Goal: Task Accomplishment & Management: Complete application form

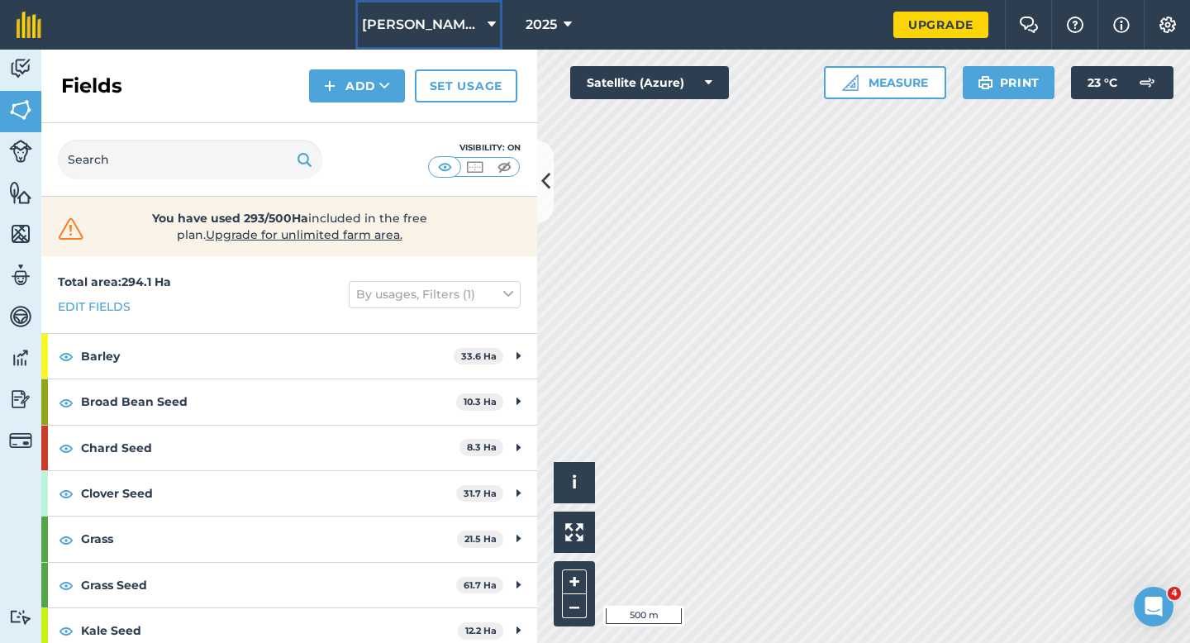
click at [469, 32] on button "[PERSON_NAME] & Sons" at bounding box center [428, 25] width 147 height 50
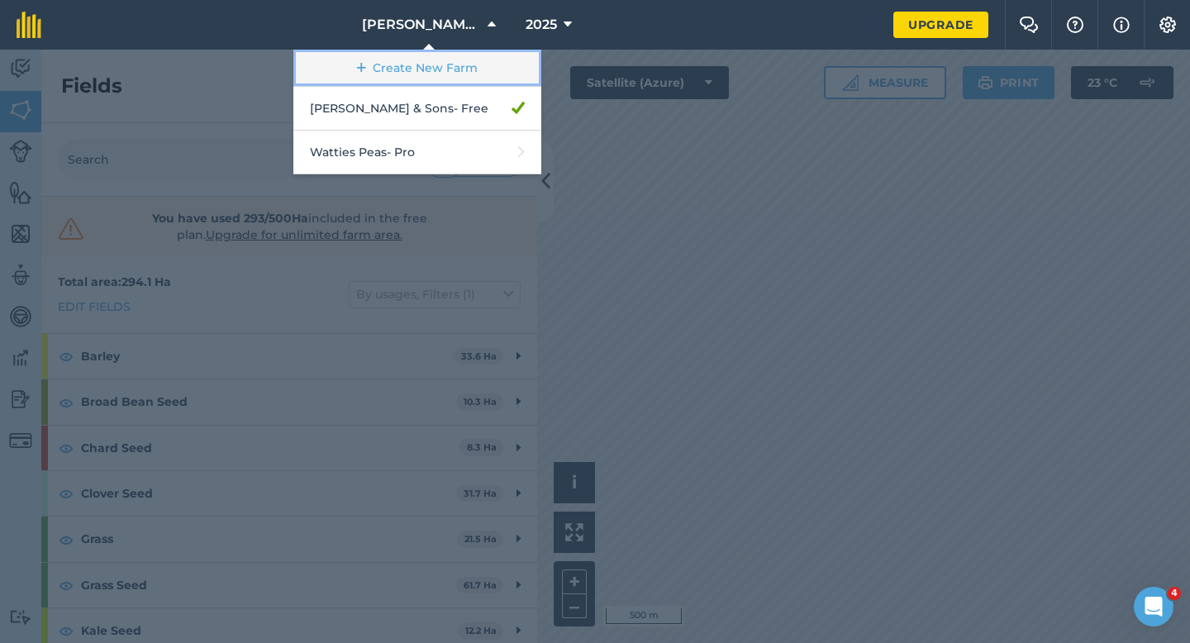
click at [466, 55] on link "Create New Farm" at bounding box center [417, 68] width 248 height 37
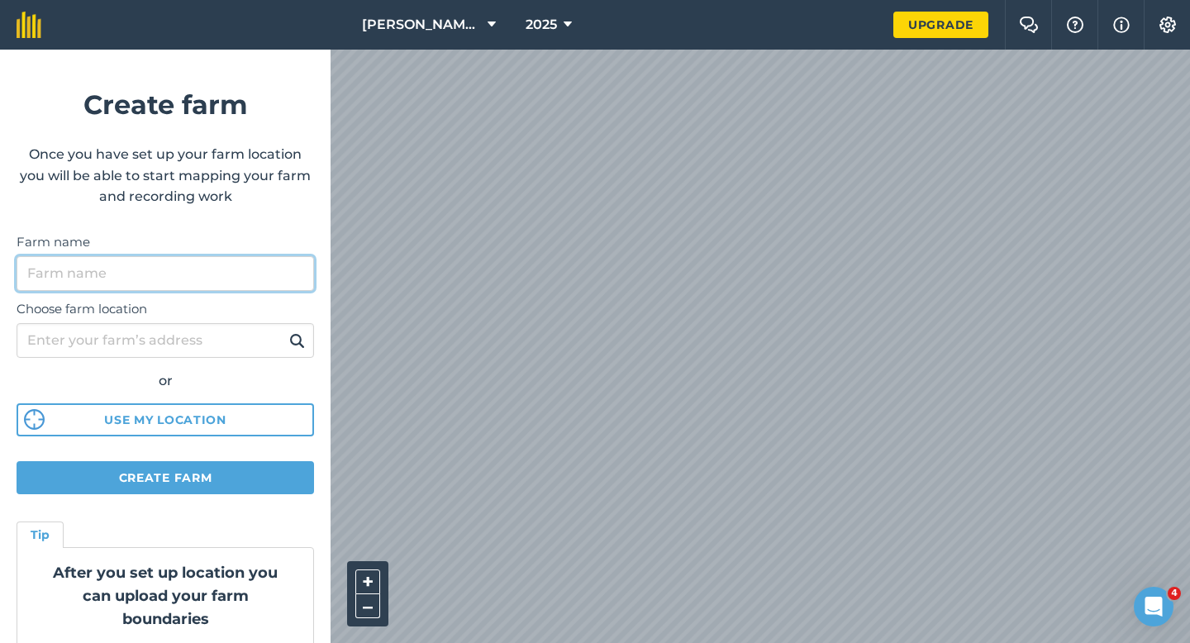
click at [297, 282] on input "Farm name" at bounding box center [165, 273] width 297 height 35
type input "[PERSON_NAME] Farming LTD"
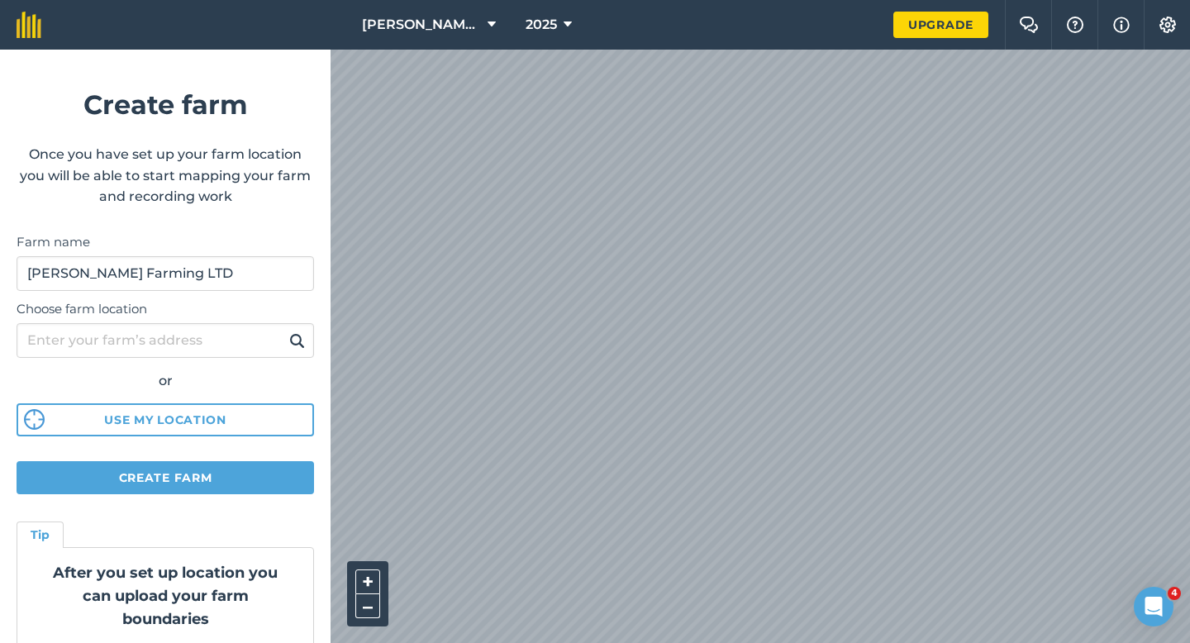
click at [689, 18] on div "[PERSON_NAME] & Sons 2025 Upgrade Farm Chat Help Info Settings Create farm Once…" at bounding box center [595, 25] width 1190 height 50
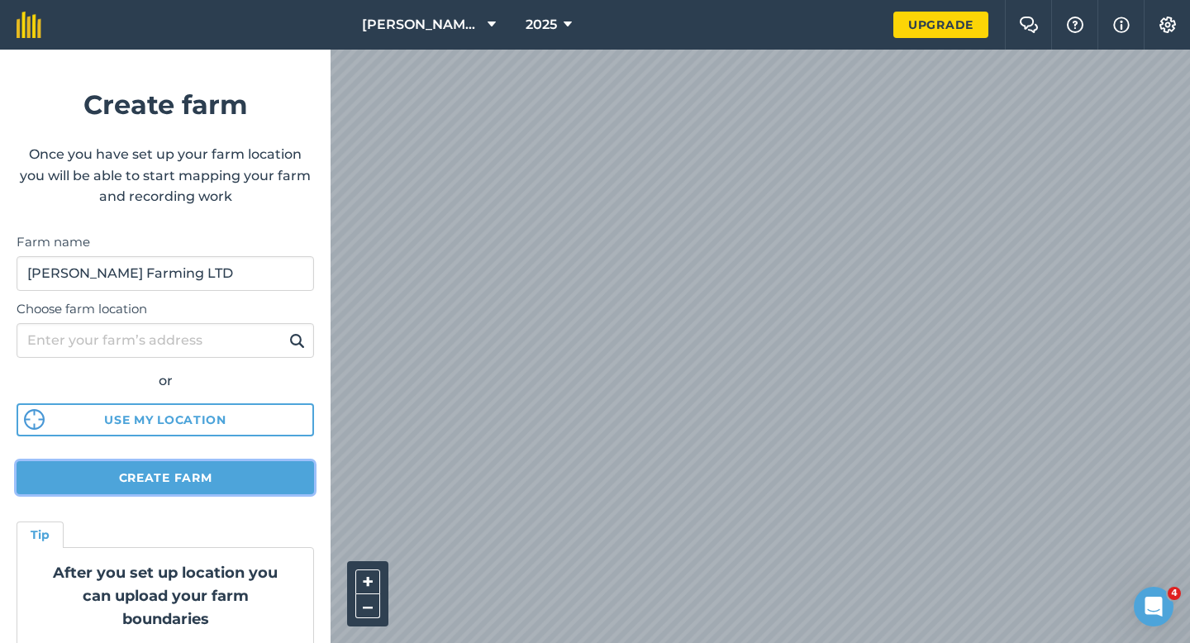
click at [239, 475] on button "Create farm" at bounding box center [165, 477] width 297 height 33
click at [183, 492] on button "Create farm" at bounding box center [165, 477] width 297 height 33
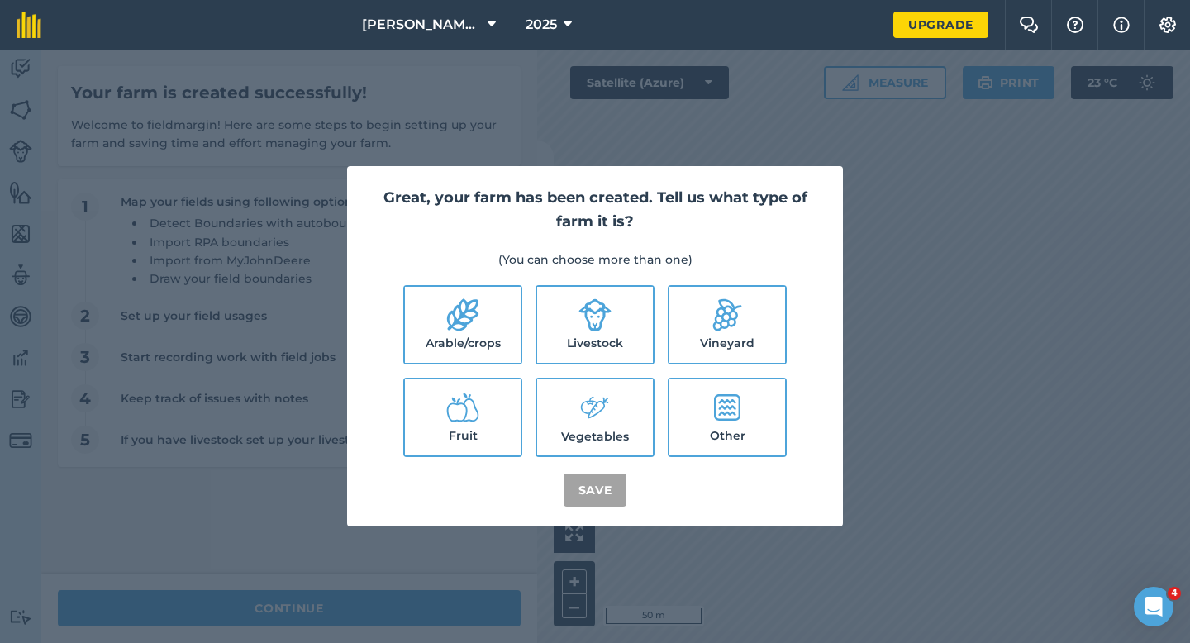
click at [495, 304] on label "Arable/crops" at bounding box center [463, 325] width 116 height 76
checkbox input "true"
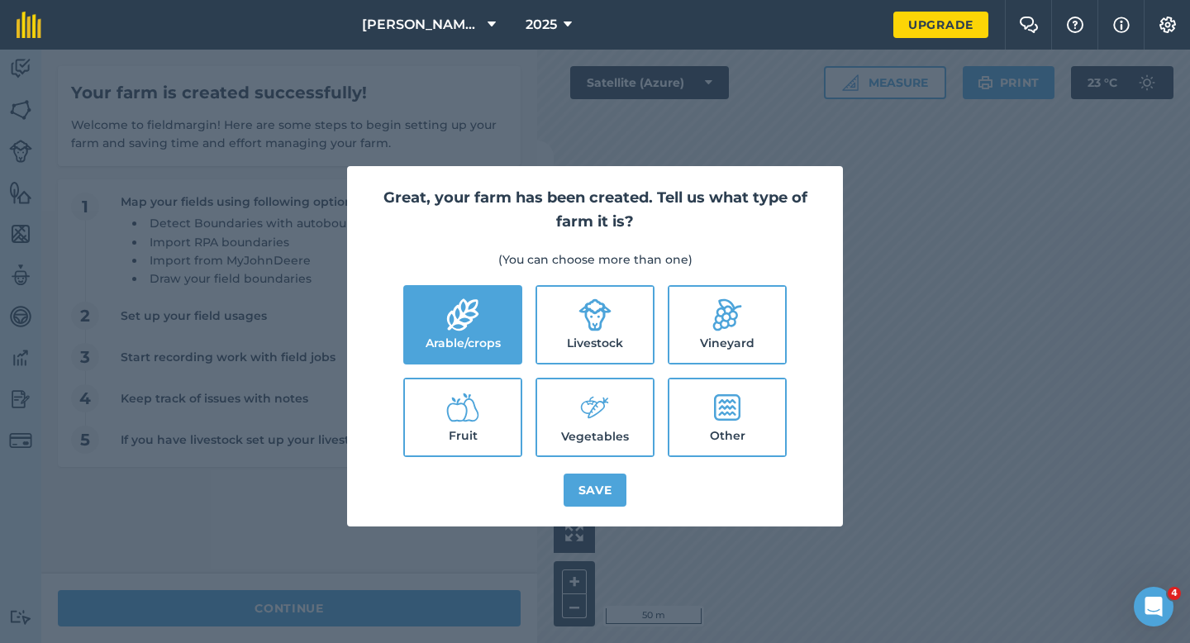
click at [580, 317] on icon at bounding box center [594, 314] width 33 height 33
checkbox input "true"
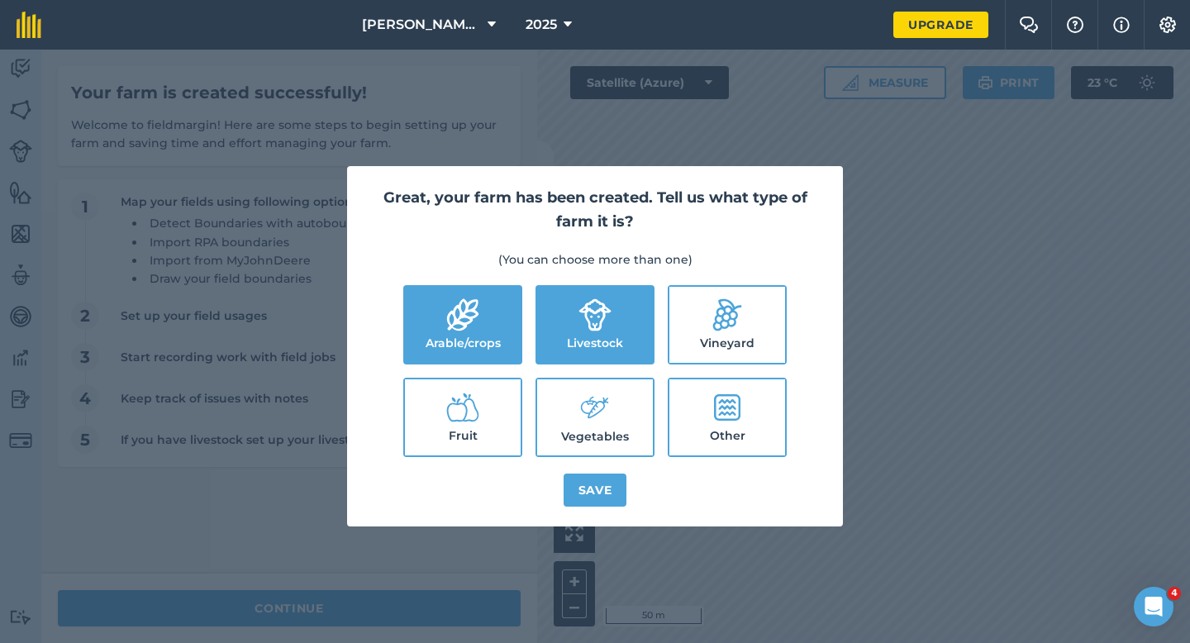
click at [605, 428] on label "Vegetables" at bounding box center [595, 417] width 116 height 76
checkbox input "true"
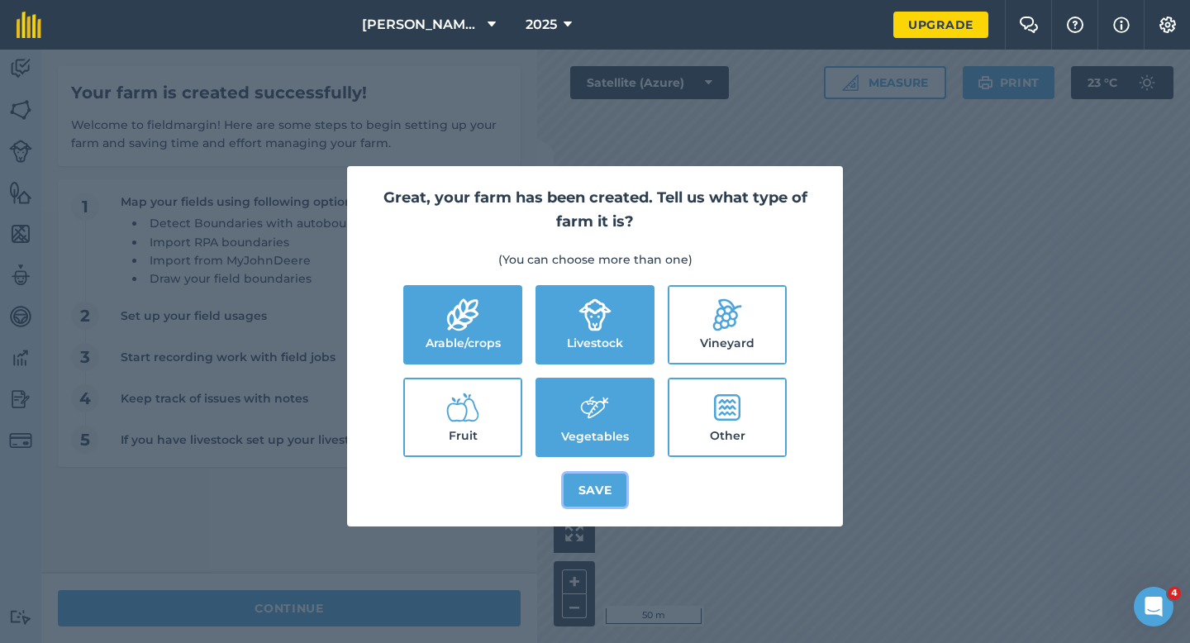
click at [595, 483] on button "Save" at bounding box center [595, 489] width 64 height 33
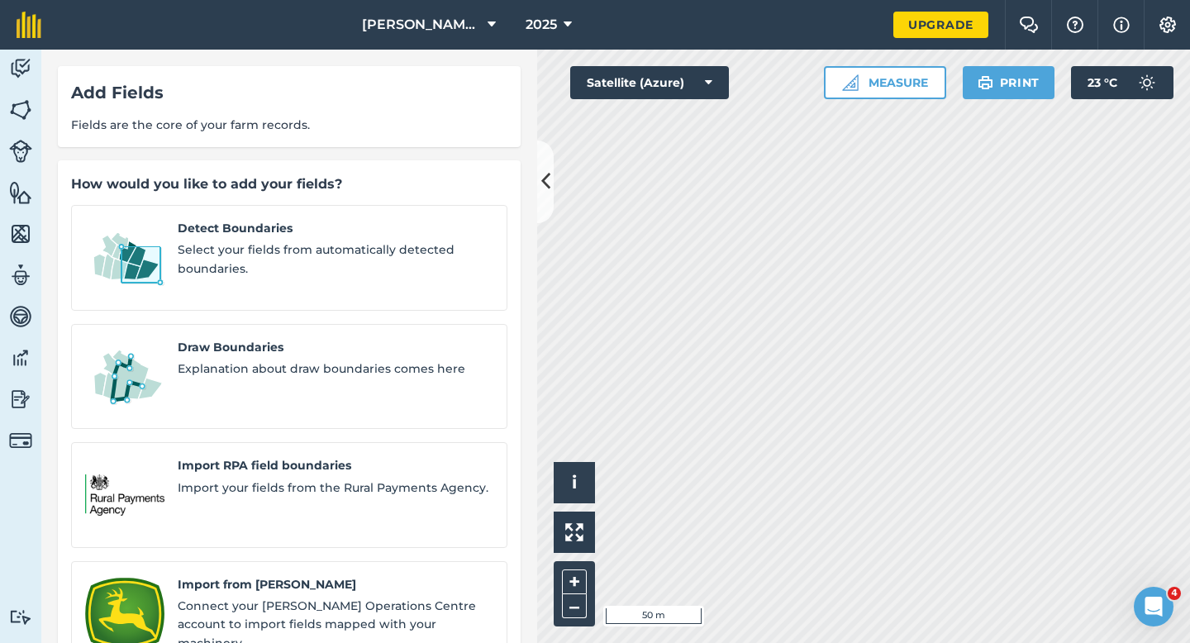
click at [116, 296] on div "Detect Boundaries Select your fields from automatically detected boundaries. Dr…" at bounding box center [289, 495] width 436 height 580
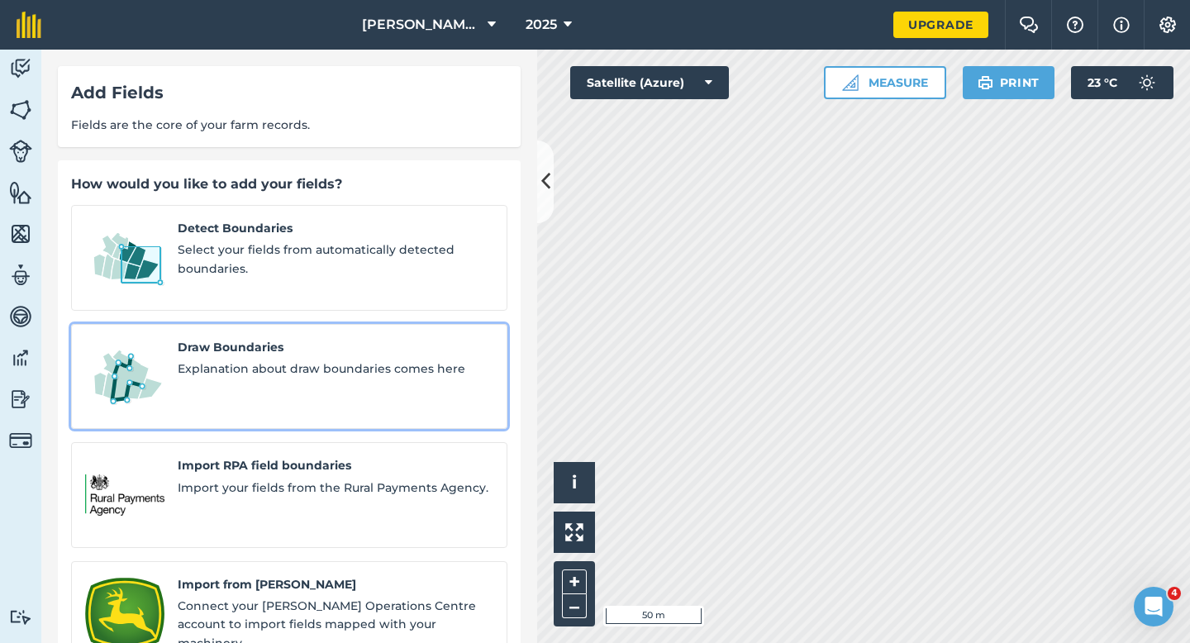
click at [112, 324] on link "Draw Boundaries Explanation about draw boundaries comes here" at bounding box center [289, 377] width 436 height 106
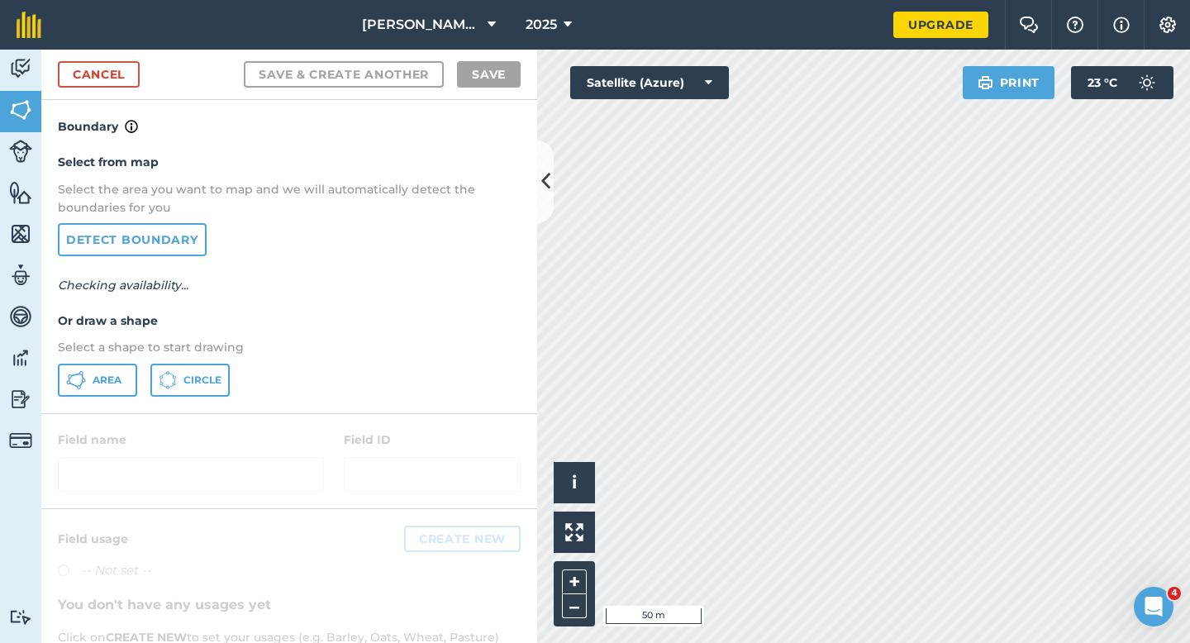
click at [76, 361] on div "Select from map Select the area you want to map and we will automatically detec…" at bounding box center [289, 274] width 496 height 276
click at [128, 378] on button "Area" at bounding box center [97, 379] width 79 height 33
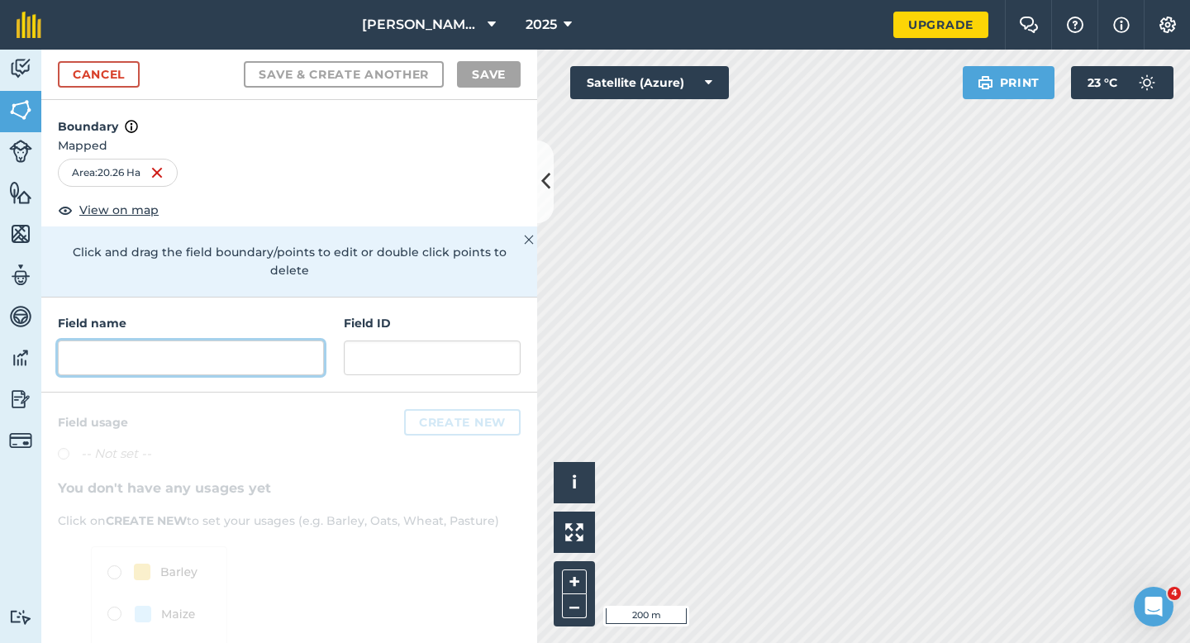
click at [260, 344] on input "text" at bounding box center [191, 357] width 266 height 35
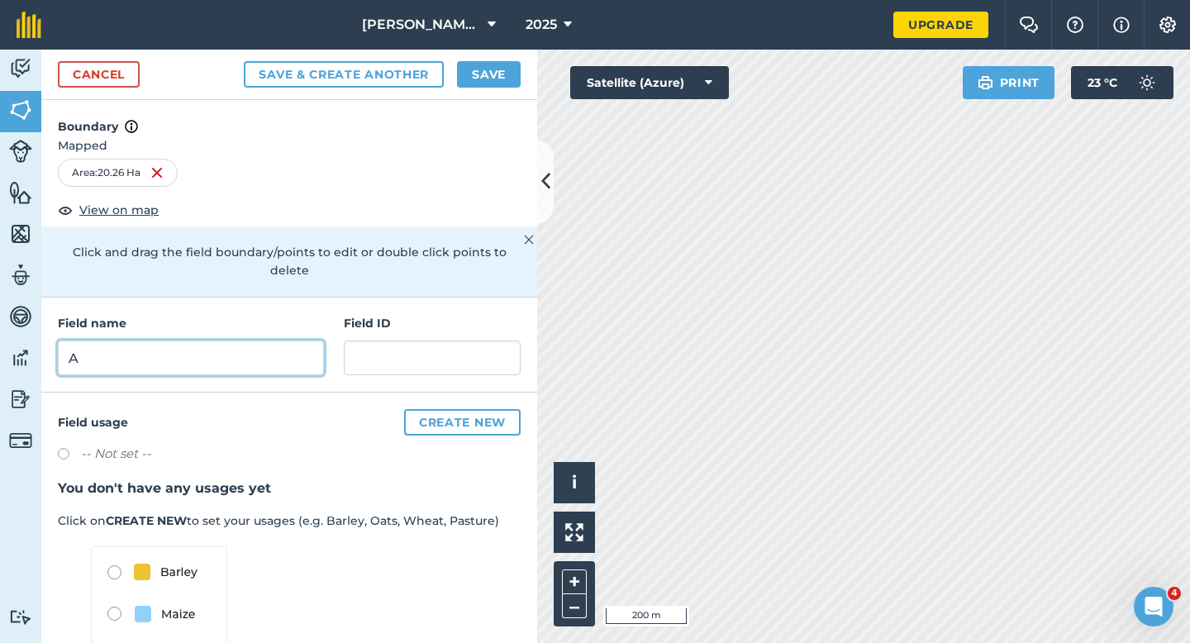
type input "A"
click at [510, 64] on button "Save" at bounding box center [489, 74] width 64 height 26
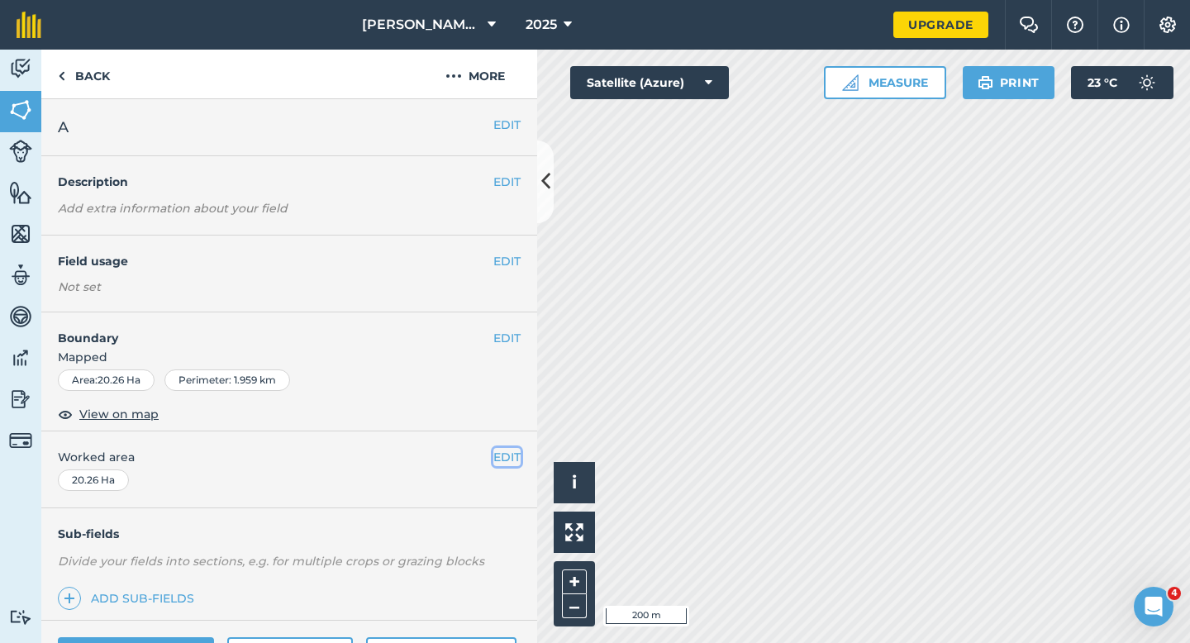
click at [501, 458] on button "EDIT" at bounding box center [506, 457] width 27 height 18
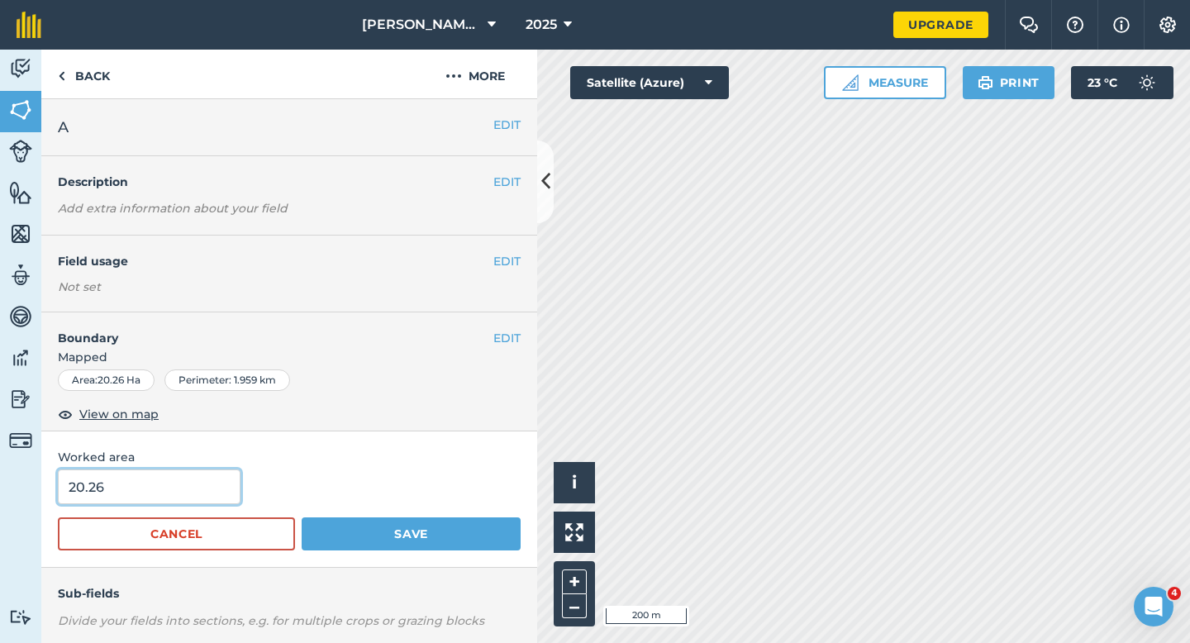
click at [222, 481] on input "20.26" at bounding box center [149, 486] width 183 height 35
click at [218, 485] on input "20.26" at bounding box center [149, 486] width 183 height 35
type input "20"
click at [302, 517] on button "Save" at bounding box center [411, 533] width 219 height 33
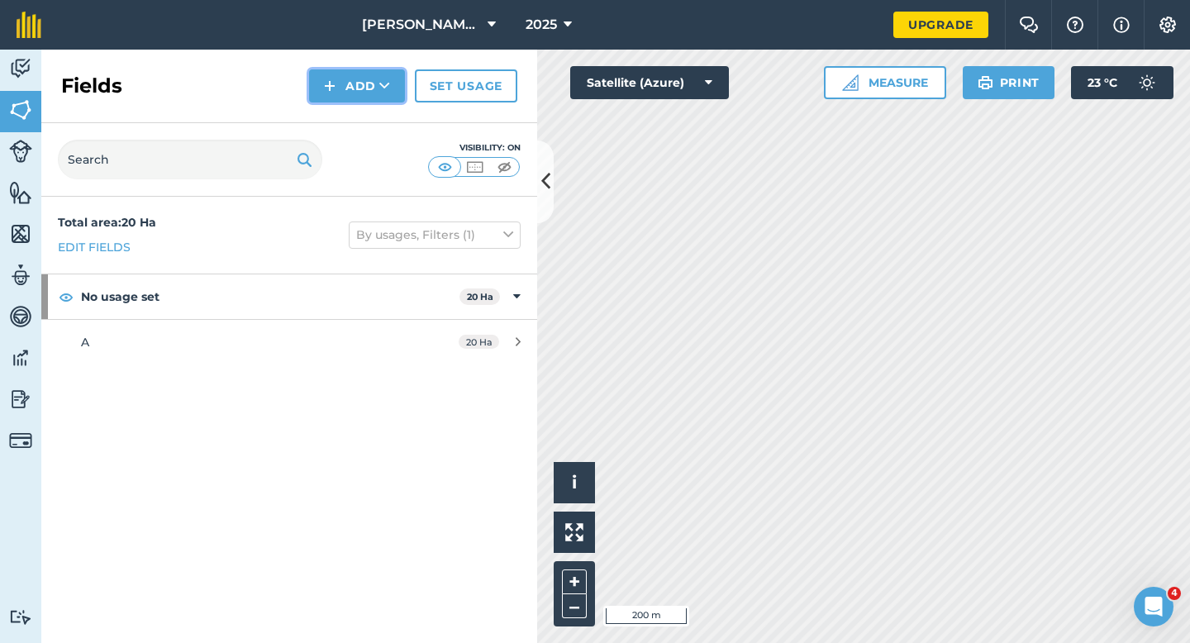
click at [368, 89] on button "Add" at bounding box center [357, 85] width 96 height 33
click at [368, 112] on link "Draw" at bounding box center [356, 123] width 91 height 36
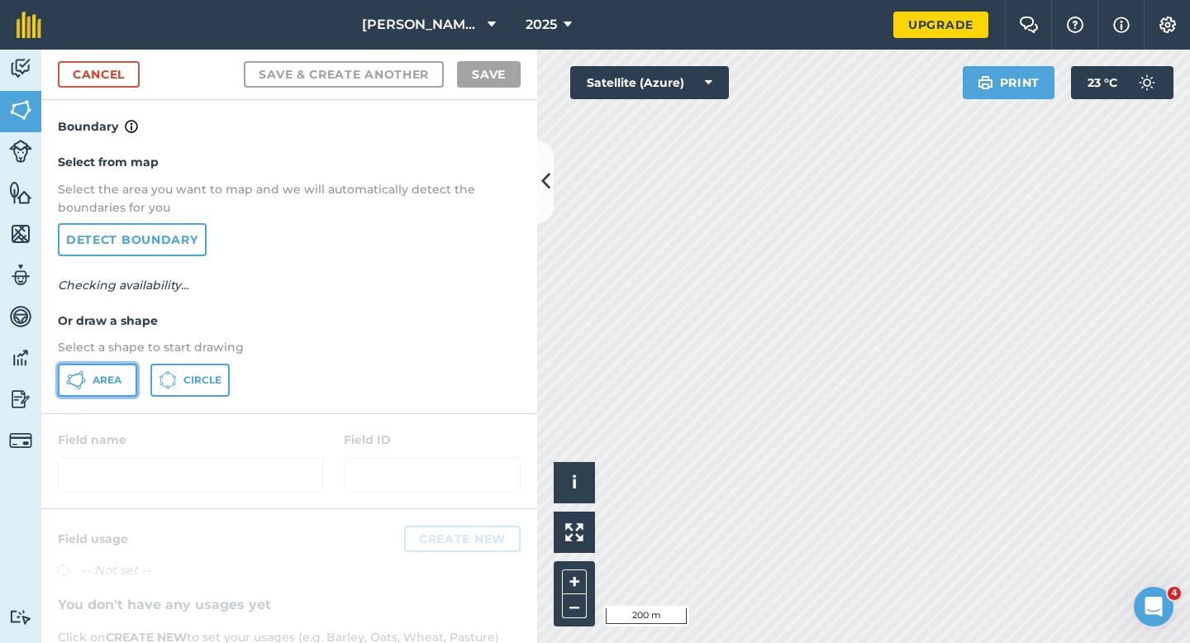
click at [88, 381] on button "Area" at bounding box center [97, 379] width 79 height 33
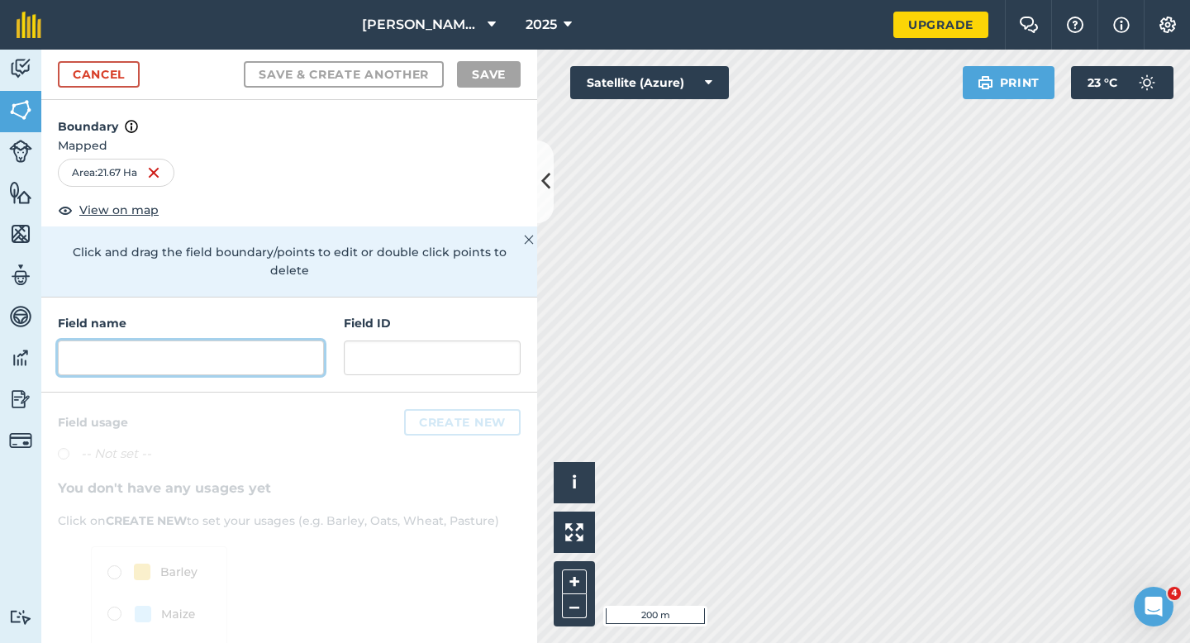
click at [263, 351] on input "text" at bounding box center [191, 357] width 266 height 35
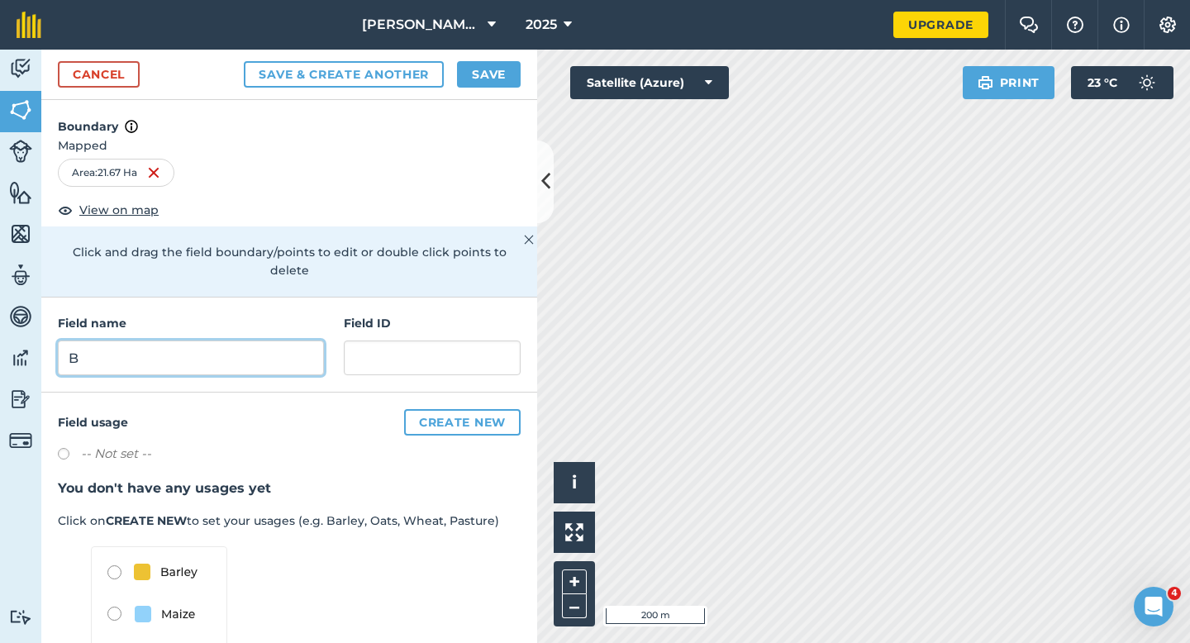
type input "B"
click at [494, 74] on button "Save" at bounding box center [489, 74] width 64 height 26
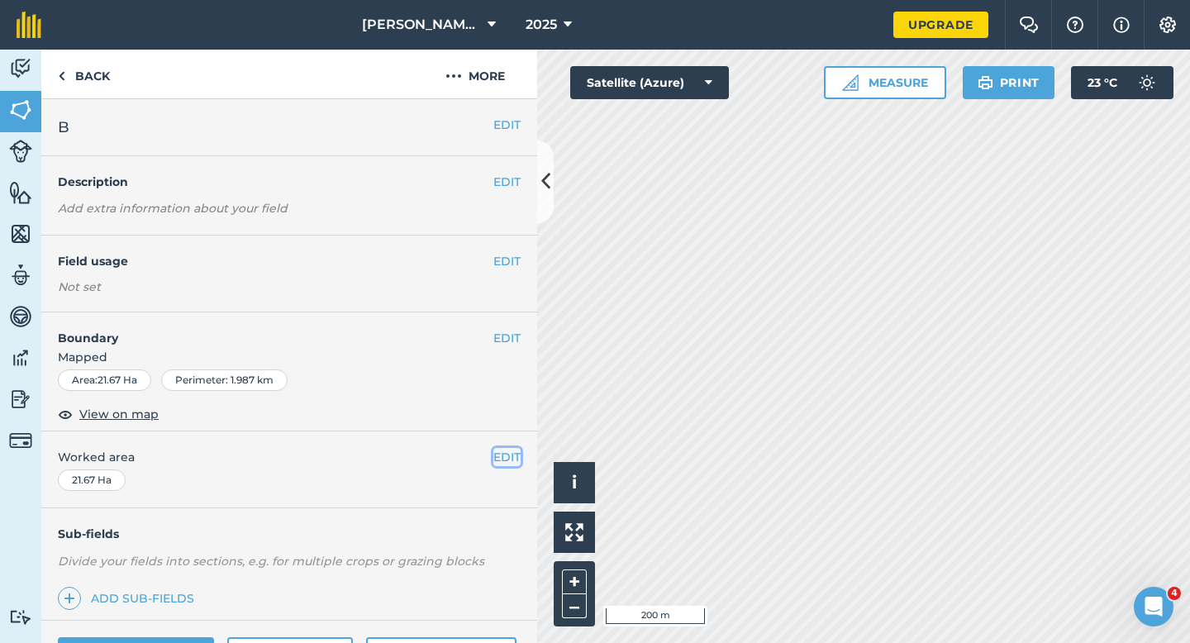
click at [496, 458] on button "EDIT" at bounding box center [506, 457] width 27 height 18
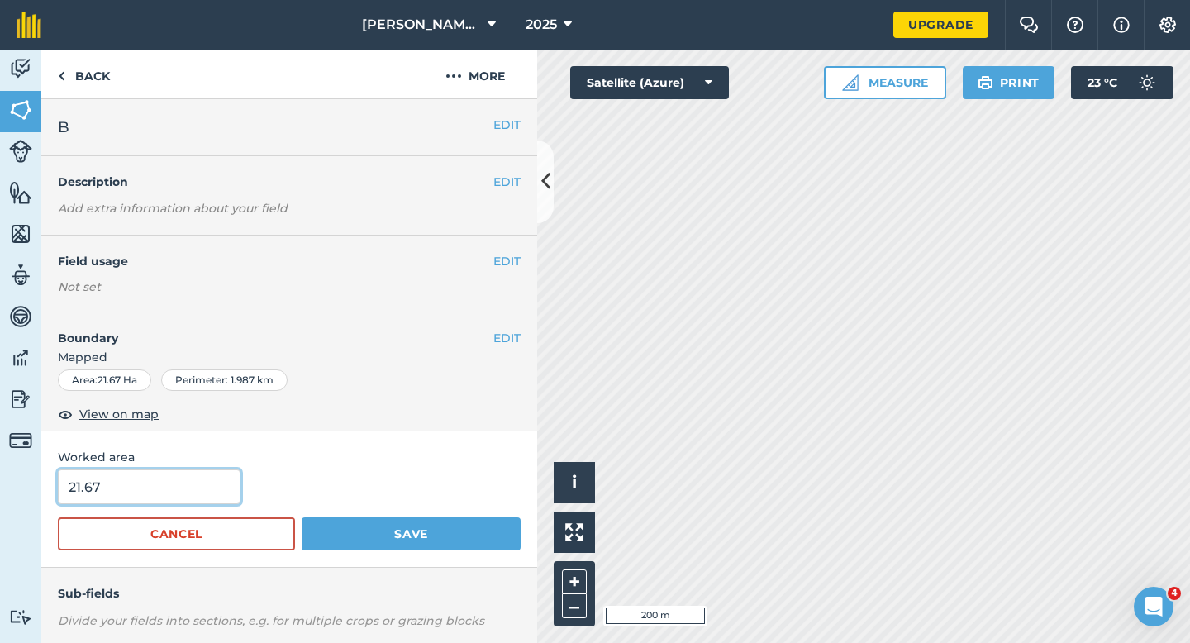
click at [212, 471] on input "21.67" at bounding box center [149, 486] width 183 height 35
type input "21"
click at [302, 517] on button "Save" at bounding box center [411, 533] width 219 height 33
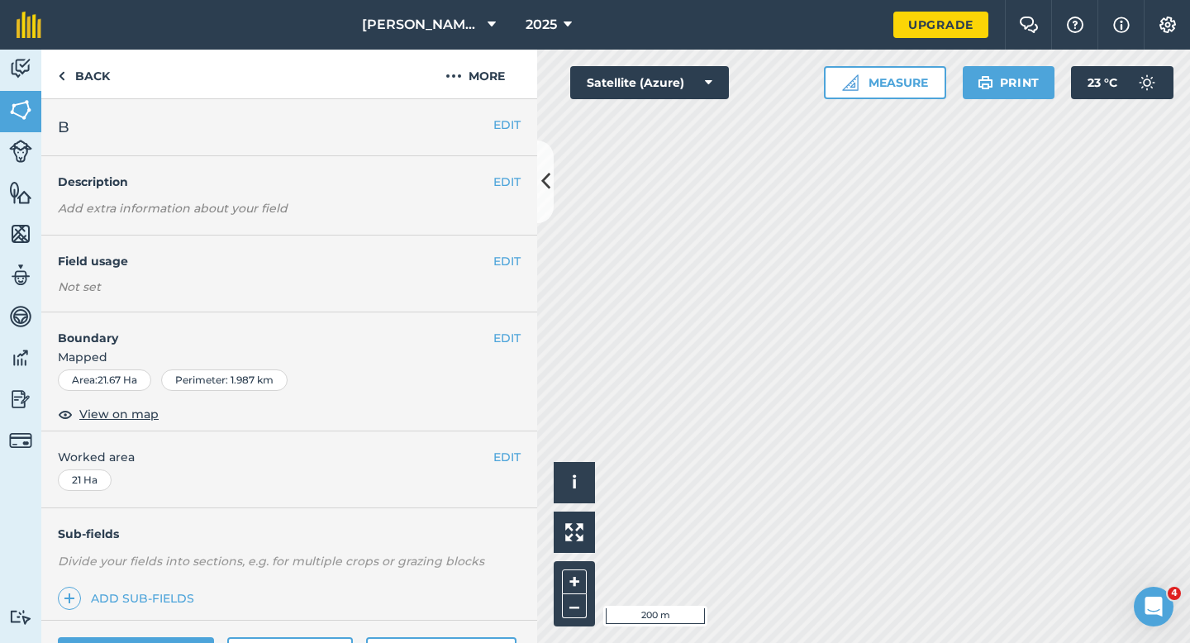
click at [512, 464] on button "EDIT" at bounding box center [506, 457] width 27 height 18
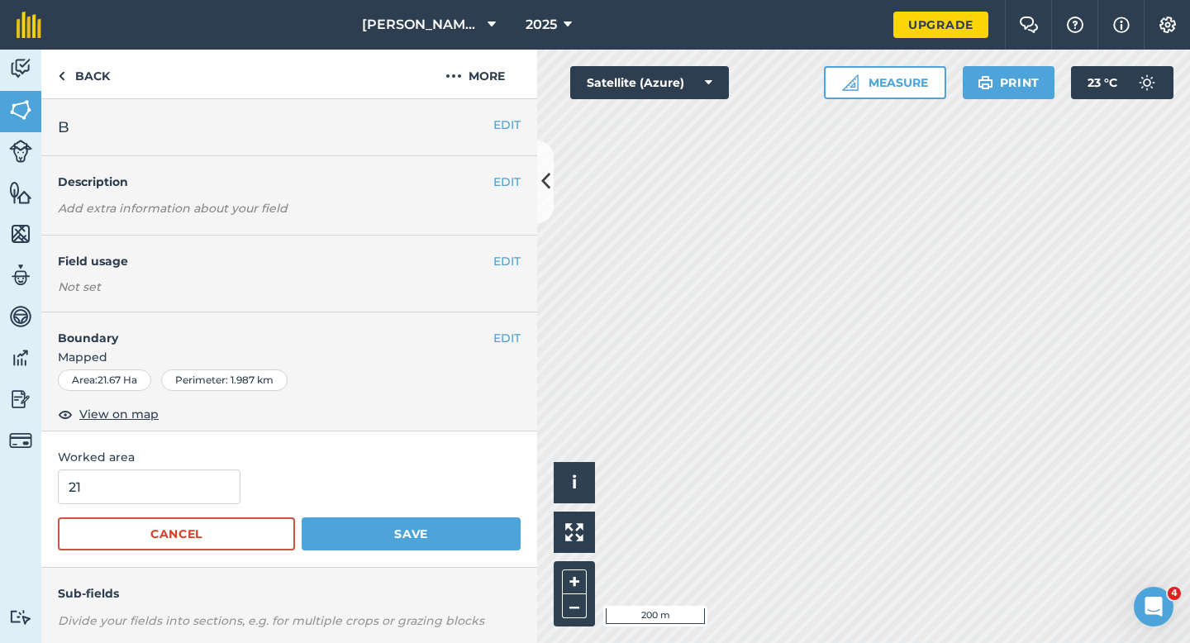
click at [122, 508] on form "21 Cancel Save" at bounding box center [289, 509] width 463 height 81
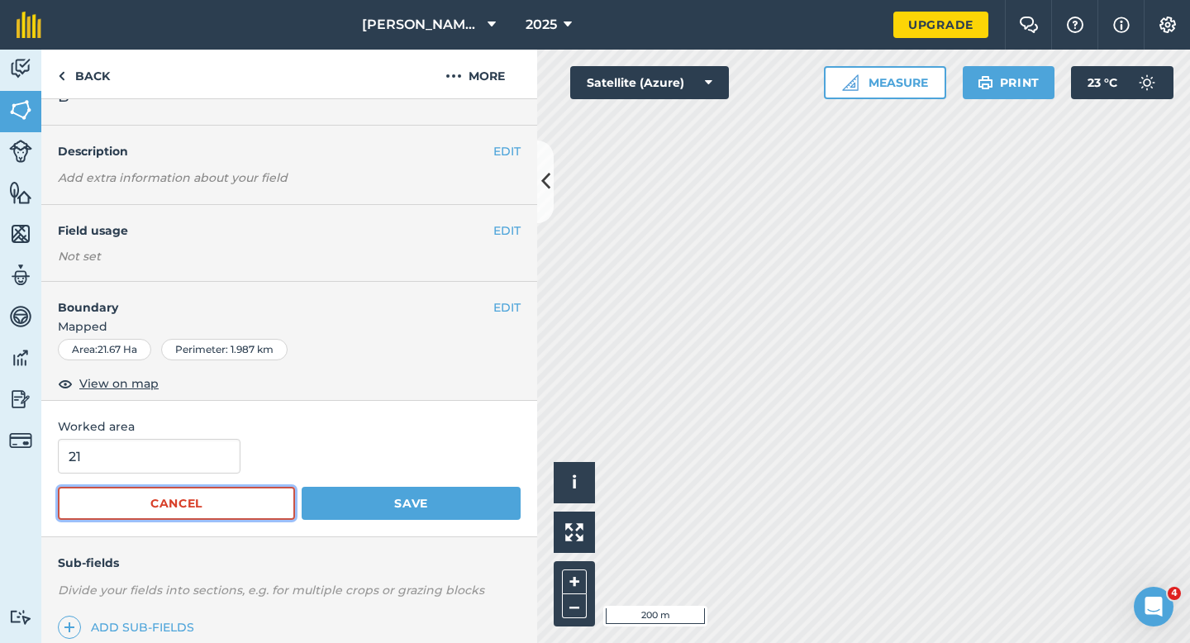
scroll to position [33, 0]
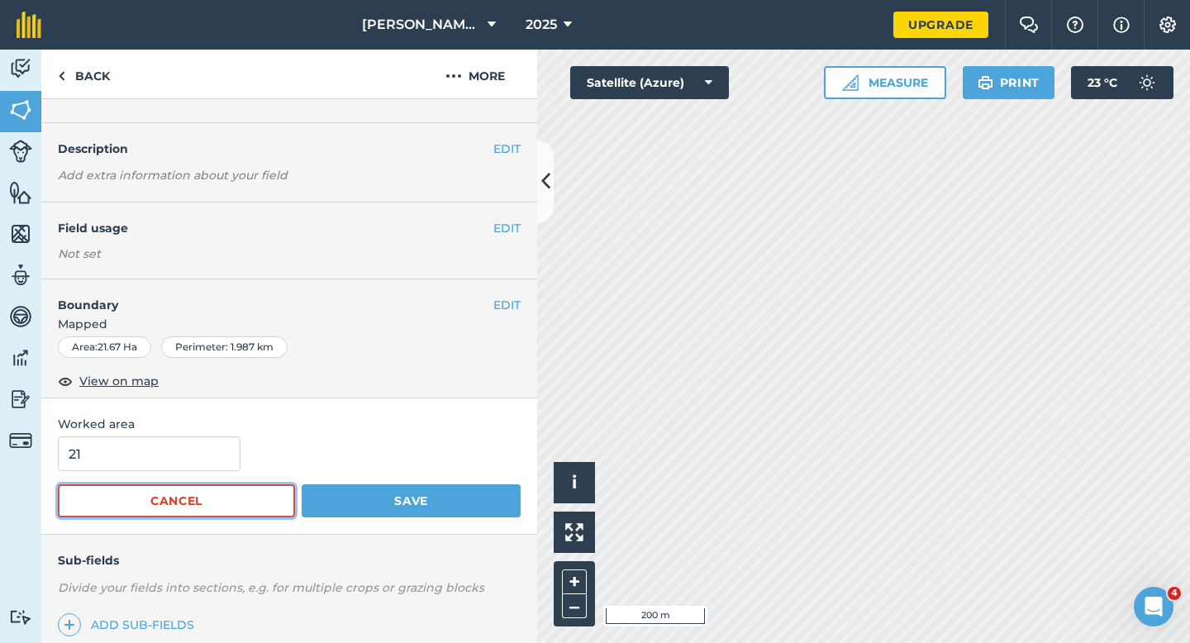
click at [122, 498] on button "Cancel" at bounding box center [176, 500] width 237 height 33
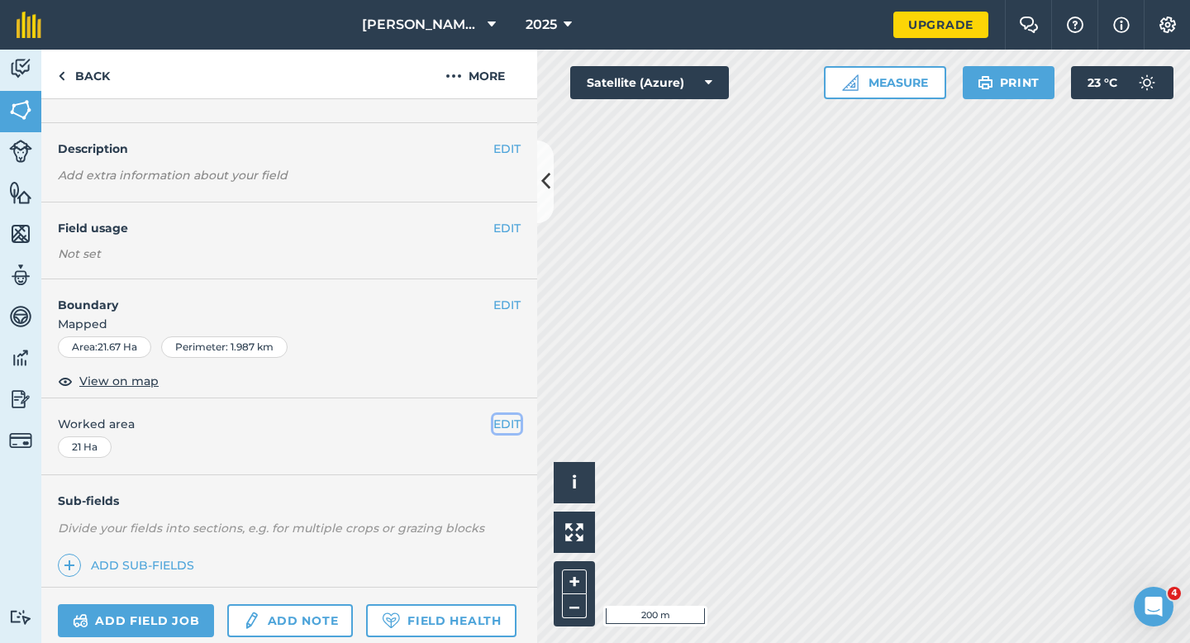
click at [501, 423] on button "EDIT" at bounding box center [506, 424] width 27 height 18
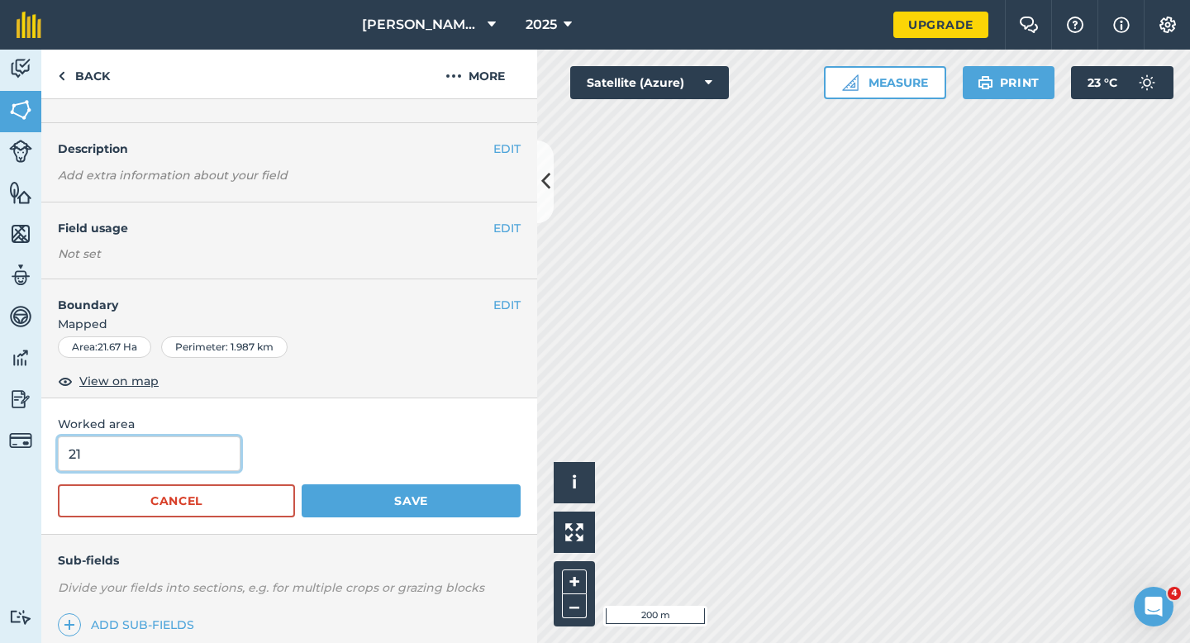
click at [144, 466] on input "21" at bounding box center [149, 453] width 183 height 35
type input "20"
click at [302, 484] on button "Save" at bounding box center [411, 500] width 219 height 33
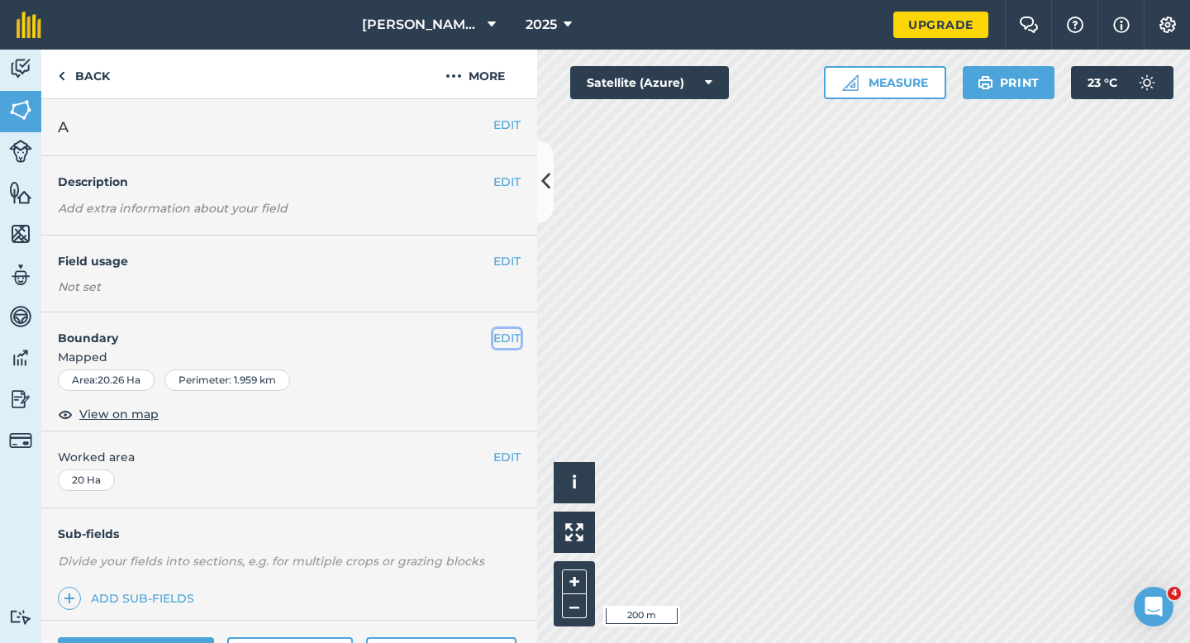
click at [496, 330] on button "EDIT" at bounding box center [506, 338] width 27 height 18
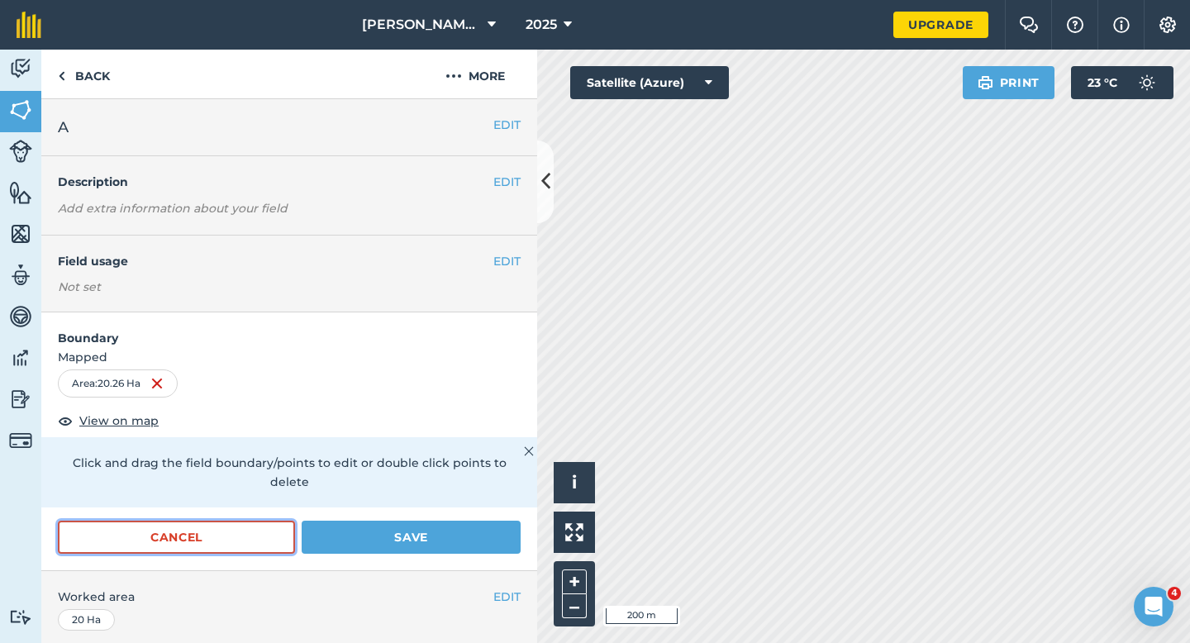
click at [233, 520] on button "Cancel" at bounding box center [176, 536] width 237 height 33
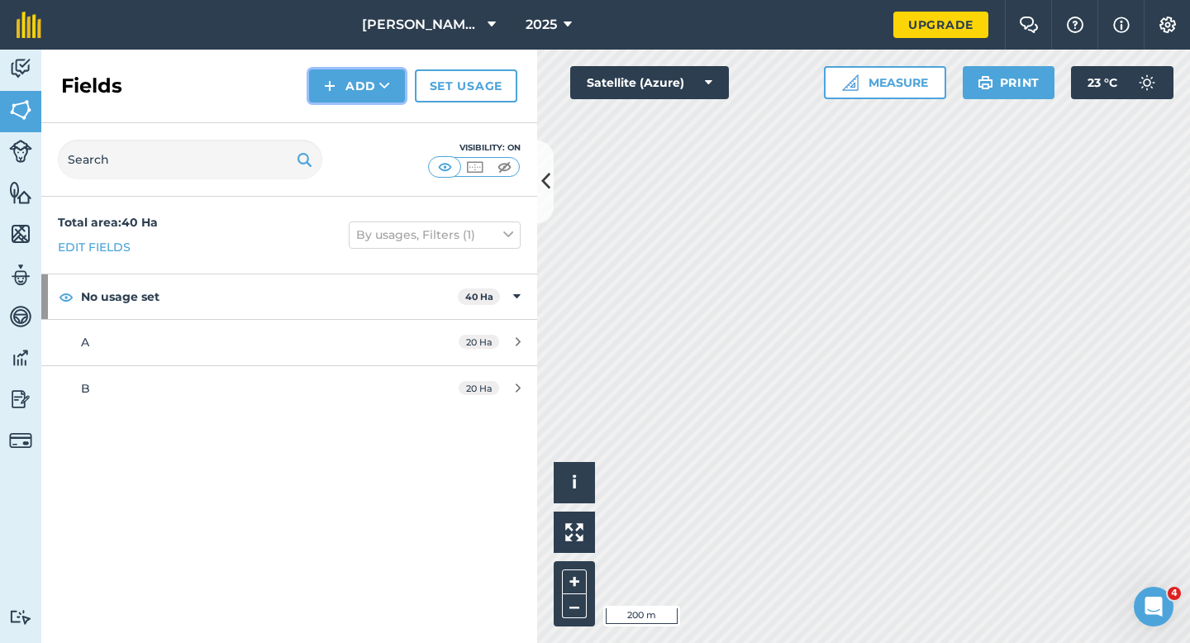
click at [357, 77] on button "Add" at bounding box center [357, 85] width 96 height 33
click at [357, 116] on link "Draw" at bounding box center [356, 123] width 91 height 36
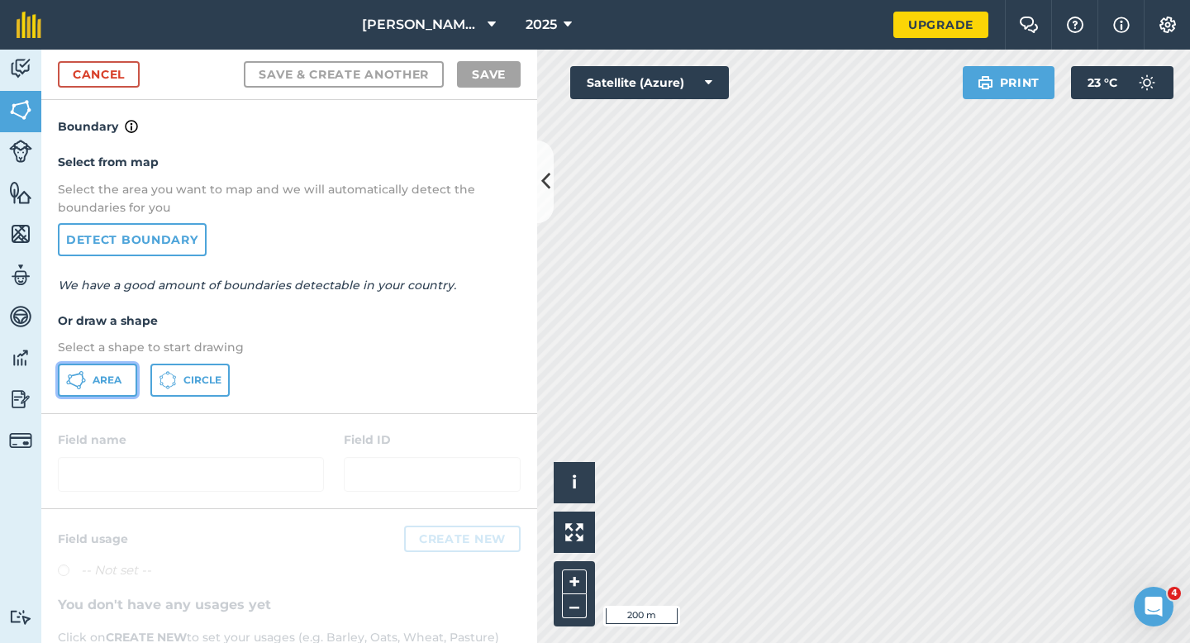
click at [104, 384] on span "Area" at bounding box center [107, 379] width 29 height 13
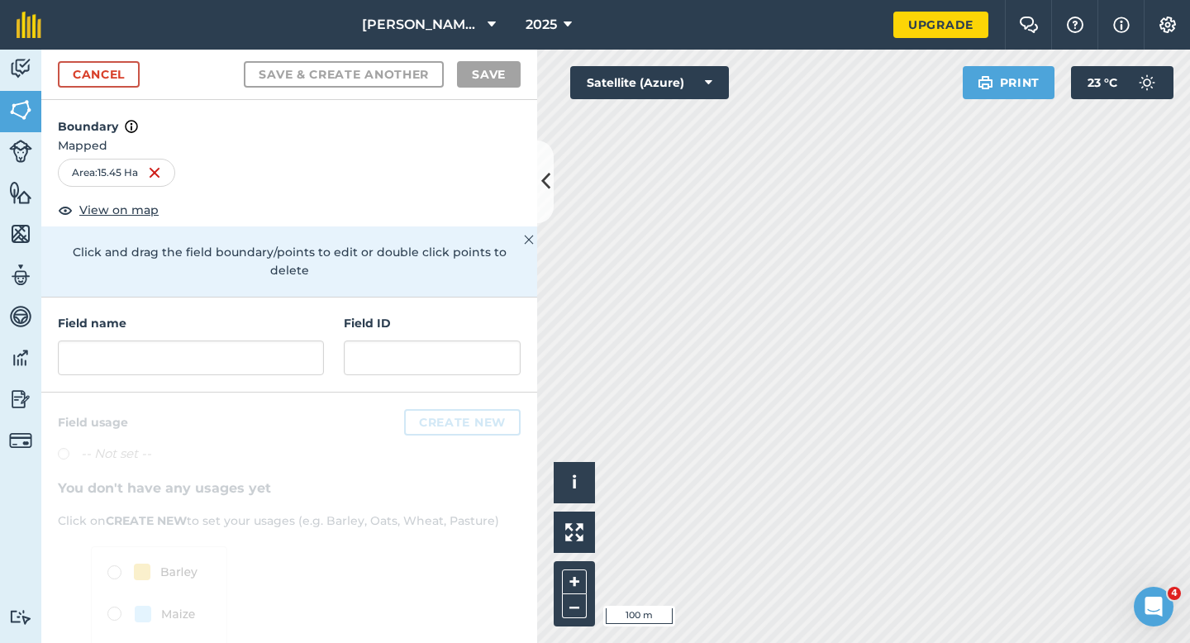
click at [252, 319] on div "Field name" at bounding box center [191, 344] width 266 height 61
click at [252, 340] on input "text" at bounding box center [191, 357] width 266 height 35
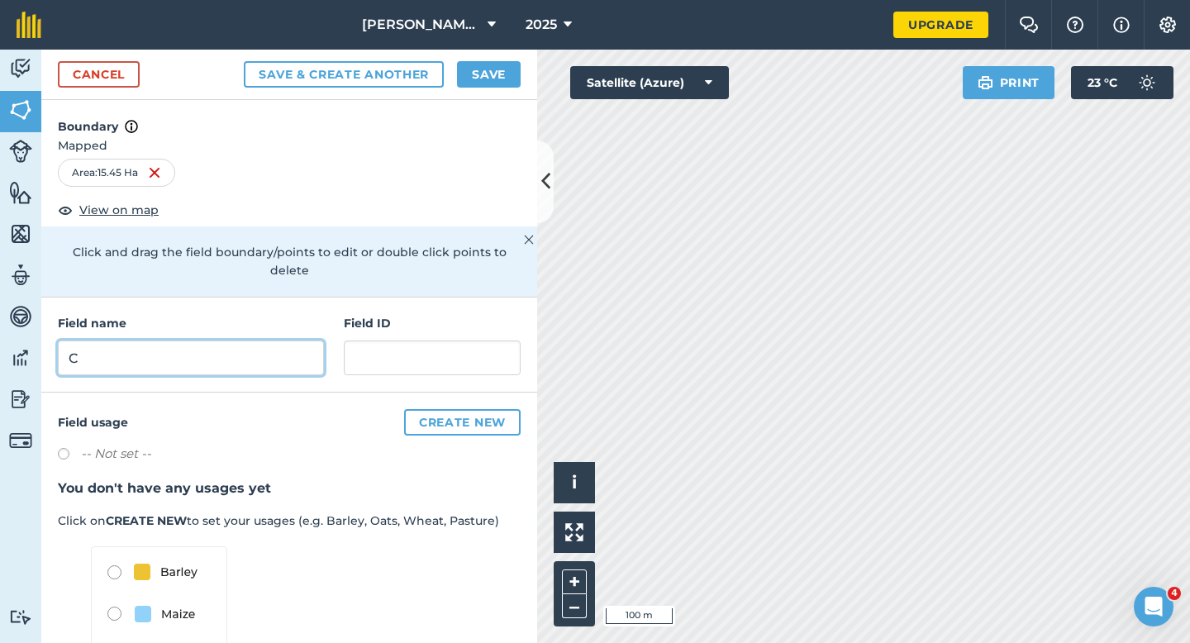
type input "C"
click at [499, 66] on button "Save" at bounding box center [489, 74] width 64 height 26
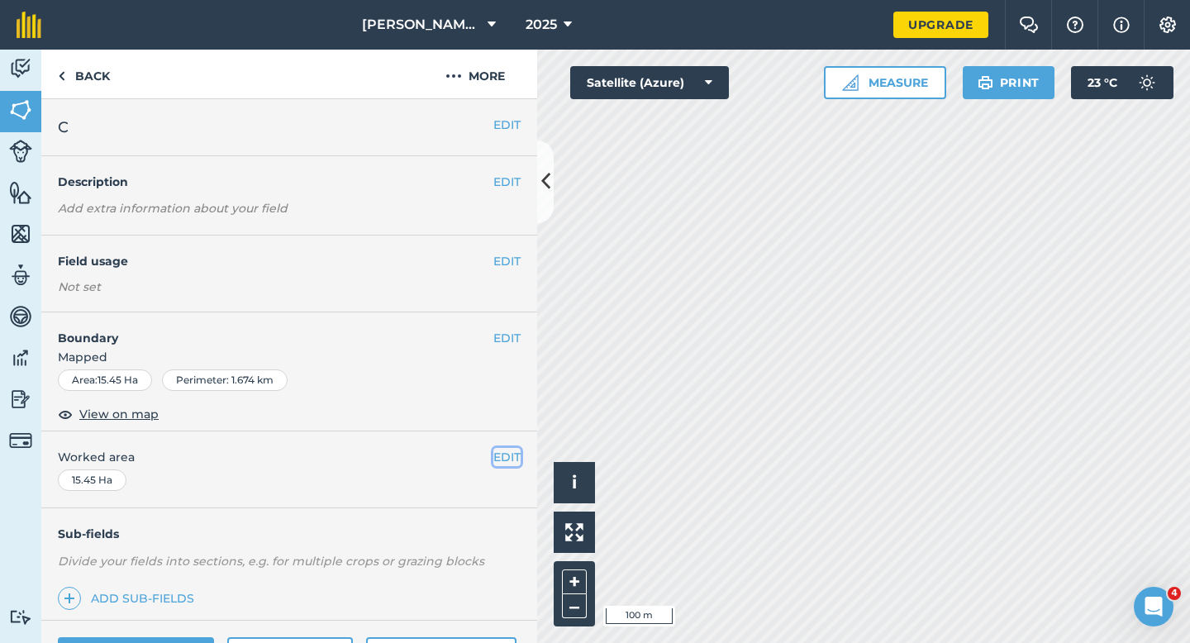
click at [505, 455] on button "EDIT" at bounding box center [506, 457] width 27 height 18
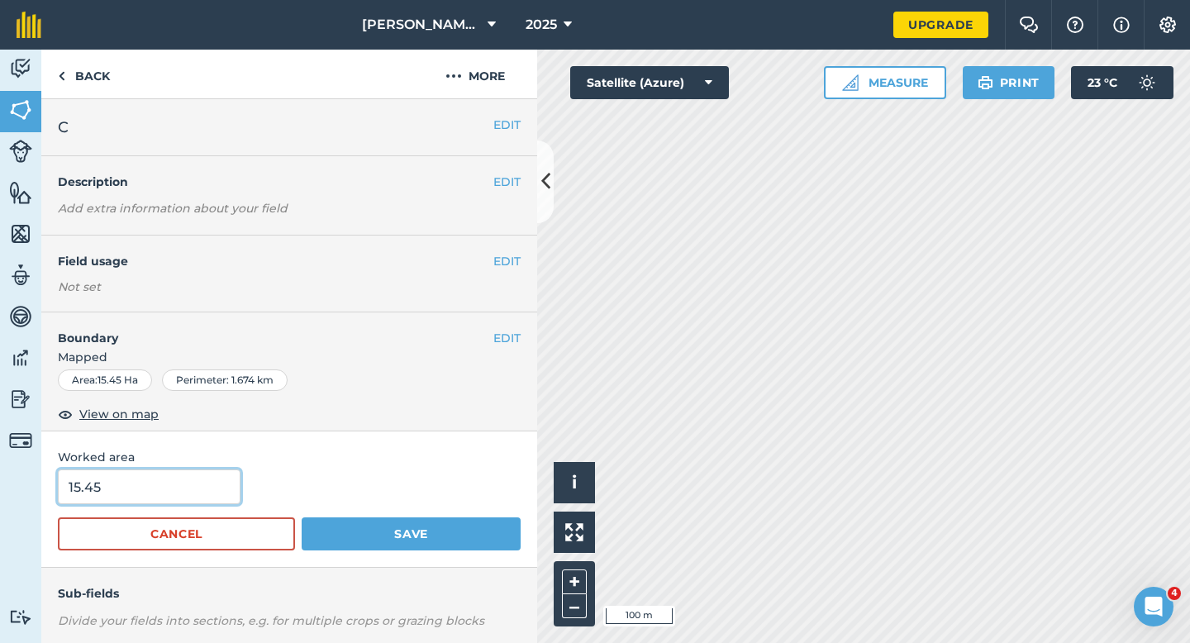
click at [209, 482] on input "15.45" at bounding box center [149, 486] width 183 height 35
type input "15.5"
click at [302, 517] on button "Save" at bounding box center [411, 533] width 219 height 33
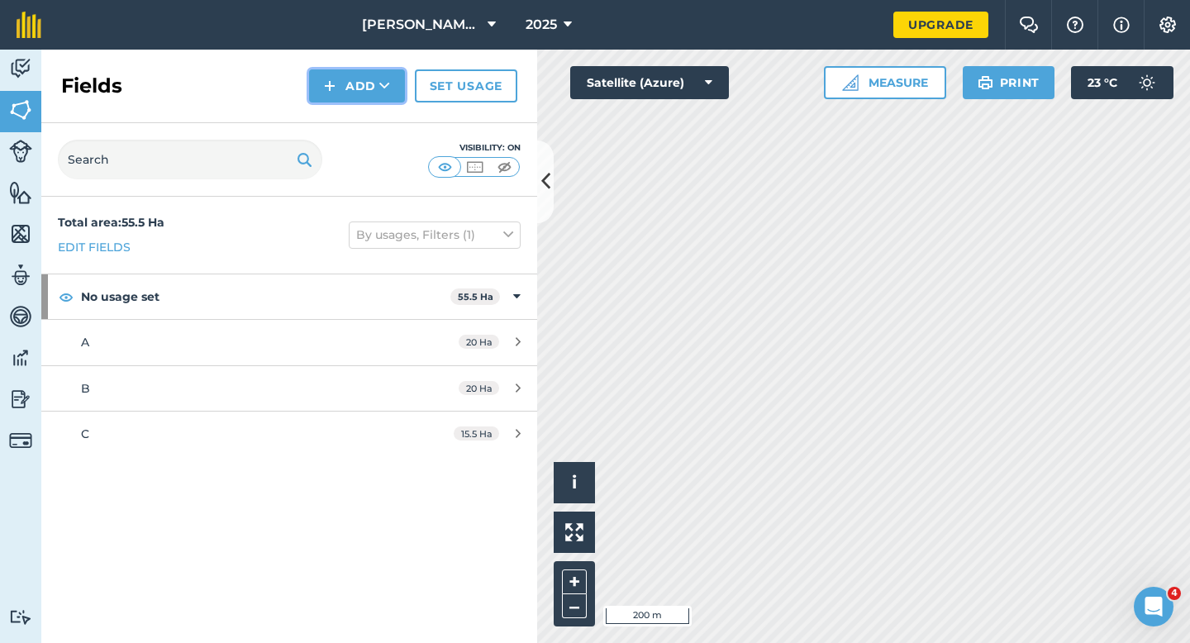
click at [342, 96] on button "Add" at bounding box center [357, 85] width 96 height 33
click at [342, 116] on link "Draw" at bounding box center [356, 123] width 91 height 36
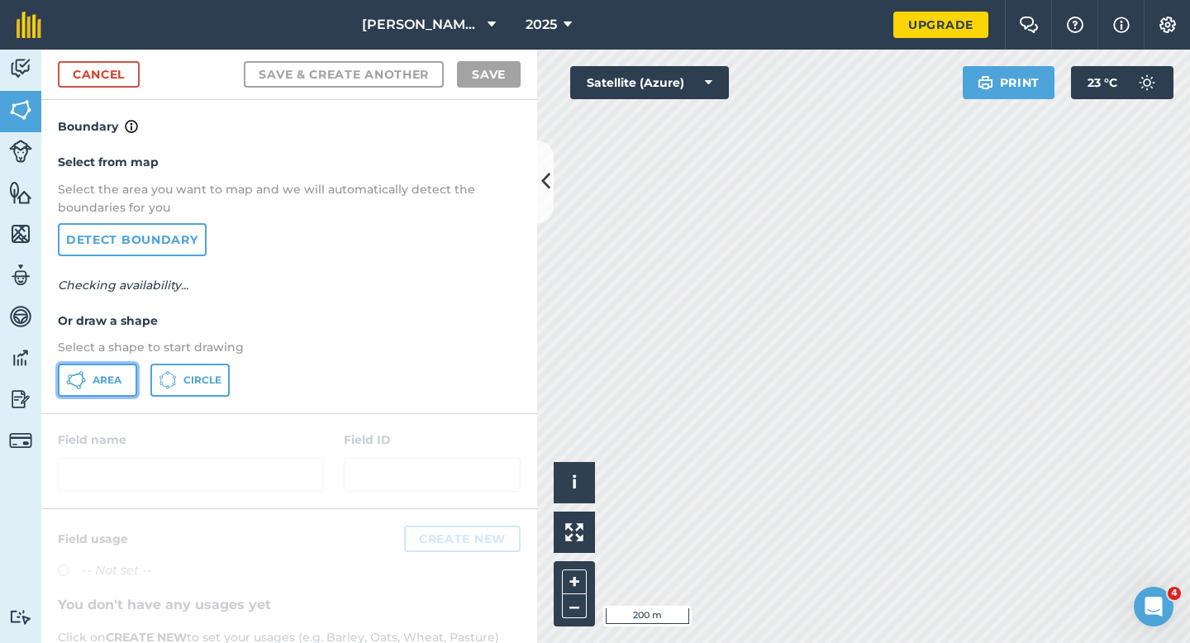
click at [83, 393] on button "Area" at bounding box center [97, 379] width 79 height 33
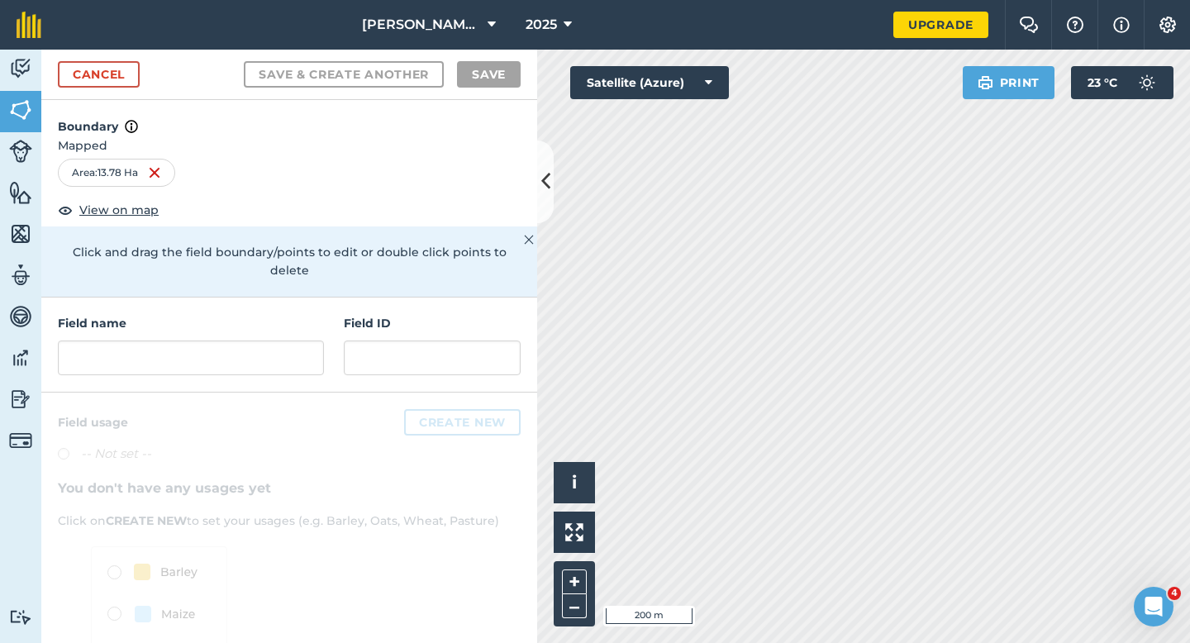
click at [169, 372] on div "Field name Field ID" at bounding box center [289, 344] width 496 height 95
click at [169, 340] on input "text" at bounding box center [191, 357] width 266 height 35
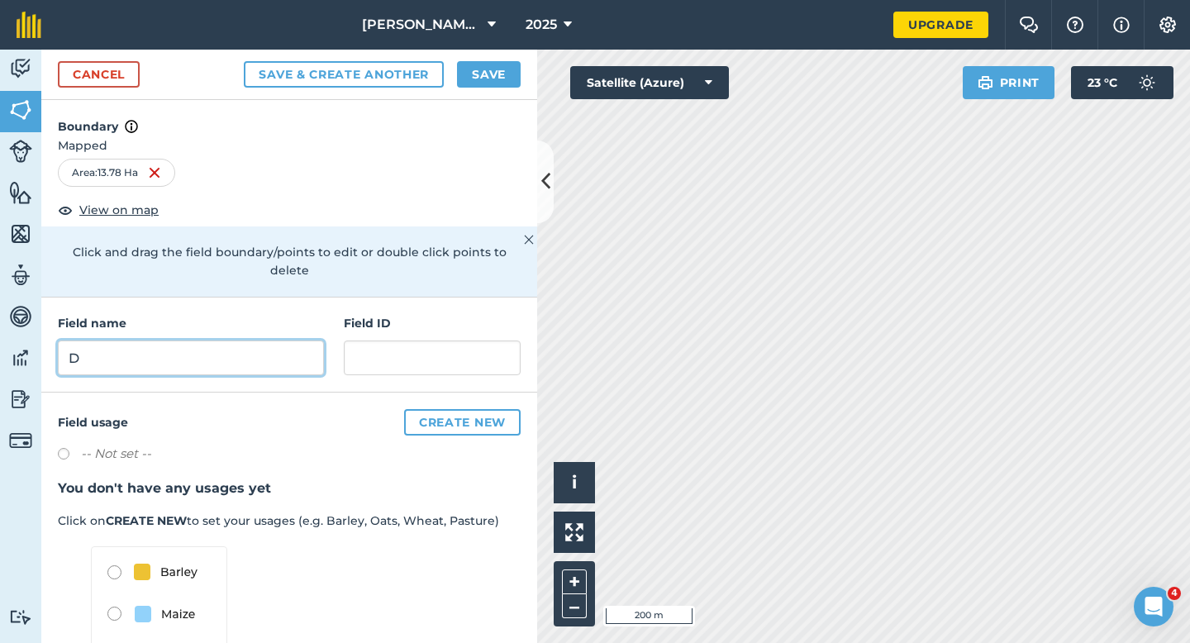
type input "D"
click at [483, 94] on div "Cancel Save & Create Another Save" at bounding box center [289, 75] width 496 height 50
click at [483, 74] on button "Save" at bounding box center [489, 74] width 64 height 26
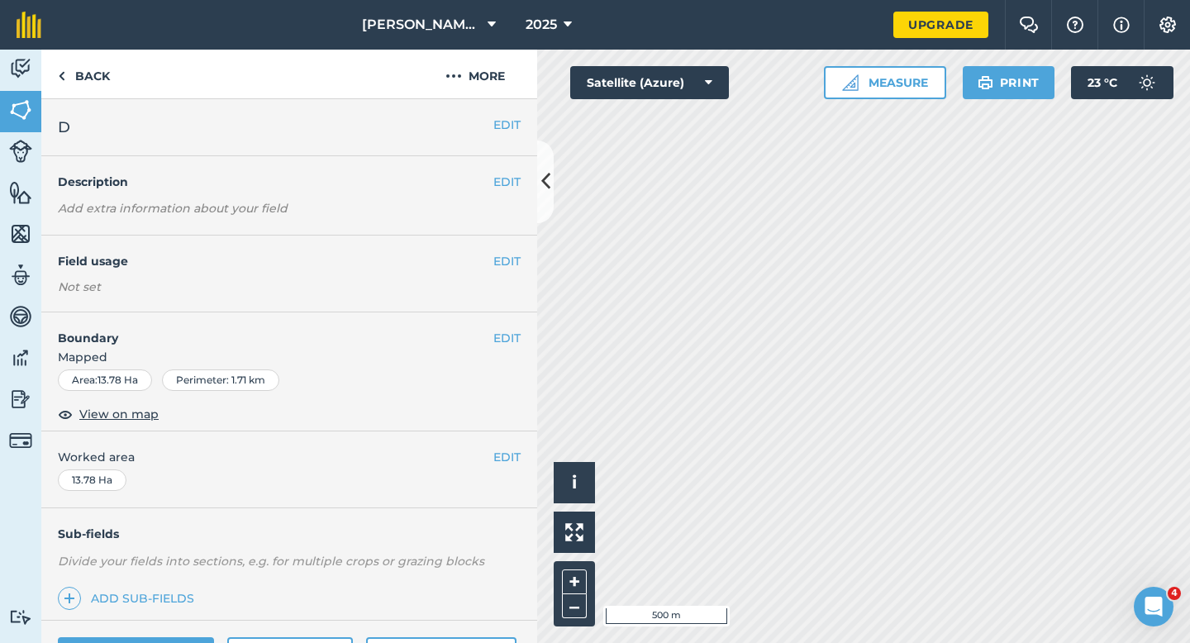
click at [504, 467] on div "EDIT Worked area 13.78 Ha" at bounding box center [289, 469] width 496 height 77
click at [485, 457] on span "Worked area" at bounding box center [289, 457] width 463 height 18
click at [511, 457] on button "EDIT" at bounding box center [506, 457] width 27 height 18
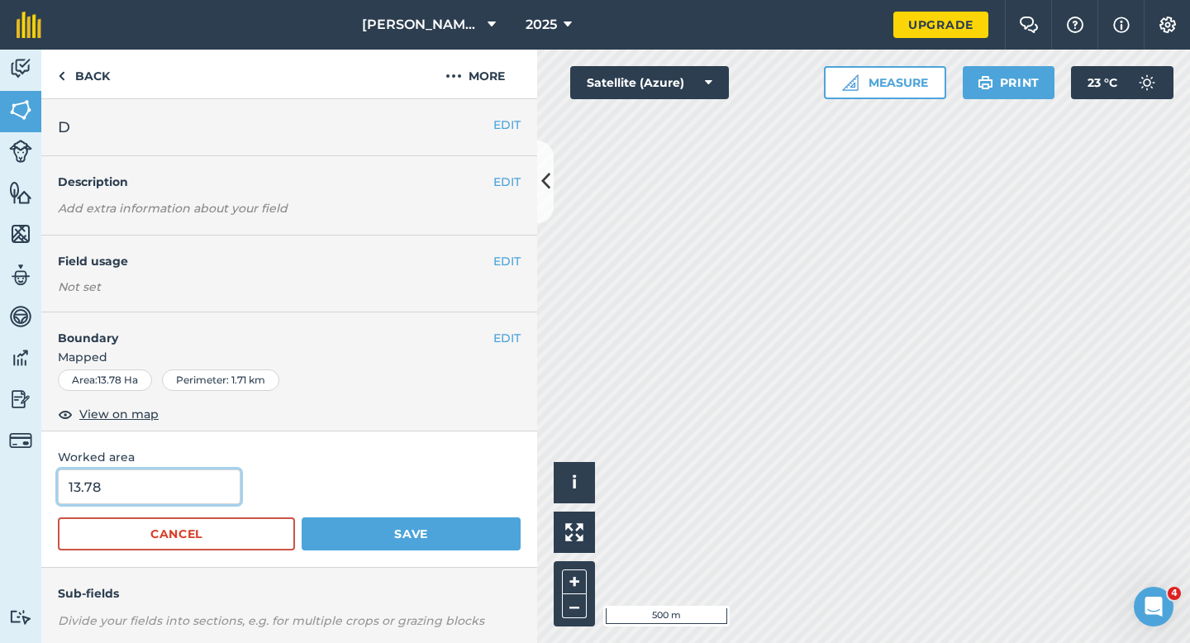
click at [164, 500] on input "13.78" at bounding box center [149, 486] width 183 height 35
type input "13.8"
click at [302, 517] on button "Save" at bounding box center [411, 533] width 219 height 33
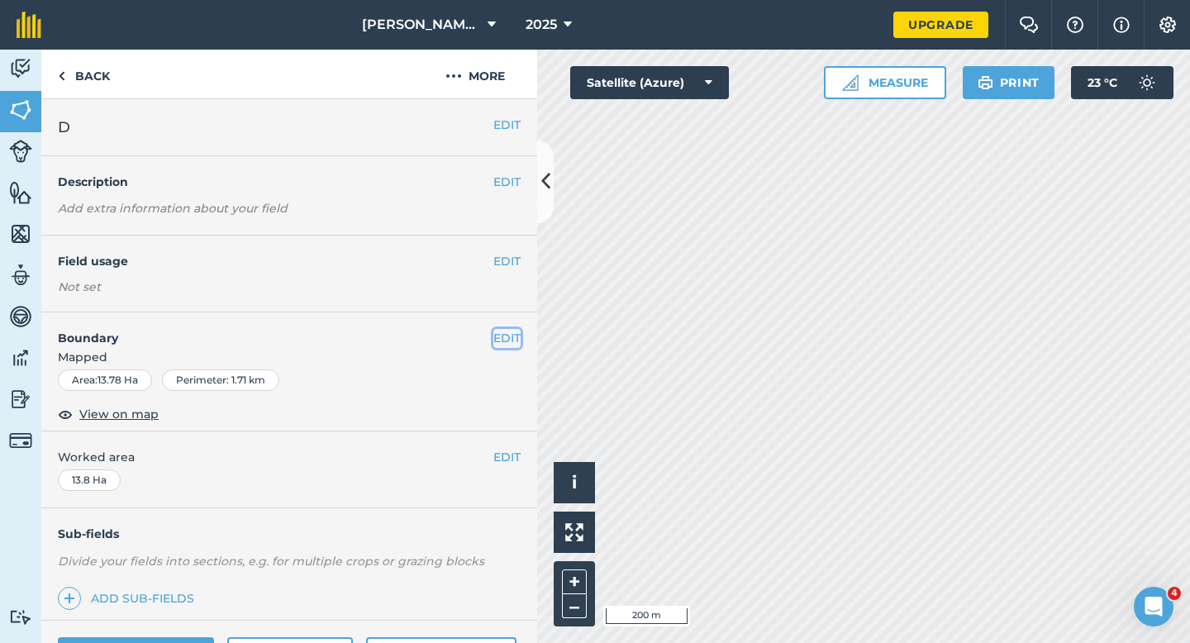
click at [499, 339] on button "EDIT" at bounding box center [506, 338] width 27 height 18
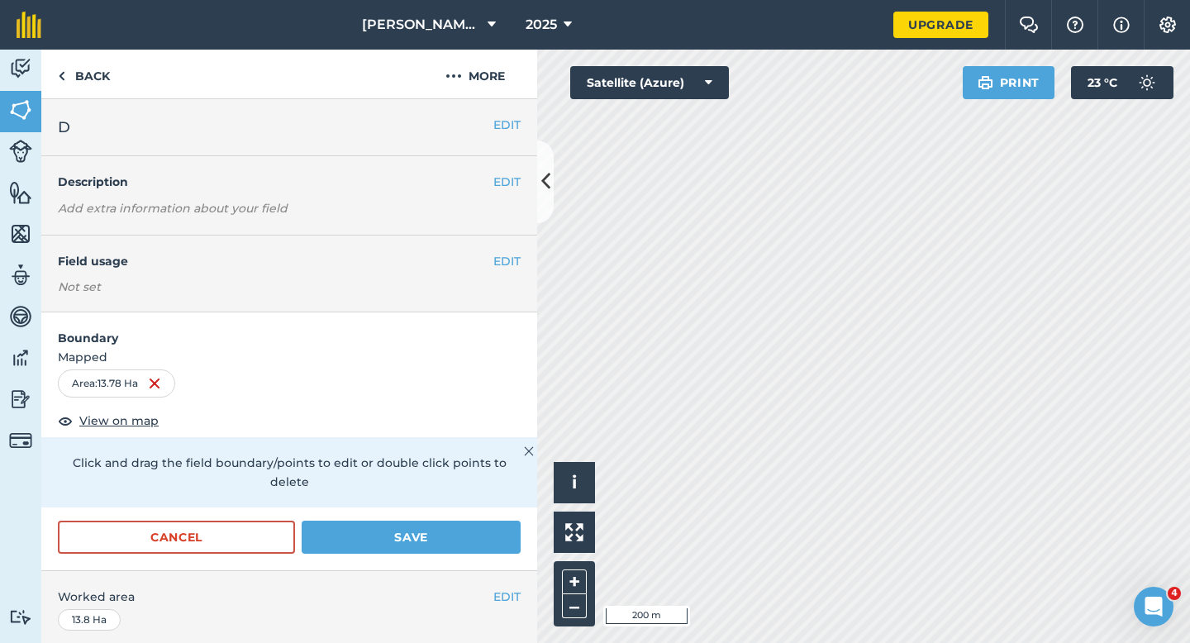
click at [226, 543] on div "Cancel Save" at bounding box center [289, 545] width 496 height 50
click at [231, 525] on button "Cancel" at bounding box center [176, 536] width 237 height 33
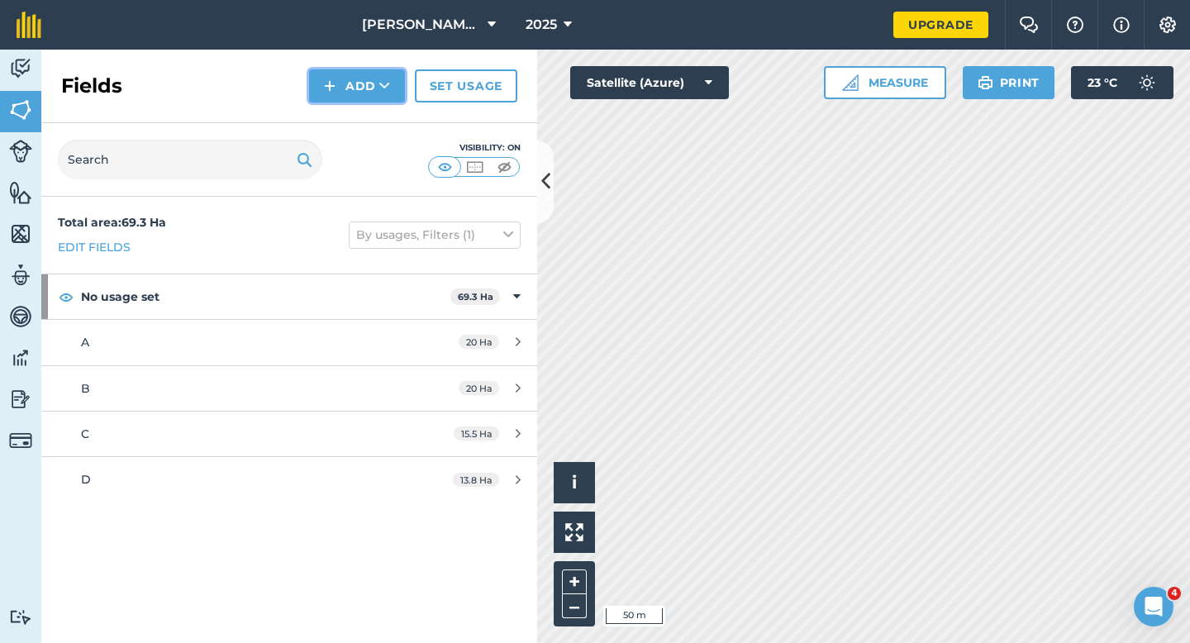
click at [345, 94] on button "Add" at bounding box center [357, 85] width 96 height 33
click at [345, 118] on link "Draw" at bounding box center [356, 123] width 91 height 36
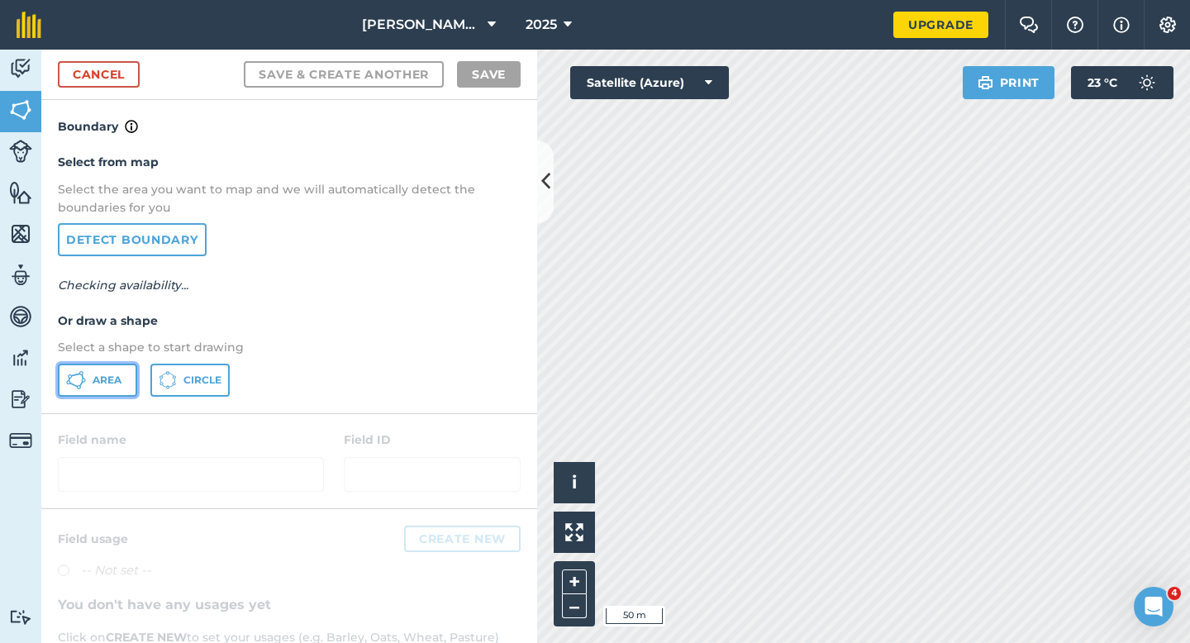
click at [123, 381] on button "Area" at bounding box center [97, 379] width 79 height 33
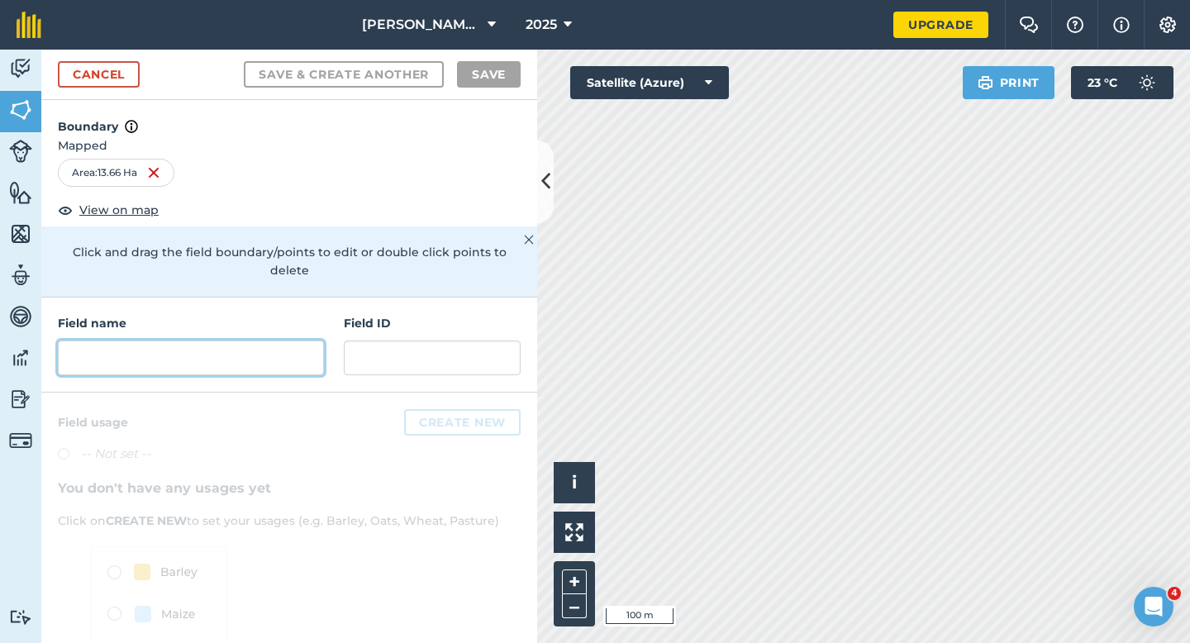
click at [280, 355] on input "text" at bounding box center [191, 357] width 266 height 35
click at [280, 340] on input "text" at bounding box center [191, 357] width 266 height 35
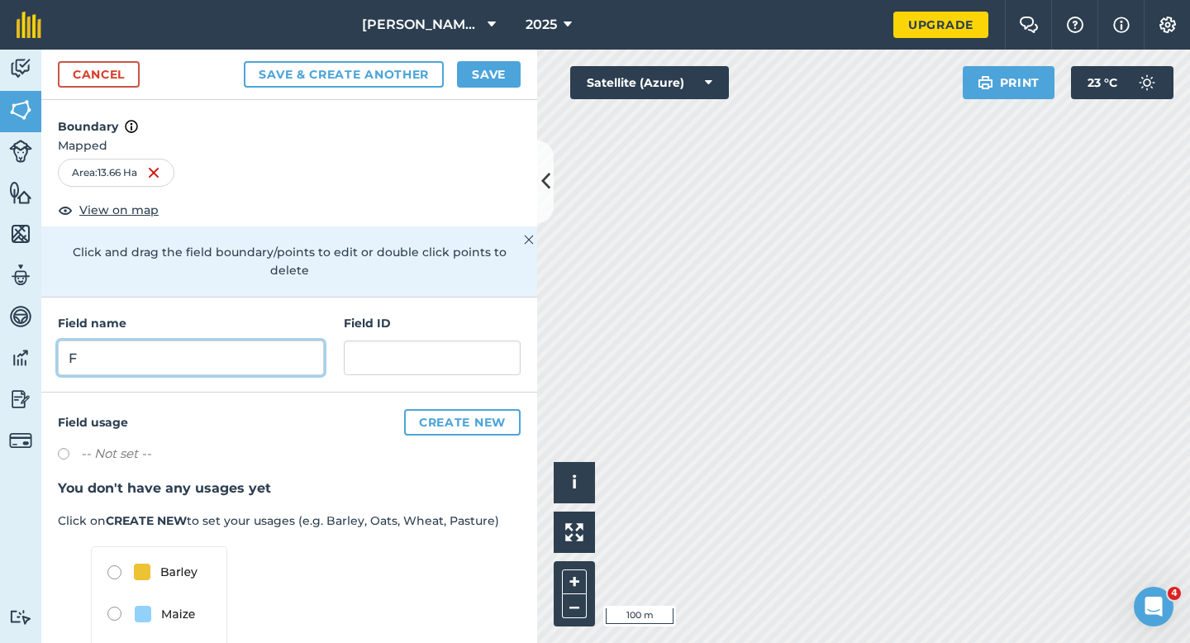
type input "F"
click at [493, 74] on button "Save" at bounding box center [489, 74] width 64 height 26
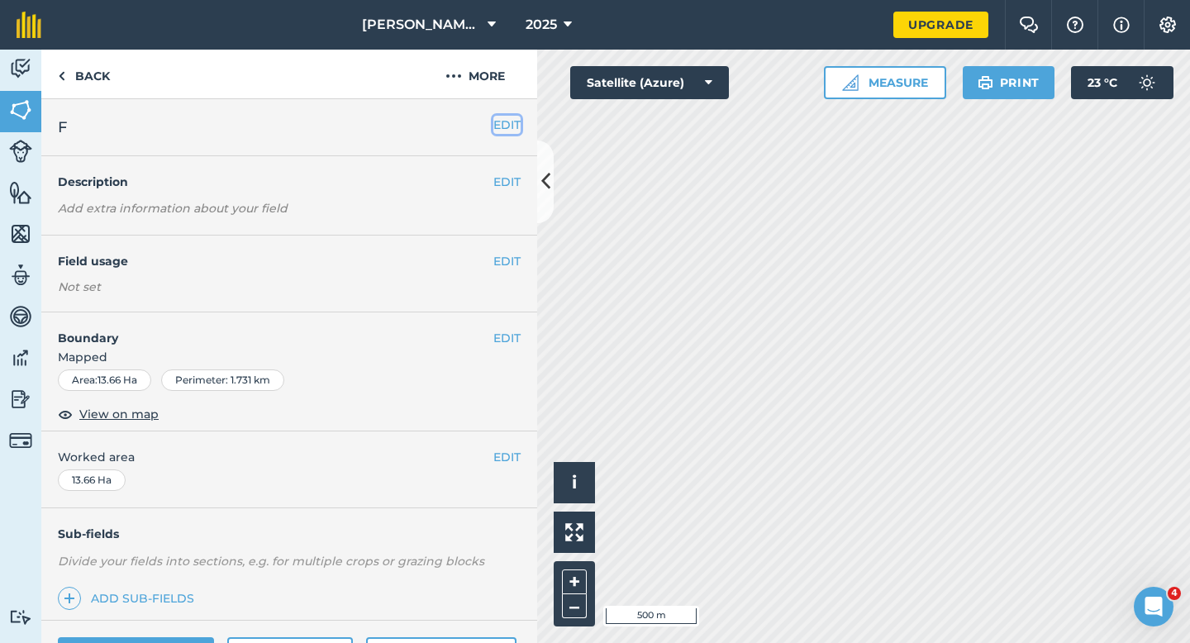
click at [499, 126] on button "EDIT" at bounding box center [506, 125] width 27 height 18
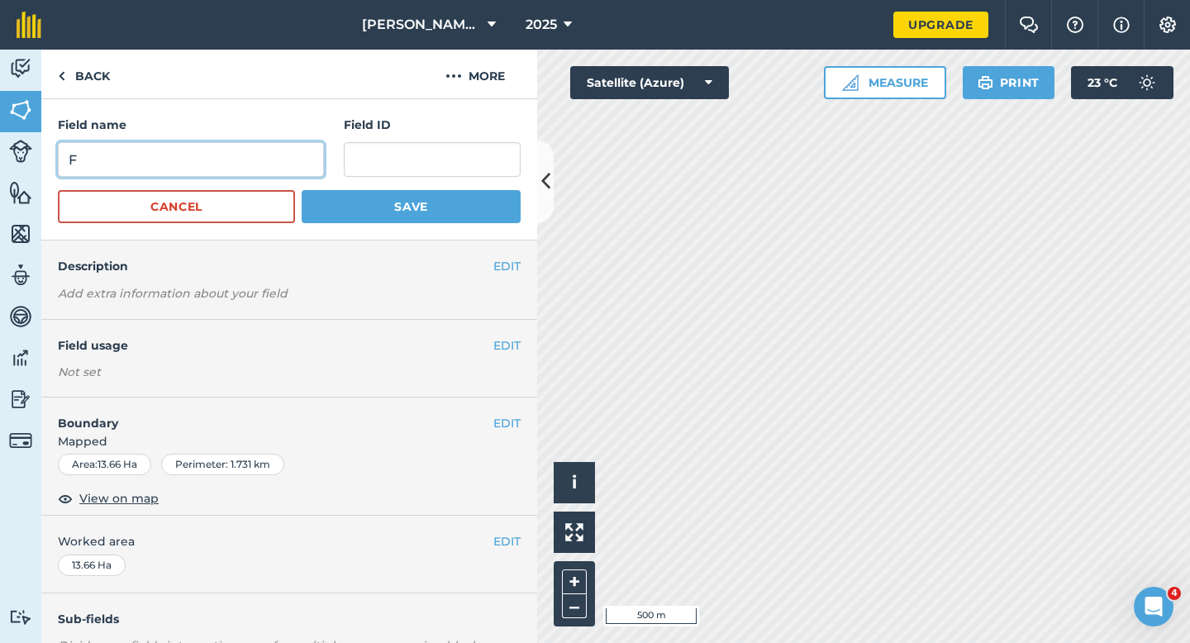
click at [299, 150] on input "F" at bounding box center [191, 159] width 266 height 35
click at [283, 164] on input "EF" at bounding box center [191, 159] width 266 height 35
type input "E"
click at [302, 190] on button "Save" at bounding box center [411, 206] width 219 height 33
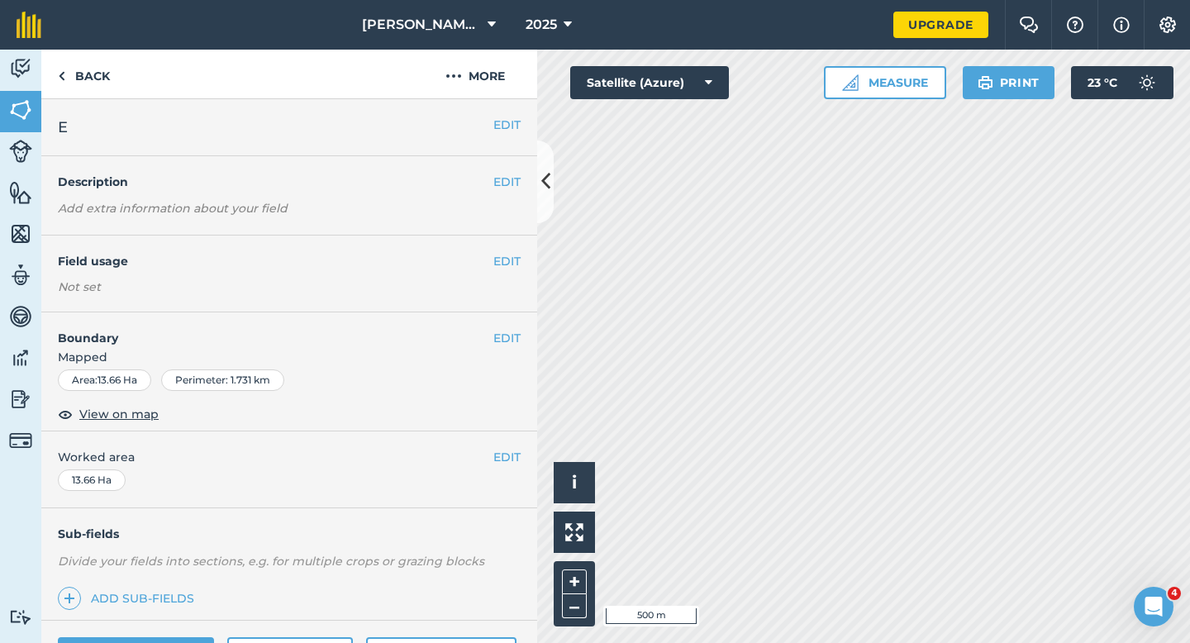
click at [509, 445] on div "EDIT Worked area 13.66 Ha" at bounding box center [289, 469] width 496 height 77
click at [509, 448] on button "EDIT" at bounding box center [506, 457] width 27 height 18
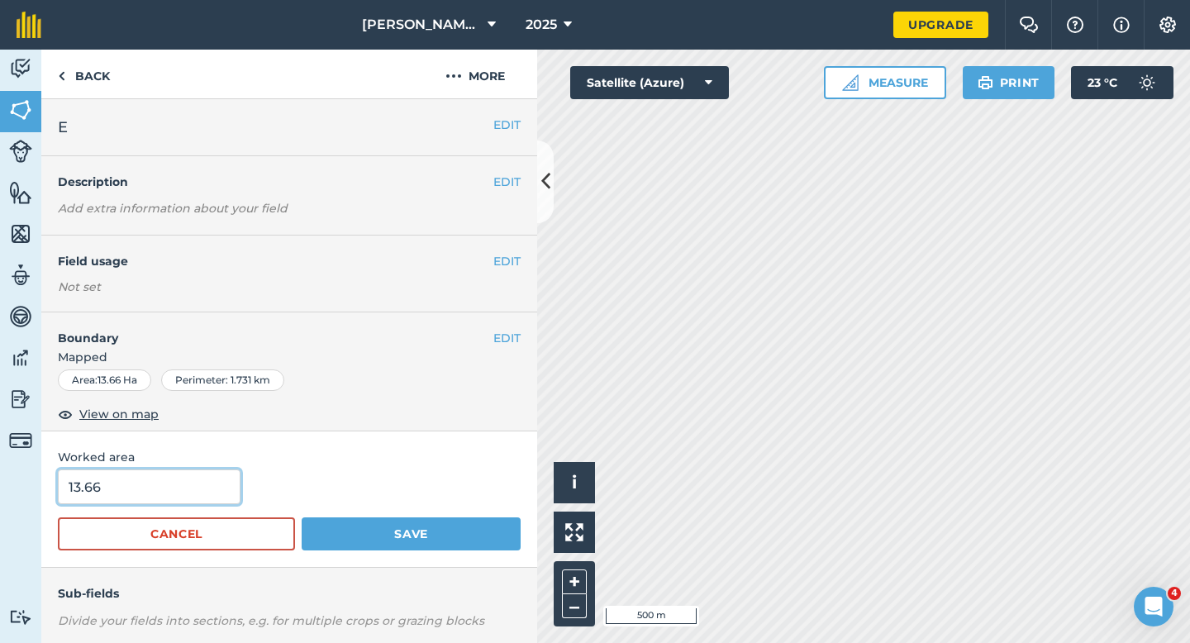
click at [208, 490] on input "13.66" at bounding box center [149, 486] width 183 height 35
type input "13.8"
click at [302, 517] on button "Save" at bounding box center [411, 533] width 219 height 33
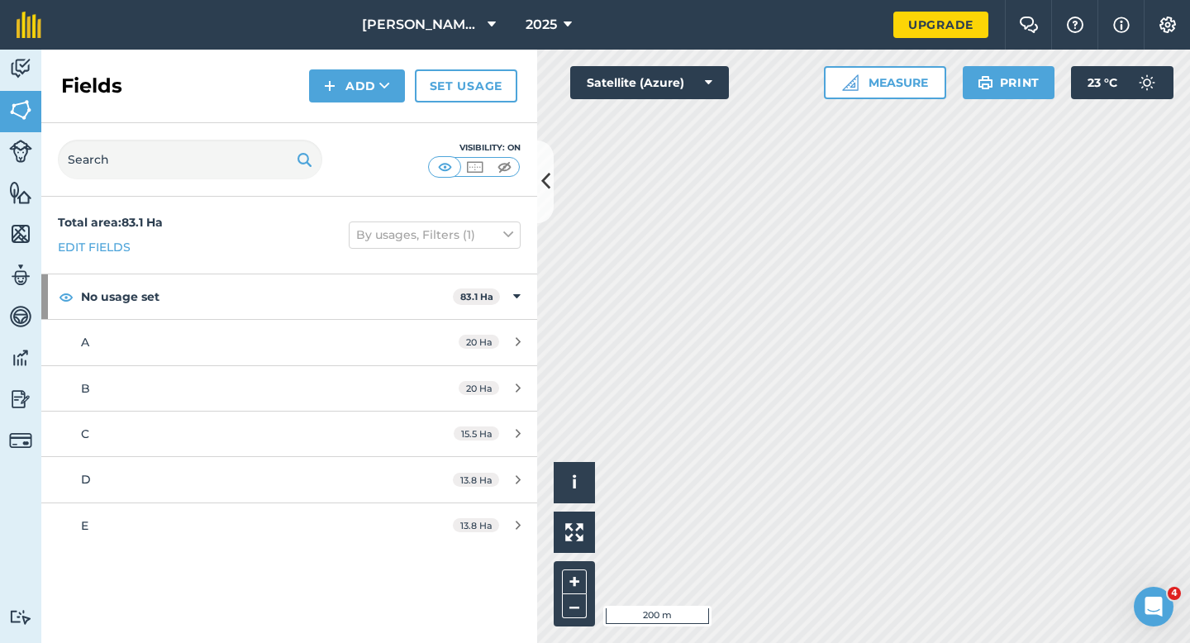
click at [352, 105] on div "Fields Add Set usage" at bounding box center [289, 87] width 496 height 74
click at [352, 95] on button "Add" at bounding box center [357, 85] width 96 height 33
click at [352, 117] on link "Draw" at bounding box center [356, 123] width 91 height 36
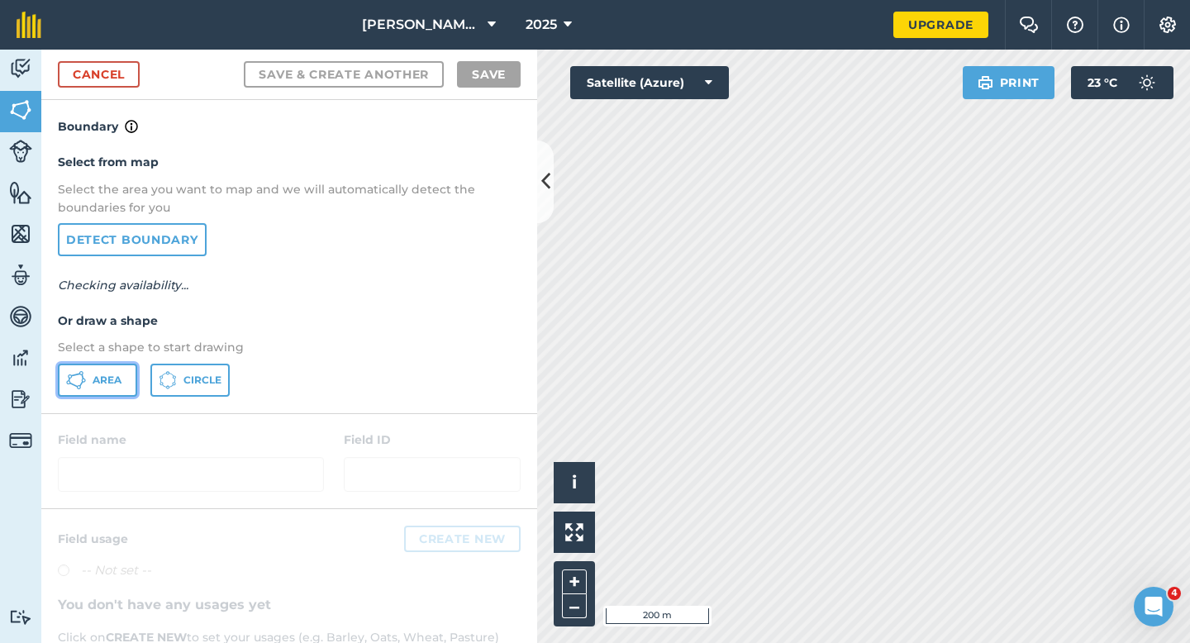
click at [102, 381] on span "Area" at bounding box center [107, 379] width 29 height 13
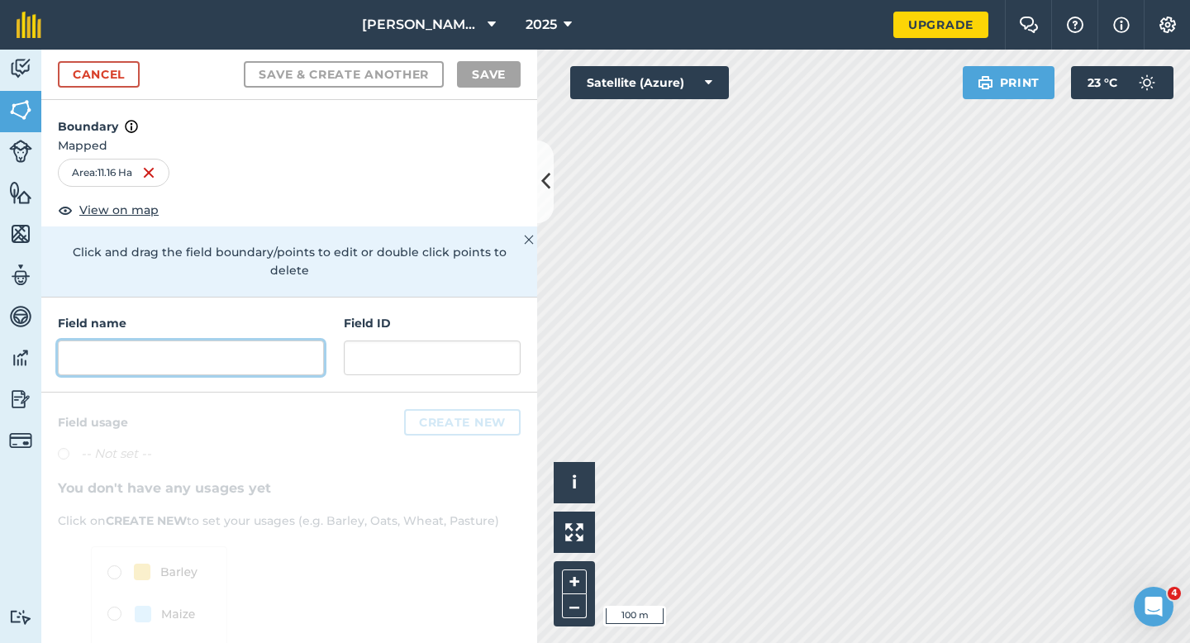
click at [196, 340] on input "text" at bounding box center [191, 357] width 266 height 35
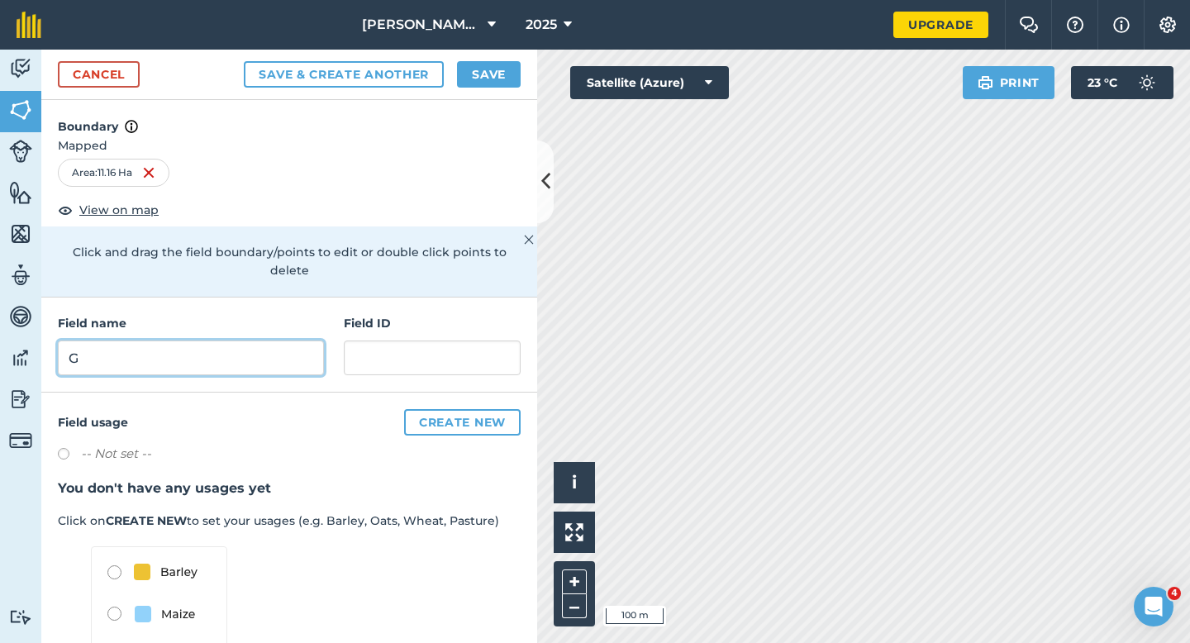
type input "G"
click at [478, 70] on button "Save" at bounding box center [489, 74] width 64 height 26
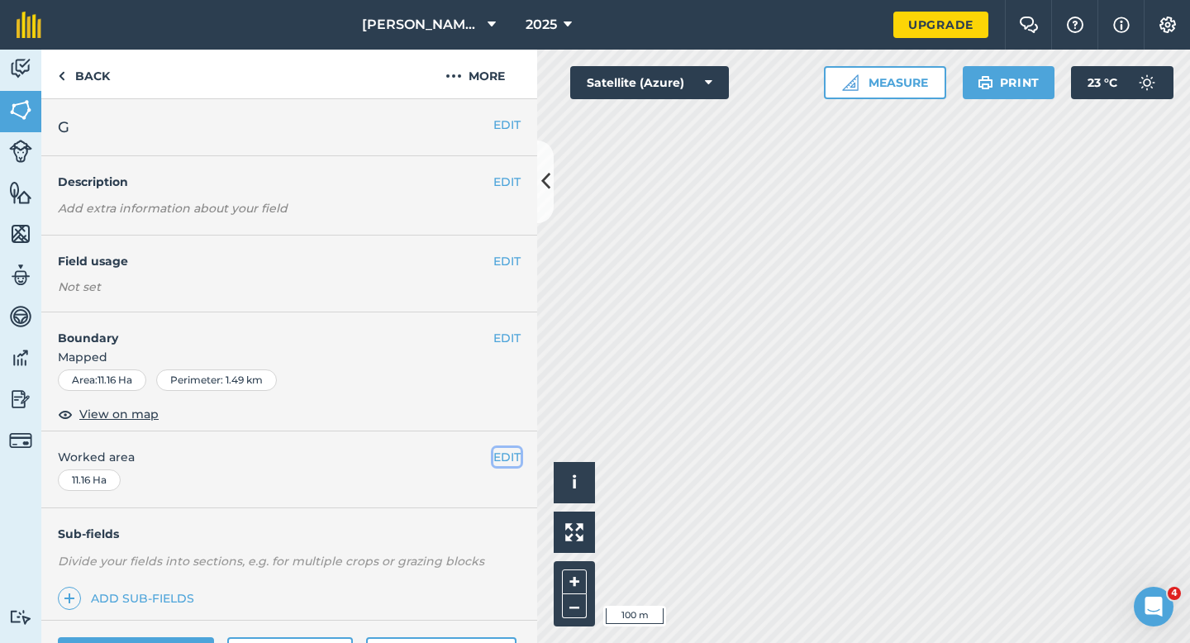
click at [511, 454] on button "EDIT" at bounding box center [506, 457] width 27 height 18
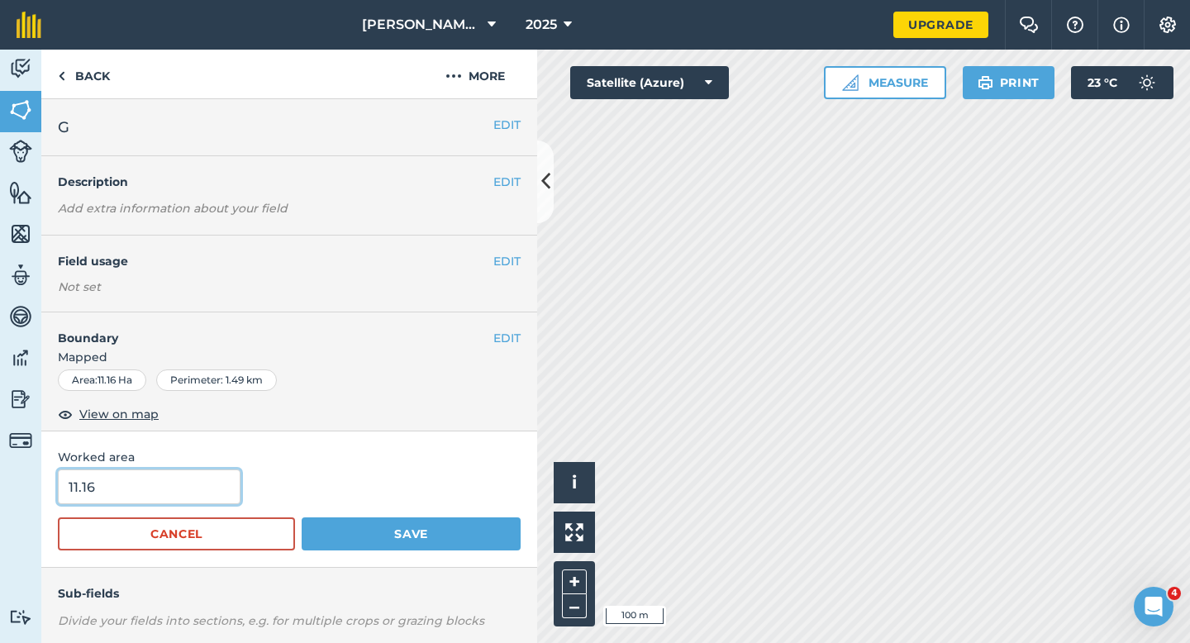
click at [195, 499] on input "11.16" at bounding box center [149, 486] width 183 height 35
type input "11.2"
click at [302, 517] on button "Save" at bounding box center [411, 533] width 219 height 33
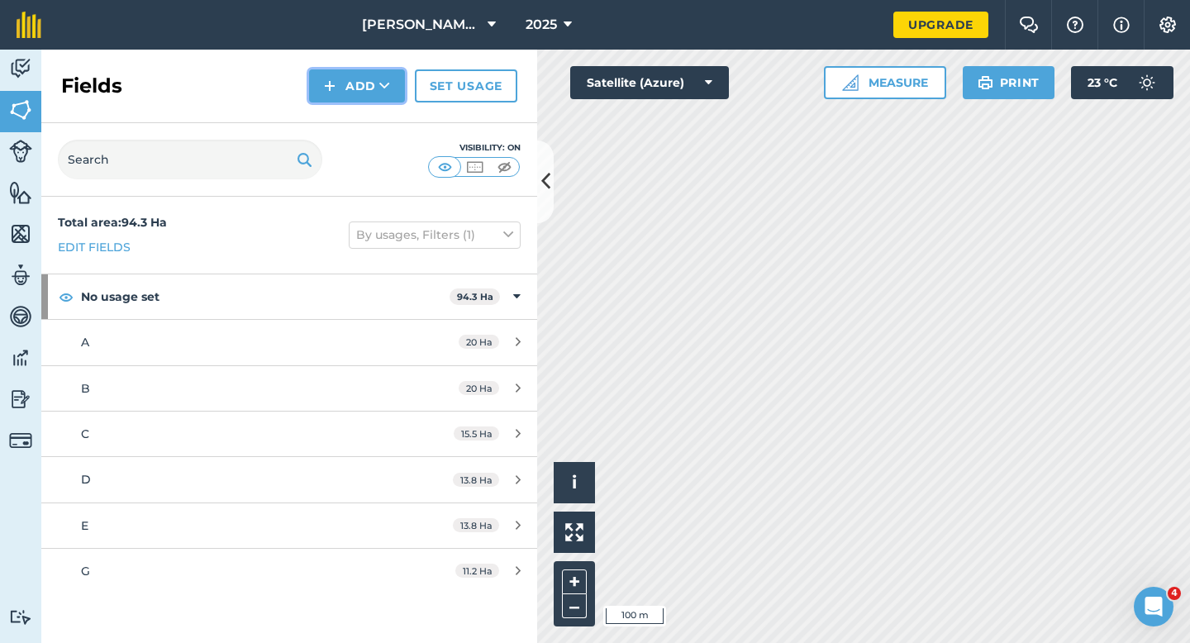
click at [348, 77] on button "Add" at bounding box center [357, 85] width 96 height 33
click at [348, 122] on link "Draw" at bounding box center [356, 123] width 91 height 36
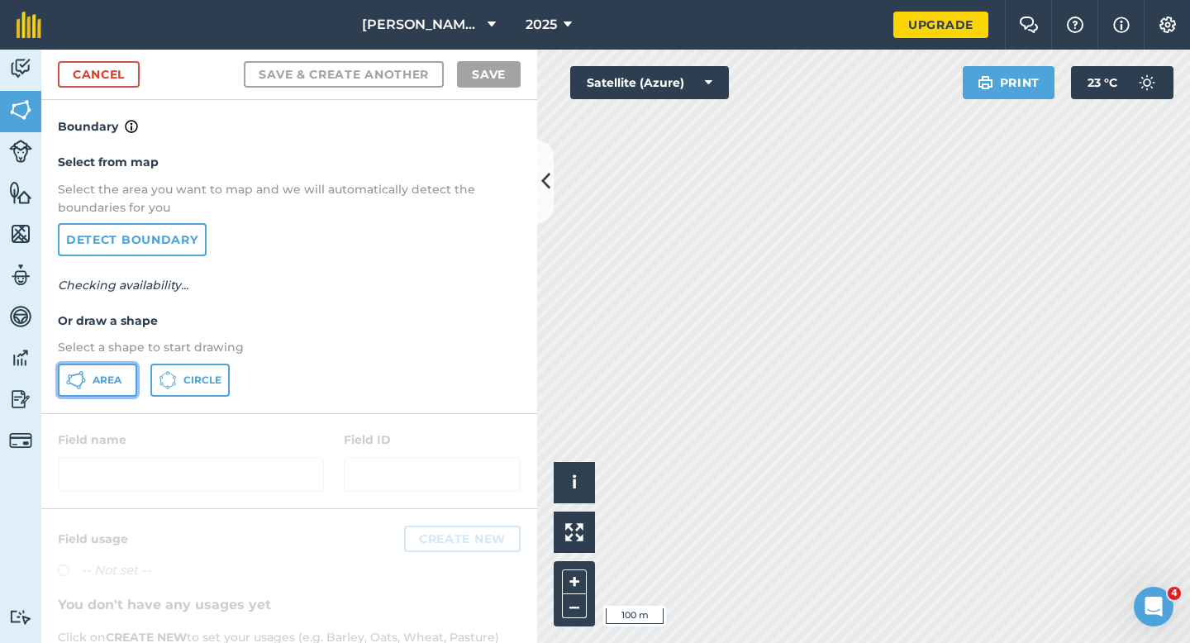
click at [111, 373] on span "Area" at bounding box center [107, 379] width 29 height 13
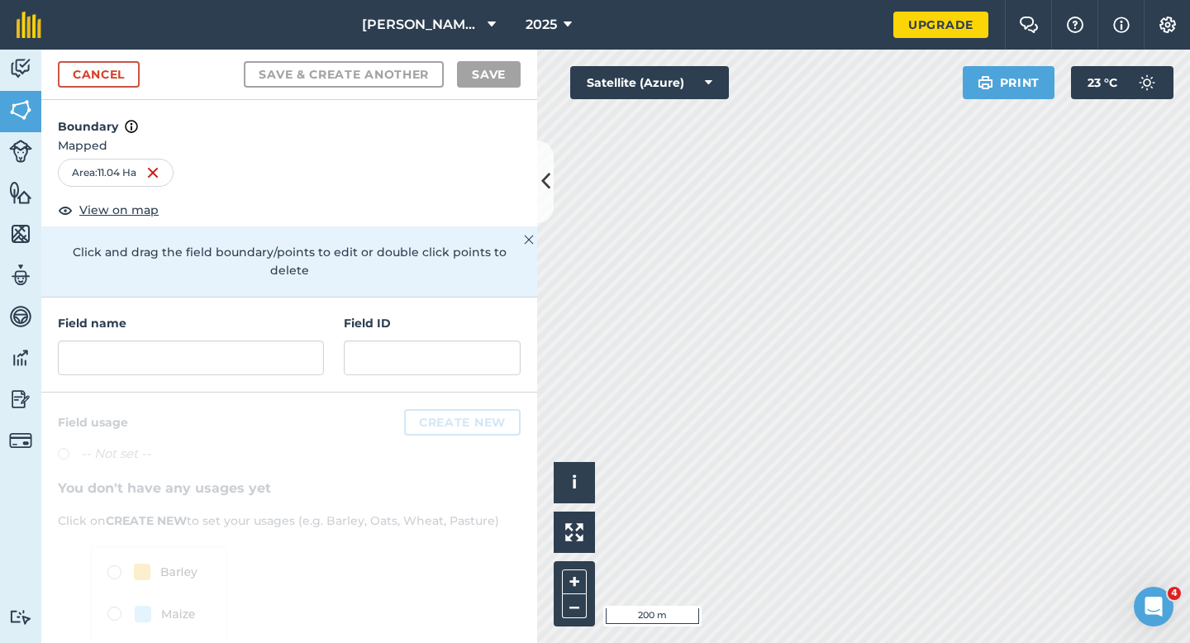
click at [327, 347] on div "Field name Field ID" at bounding box center [289, 344] width 496 height 95
click at [308, 347] on input "text" at bounding box center [191, 357] width 266 height 35
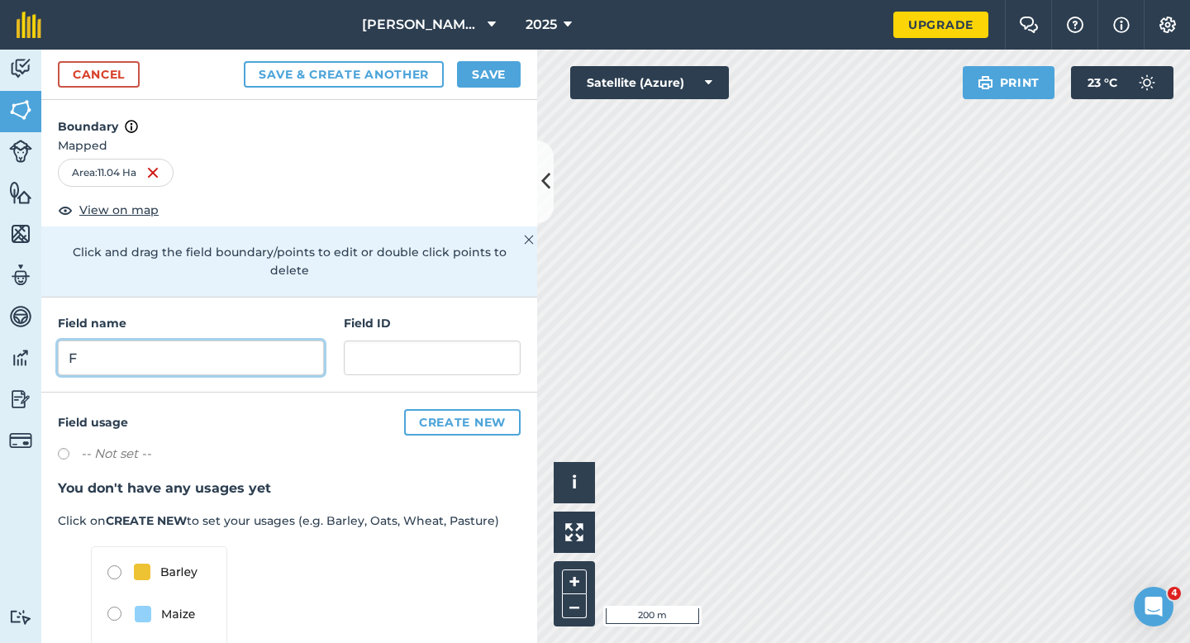
type input "F"
click at [484, 71] on button "Save" at bounding box center [489, 74] width 64 height 26
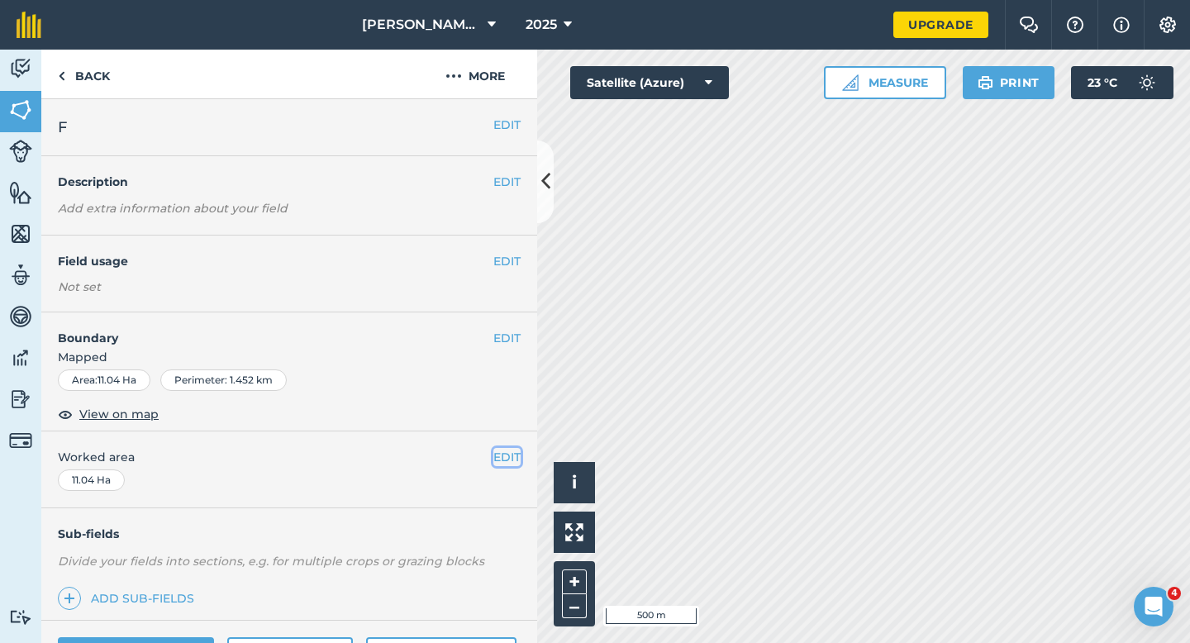
click at [508, 458] on button "EDIT" at bounding box center [506, 457] width 27 height 18
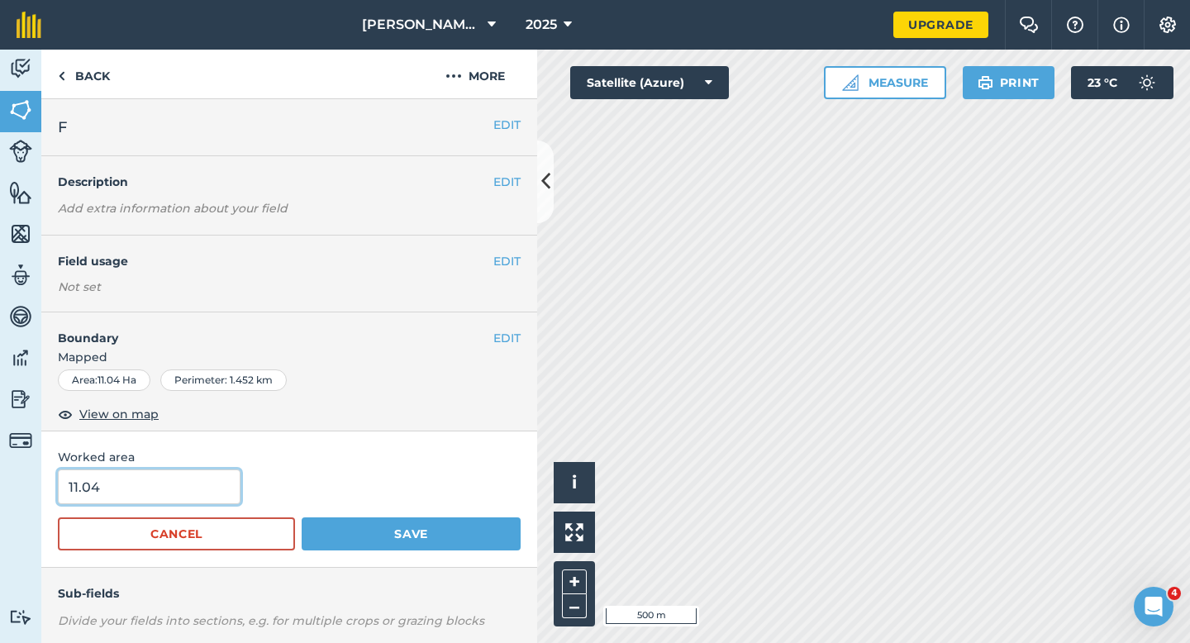
click at [182, 487] on input "11.04" at bounding box center [149, 486] width 183 height 35
type input "11"
click at [302, 517] on button "Save" at bounding box center [411, 533] width 219 height 33
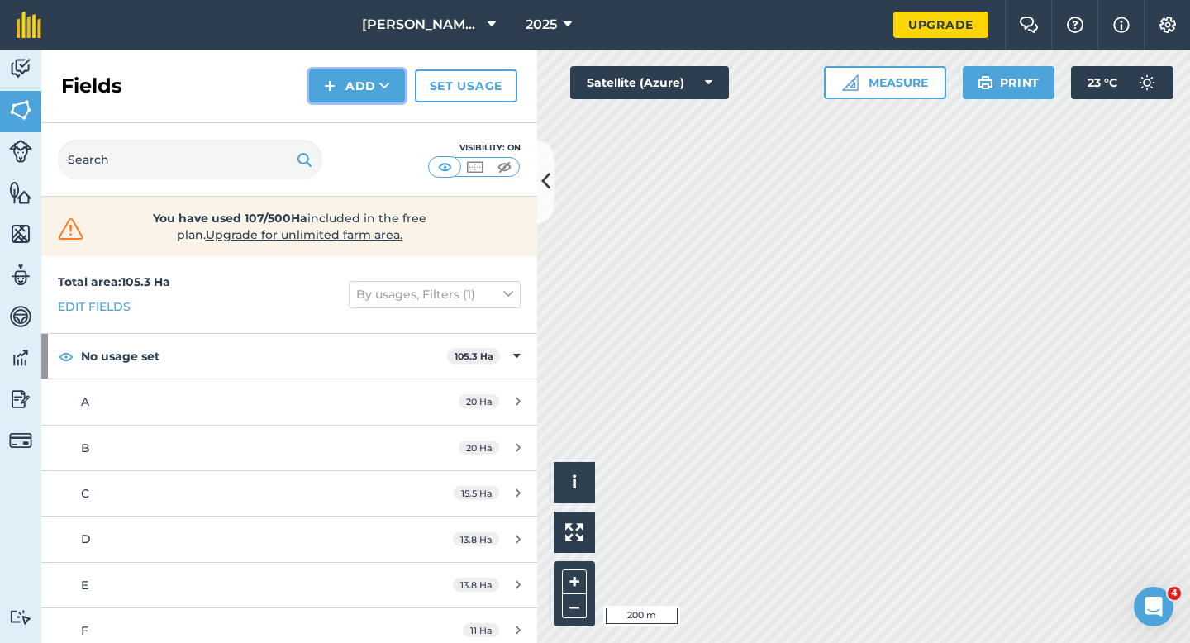
click at [373, 94] on button "Add" at bounding box center [357, 85] width 96 height 33
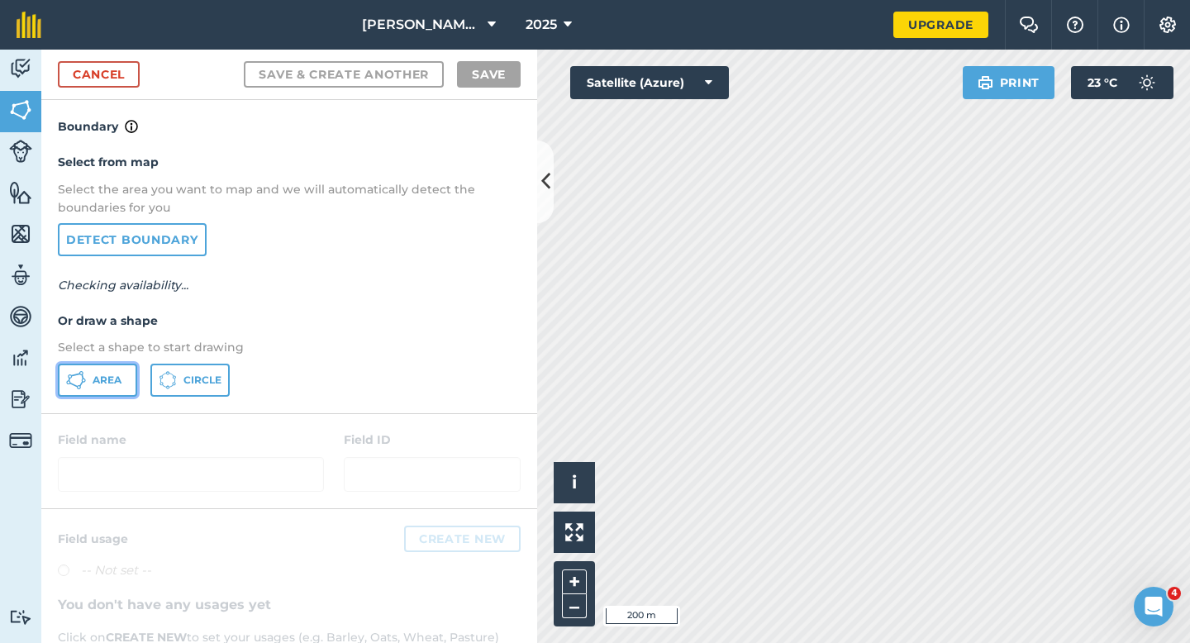
click at [97, 389] on button "Area" at bounding box center [97, 379] width 79 height 33
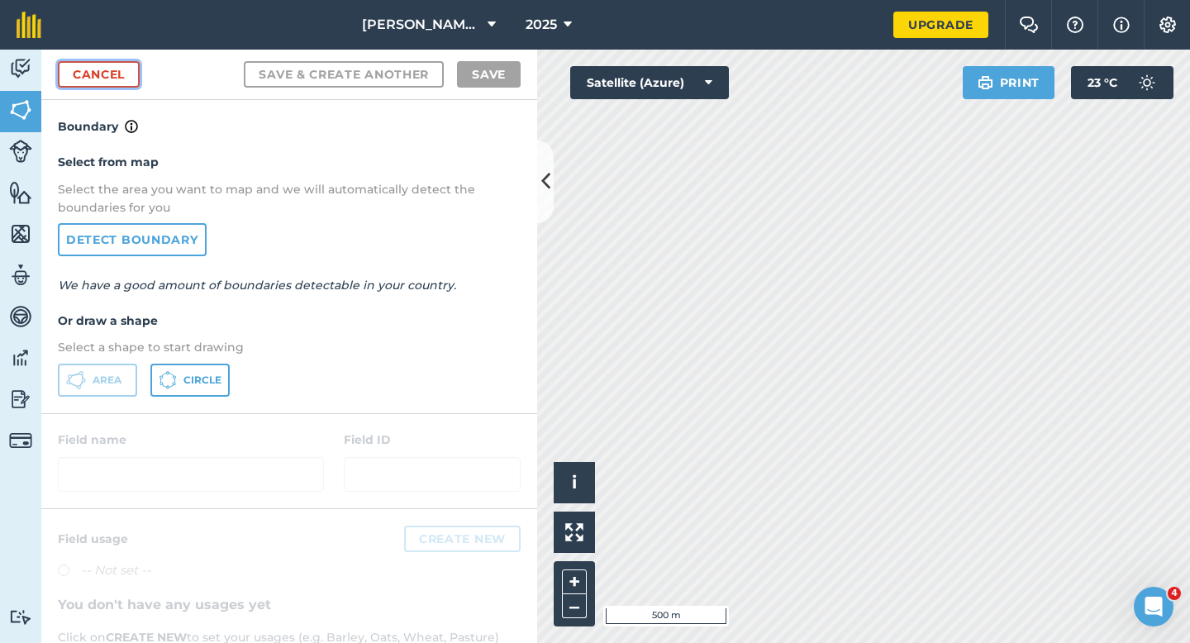
click at [114, 69] on link "Cancel" at bounding box center [99, 74] width 82 height 26
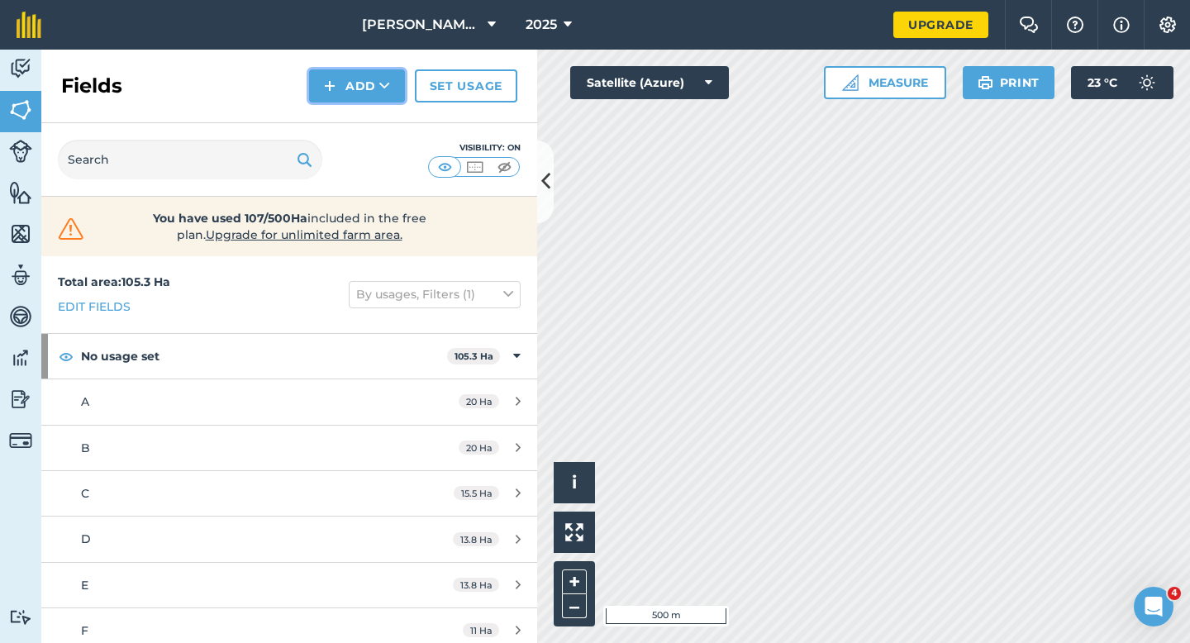
click at [338, 81] on button "Add" at bounding box center [357, 85] width 96 height 33
click at [338, 106] on link "Draw" at bounding box center [356, 123] width 91 height 36
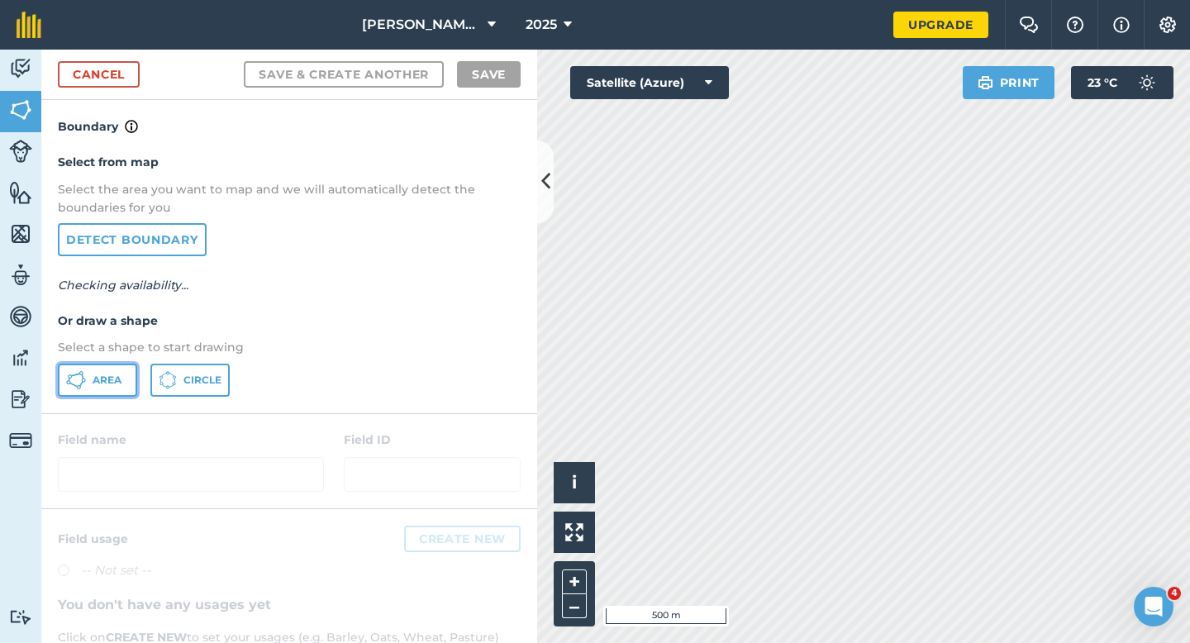
click at [85, 372] on icon at bounding box center [76, 380] width 20 height 20
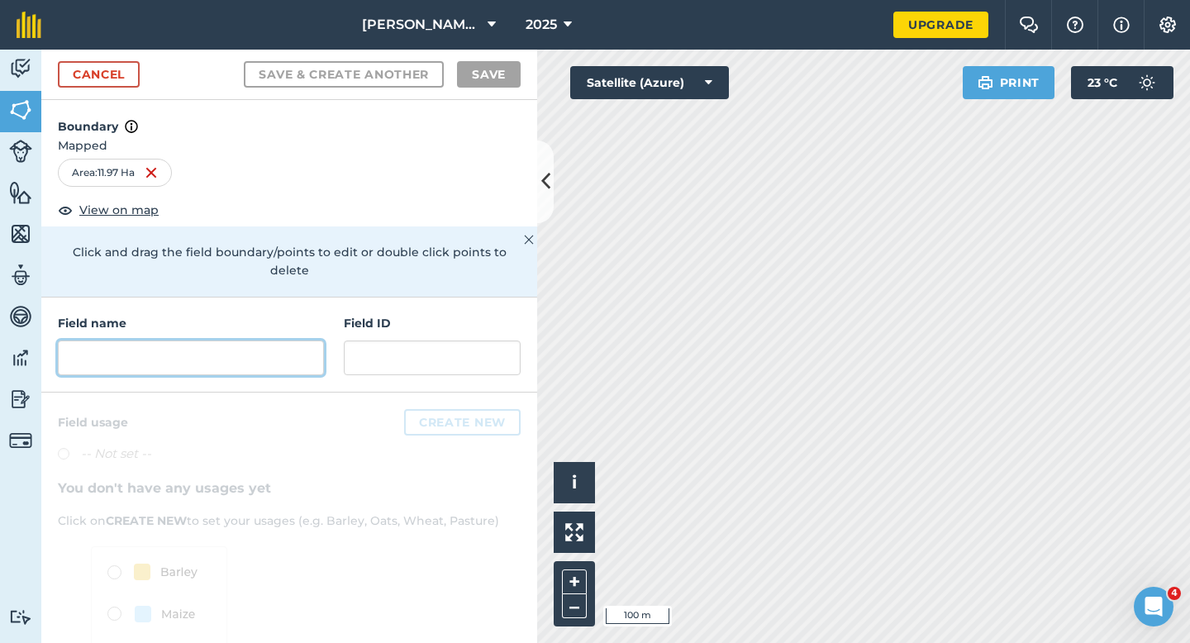
click at [257, 356] on input "text" at bounding box center [191, 357] width 266 height 35
click at [257, 353] on input "text" at bounding box center [191, 357] width 266 height 35
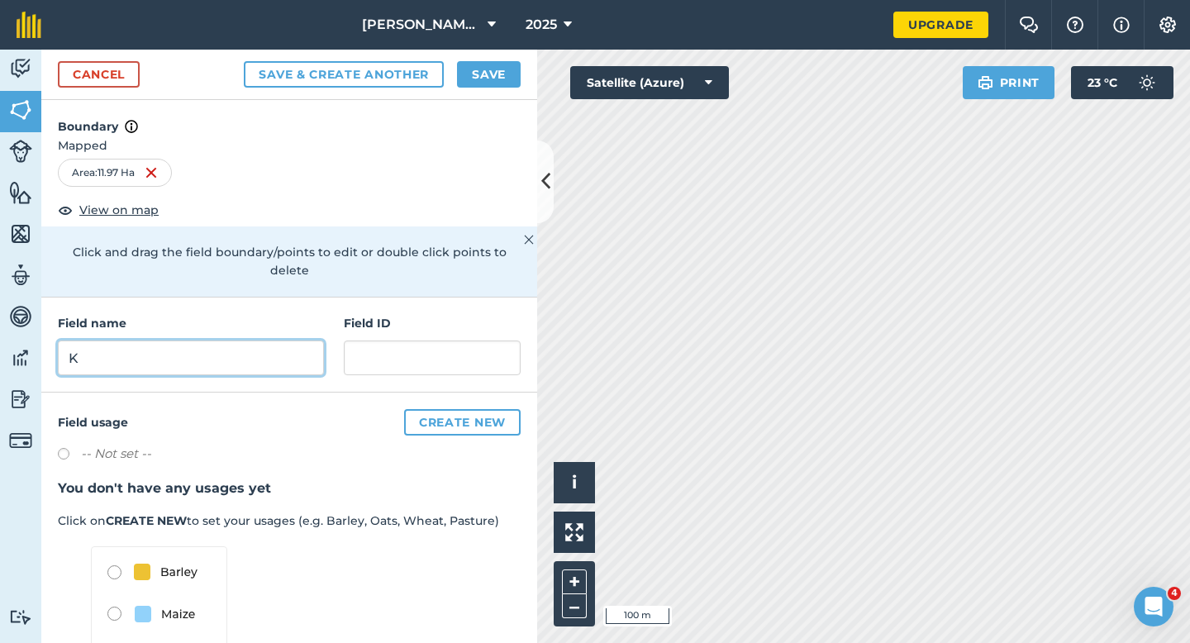
type input "K"
click at [468, 74] on button "Save" at bounding box center [489, 74] width 64 height 26
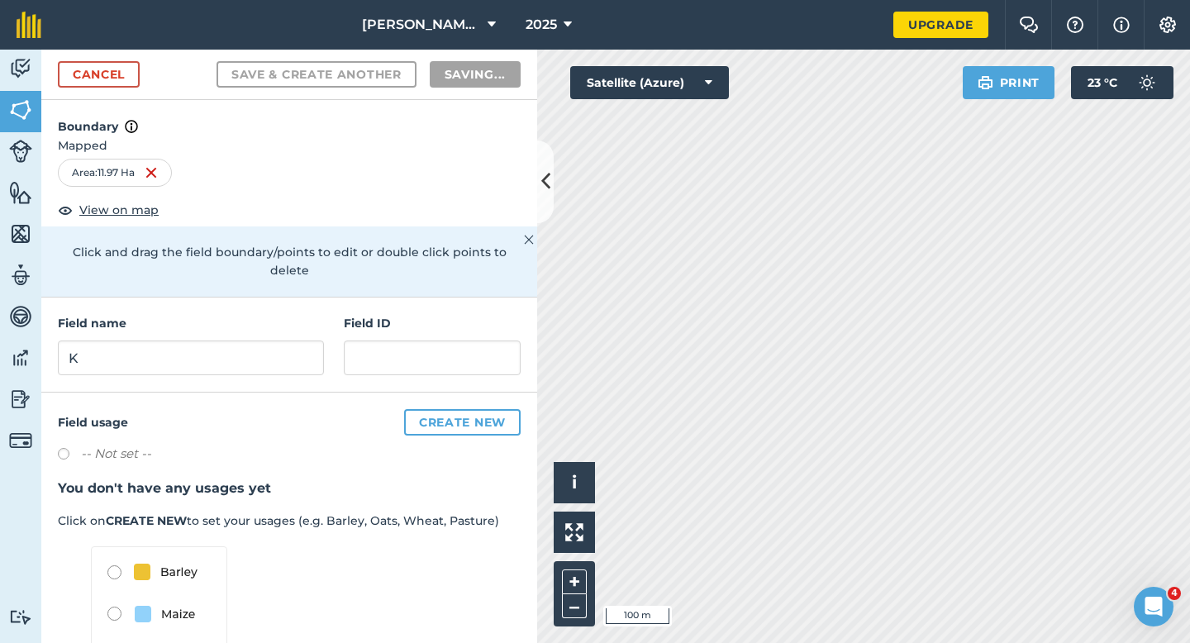
click at [539, 216] on div "Activity Fields Livestock Features Maps Team Vehicles Data Reporting Billing Tu…" at bounding box center [595, 346] width 1190 height 593
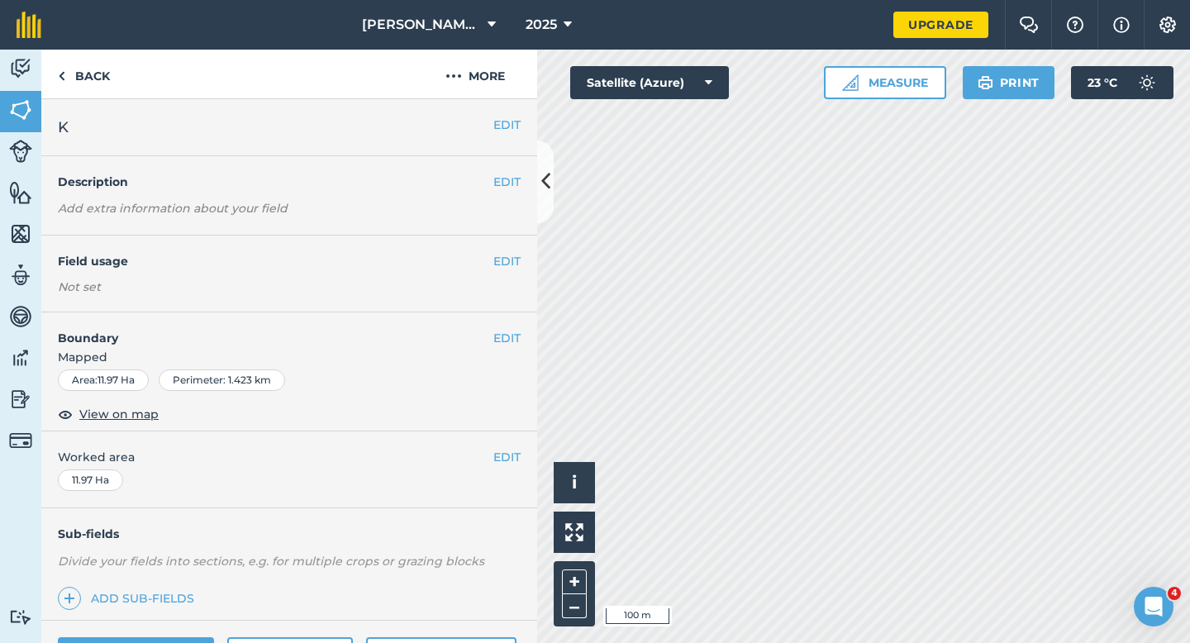
click at [506, 467] on div "EDIT Worked area 11.97 Ha" at bounding box center [289, 469] width 496 height 77
click at [505, 467] on div "EDIT Worked area 11.97 Ha" at bounding box center [289, 469] width 496 height 77
click at [505, 461] on button "EDIT" at bounding box center [506, 457] width 27 height 18
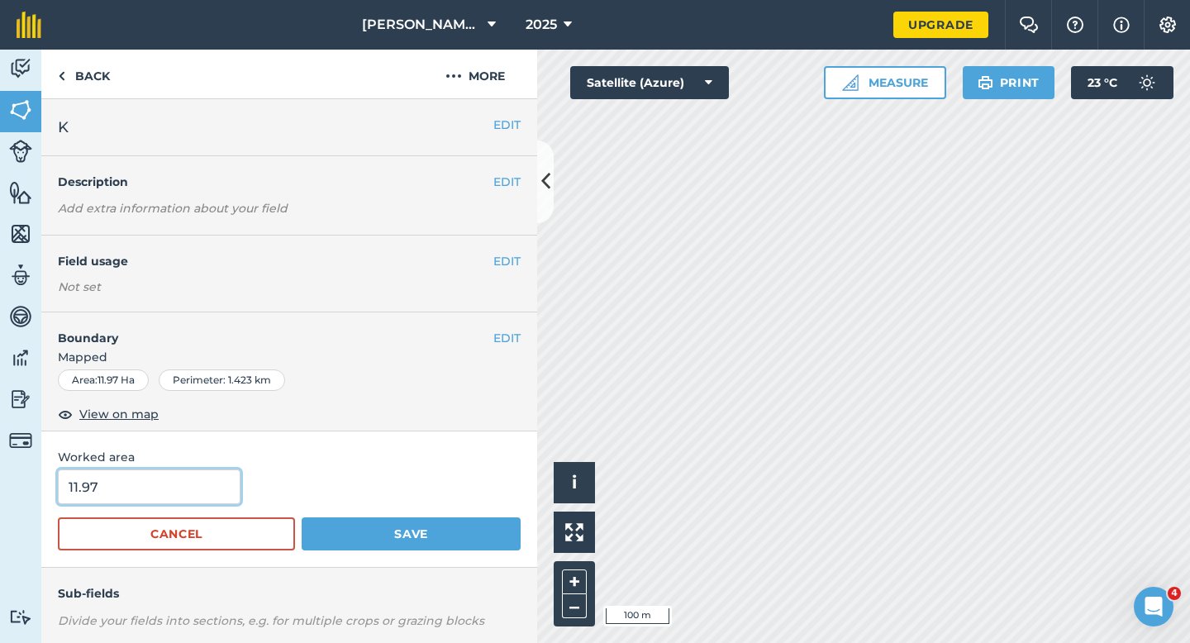
click at [171, 503] on input "11.97" at bounding box center [149, 486] width 183 height 35
type input "12"
click at [302, 517] on button "Save" at bounding box center [411, 533] width 219 height 33
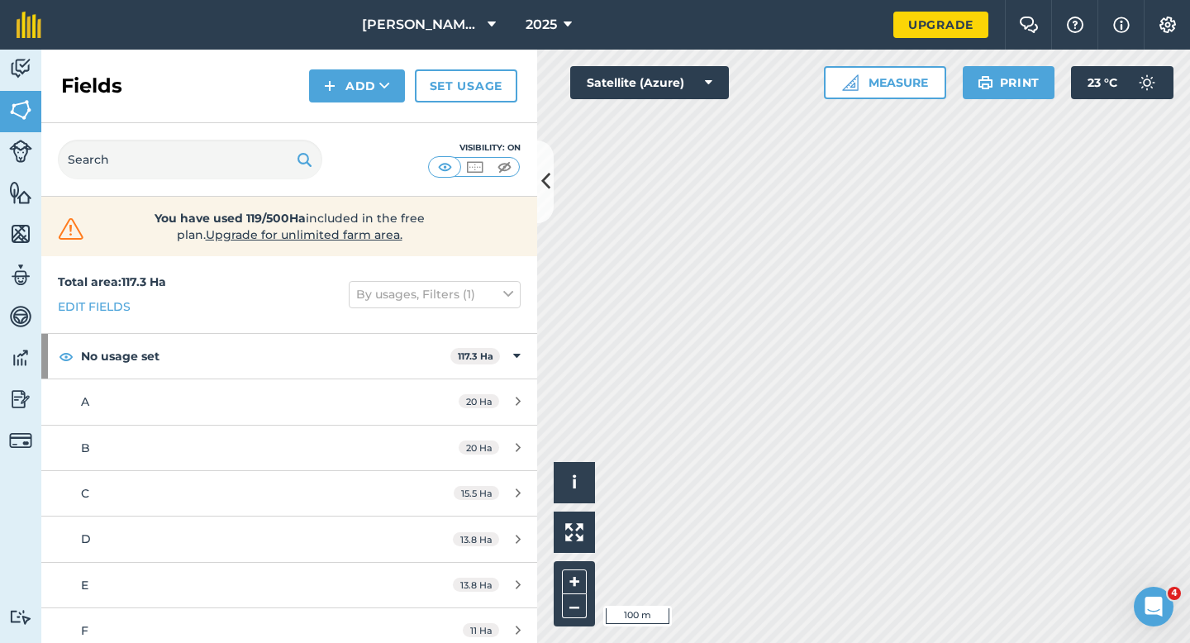
click at [354, 68] on div "Fields Add Set usage" at bounding box center [289, 87] width 496 height 74
click at [354, 82] on button "Add" at bounding box center [357, 85] width 96 height 33
click at [354, 147] on link "Import" at bounding box center [356, 160] width 91 height 36
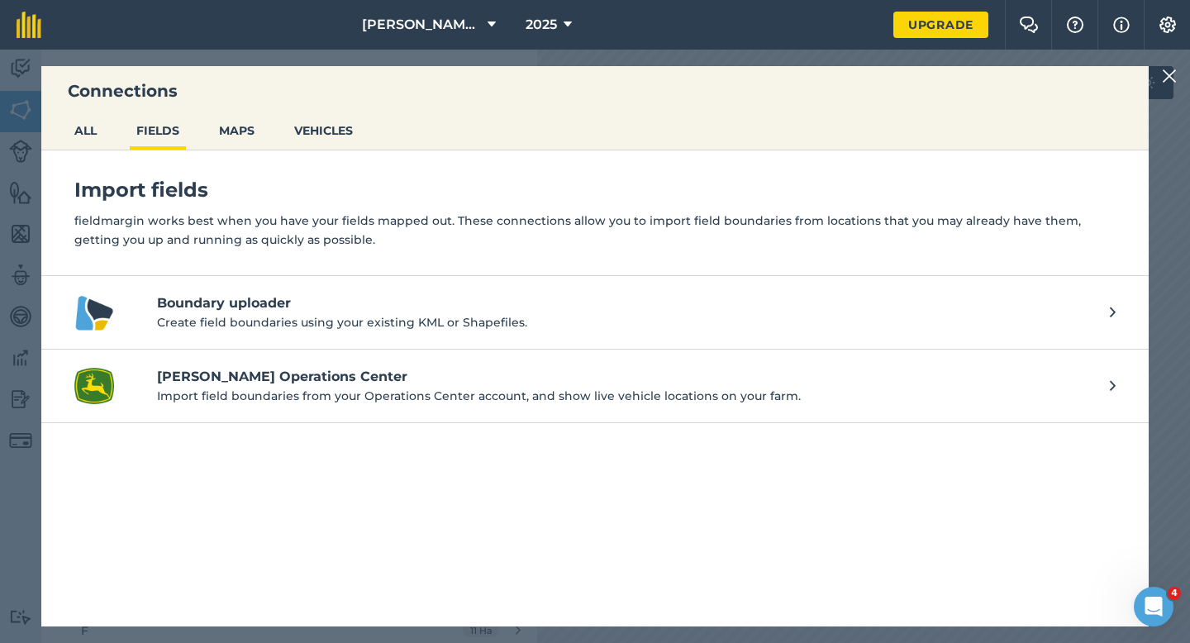
click at [1170, 60] on div "Connections ALL FIELDS MAPS VEHICLES Import fields fieldmargin works best when …" at bounding box center [595, 346] width 1190 height 593
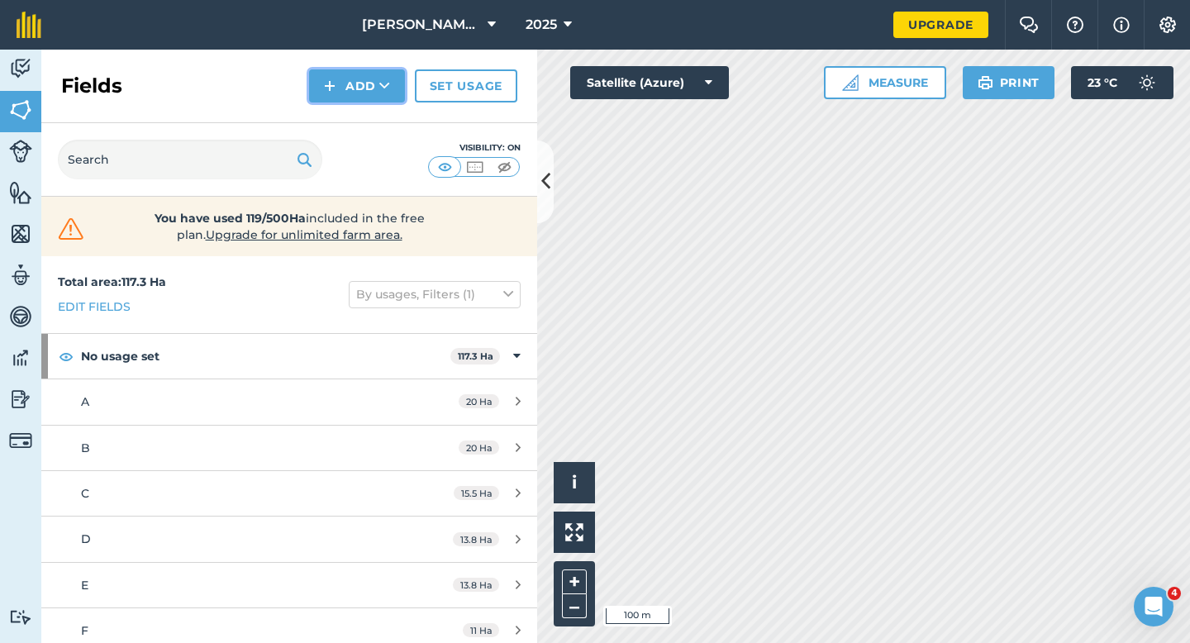
click at [357, 93] on button "Add" at bounding box center [357, 85] width 96 height 33
click at [358, 119] on link "Draw" at bounding box center [356, 123] width 91 height 36
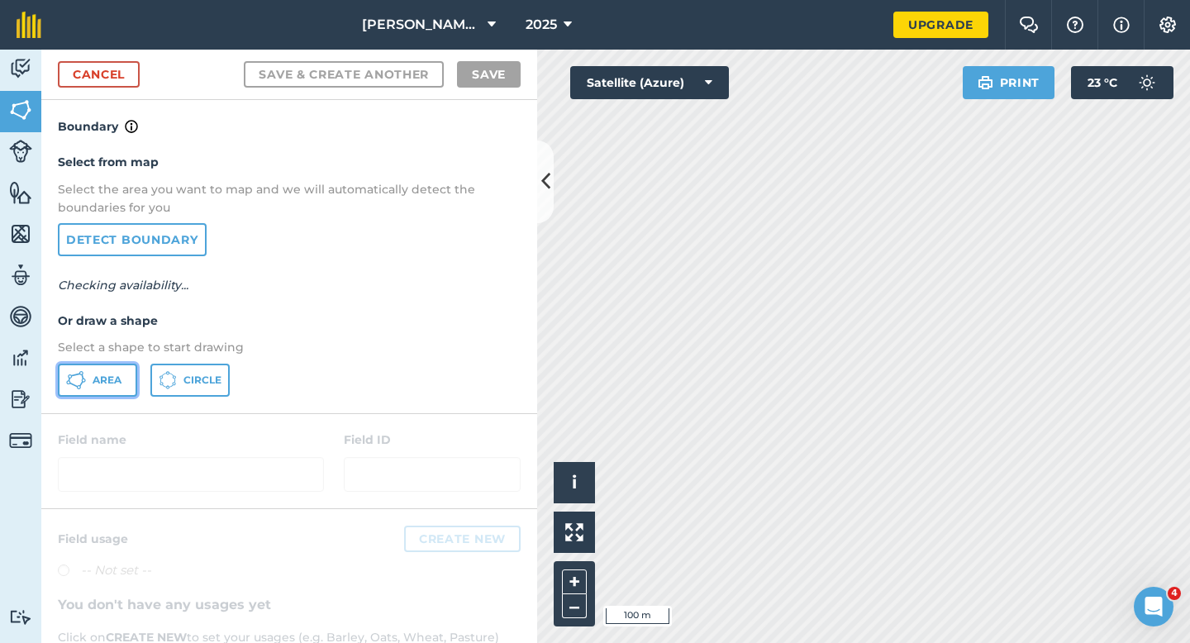
click at [128, 378] on button "Area" at bounding box center [97, 379] width 79 height 33
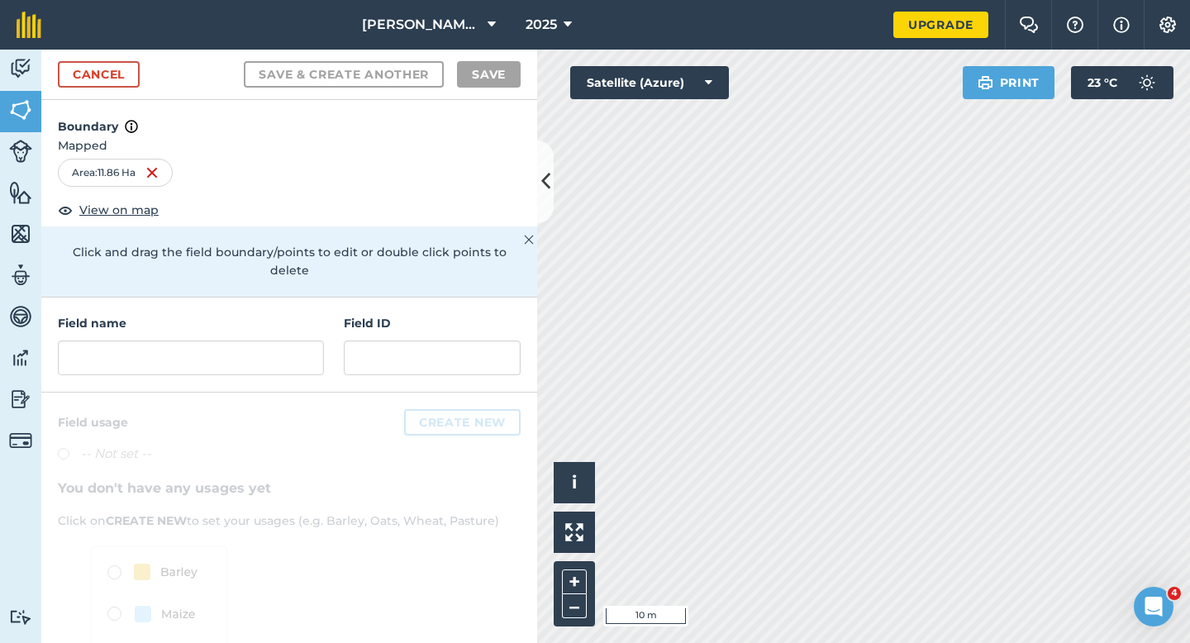
click at [227, 363] on div "Field name Field ID" at bounding box center [289, 344] width 496 height 95
click at [230, 344] on input "text" at bounding box center [191, 357] width 266 height 35
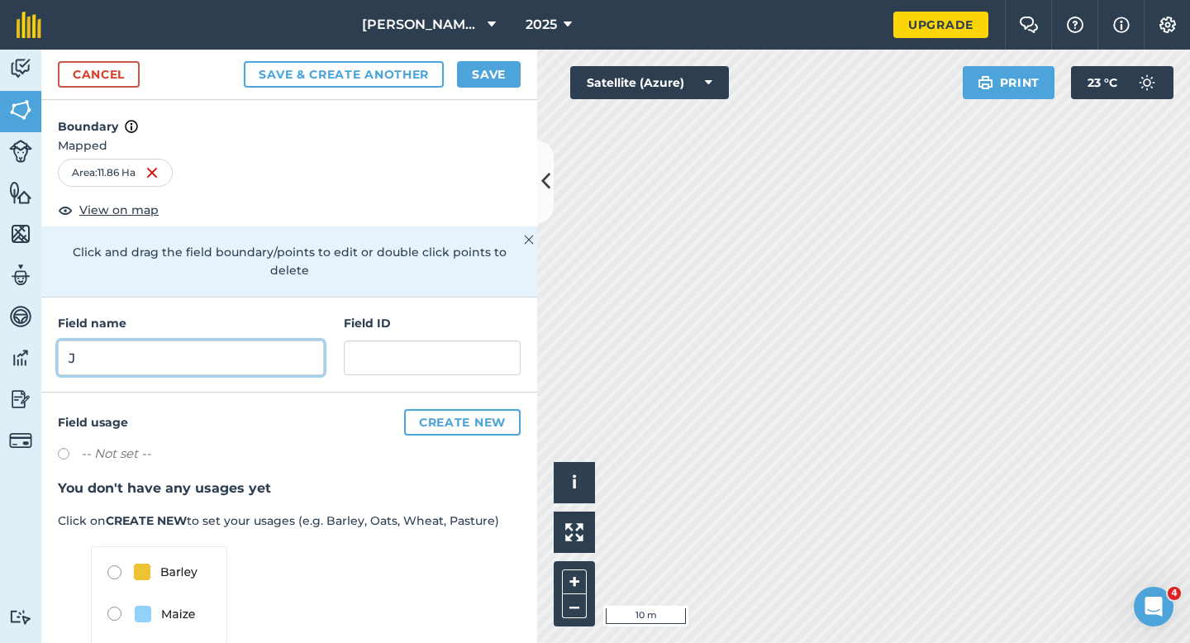
type input "J"
click at [487, 78] on button "Save" at bounding box center [489, 74] width 64 height 26
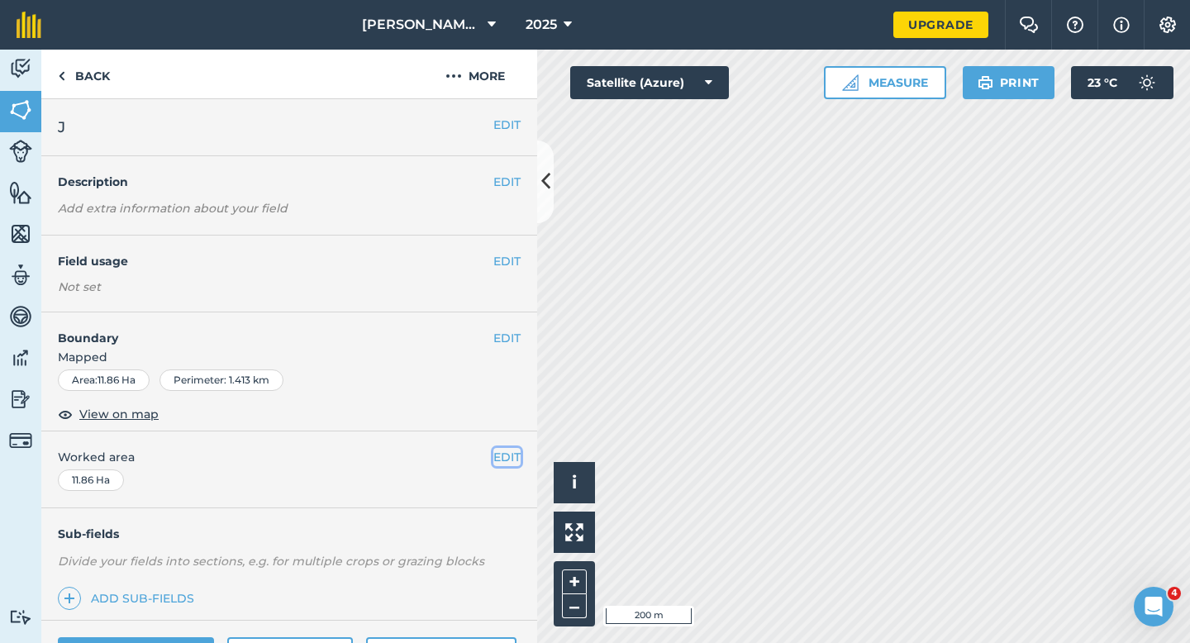
click at [511, 460] on button "EDIT" at bounding box center [506, 457] width 27 height 18
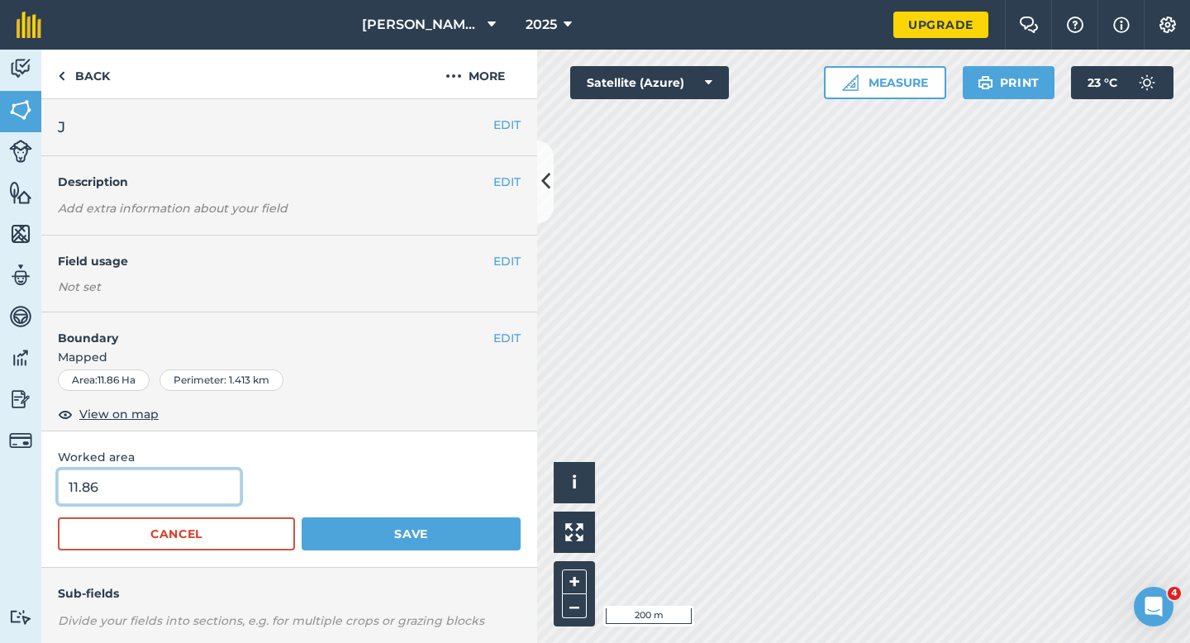
click at [193, 476] on input "11.86" at bounding box center [149, 486] width 183 height 35
type input "12"
click at [302, 517] on button "Save" at bounding box center [411, 533] width 219 height 33
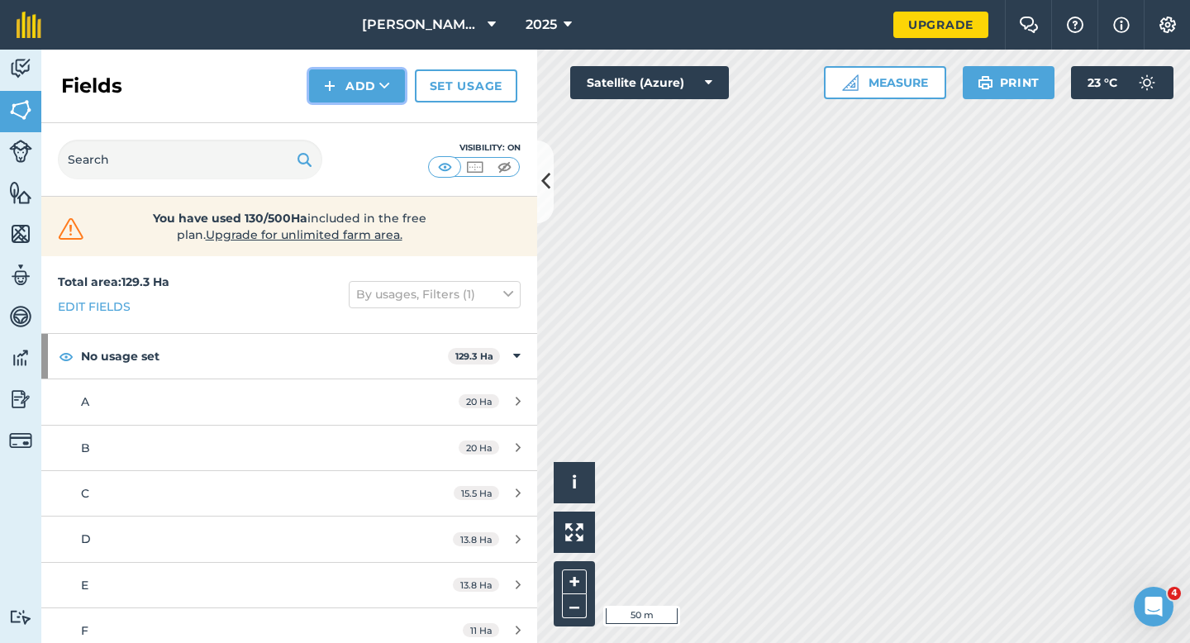
click at [359, 102] on button "Add" at bounding box center [357, 85] width 96 height 33
click at [359, 133] on link "Draw" at bounding box center [356, 123] width 91 height 36
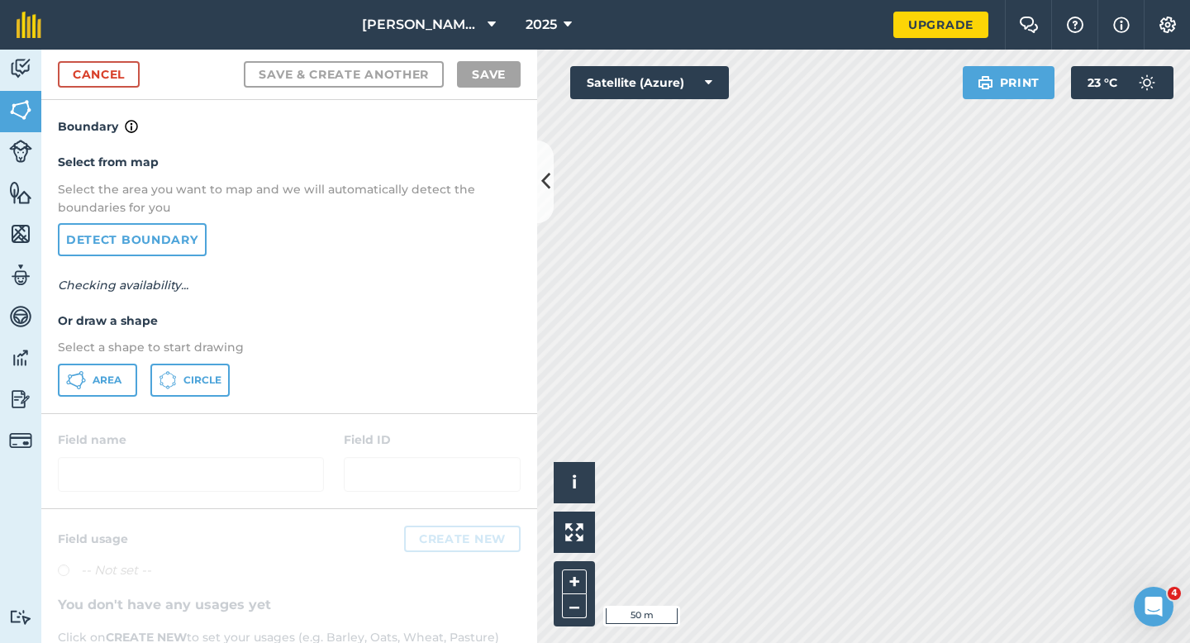
click at [107, 398] on div "Select from map Select the area you want to map and we will automatically detec…" at bounding box center [289, 274] width 496 height 276
click at [109, 387] on button "Area" at bounding box center [97, 379] width 79 height 33
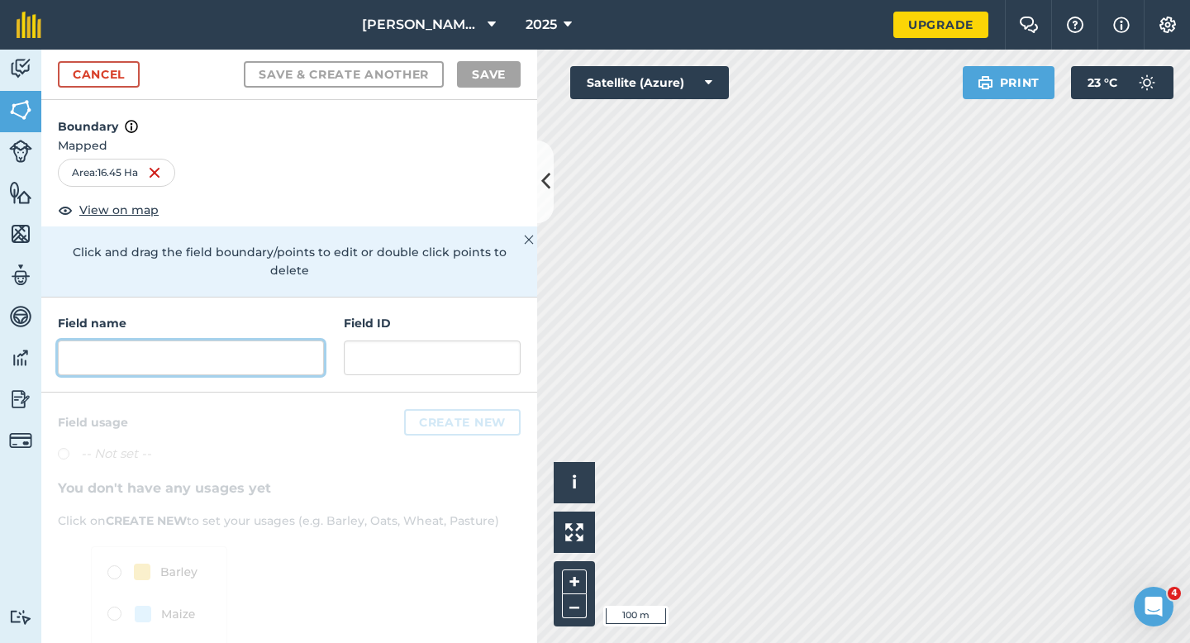
click at [285, 340] on input "text" at bounding box center [191, 357] width 266 height 35
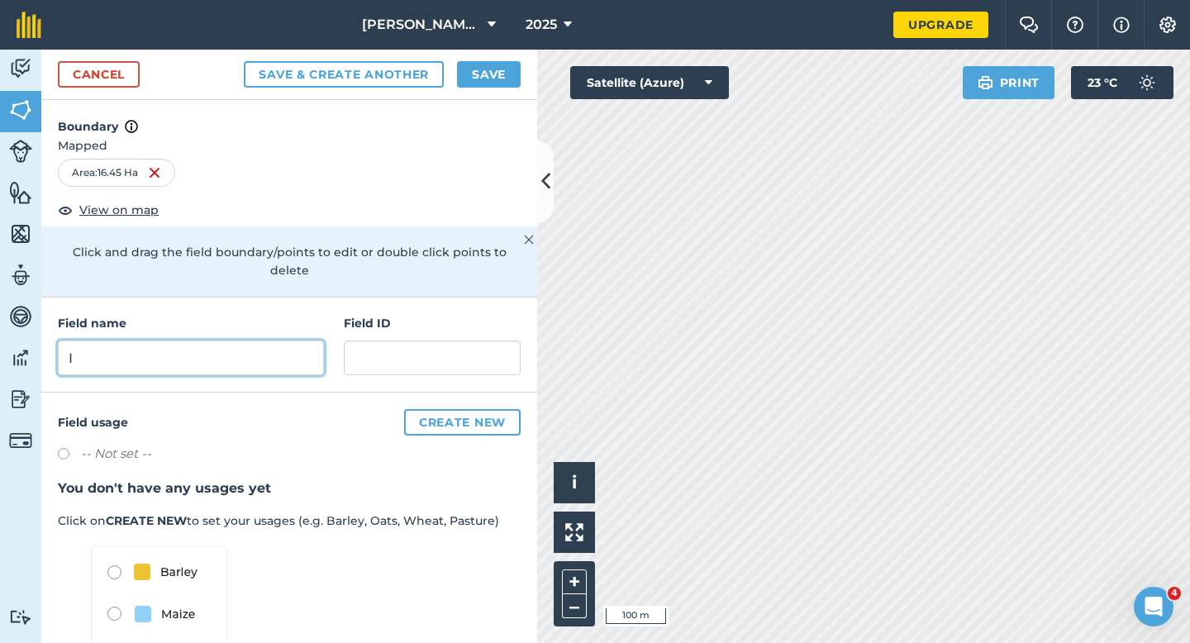
type input "I"
click at [502, 66] on button "Save" at bounding box center [489, 74] width 64 height 26
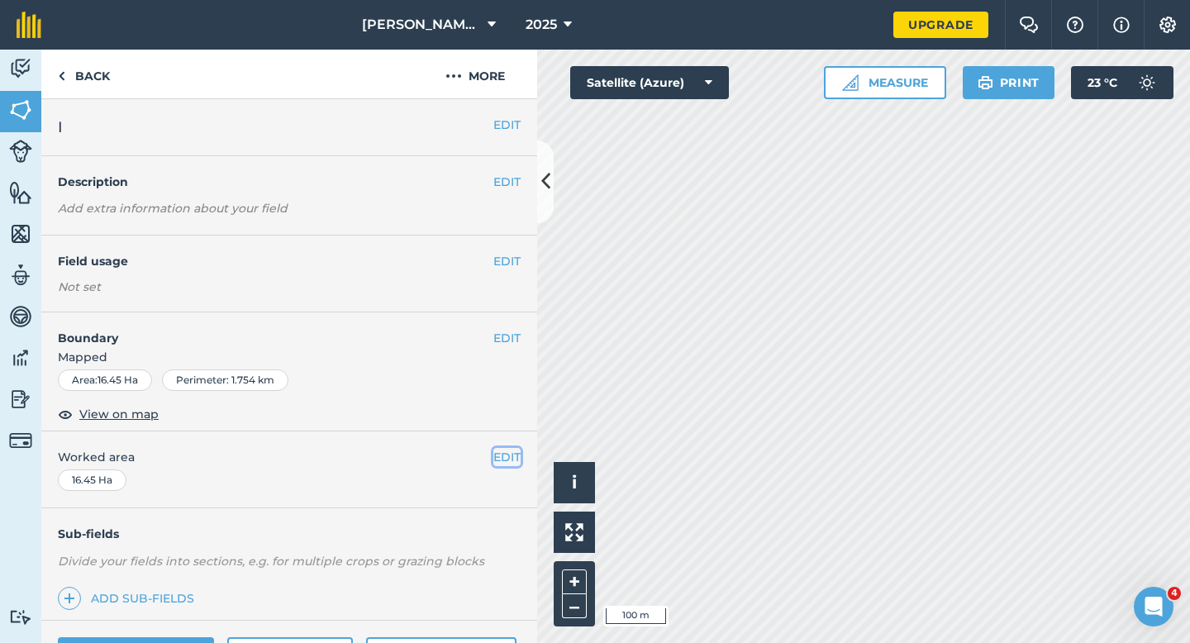
click at [504, 454] on button "EDIT" at bounding box center [506, 457] width 27 height 18
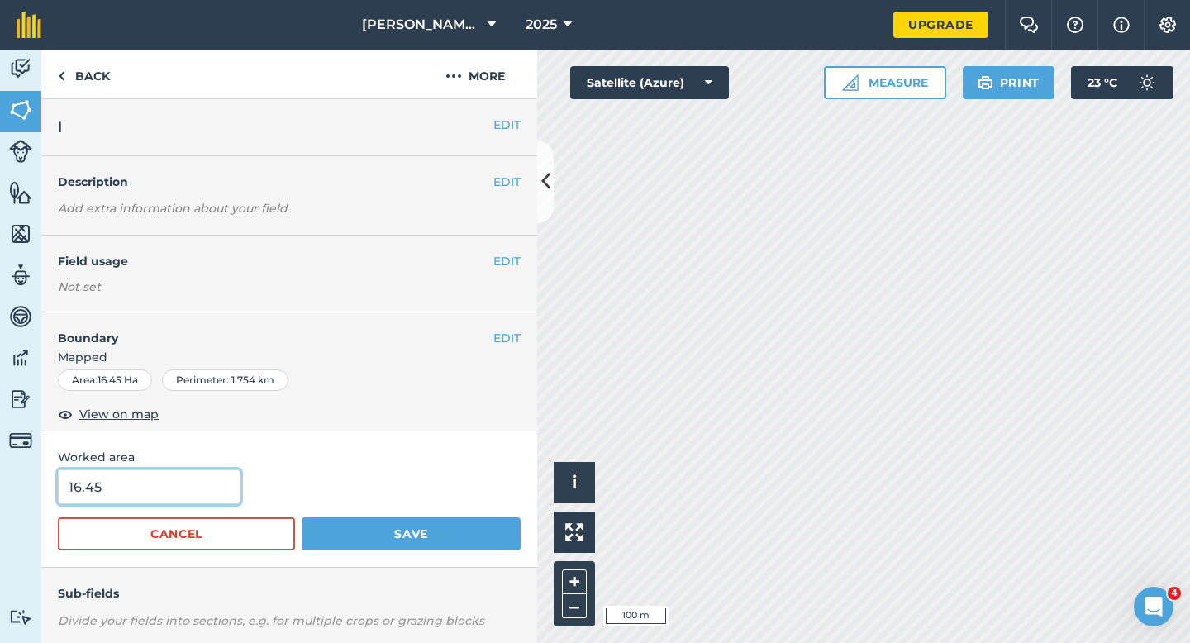
click at [202, 485] on input "16.45" at bounding box center [149, 486] width 183 height 35
type input "16.5"
click at [302, 517] on button "Save" at bounding box center [411, 533] width 219 height 33
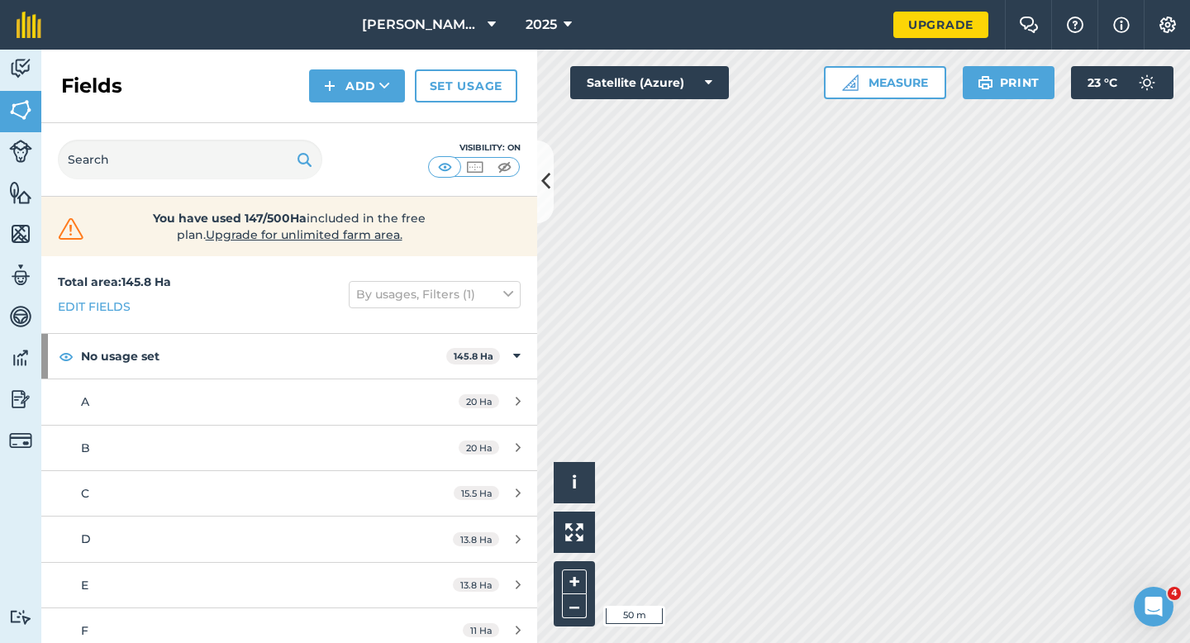
click at [326, 69] on div "Fields Add Set usage" at bounding box center [289, 87] width 496 height 74
click at [331, 83] on img at bounding box center [330, 86] width 12 height 20
click at [331, 123] on link "Draw" at bounding box center [356, 123] width 91 height 36
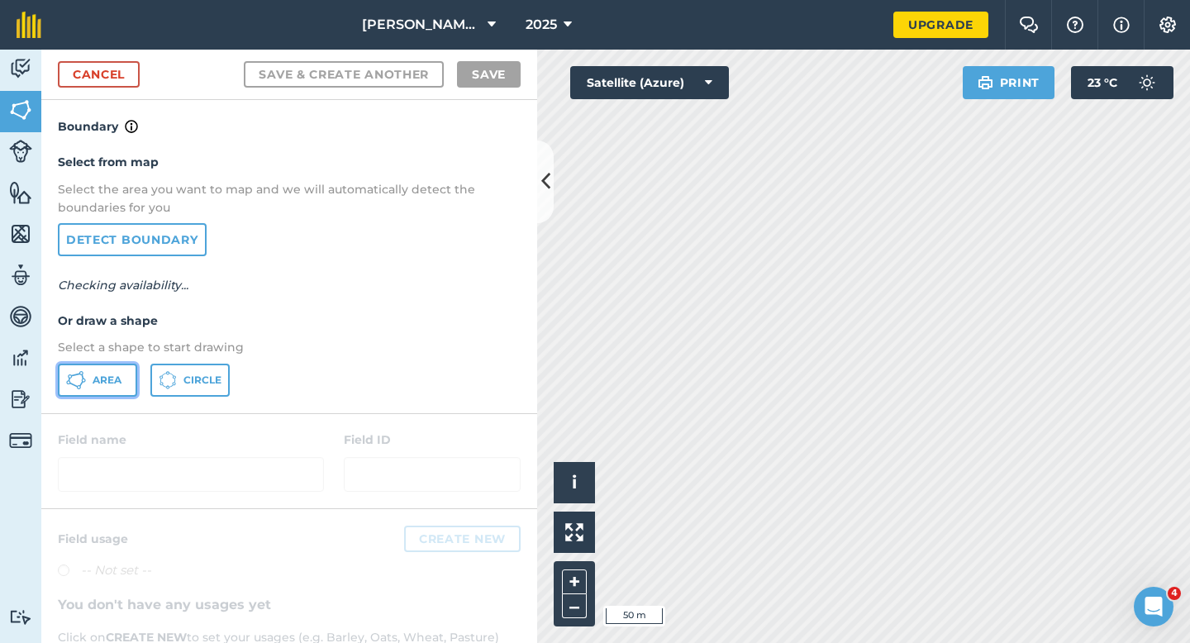
click at [76, 387] on icon at bounding box center [76, 380] width 20 height 20
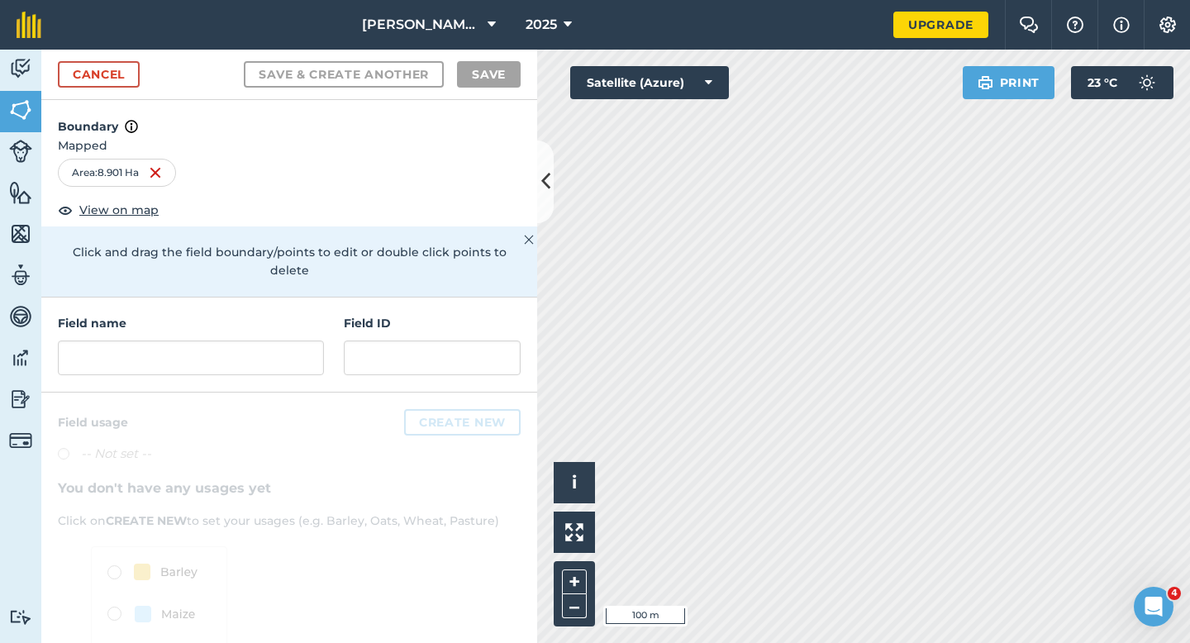
click at [316, 357] on div "Field name Field ID" at bounding box center [289, 344] width 496 height 95
click at [314, 355] on input "text" at bounding box center [191, 357] width 266 height 35
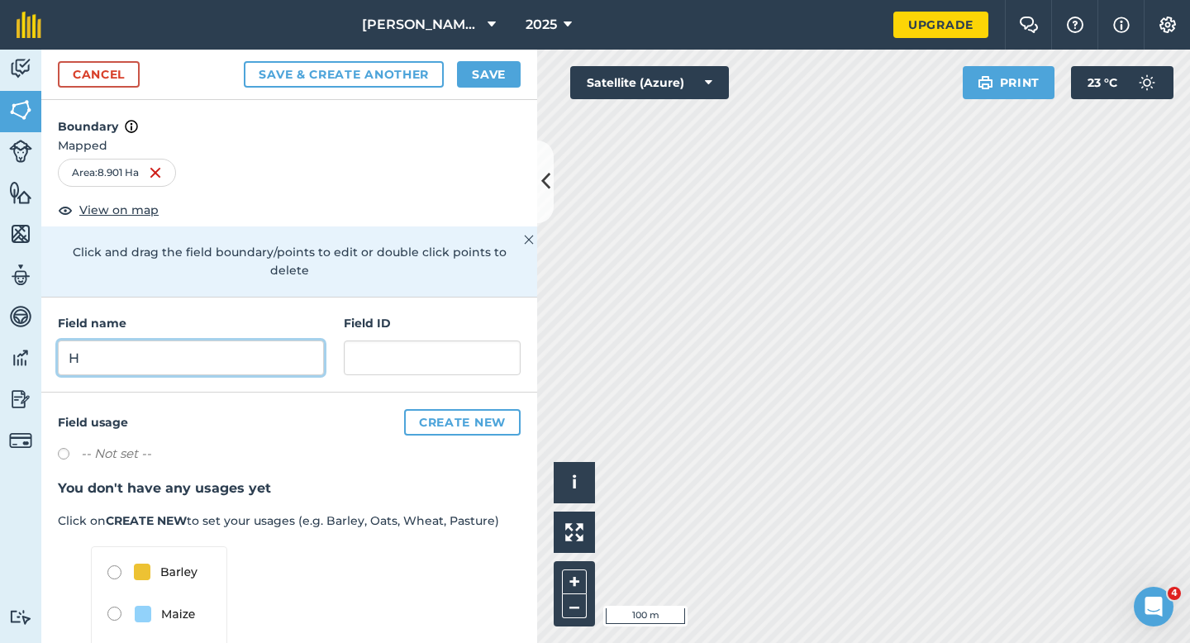
type input "H"
click at [516, 73] on button "Save" at bounding box center [489, 74] width 64 height 26
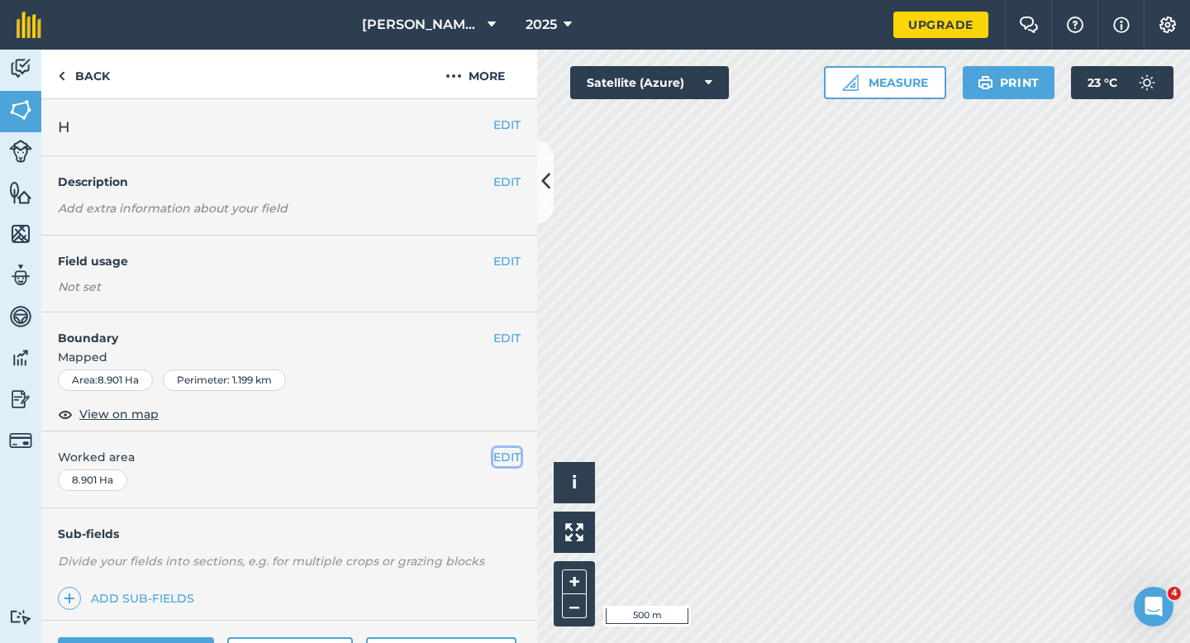
click at [512, 464] on button "EDIT" at bounding box center [506, 457] width 27 height 18
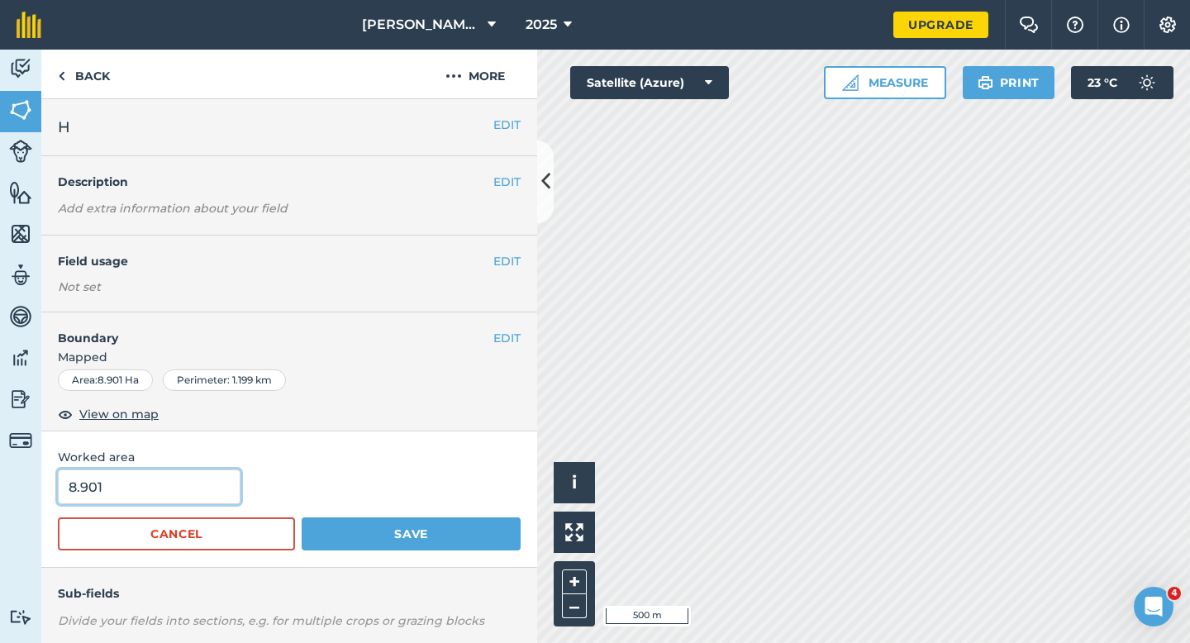
click at [168, 486] on input "8.901" at bounding box center [149, 486] width 183 height 35
type input "9"
click at [302, 517] on button "Save" at bounding box center [411, 533] width 219 height 33
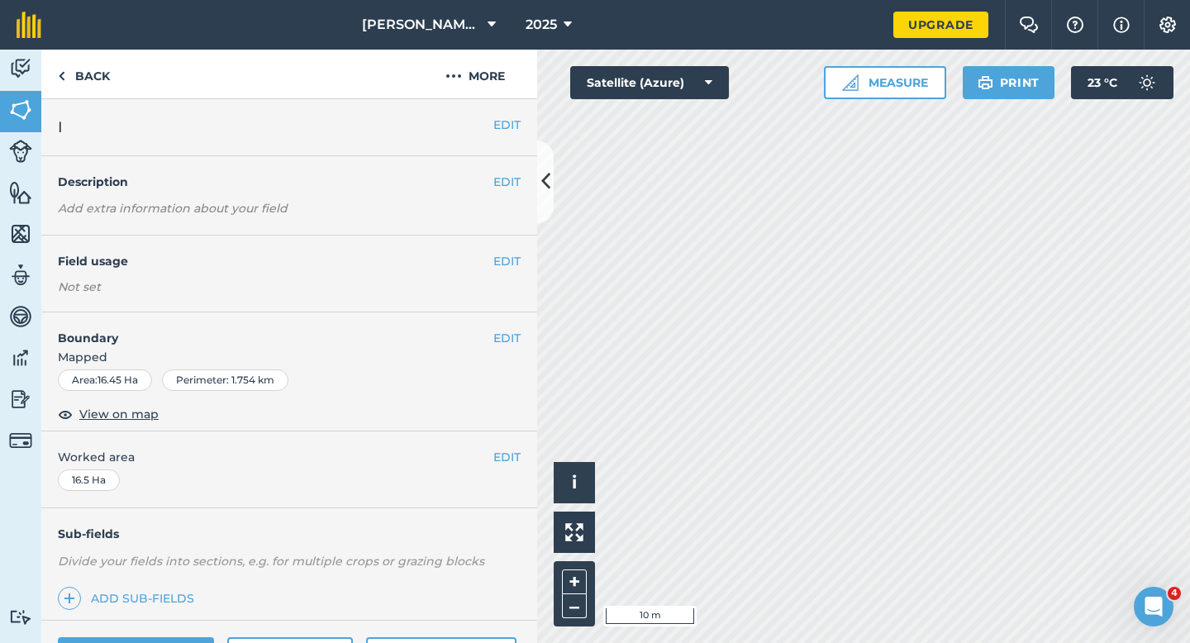
click at [490, 336] on h4 "Boundary" at bounding box center [267, 329] width 452 height 35
click at [495, 336] on button "EDIT" at bounding box center [506, 338] width 27 height 18
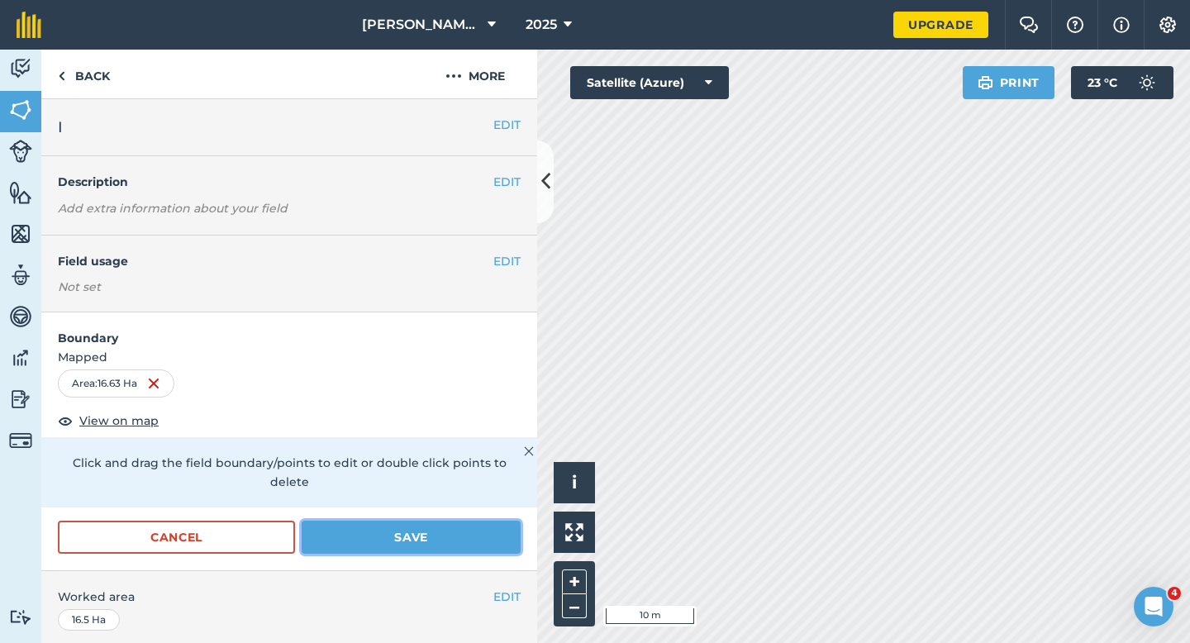
click at [435, 520] on button "Save" at bounding box center [411, 536] width 219 height 33
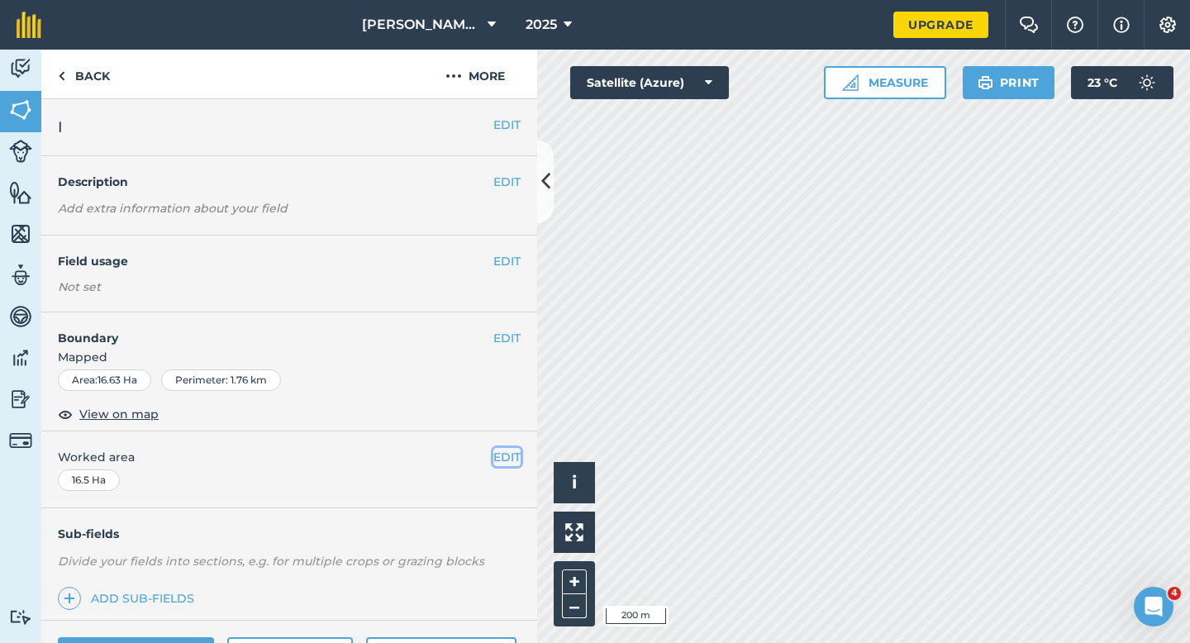
click at [496, 463] on button "EDIT" at bounding box center [506, 457] width 27 height 18
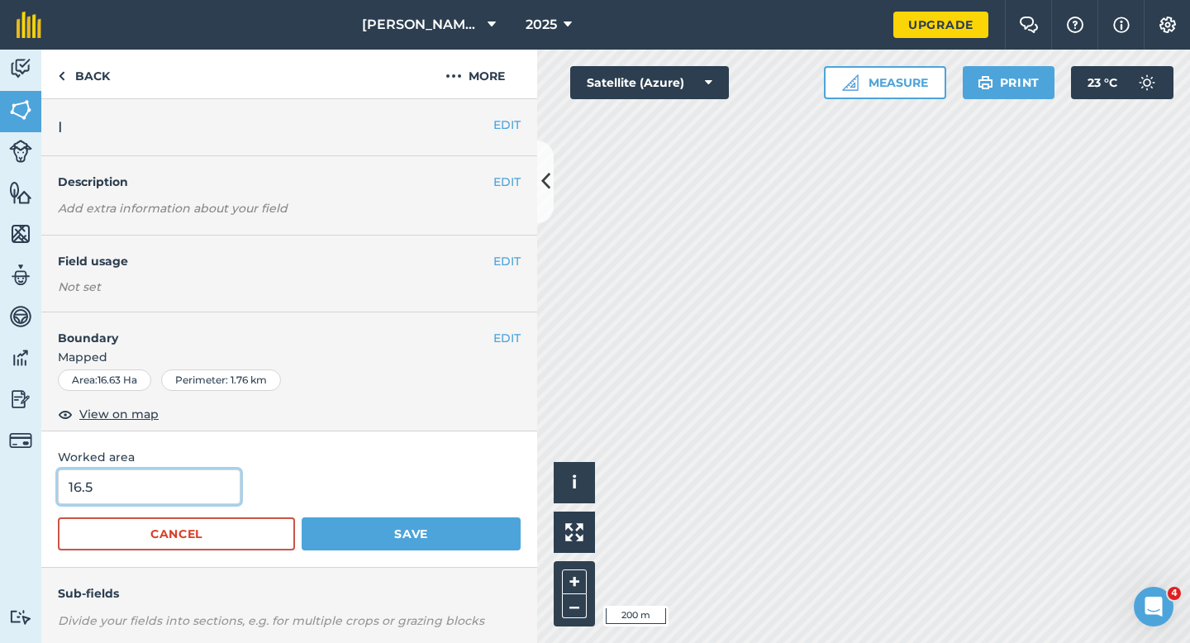
click at [197, 487] on input "16.5" at bounding box center [149, 486] width 183 height 35
type input "16.6"
click at [302, 517] on button "Save" at bounding box center [411, 533] width 219 height 33
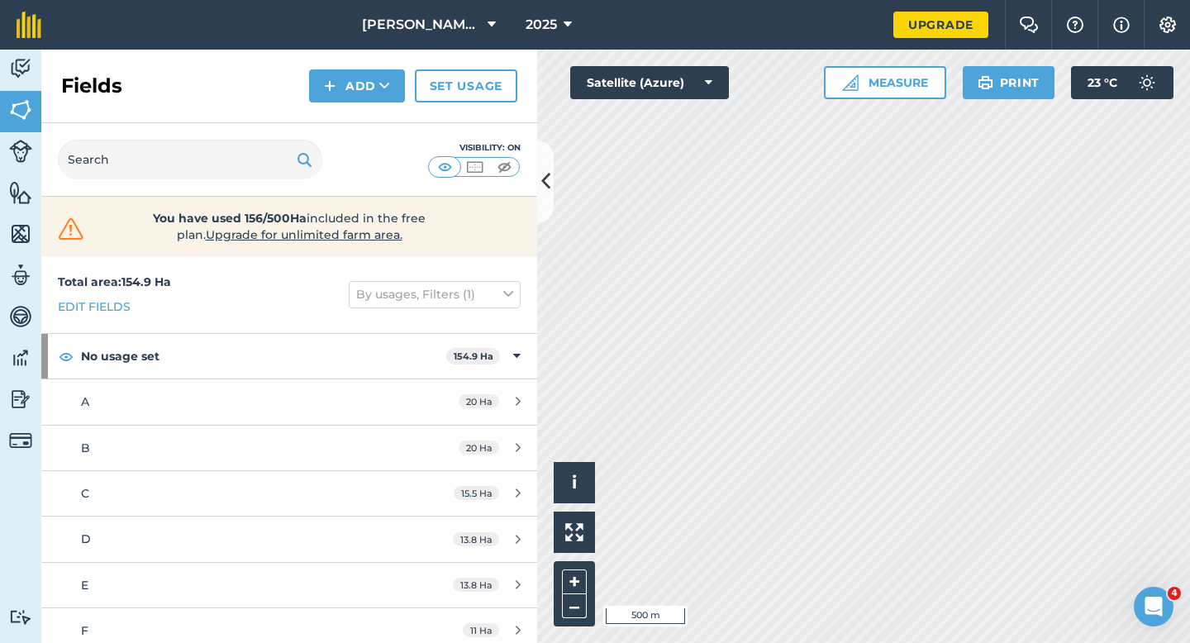
click at [306, 73] on div "Fields Add Set usage" at bounding box center [289, 87] width 496 height 74
click at [320, 89] on button "Add" at bounding box center [357, 85] width 96 height 33
click at [320, 129] on link "Draw" at bounding box center [356, 123] width 91 height 36
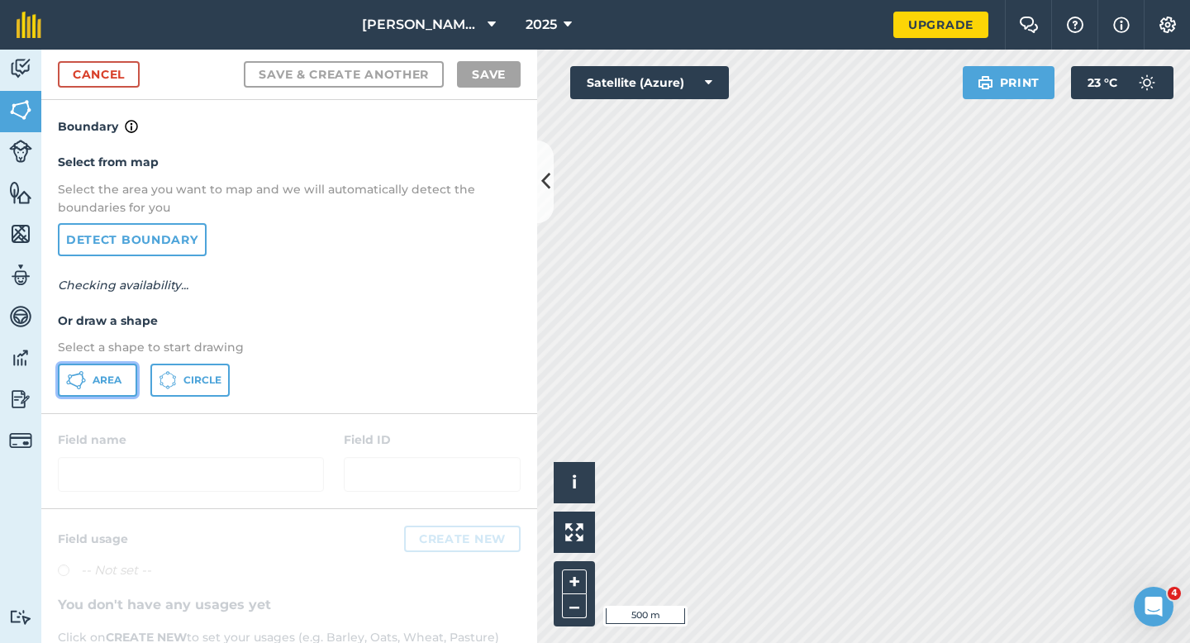
click at [84, 381] on icon at bounding box center [84, 380] width 4 height 4
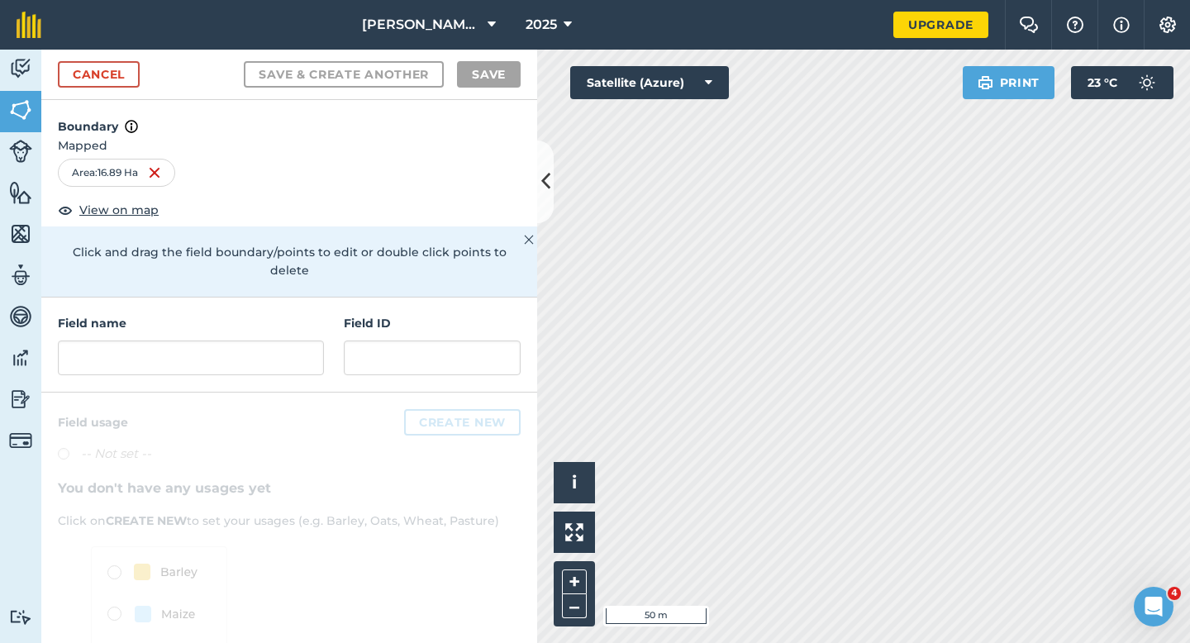
click at [210, 359] on div "Field name Field ID" at bounding box center [289, 344] width 496 height 95
click at [210, 356] on input "text" at bounding box center [191, 357] width 266 height 35
click at [226, 340] on input "text" at bounding box center [191, 357] width 266 height 35
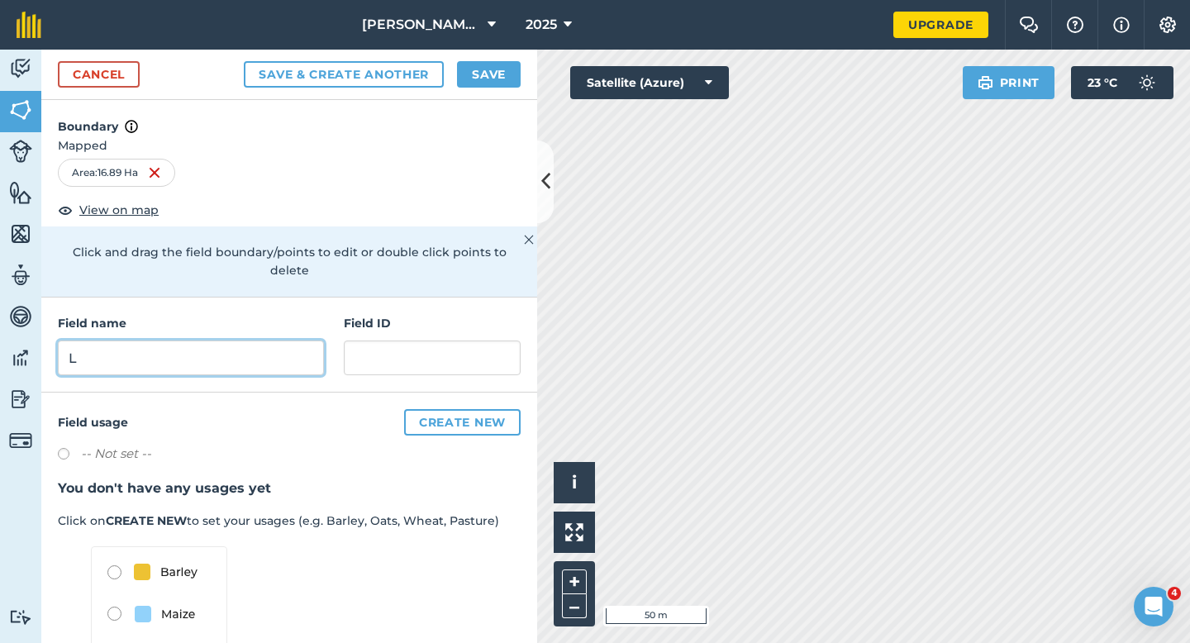
type input "L"
click at [488, 88] on div "Cancel Save & Create Another Save" at bounding box center [289, 75] width 496 height 50
click at [511, 80] on button "Save" at bounding box center [489, 74] width 64 height 26
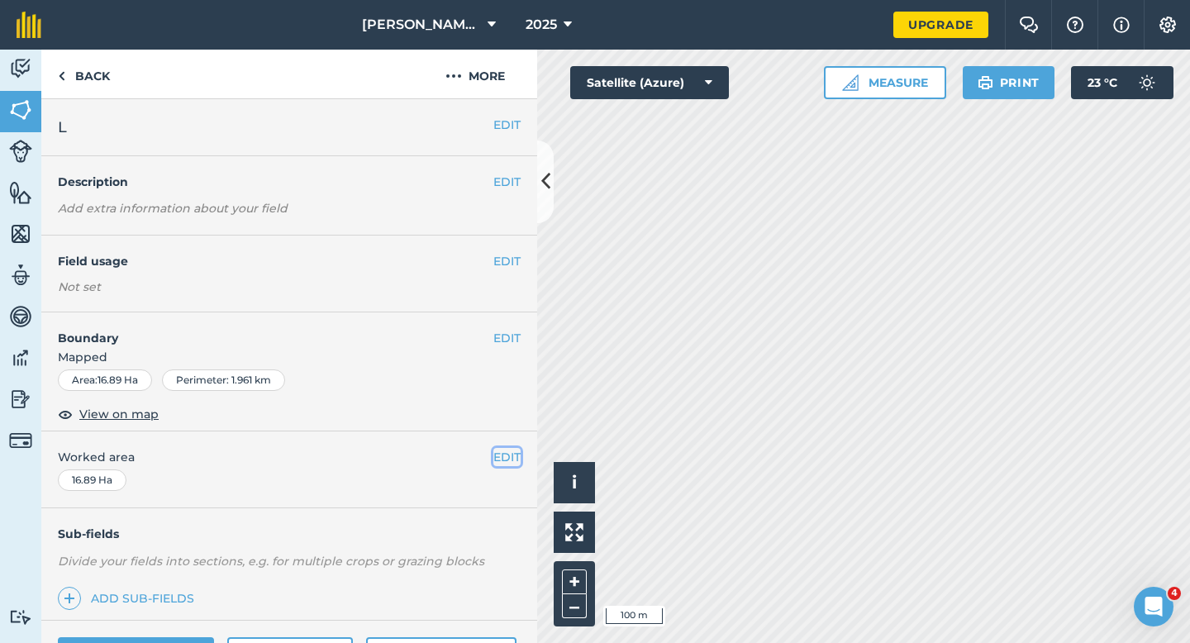
click at [506, 458] on button "EDIT" at bounding box center [506, 457] width 27 height 18
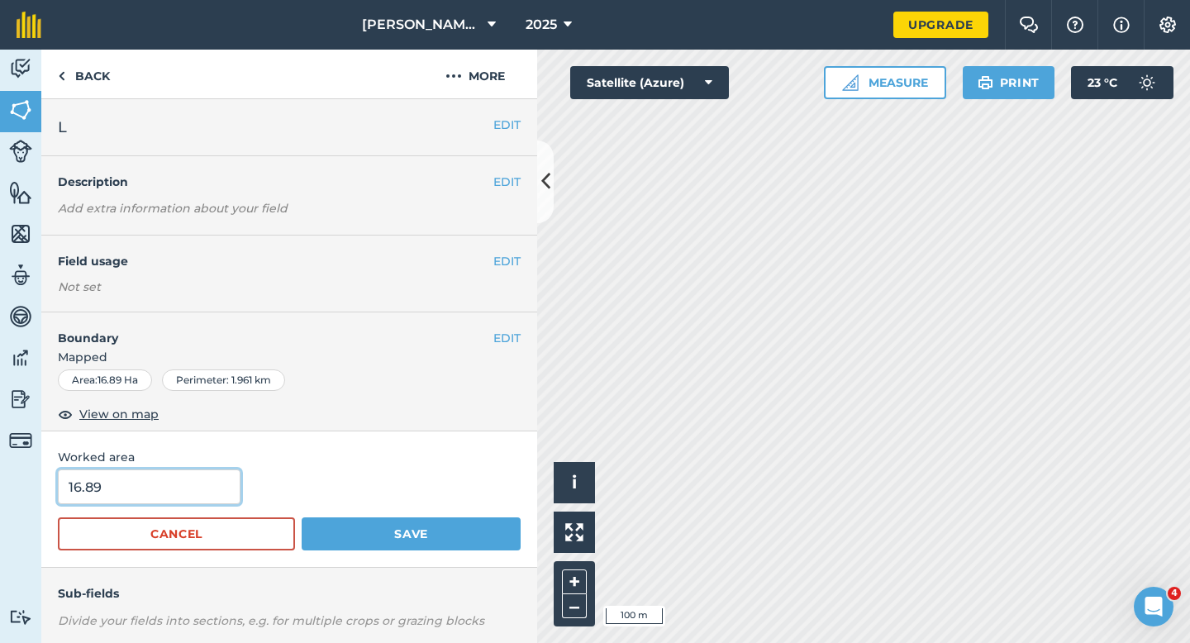
click at [226, 473] on input "16.89" at bounding box center [149, 486] width 183 height 35
type input "17"
click at [302, 517] on button "Save" at bounding box center [411, 533] width 219 height 33
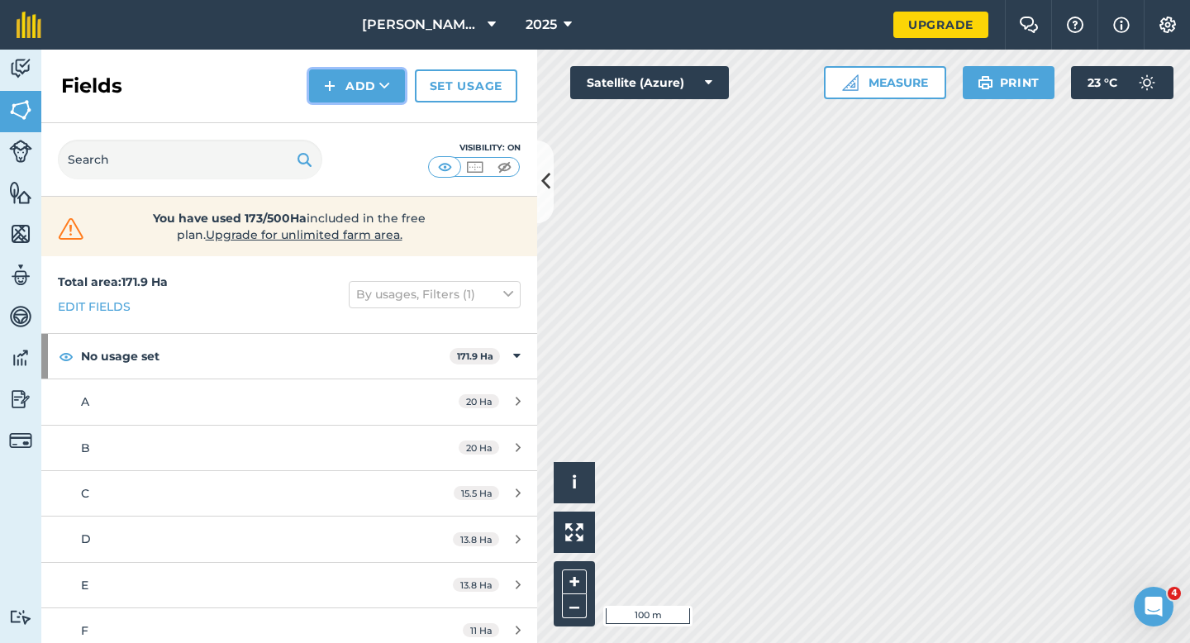
click at [338, 79] on button "Add" at bounding box center [357, 85] width 96 height 33
click at [341, 107] on link "Draw" at bounding box center [356, 123] width 91 height 36
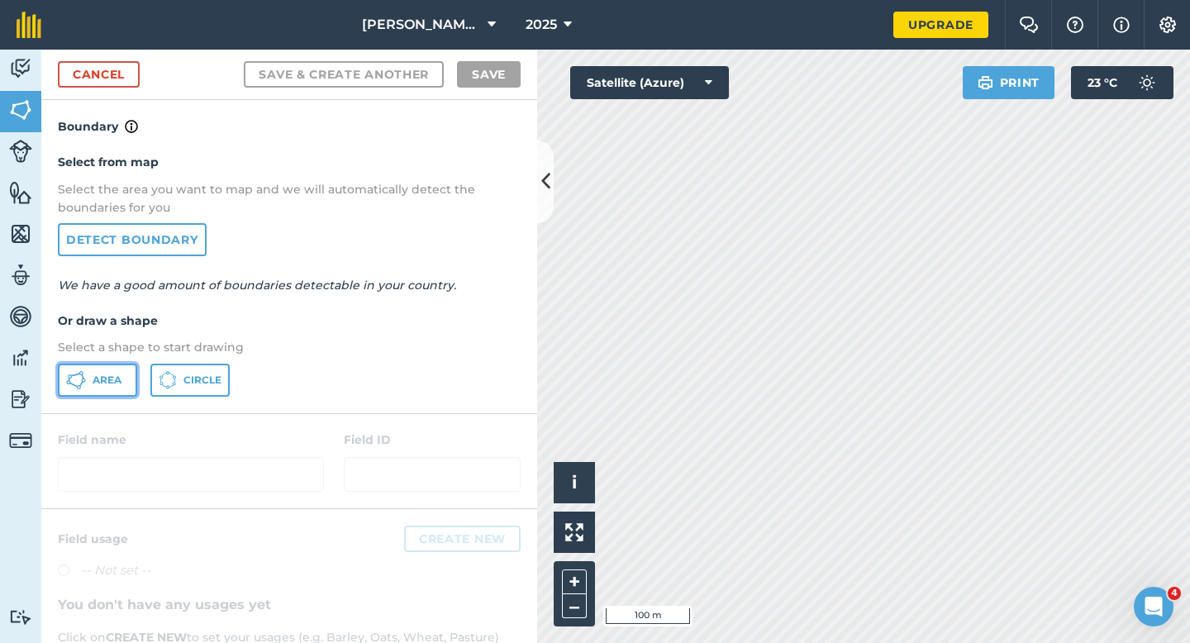
click at [112, 371] on button "Area" at bounding box center [97, 379] width 79 height 33
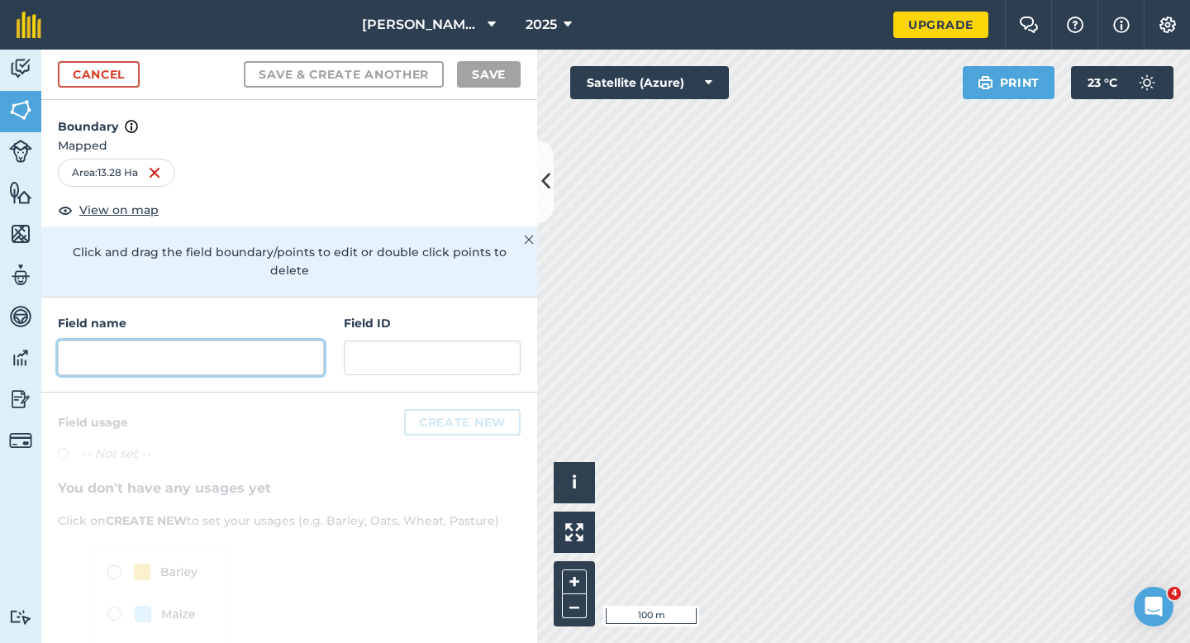
click at [265, 340] on input "text" at bounding box center [191, 357] width 266 height 35
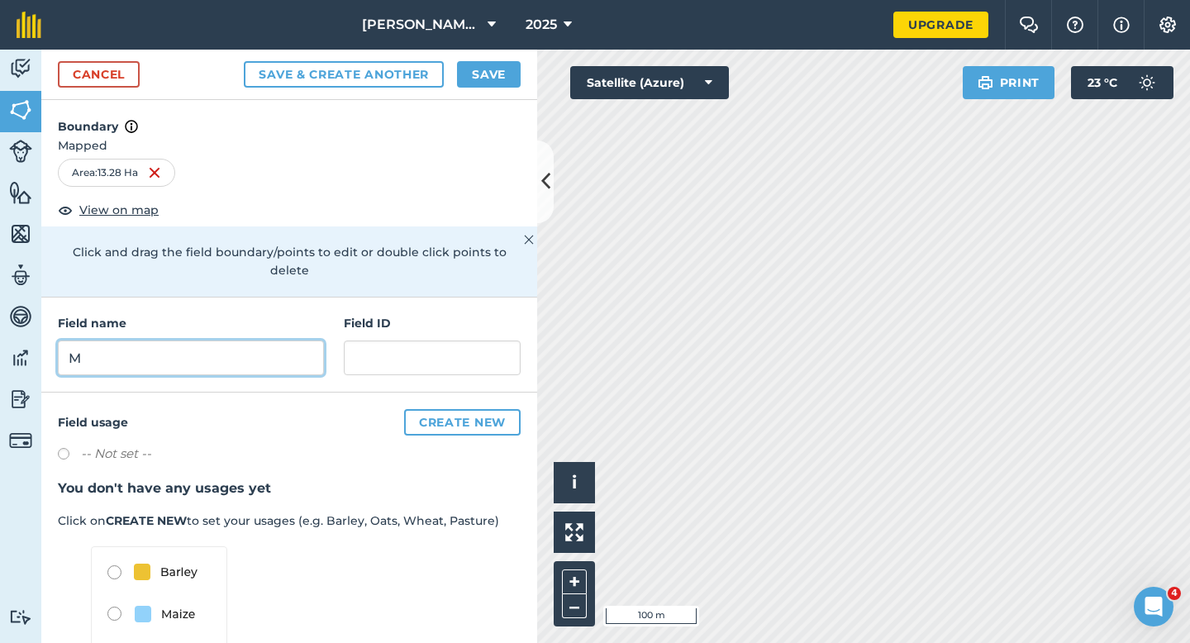
type input "M"
click at [488, 91] on div "Cancel Save & Create Another Save" at bounding box center [289, 75] width 496 height 50
click at [489, 79] on button "Save" at bounding box center [489, 74] width 64 height 26
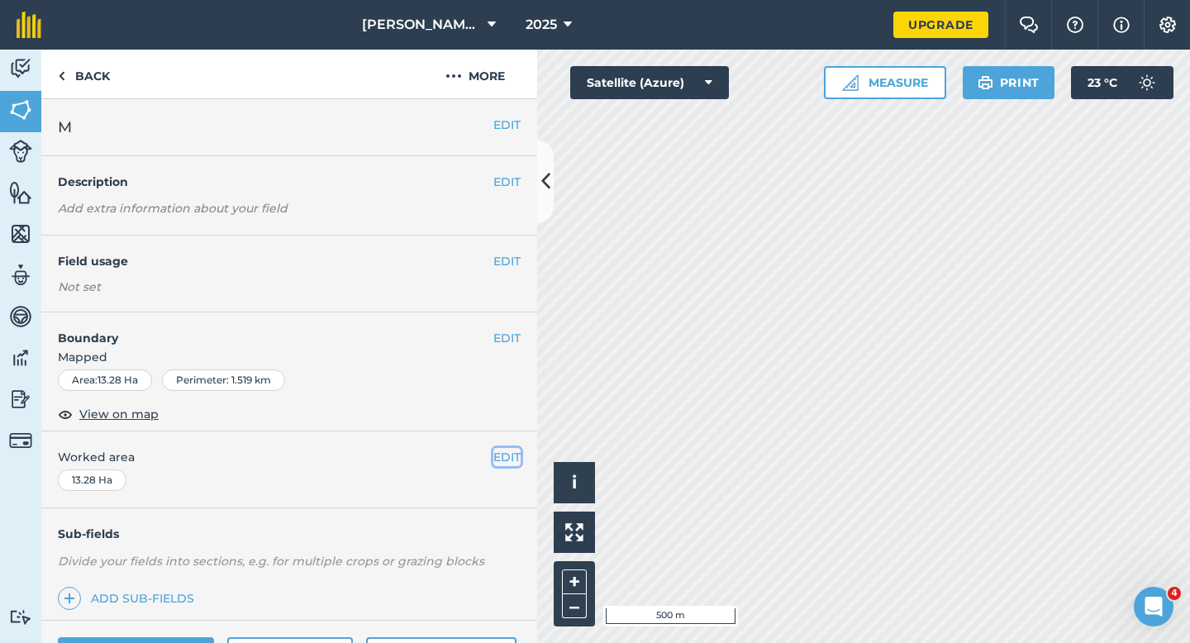
click at [508, 463] on button "EDIT" at bounding box center [506, 457] width 27 height 18
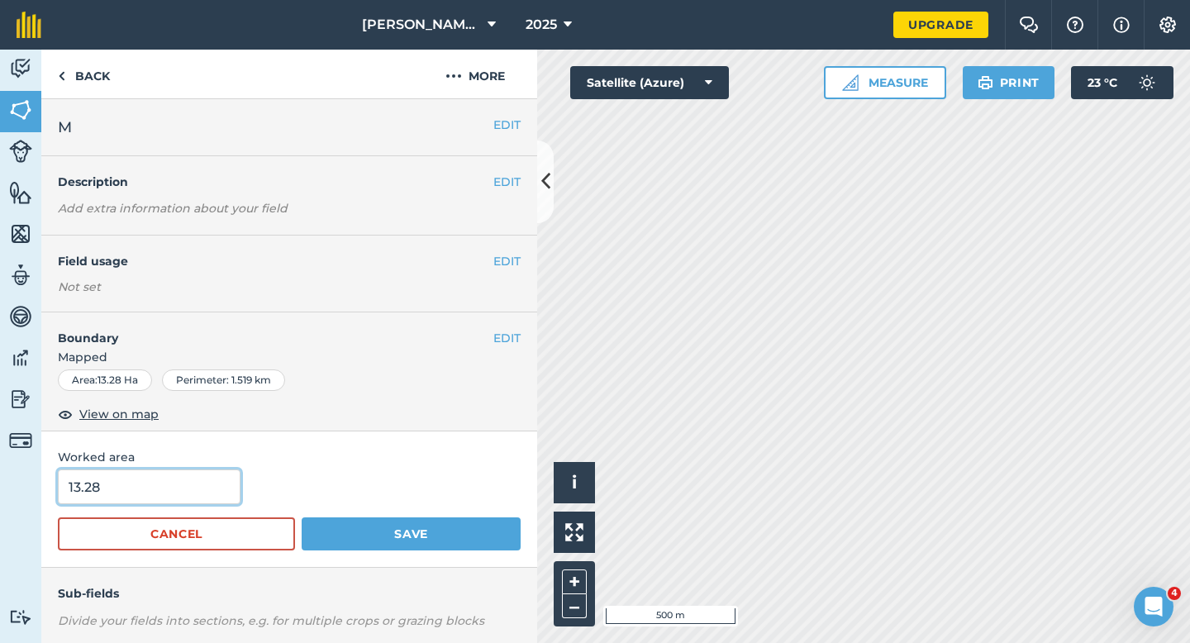
click at [131, 493] on input "13.28" at bounding box center [149, 486] width 183 height 35
type input "13.3"
click at [302, 517] on button "Save" at bounding box center [411, 533] width 219 height 33
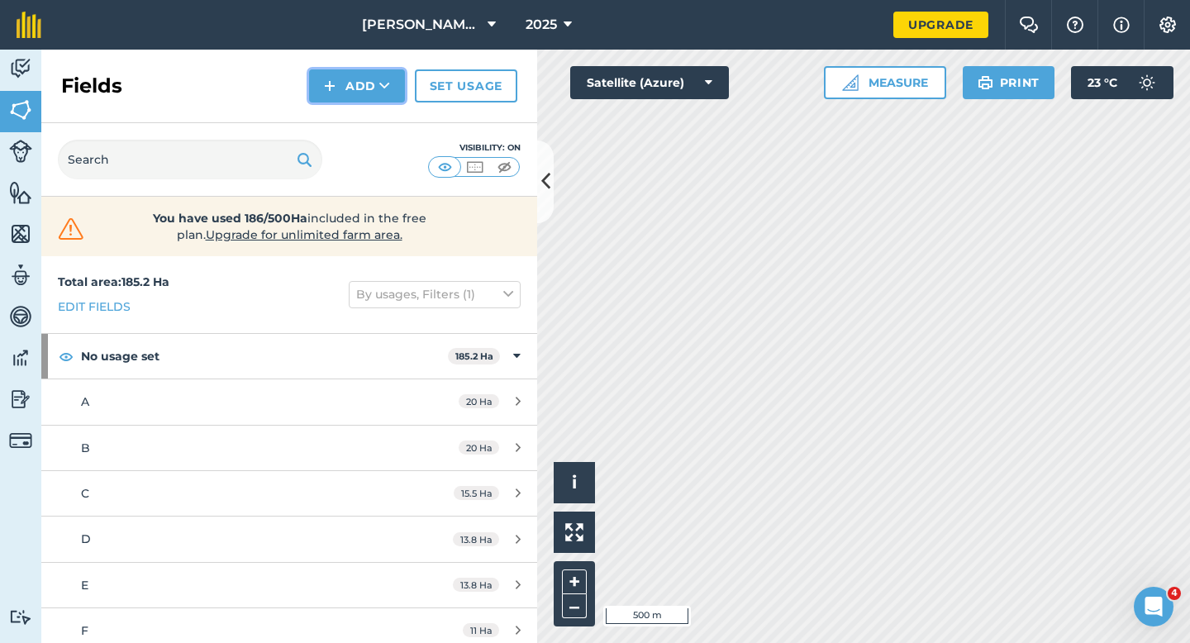
click at [371, 92] on button "Add" at bounding box center [357, 85] width 96 height 33
click at [370, 121] on link "Draw" at bounding box center [356, 123] width 91 height 36
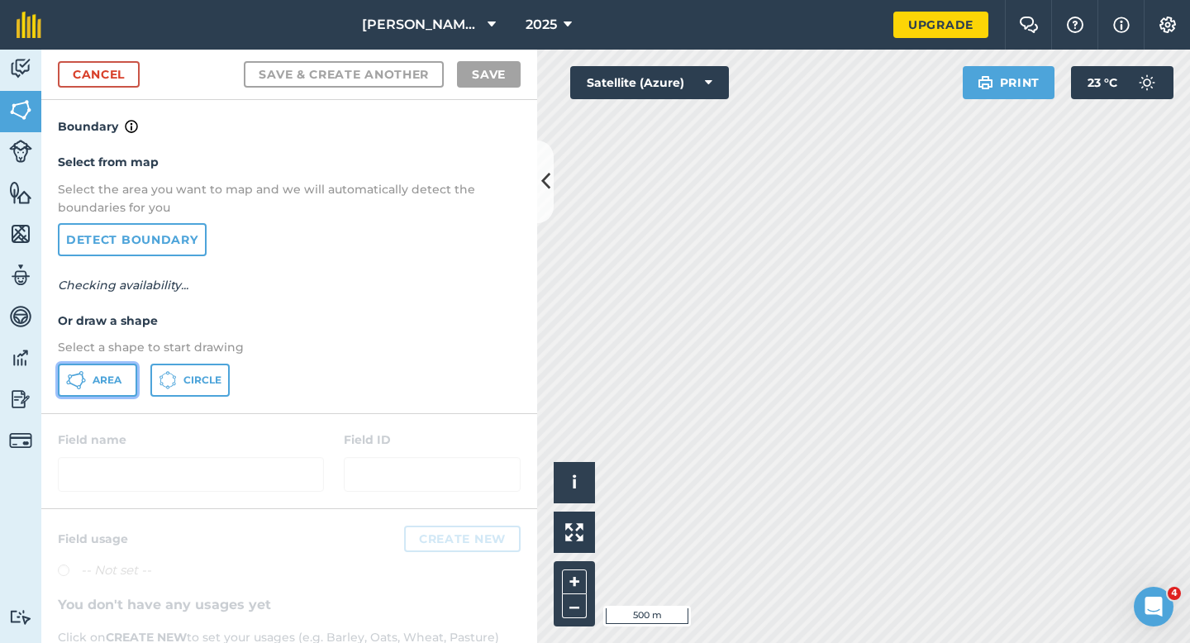
click at [109, 380] on span "Area" at bounding box center [107, 379] width 29 height 13
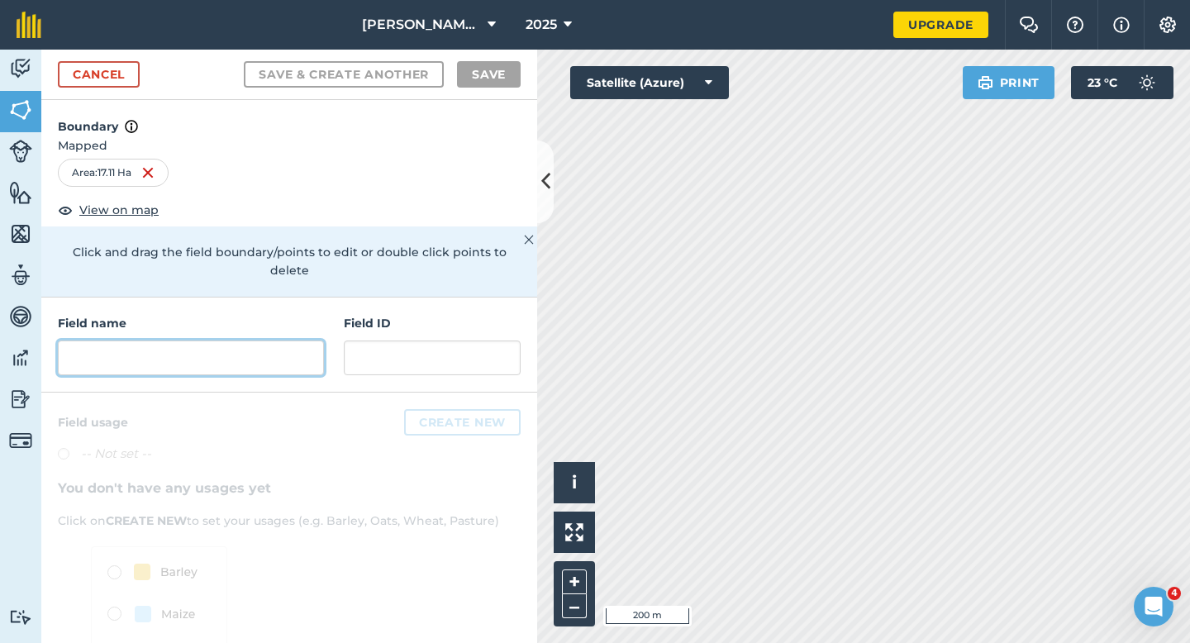
click at [249, 340] on input "text" at bounding box center [191, 357] width 266 height 35
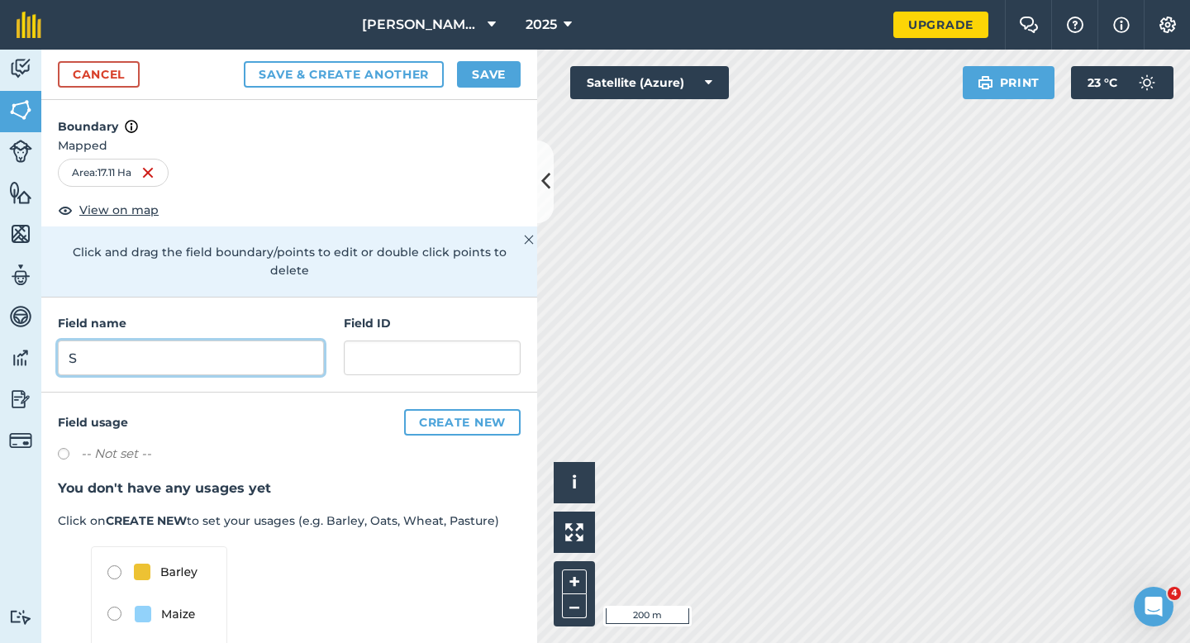
type input "S"
click at [476, 85] on button "Save" at bounding box center [489, 74] width 64 height 26
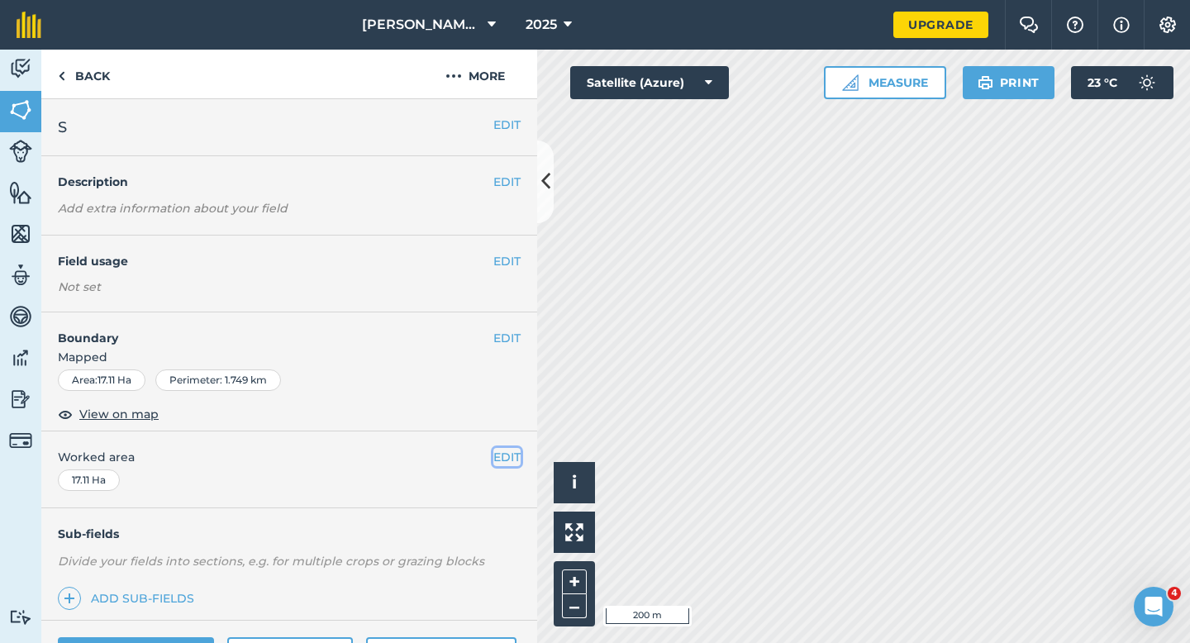
click at [502, 449] on button "EDIT" at bounding box center [506, 457] width 27 height 18
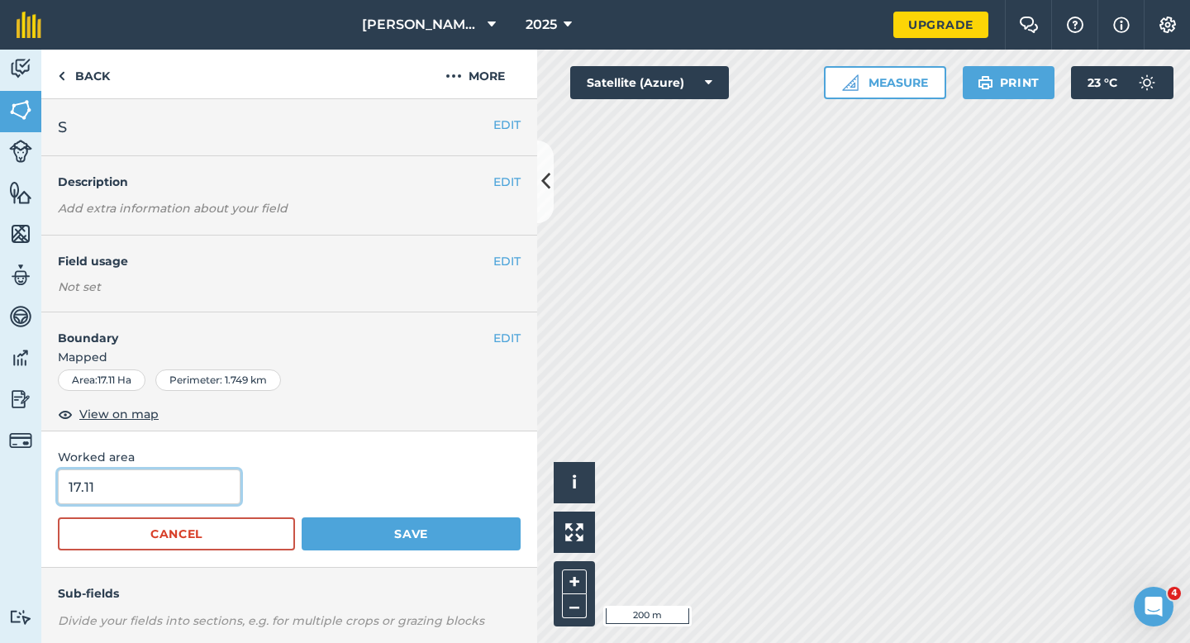
click at [127, 489] on input "17.11" at bounding box center [149, 486] width 183 height 35
type input "17"
click at [302, 517] on button "Save" at bounding box center [411, 533] width 219 height 33
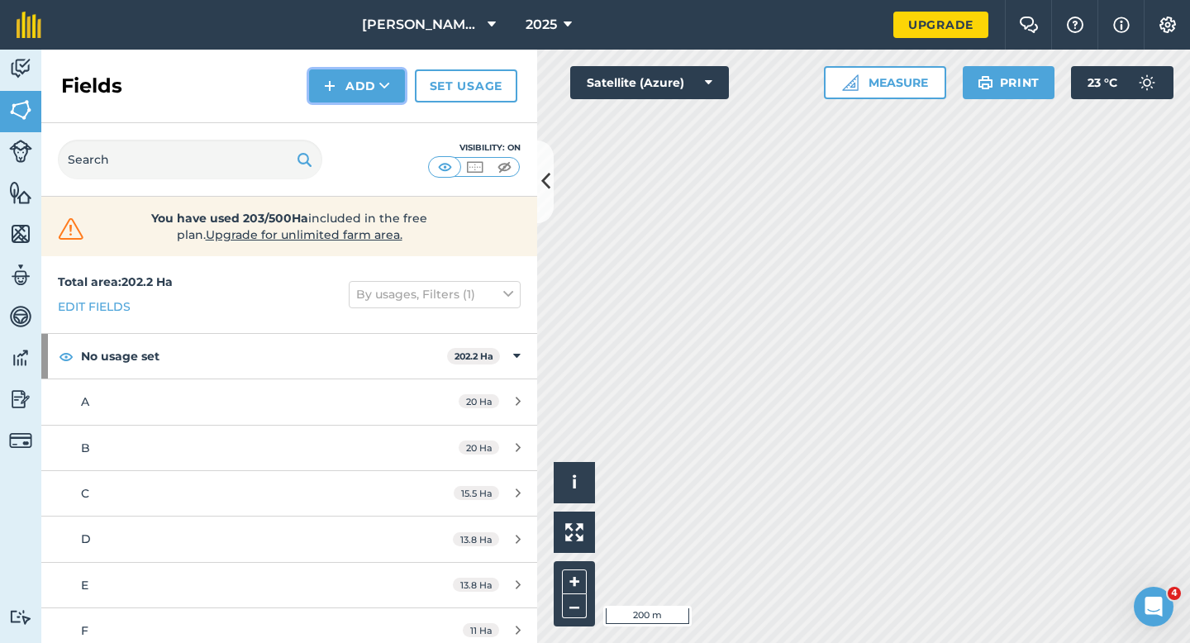
click at [359, 88] on button "Add" at bounding box center [357, 85] width 96 height 33
click at [359, 107] on link "Draw" at bounding box center [356, 123] width 91 height 36
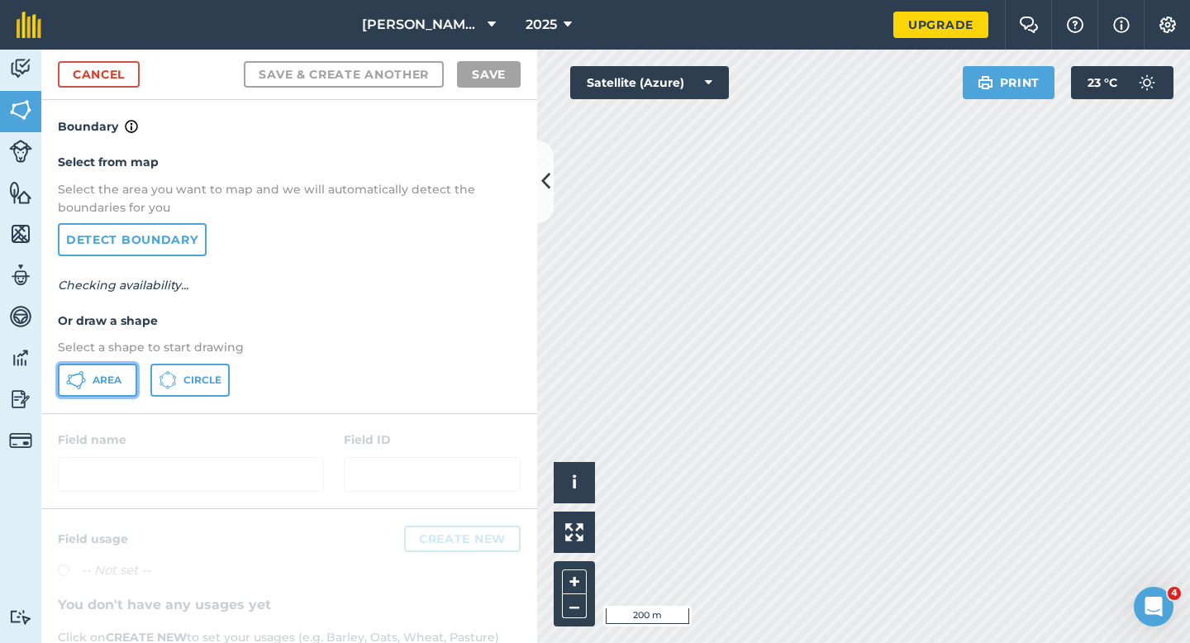
click at [69, 391] on button "Area" at bounding box center [97, 379] width 79 height 33
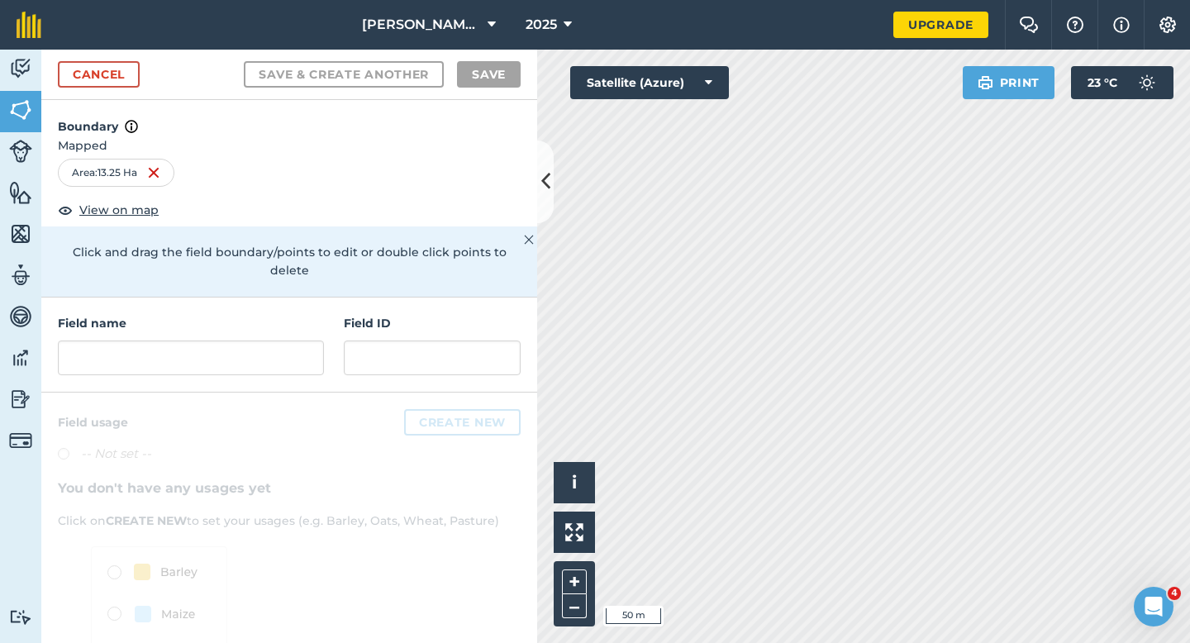
click at [305, 318] on div "Field name" at bounding box center [191, 344] width 266 height 61
click at [303, 340] on input "text" at bounding box center [191, 357] width 266 height 35
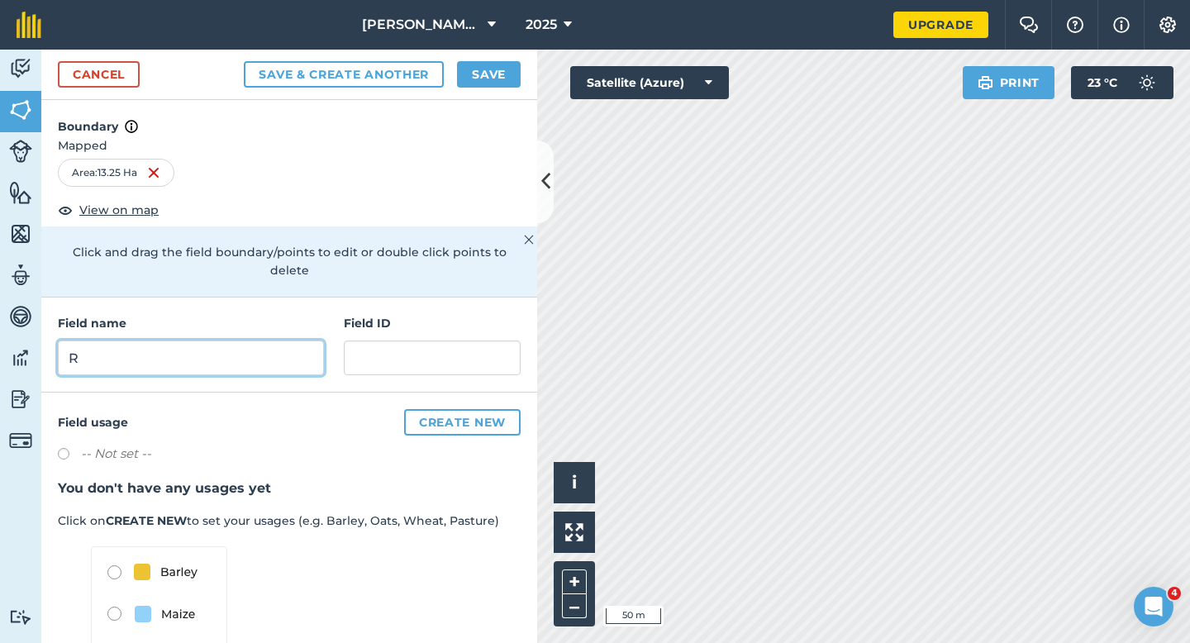
type input "R"
click at [501, 73] on button "Save" at bounding box center [489, 74] width 64 height 26
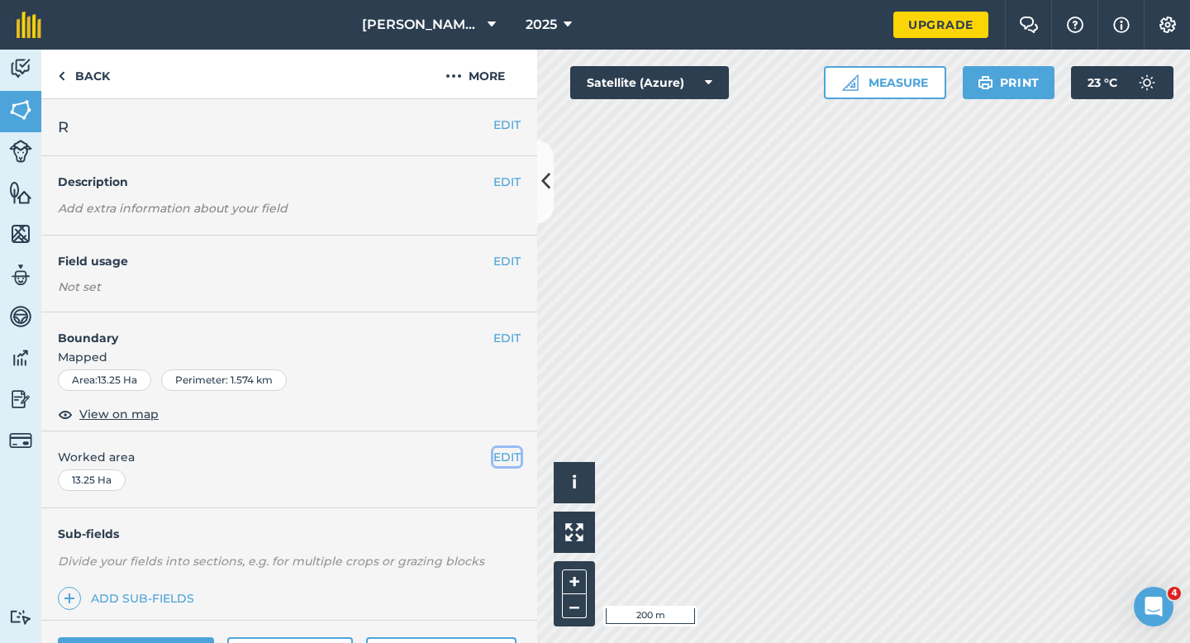
click at [497, 448] on button "EDIT" at bounding box center [506, 457] width 27 height 18
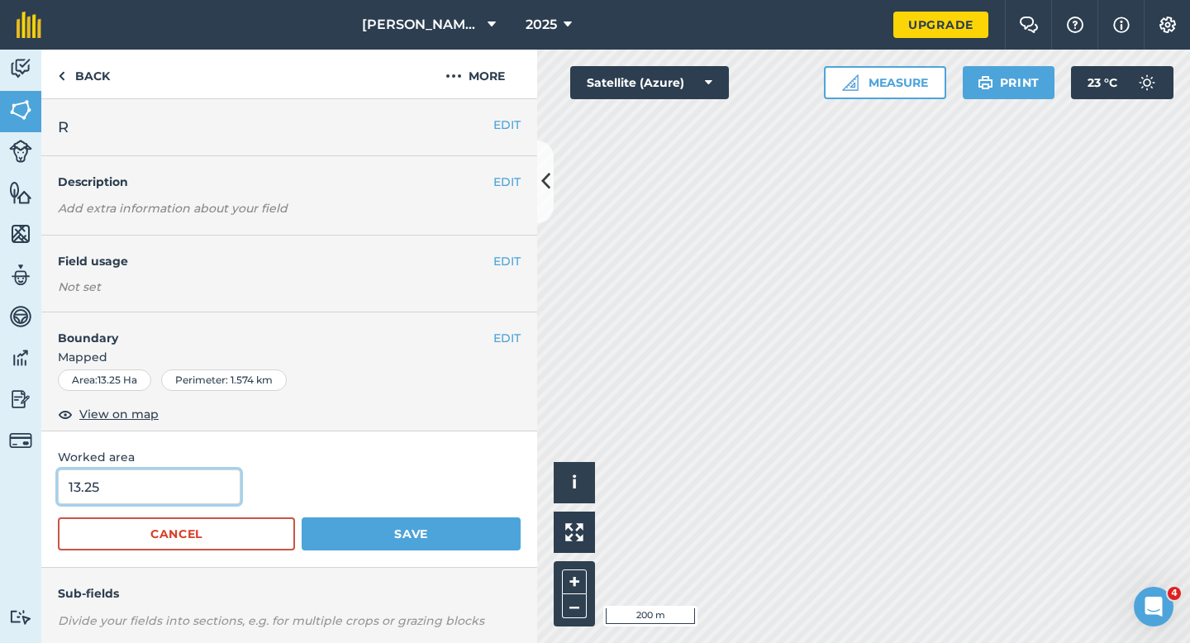
click at [222, 479] on input "13.25" at bounding box center [149, 486] width 183 height 35
click at [221, 482] on input "13.25" at bounding box center [149, 486] width 183 height 35
type input "13.3"
click at [302, 517] on button "Save" at bounding box center [411, 533] width 219 height 33
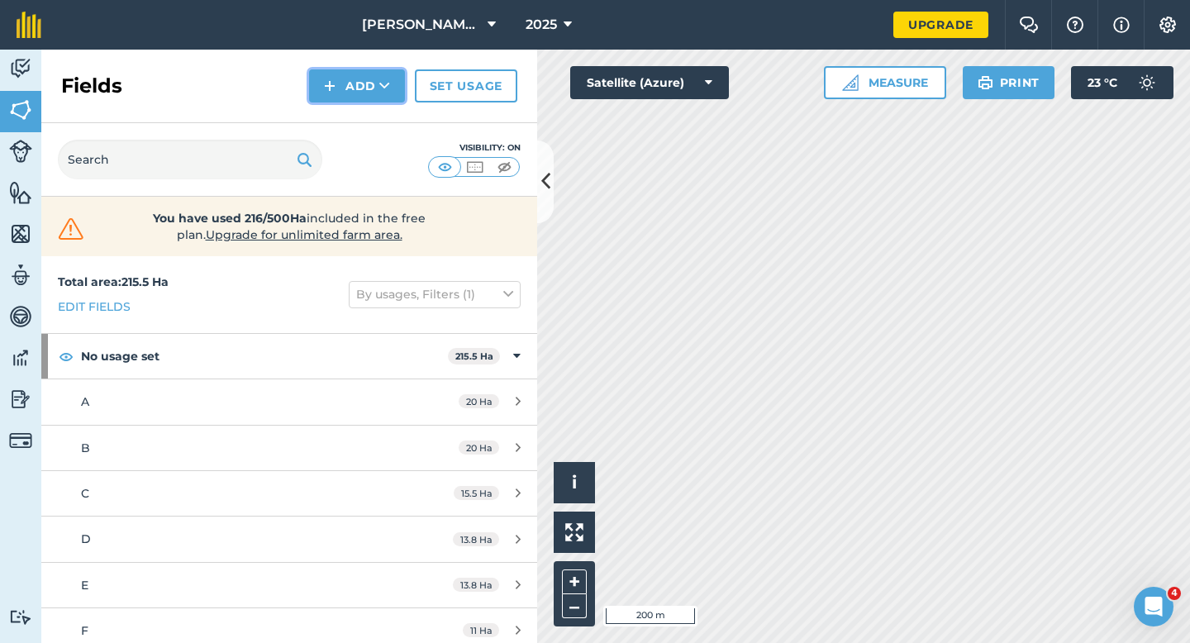
click at [342, 94] on button "Add" at bounding box center [357, 85] width 96 height 33
click at [342, 117] on link "Draw" at bounding box center [356, 123] width 91 height 36
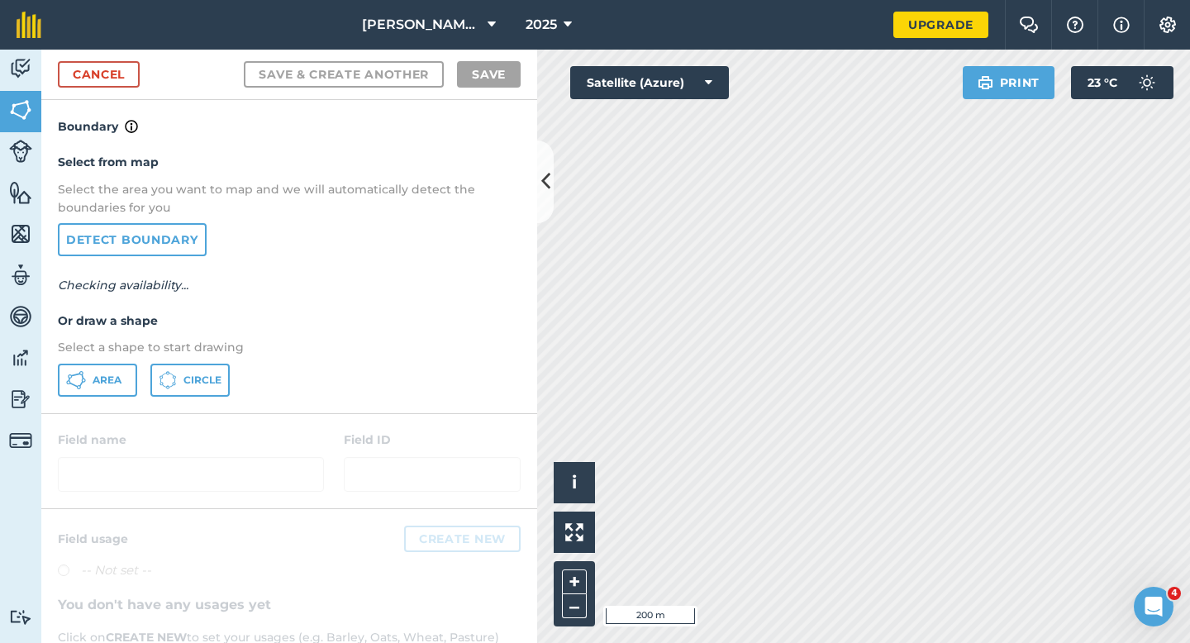
click at [71, 403] on div "Select from map Select the area you want to map and we will automatically detec…" at bounding box center [289, 274] width 496 height 276
click at [74, 382] on icon at bounding box center [76, 380] width 20 height 20
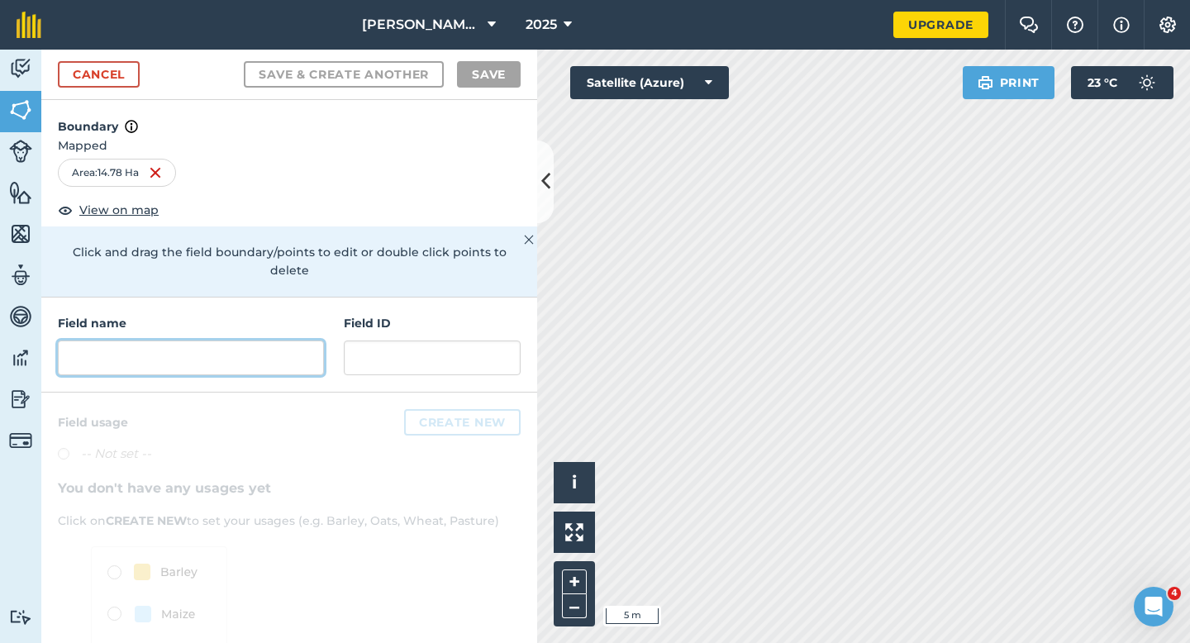
click at [255, 356] on input "text" at bounding box center [191, 357] width 266 height 35
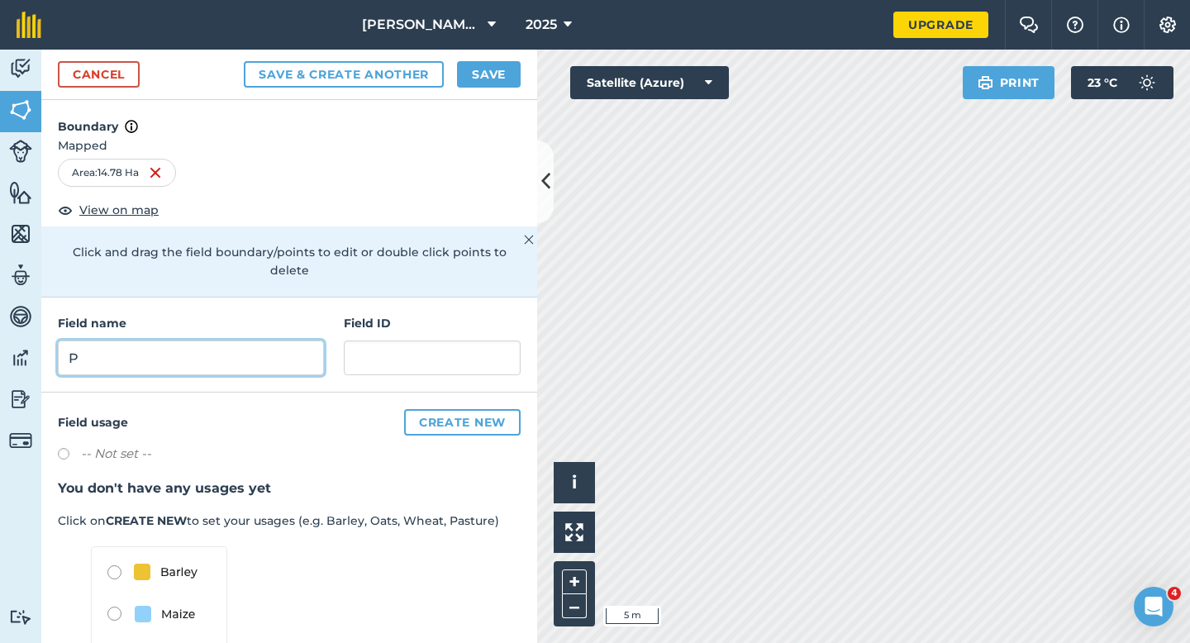
type input "P"
click at [489, 71] on button "Save" at bounding box center [489, 74] width 64 height 26
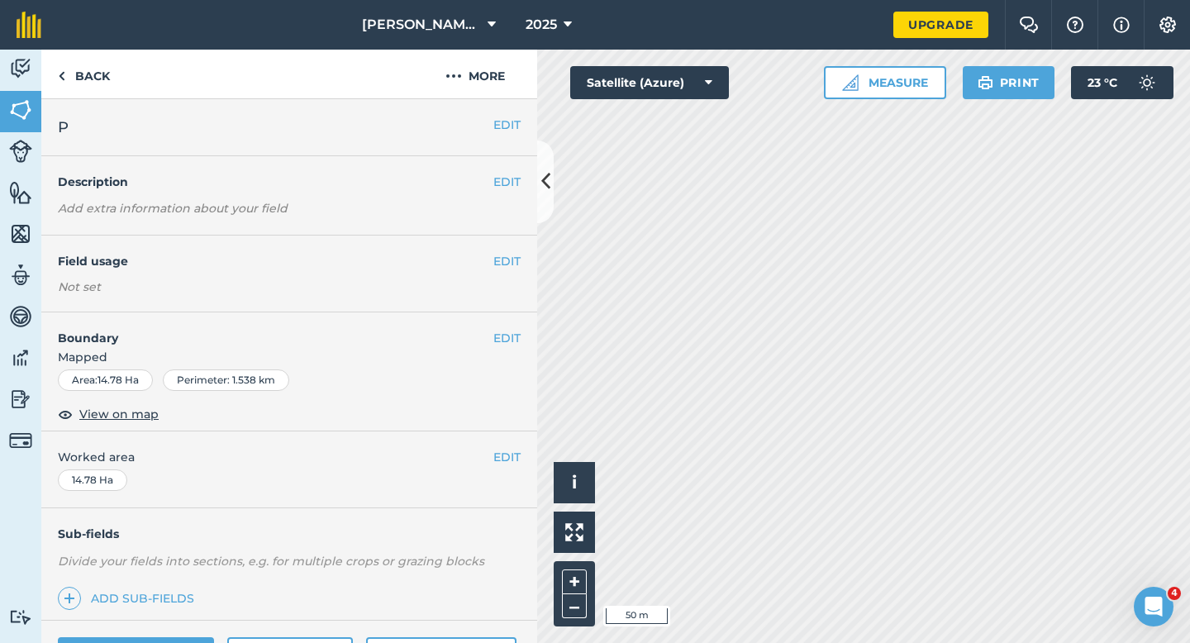
click at [506, 470] on div "EDIT Worked area 14.78 Ha" at bounding box center [289, 469] width 496 height 77
click at [506, 442] on div "EDIT Worked area 14.78 Ha" at bounding box center [289, 469] width 496 height 77
click at [506, 457] on button "EDIT" at bounding box center [506, 457] width 27 height 18
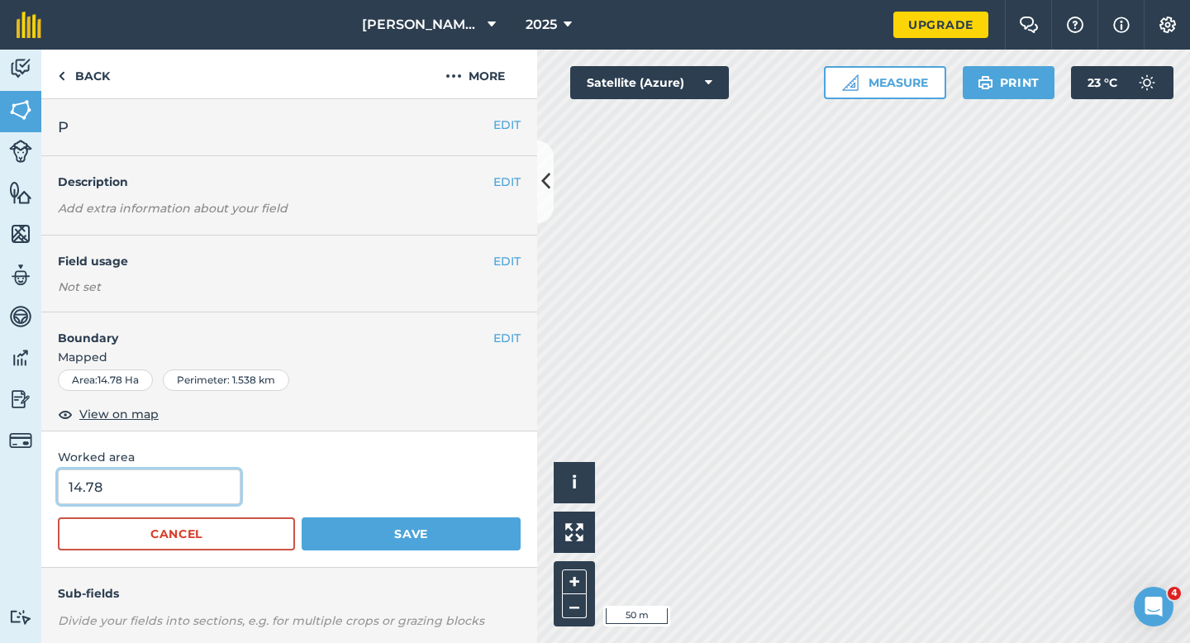
click at [131, 488] on input "14.78" at bounding box center [149, 486] width 183 height 35
type input "15"
click at [302, 517] on button "Save" at bounding box center [411, 533] width 219 height 33
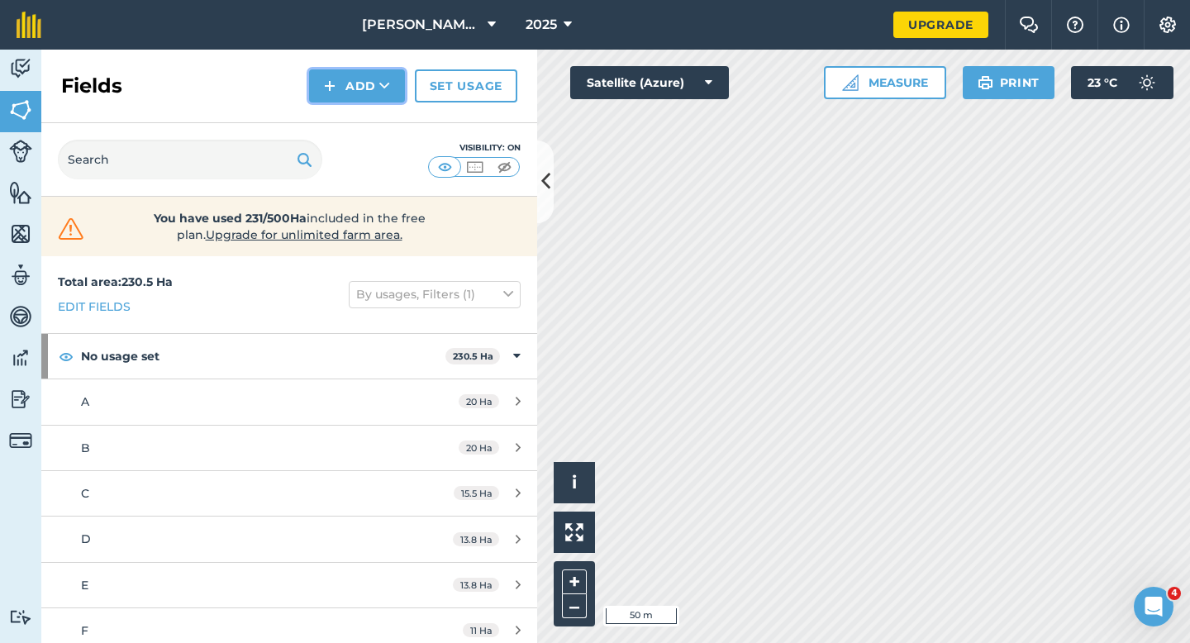
click at [391, 87] on button "Add" at bounding box center [357, 85] width 96 height 33
click at [391, 115] on link "Draw" at bounding box center [356, 123] width 91 height 36
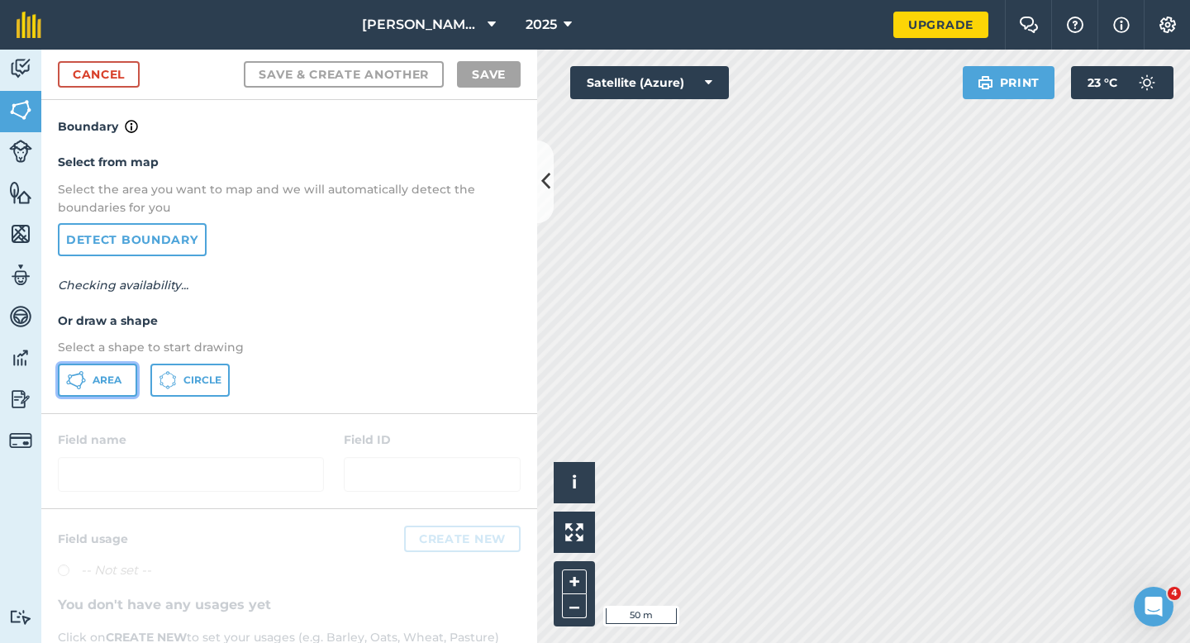
click at [88, 366] on button "Area" at bounding box center [97, 379] width 79 height 33
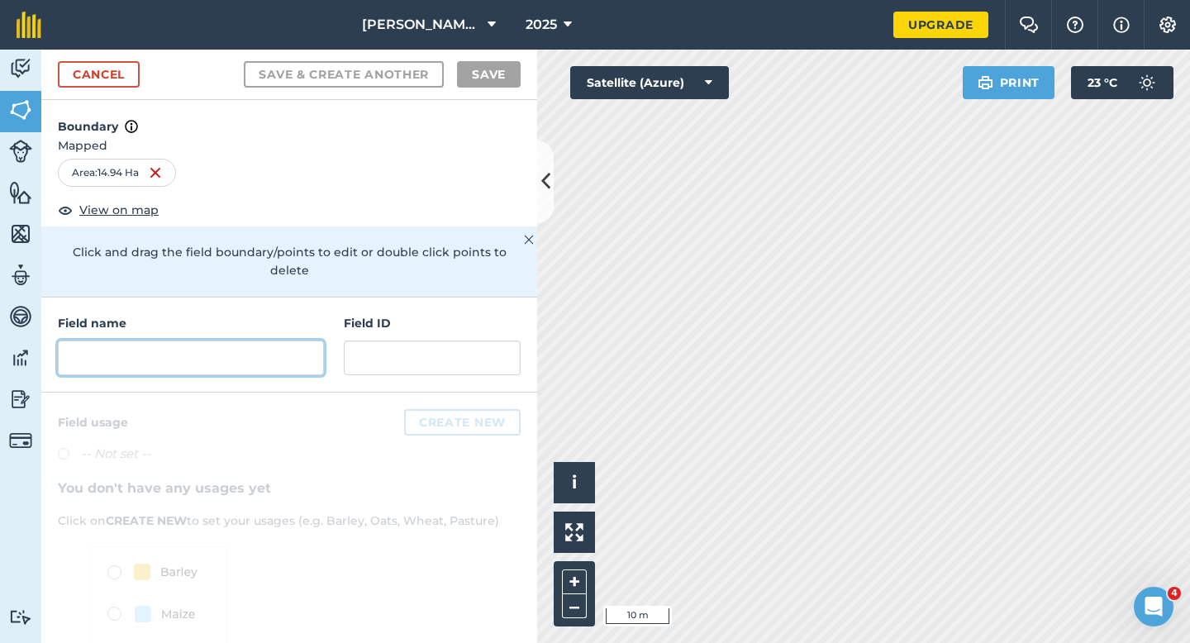
click at [170, 344] on input "text" at bounding box center [191, 357] width 266 height 35
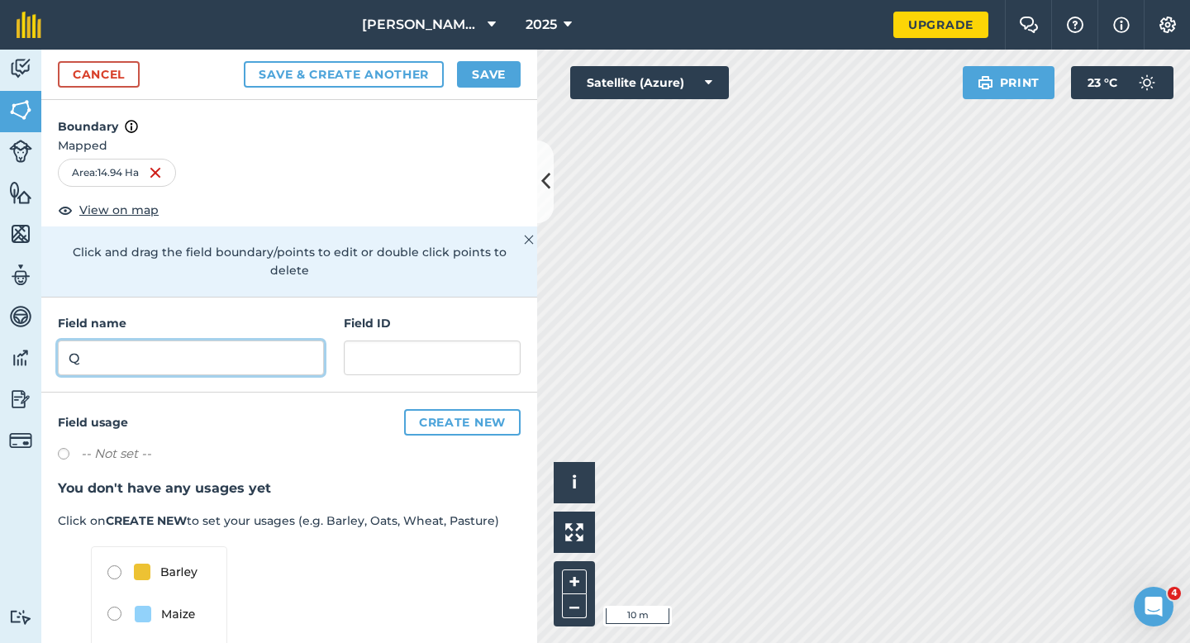
type input "Q"
click at [468, 84] on button "Save" at bounding box center [489, 74] width 64 height 26
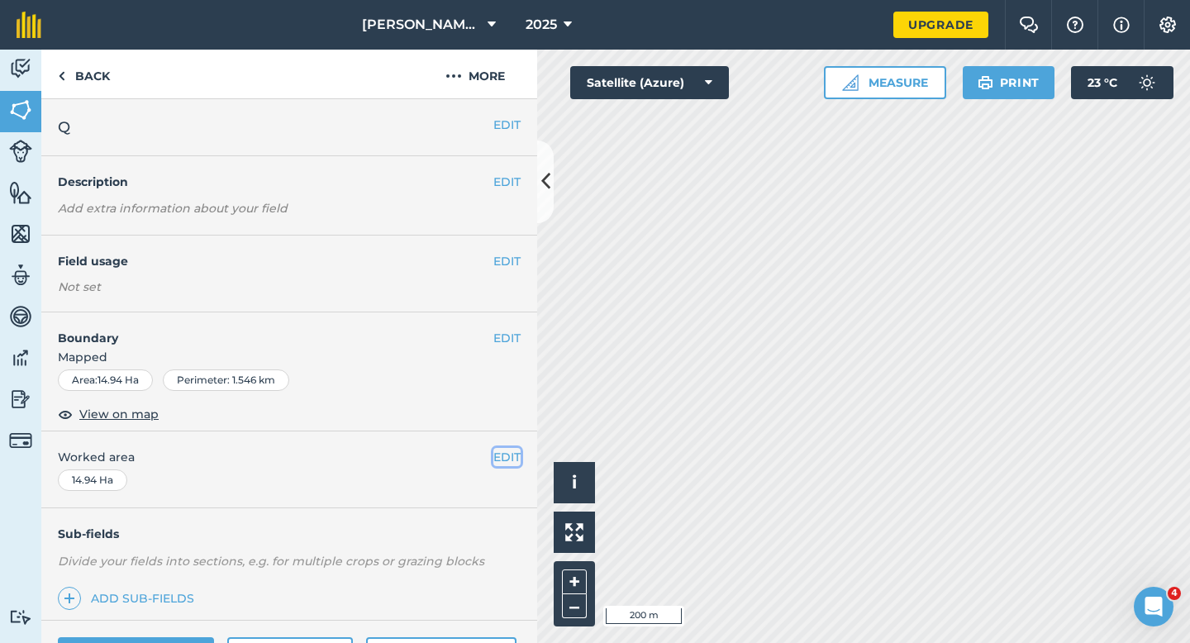
click at [511, 463] on button "EDIT" at bounding box center [506, 457] width 27 height 18
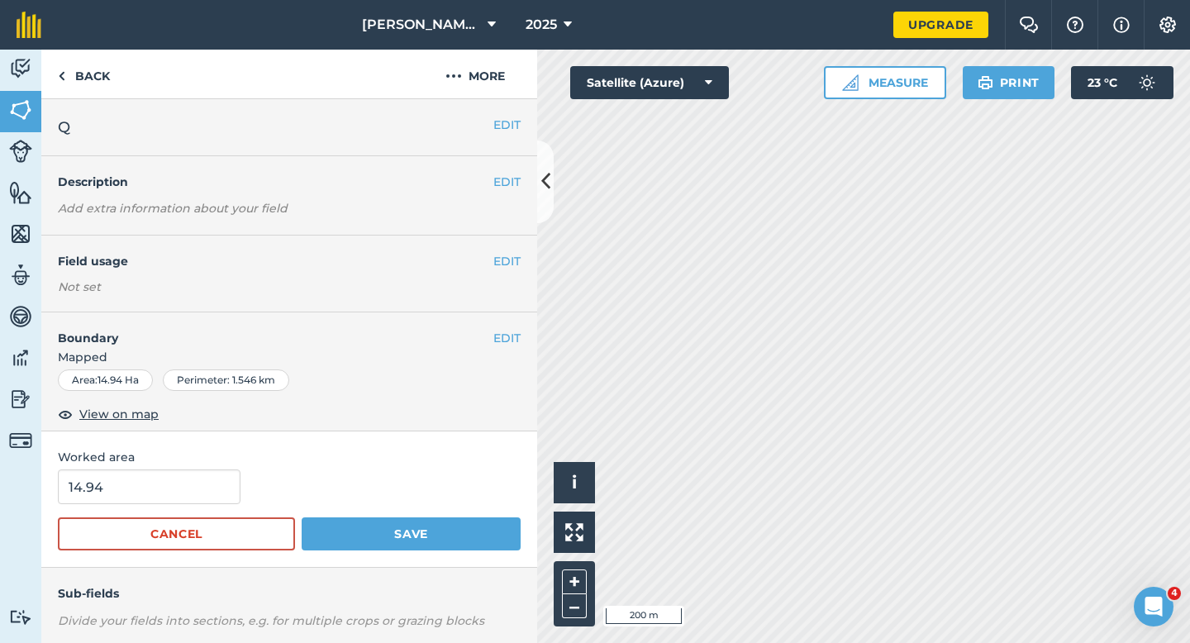
click at [149, 463] on span "Worked area" at bounding box center [289, 457] width 463 height 18
click at [148, 464] on span "Worked area" at bounding box center [289, 457] width 463 height 18
click at [148, 509] on form "14.94 Cancel Save" at bounding box center [289, 509] width 463 height 81
click at [151, 506] on form "14.94 Cancel Save" at bounding box center [289, 509] width 463 height 81
click at [151, 489] on input "14.94" at bounding box center [149, 486] width 183 height 35
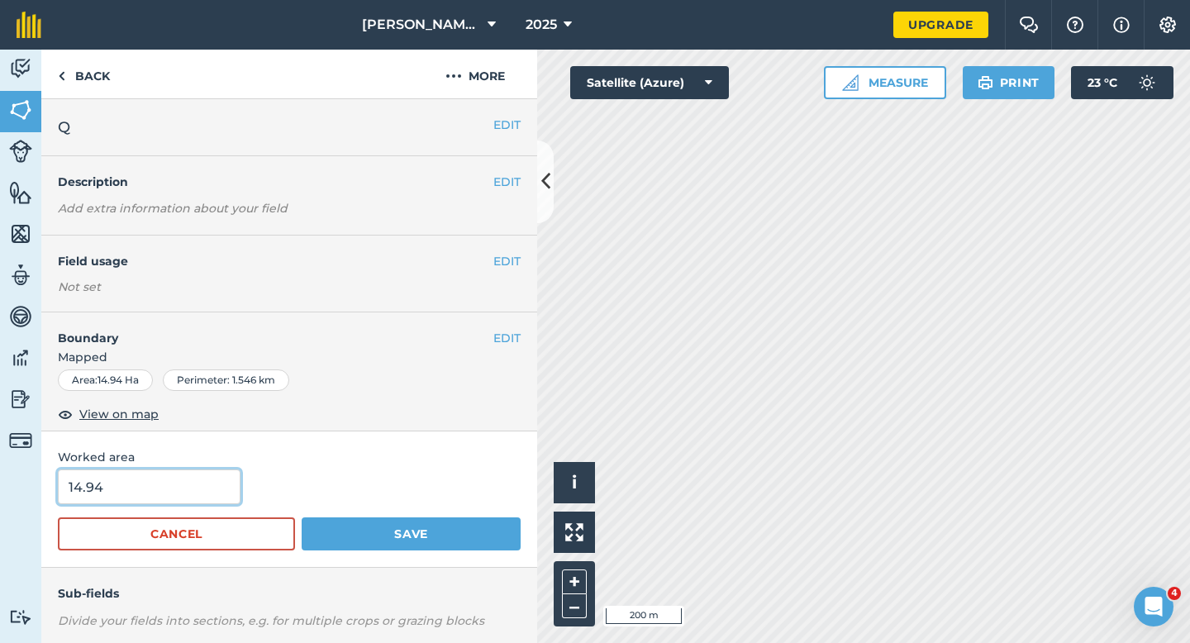
type input "15"
click at [302, 517] on button "Save" at bounding box center [411, 533] width 219 height 33
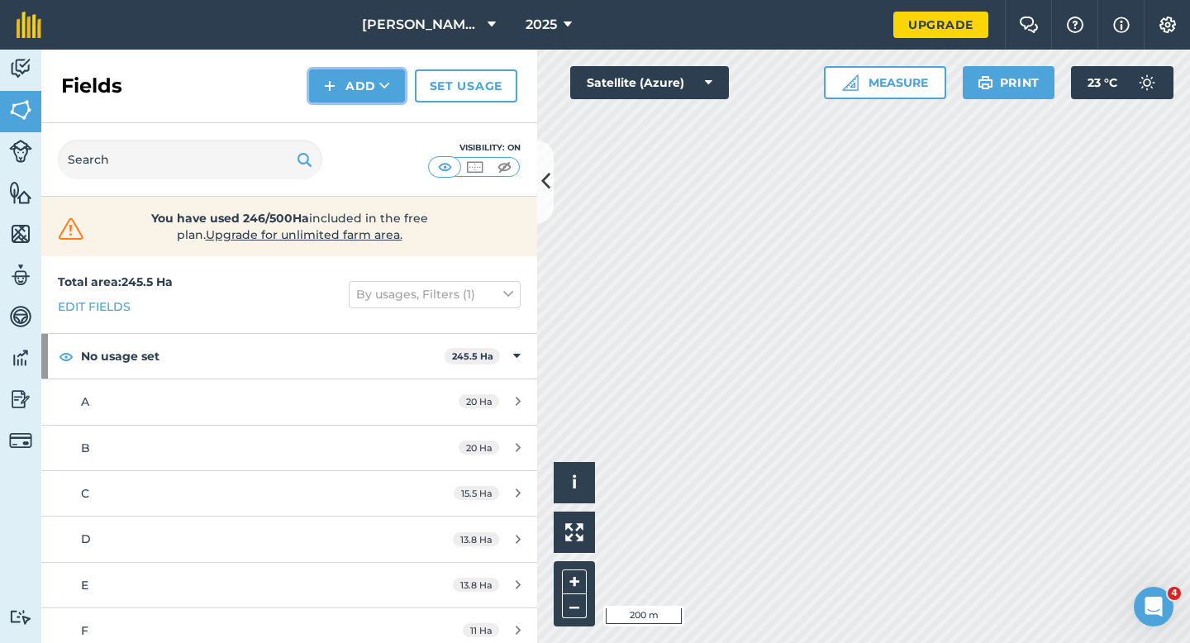
click at [350, 78] on button "Add" at bounding box center [357, 85] width 96 height 33
click at [350, 116] on link "Draw" at bounding box center [356, 123] width 91 height 36
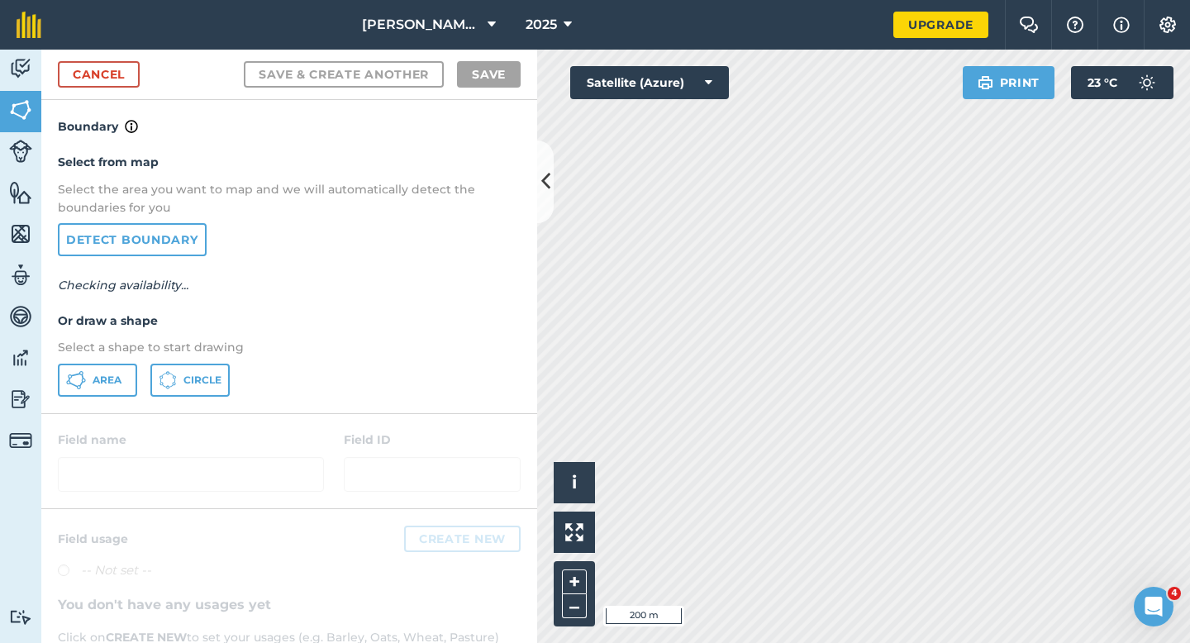
click at [120, 358] on div "Select from map Select the area you want to map and we will automatically detec…" at bounding box center [289, 274] width 496 height 276
click at [120, 359] on div "Select from map Select the area you want to map and we will automatically detec…" at bounding box center [289, 274] width 496 height 276
click at [121, 363] on button "Area" at bounding box center [97, 379] width 79 height 33
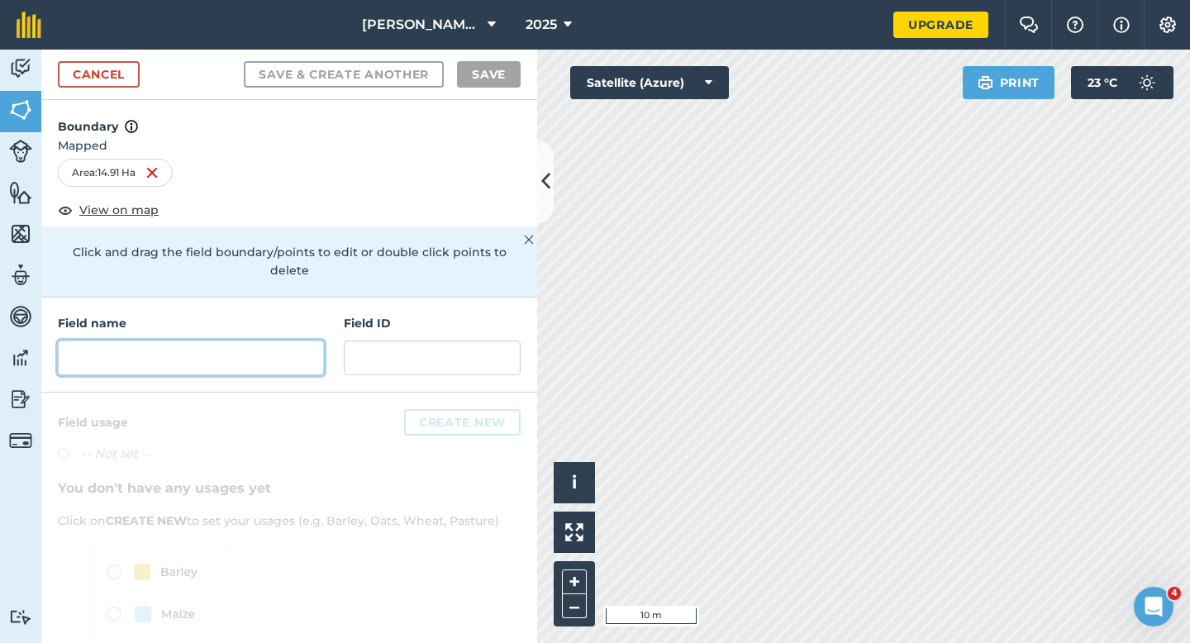
click at [264, 340] on input "text" at bounding box center [191, 357] width 266 height 35
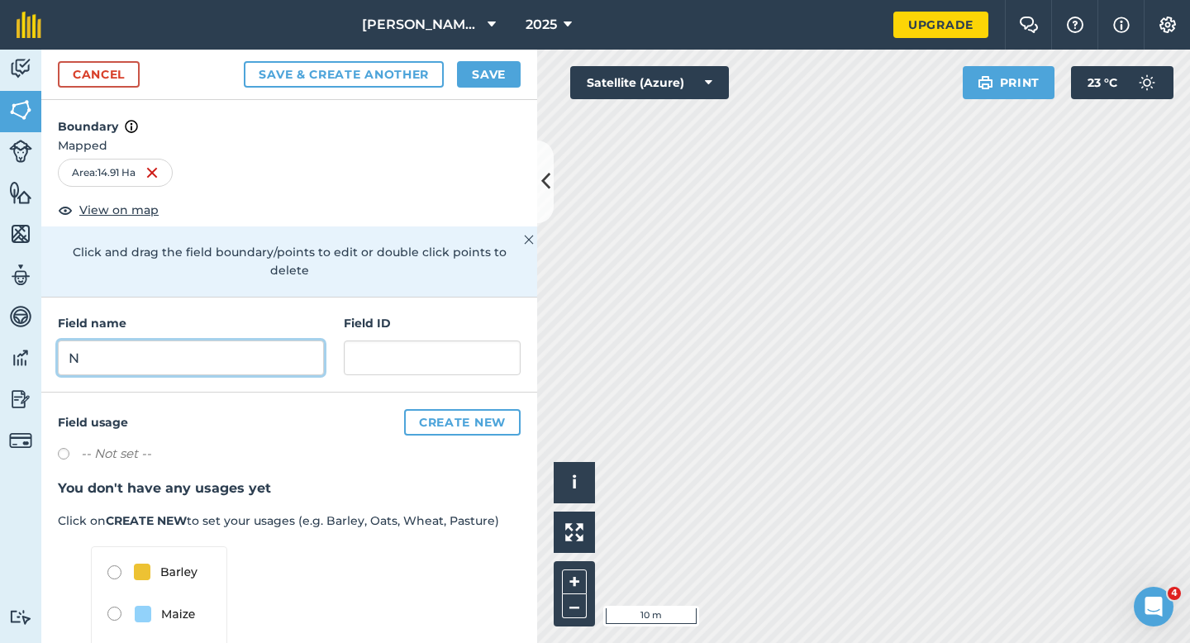
type input "N"
click at [474, 89] on div "Cancel Save & Create Another Save" at bounding box center [289, 75] width 496 height 50
click at [481, 68] on button "Save" at bounding box center [489, 74] width 64 height 26
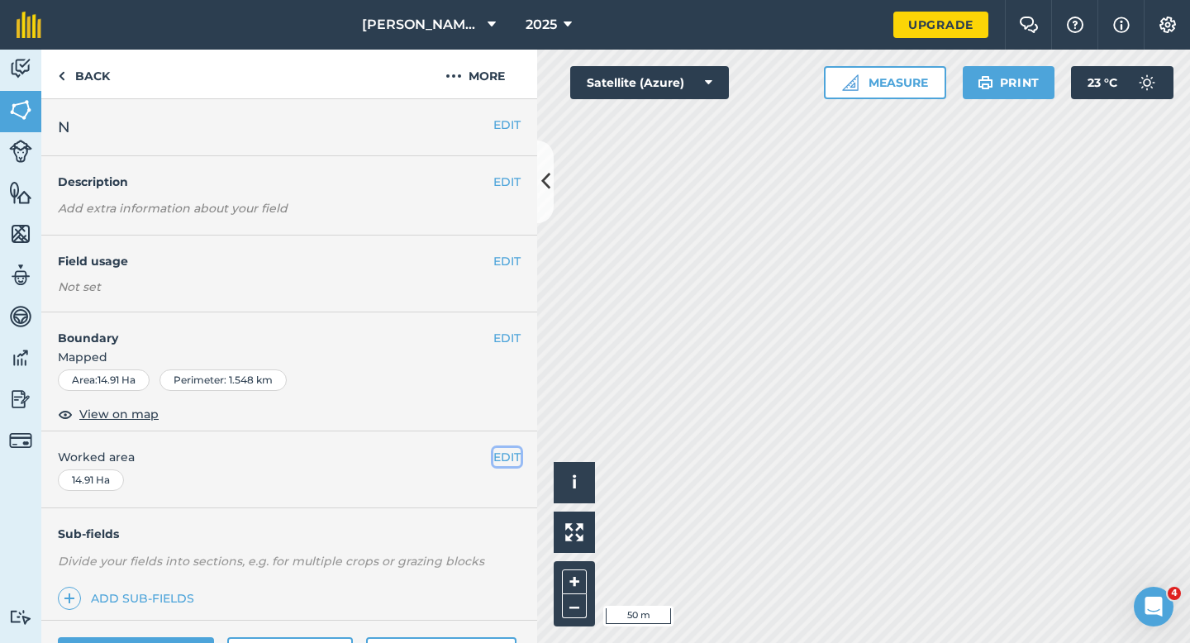
click at [499, 458] on button "EDIT" at bounding box center [506, 457] width 27 height 18
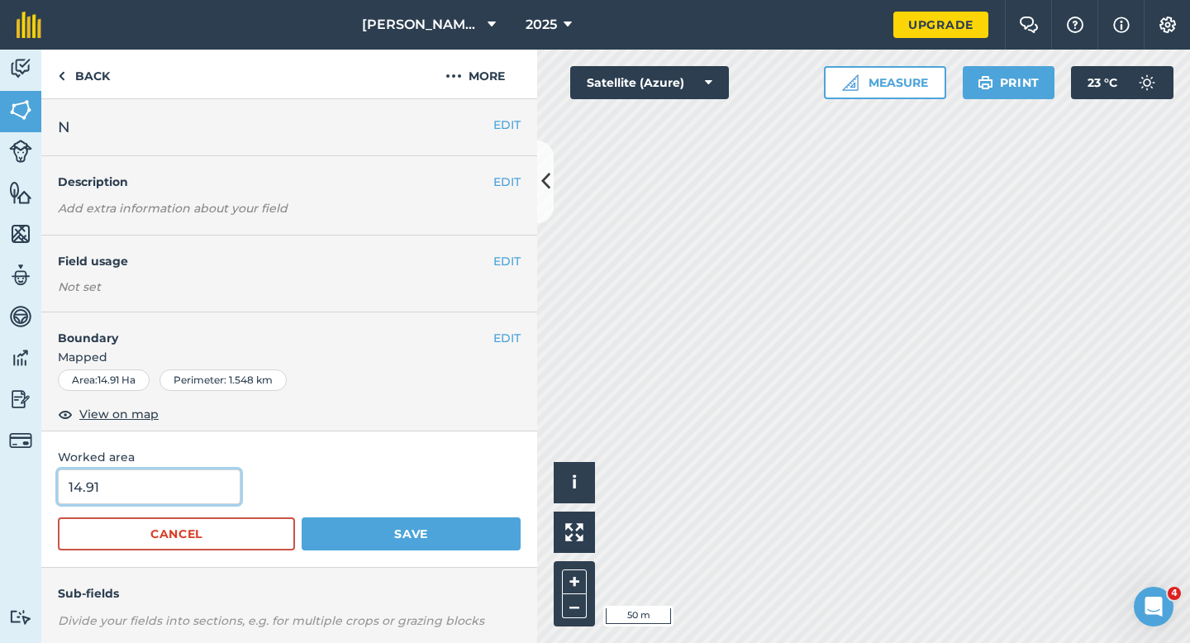
click at [145, 491] on input "14.91" at bounding box center [149, 486] width 183 height 35
type input "15"
click at [302, 517] on button "Save" at bounding box center [411, 533] width 219 height 33
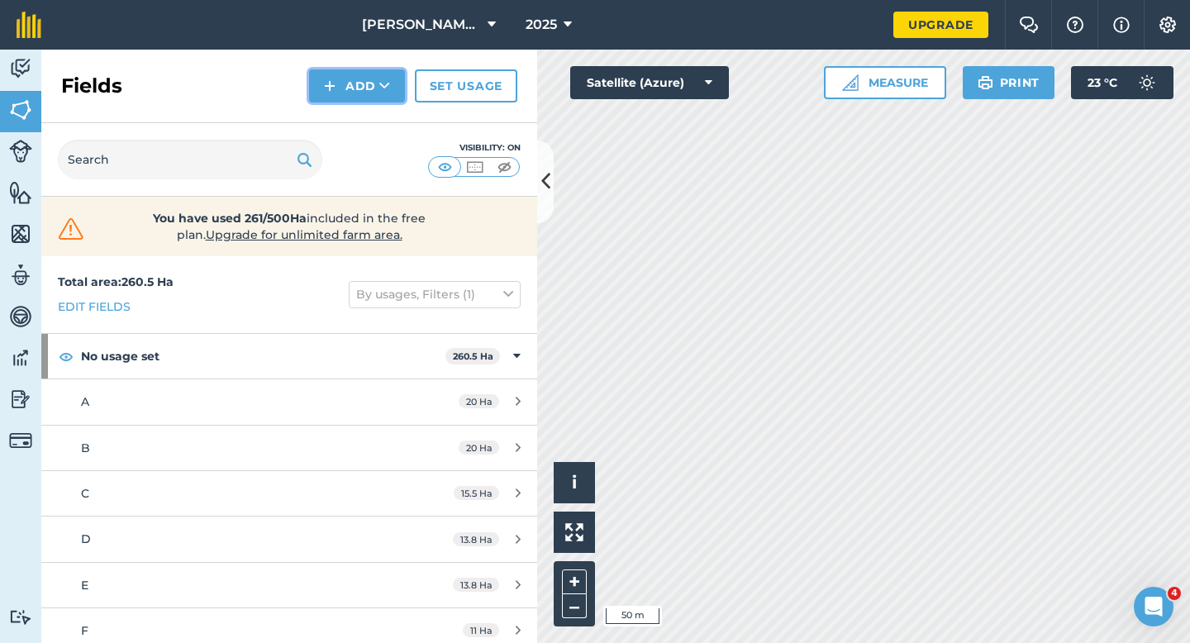
click at [359, 98] on button "Add" at bounding box center [357, 85] width 96 height 33
click at [359, 145] on link "Import" at bounding box center [356, 160] width 91 height 36
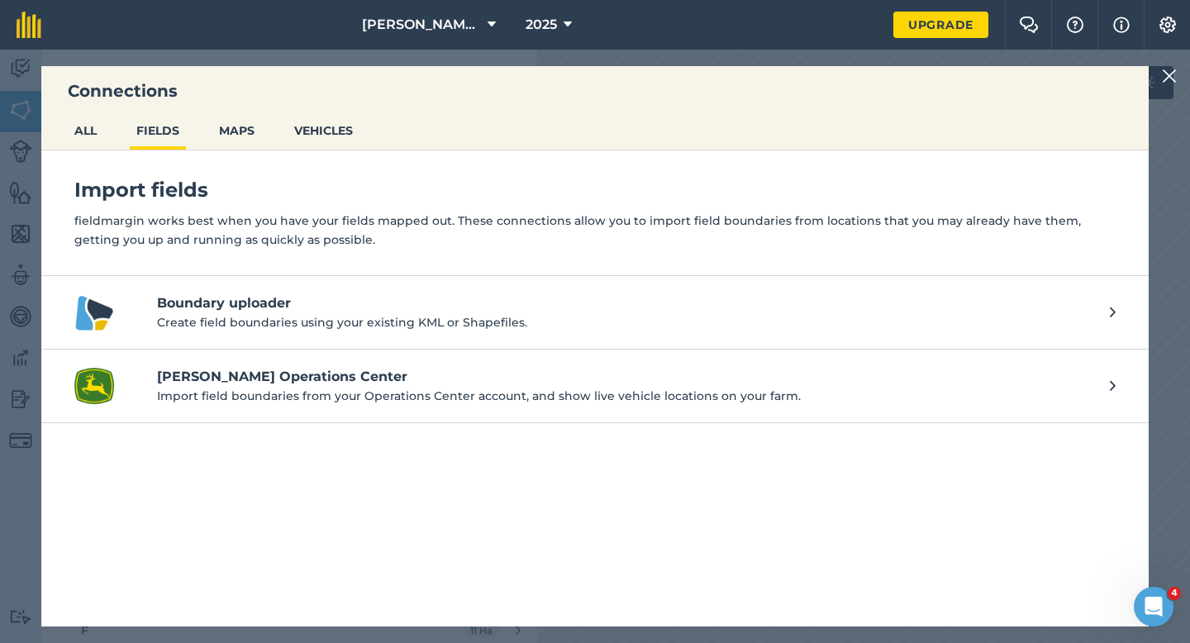
click at [1169, 74] on img at bounding box center [1168, 76] width 15 height 20
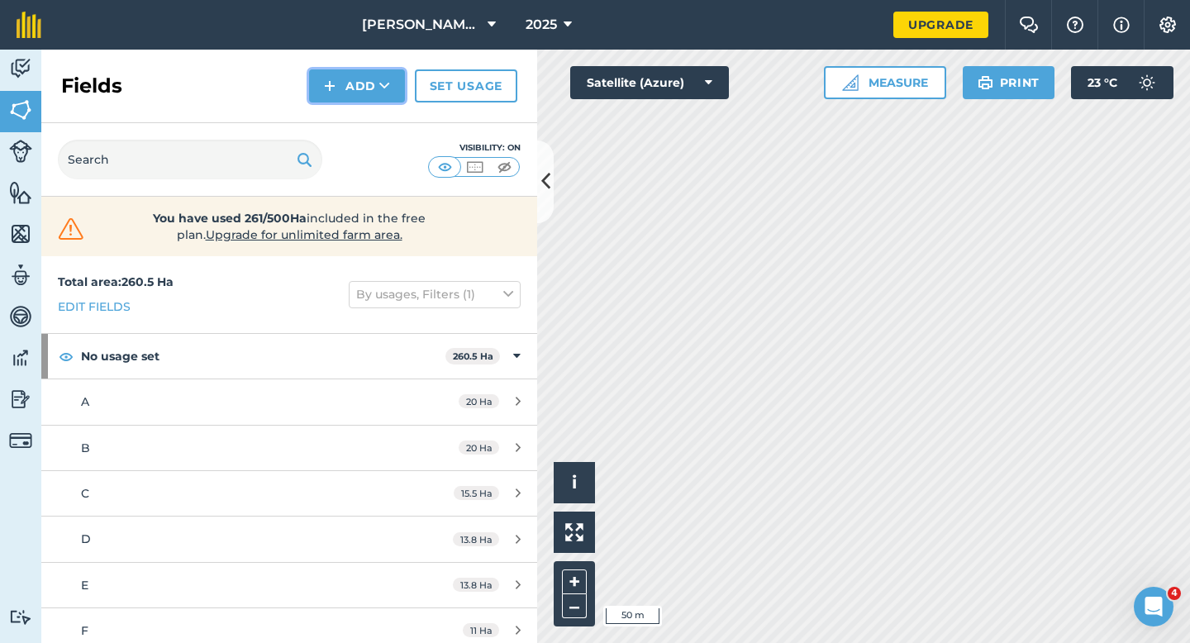
click at [366, 83] on button "Add" at bounding box center [357, 85] width 96 height 33
click at [366, 109] on link "Draw" at bounding box center [356, 123] width 91 height 36
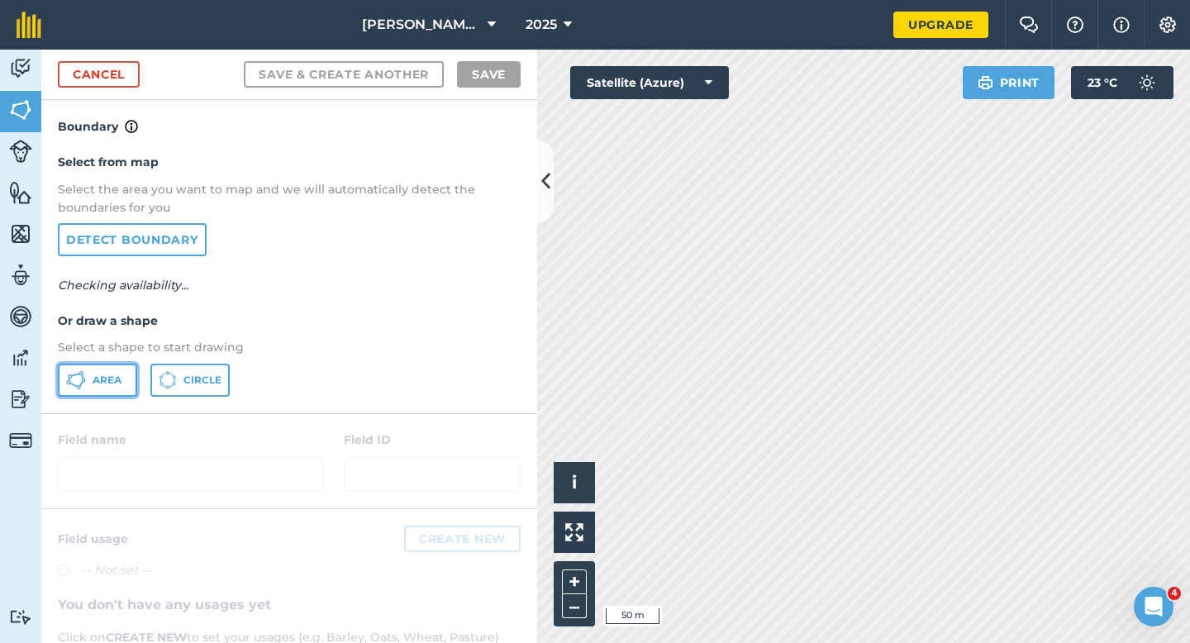
click at [109, 371] on button "Area" at bounding box center [97, 379] width 79 height 33
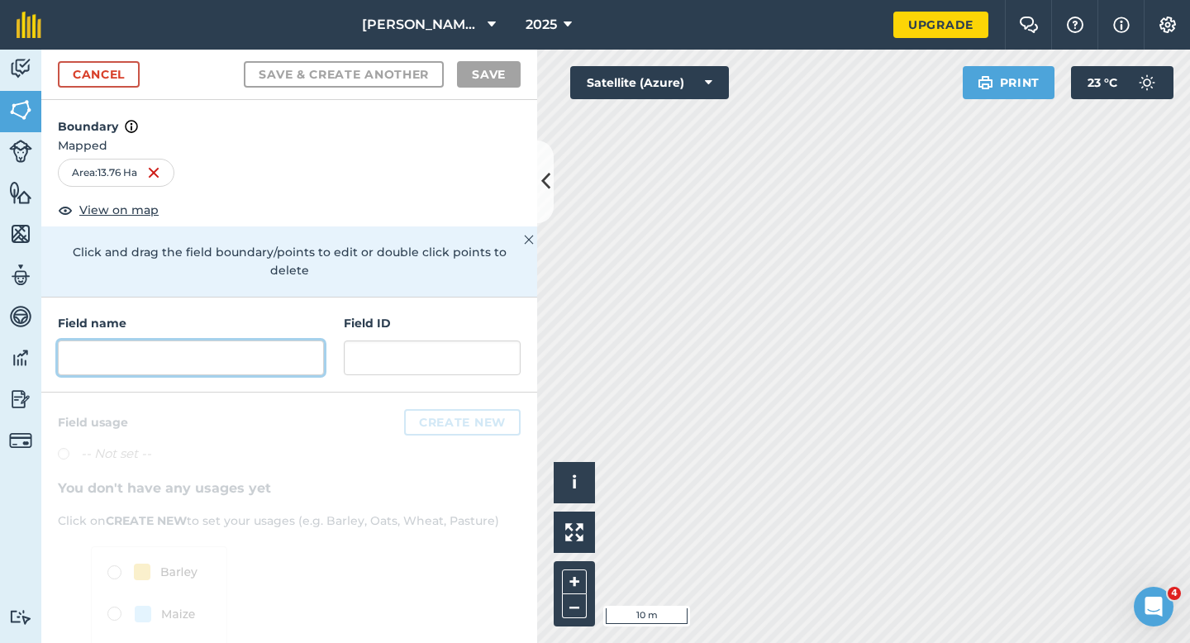
click at [249, 340] on input "text" at bounding box center [191, 357] width 266 height 35
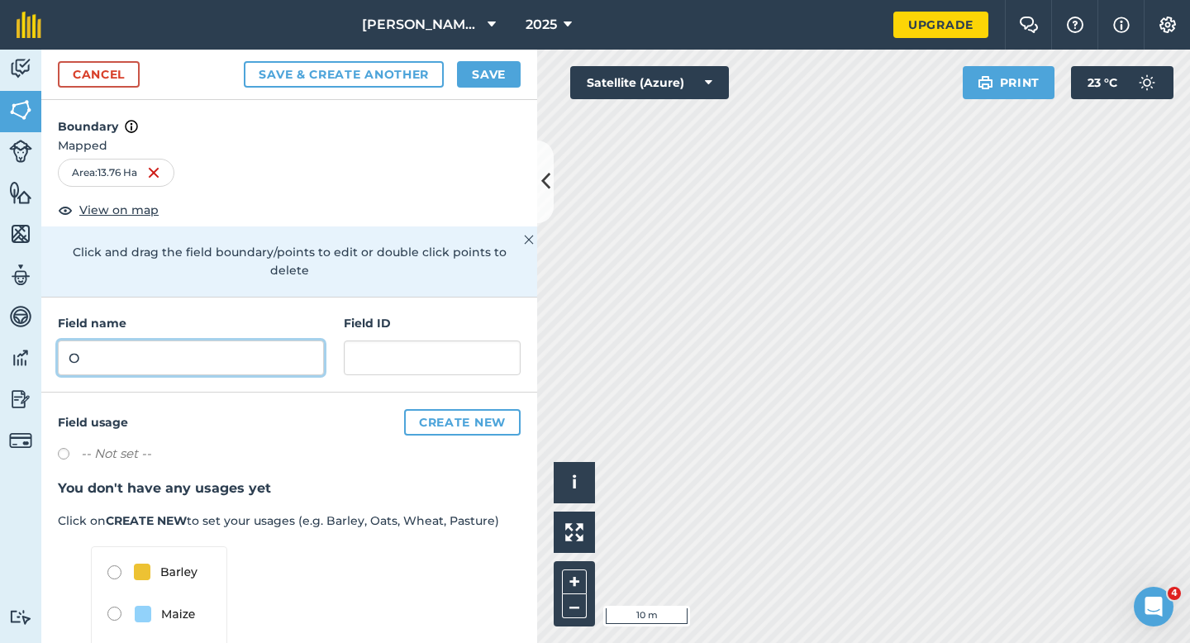
type input "O"
click at [496, 77] on button "Save" at bounding box center [489, 74] width 64 height 26
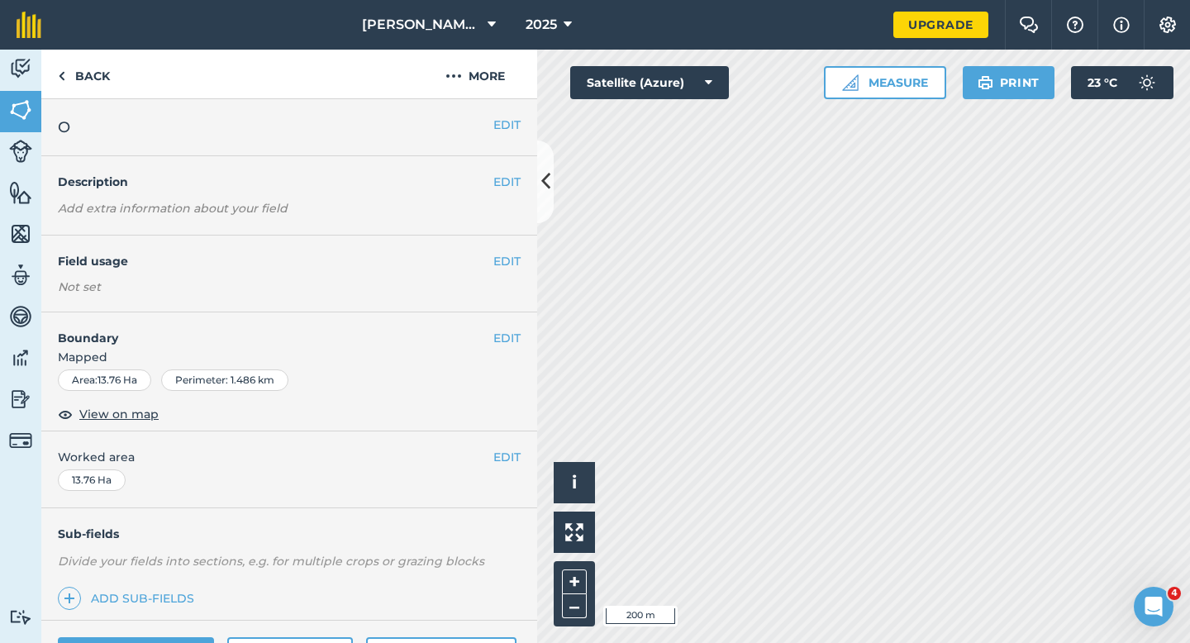
click at [505, 467] on div "EDIT Worked area 13.76 Ha" at bounding box center [289, 469] width 496 height 77
click at [503, 454] on button "EDIT" at bounding box center [506, 457] width 27 height 18
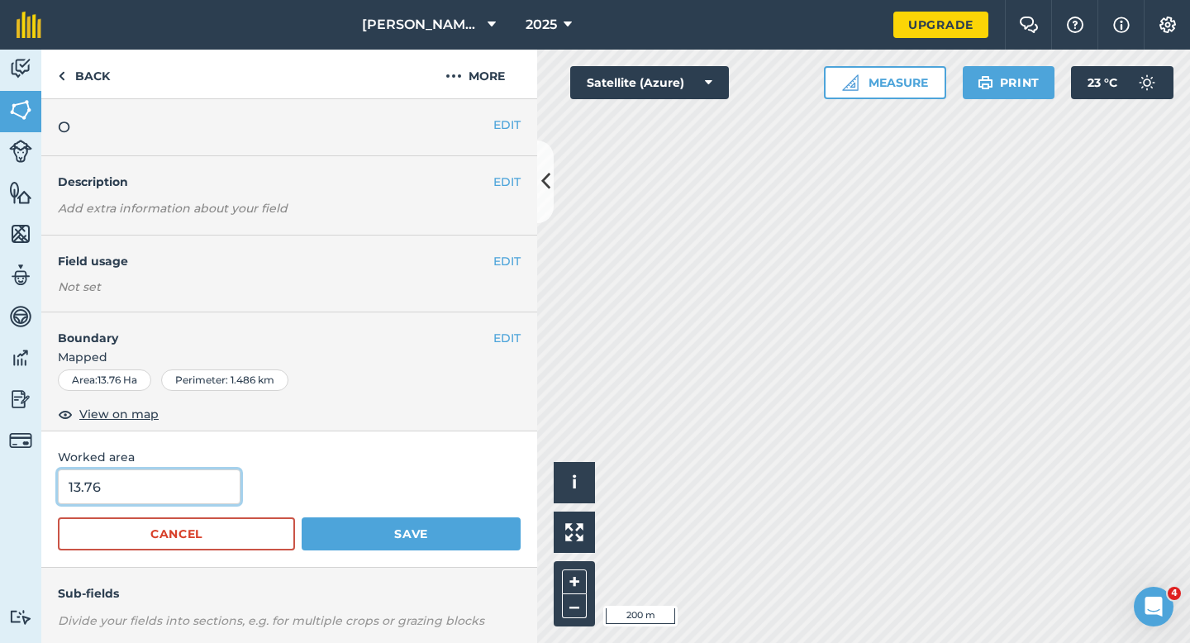
click at [221, 475] on input "13.76" at bounding box center [149, 486] width 183 height 35
click at [221, 477] on input "13.76" at bounding box center [149, 486] width 183 height 35
click at [221, 490] on input "13.76" at bounding box center [149, 486] width 183 height 35
type input "13.8"
click at [302, 517] on button "Save" at bounding box center [411, 533] width 219 height 33
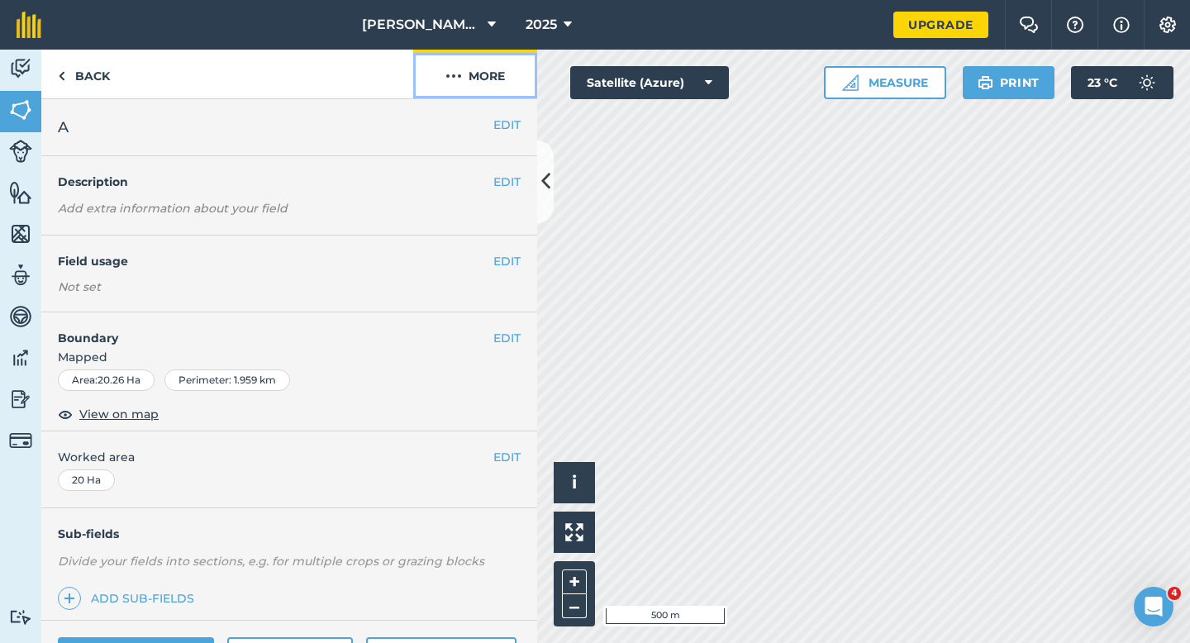
click at [511, 73] on button "More" at bounding box center [475, 74] width 124 height 49
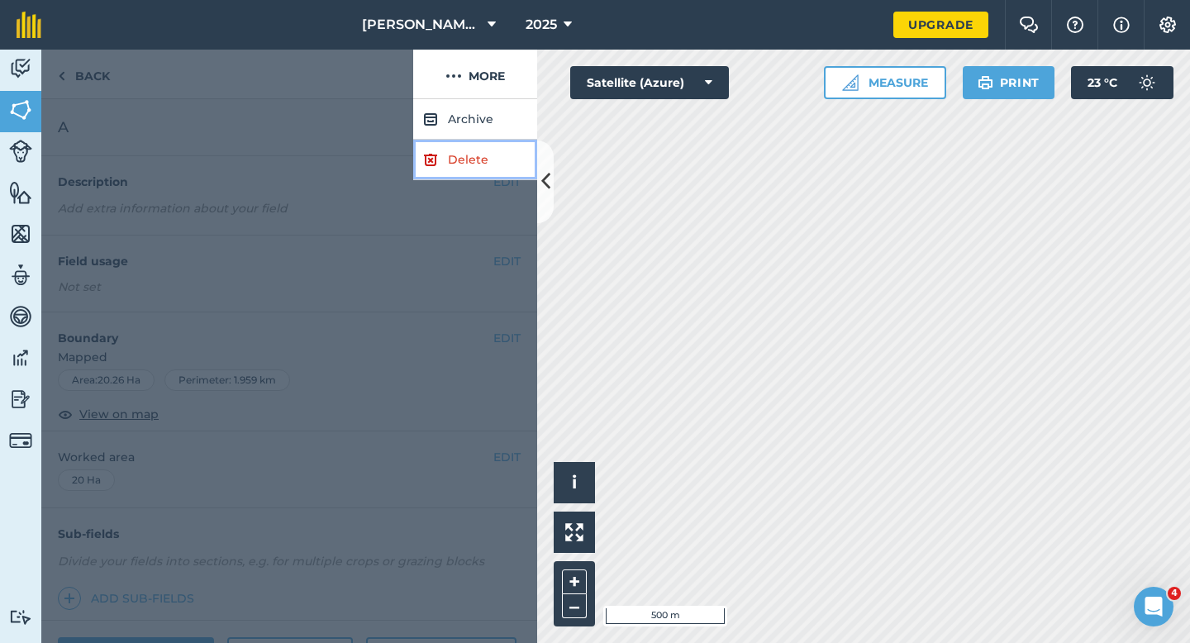
click at [501, 145] on link "Delete" at bounding box center [475, 160] width 124 height 40
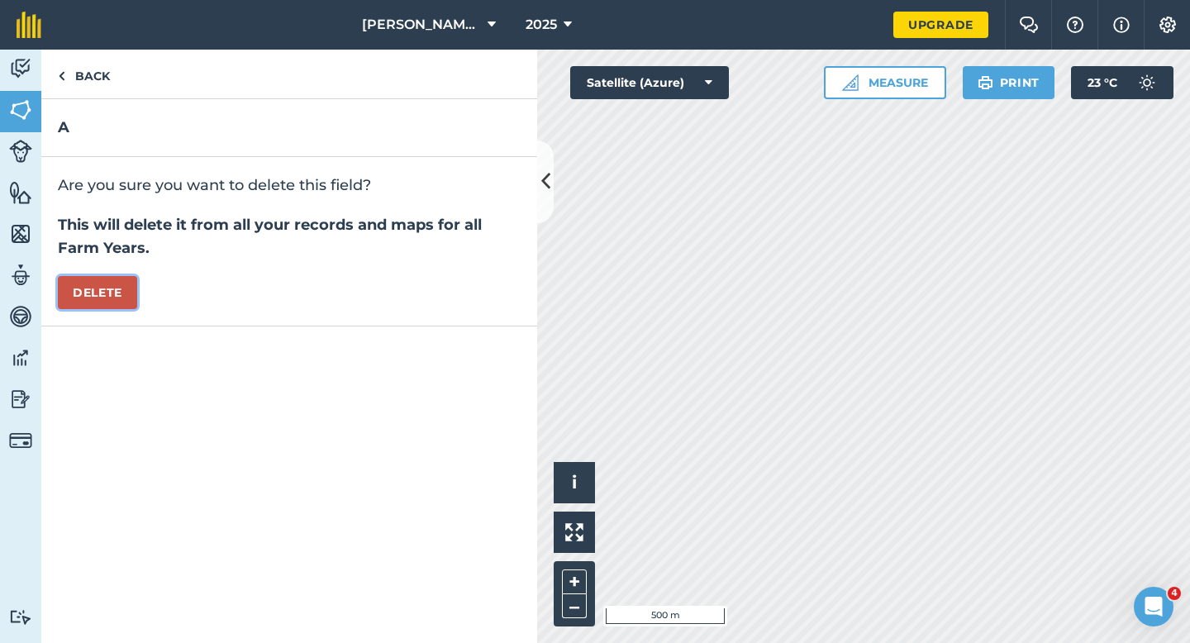
click at [118, 298] on button "Delete" at bounding box center [97, 292] width 79 height 33
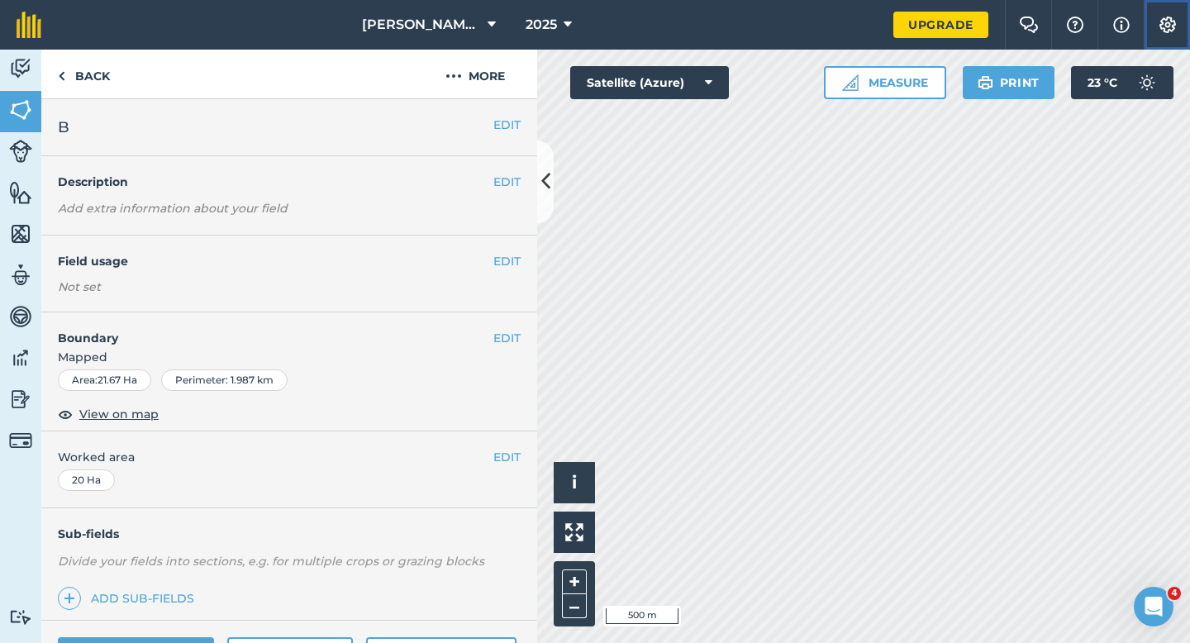
click at [1155, 40] on button "Settings" at bounding box center [1166, 25] width 46 height 50
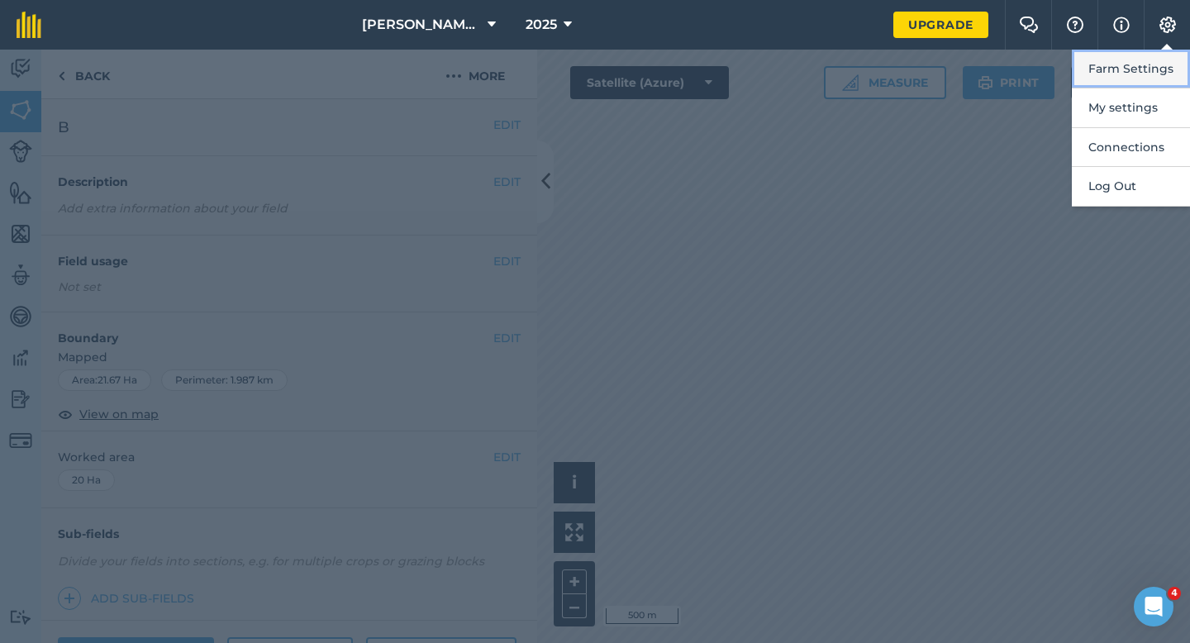
click at [1155, 84] on button "Farm Settings" at bounding box center [1130, 69] width 118 height 39
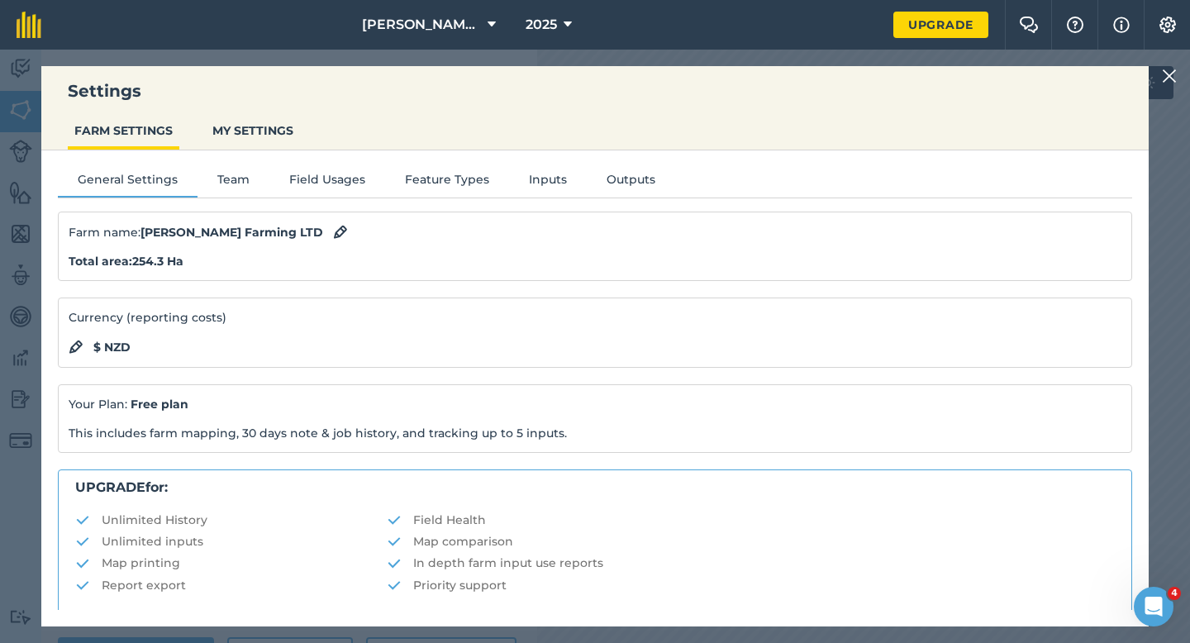
scroll to position [317, 0]
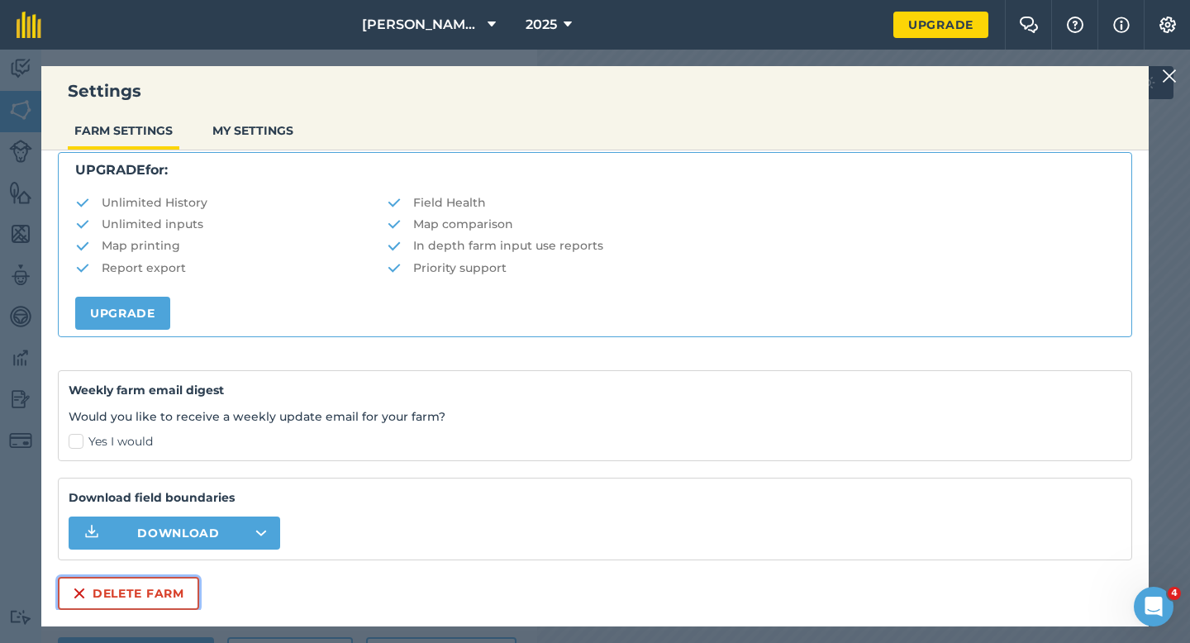
click at [108, 577] on button "Delete farm" at bounding box center [128, 593] width 141 height 33
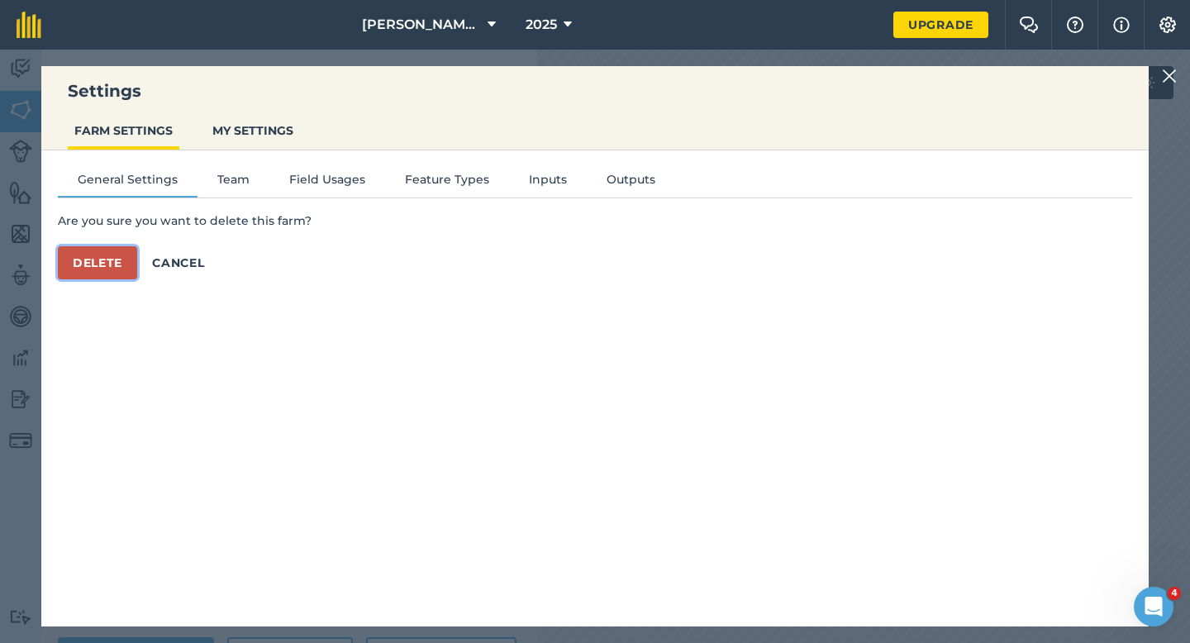
click at [88, 265] on button "Delete" at bounding box center [97, 262] width 79 height 33
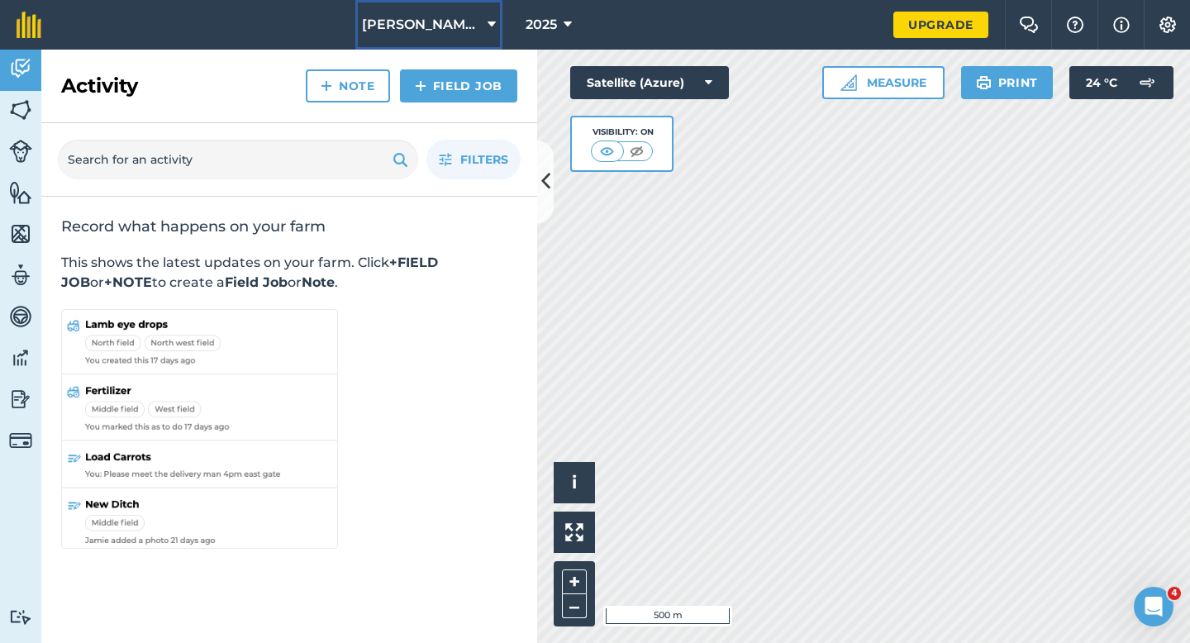
click at [399, 48] on button "[PERSON_NAME] & Sons" at bounding box center [428, 25] width 147 height 50
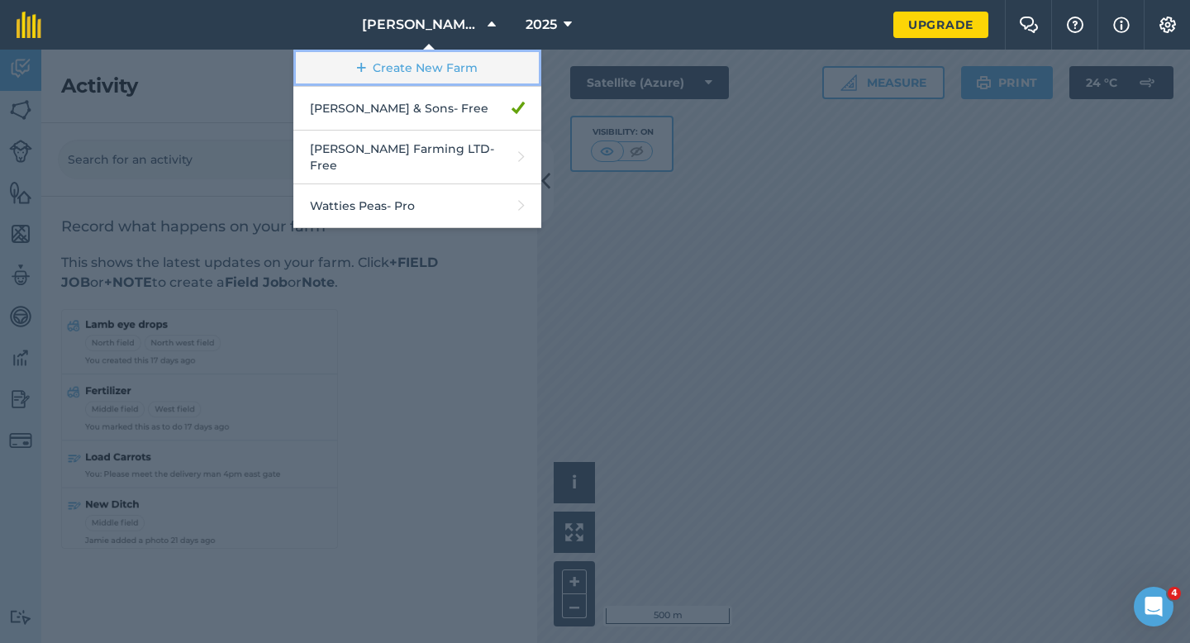
click at [399, 70] on link "Create New Farm" at bounding box center [417, 68] width 248 height 37
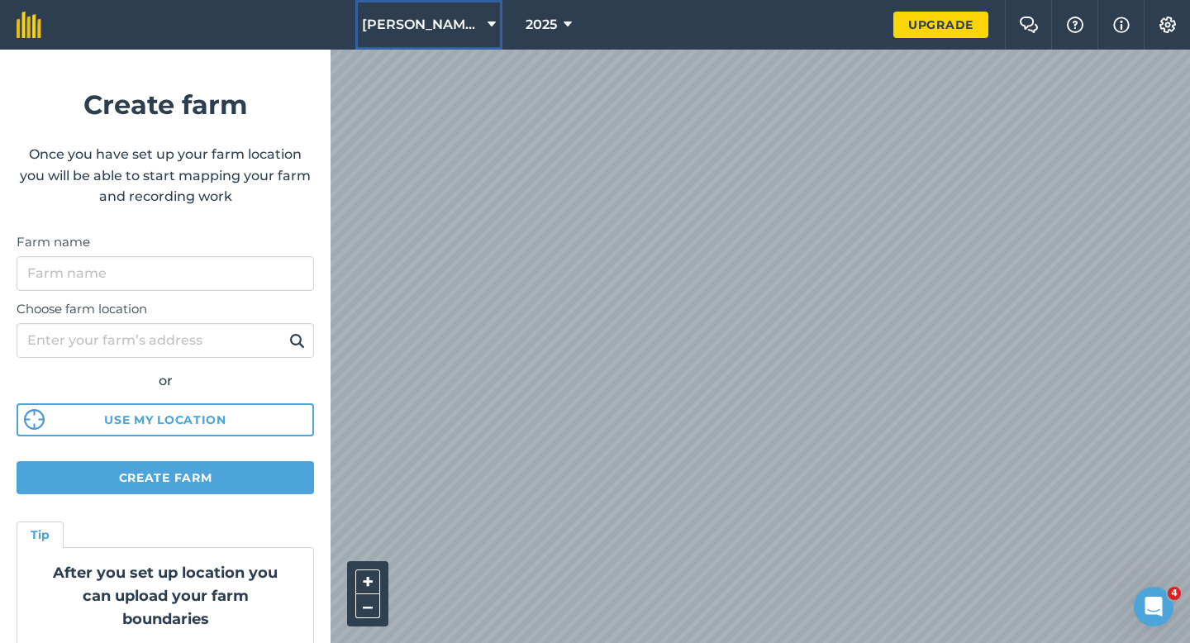
click at [442, 15] on span "[PERSON_NAME] & Sons" at bounding box center [421, 25] width 119 height 20
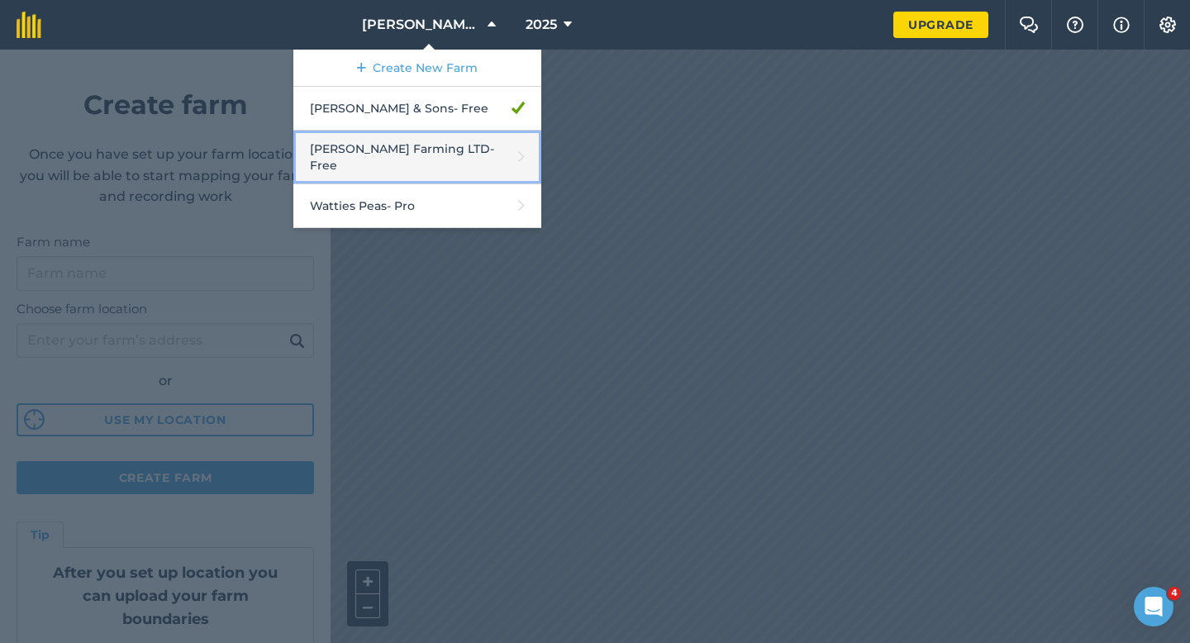
click at [443, 159] on link "[PERSON_NAME] Farming LTD - Free" at bounding box center [417, 158] width 248 height 54
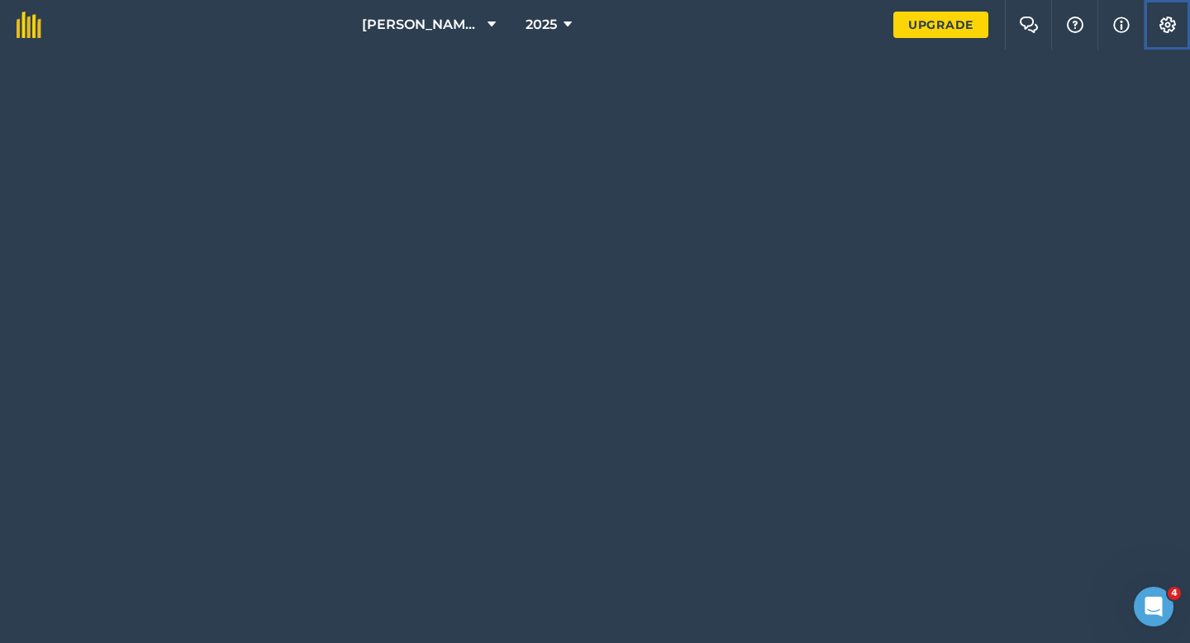
click at [1180, 22] on button "Settings" at bounding box center [1166, 25] width 46 height 50
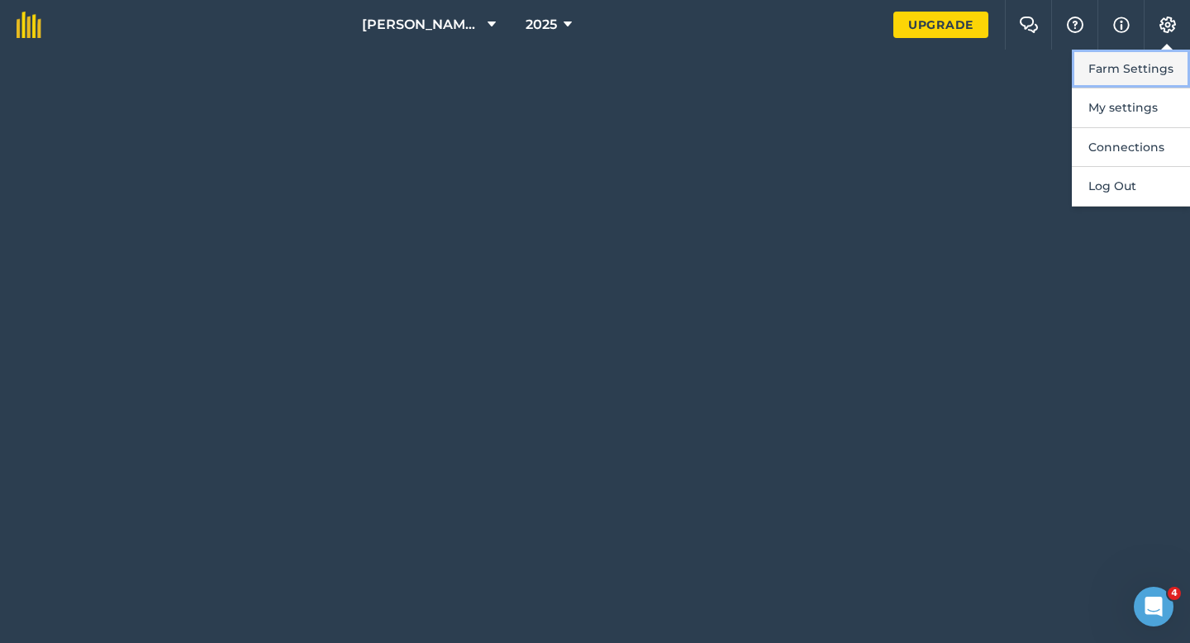
click at [1173, 56] on button "Farm Settings" at bounding box center [1130, 69] width 118 height 39
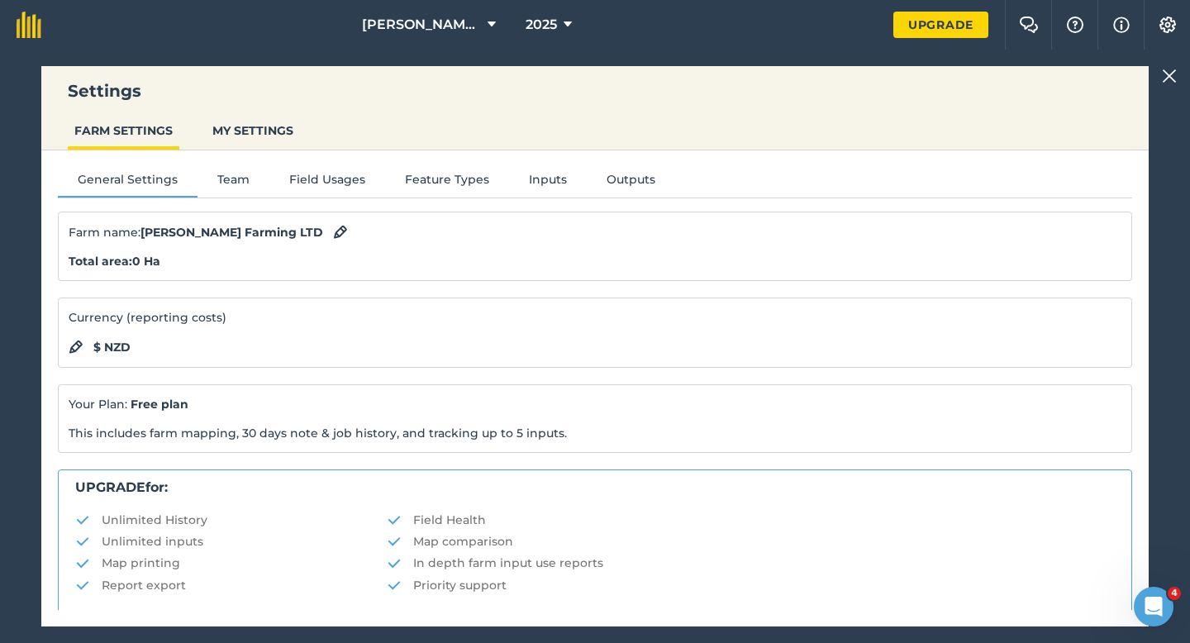
scroll to position [317, 0]
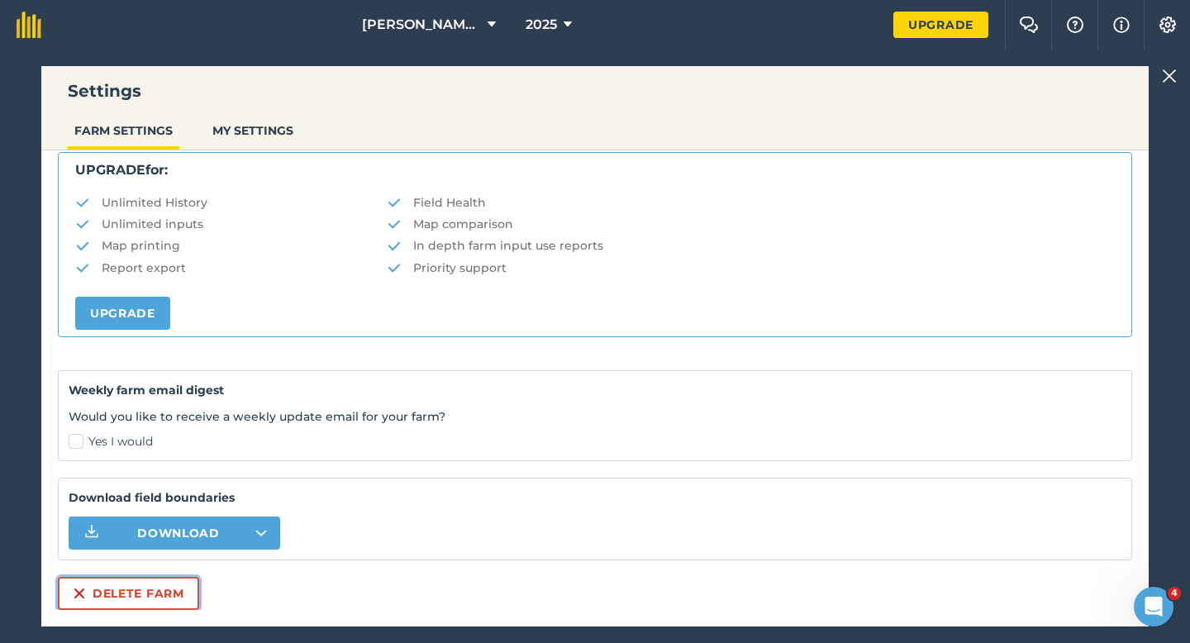
click at [116, 596] on button "Delete farm" at bounding box center [128, 593] width 141 height 33
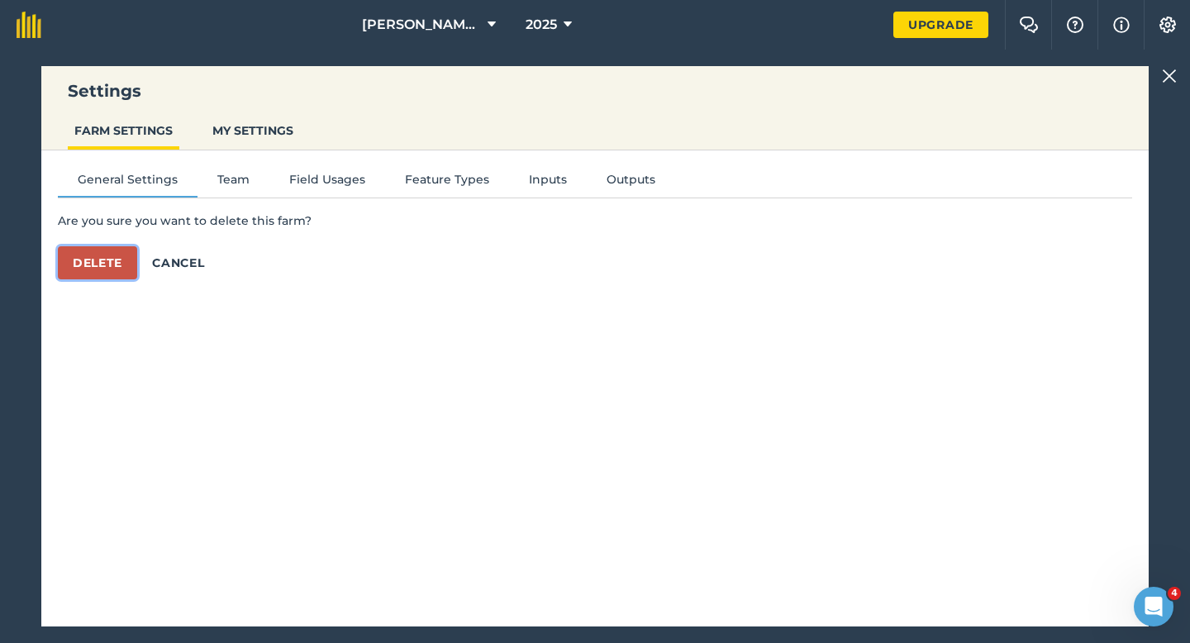
click at [106, 267] on button "Delete" at bounding box center [97, 262] width 79 height 33
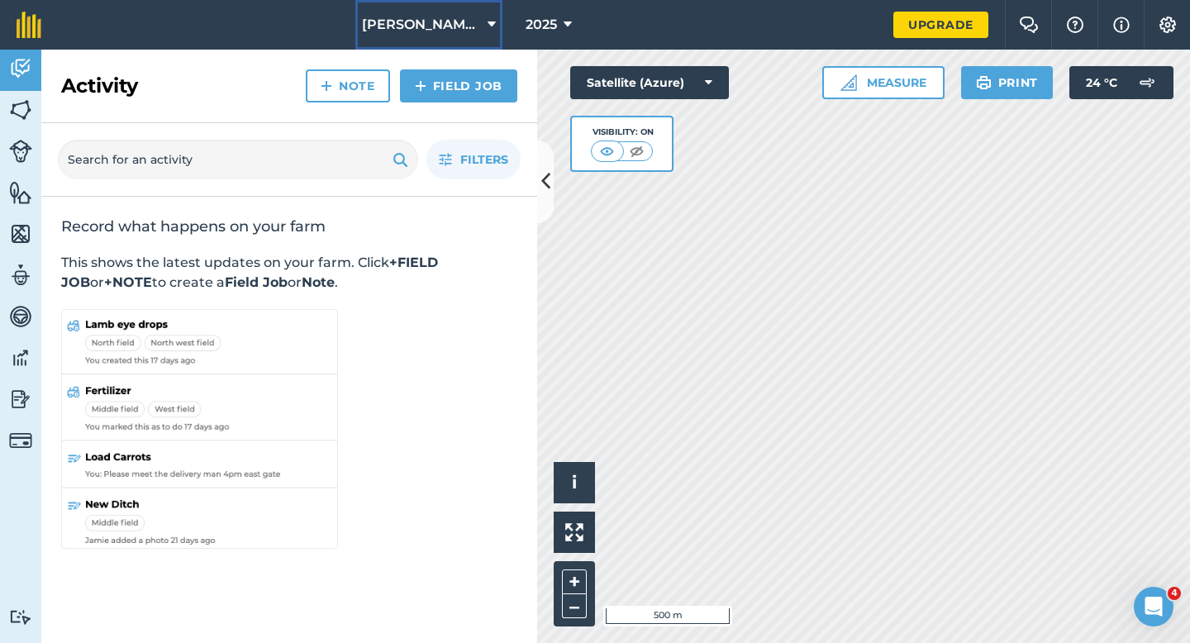
click at [434, 19] on span "[PERSON_NAME] & Sons" at bounding box center [421, 25] width 119 height 20
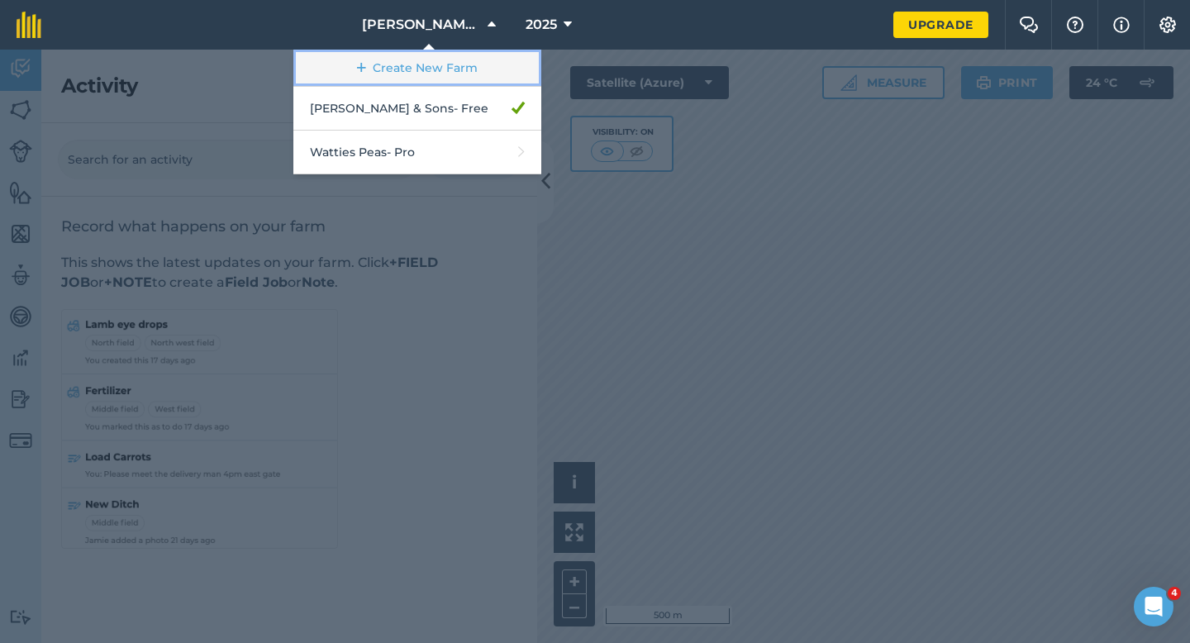
click at [435, 59] on link "Create New Farm" at bounding box center [417, 68] width 248 height 37
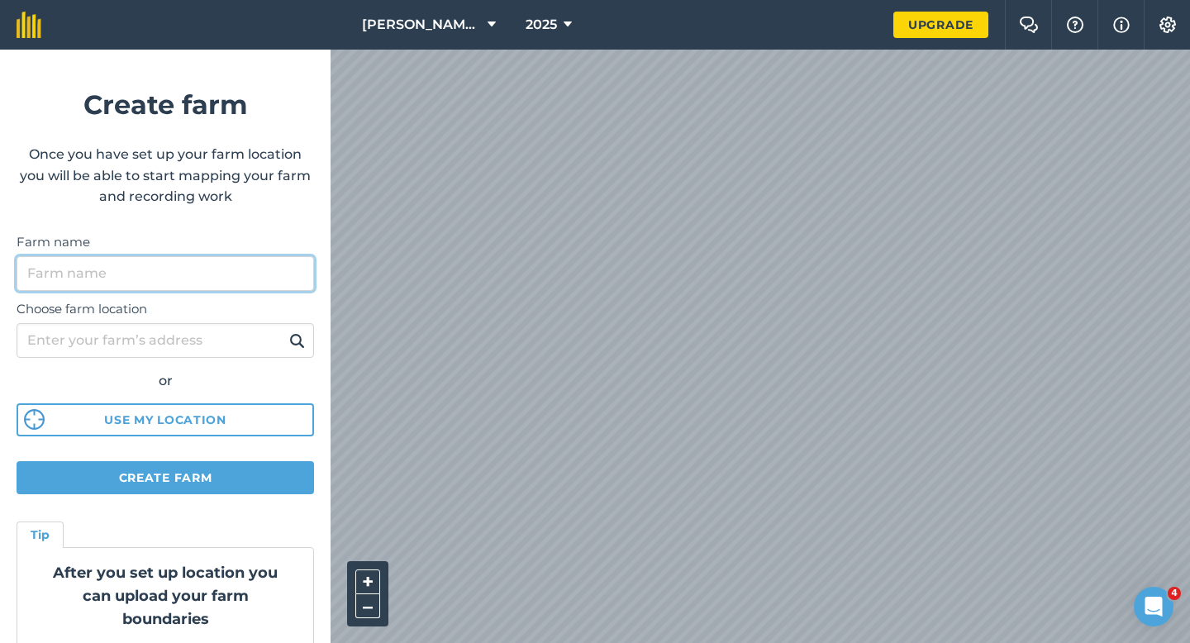
click at [271, 274] on input "Farm name" at bounding box center [165, 273] width 297 height 35
type input "[PERSON_NAME] Farming LTD"
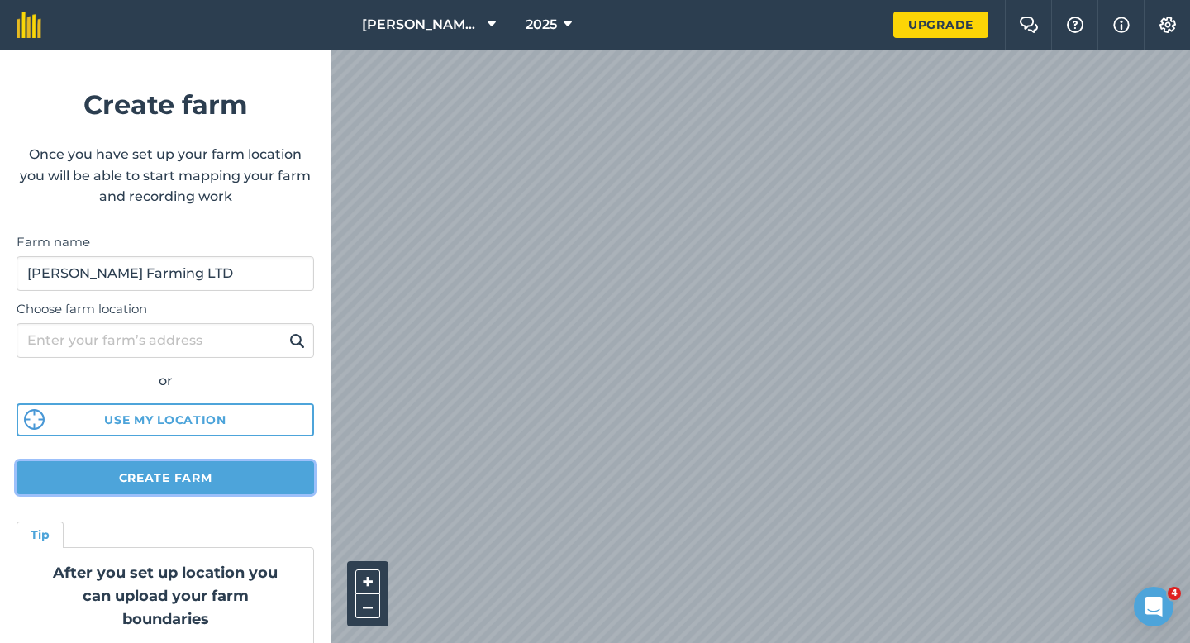
click at [256, 468] on button "Create farm" at bounding box center [165, 477] width 297 height 33
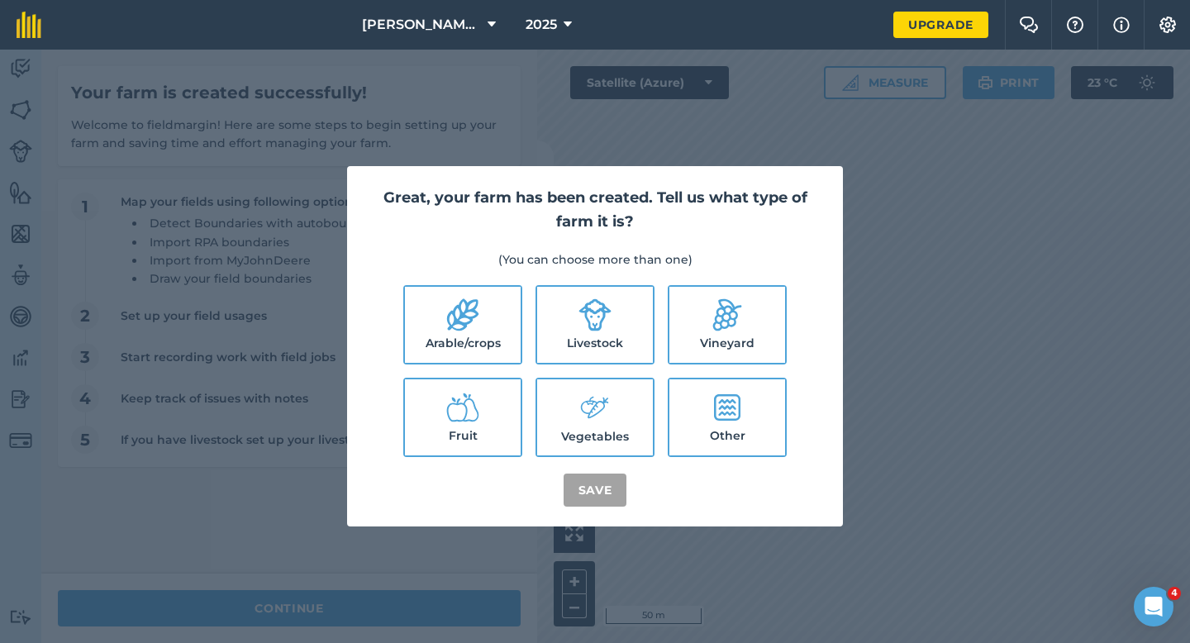
click at [491, 389] on label "Fruit" at bounding box center [463, 417] width 116 height 76
checkbox input "true"
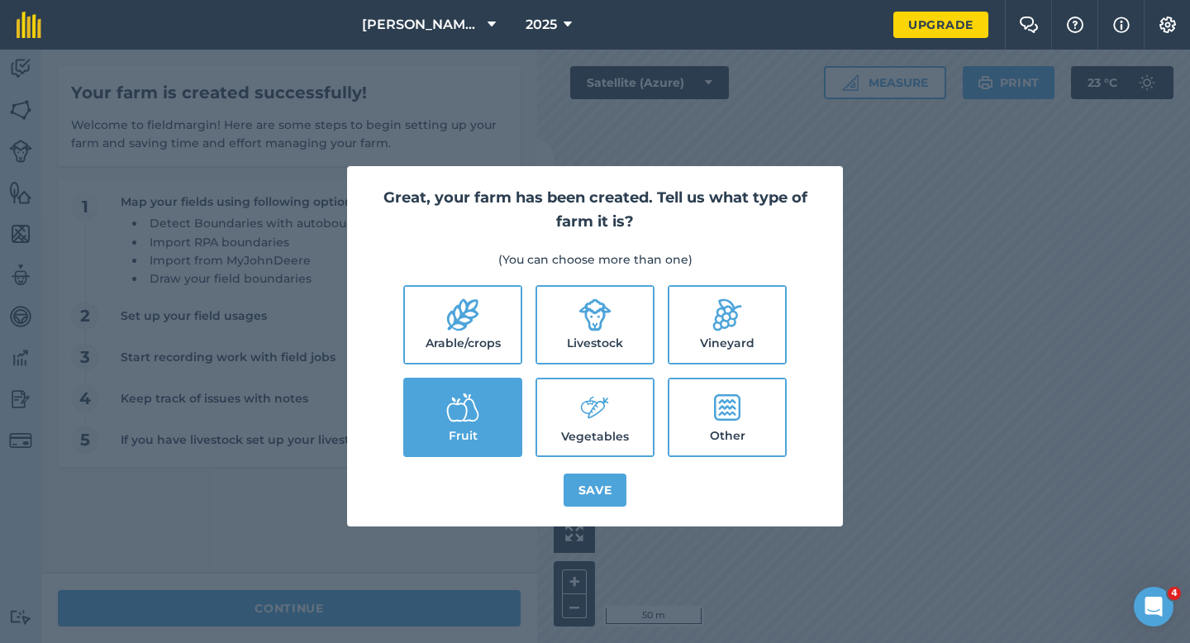
click at [491, 373] on ul "Arable/crops Livestock Vineyard Fruit Vegetables Other" at bounding box center [595, 371] width 456 height 172
click at [489, 330] on label "Arable/crops" at bounding box center [463, 325] width 116 height 76
checkbox input "true"
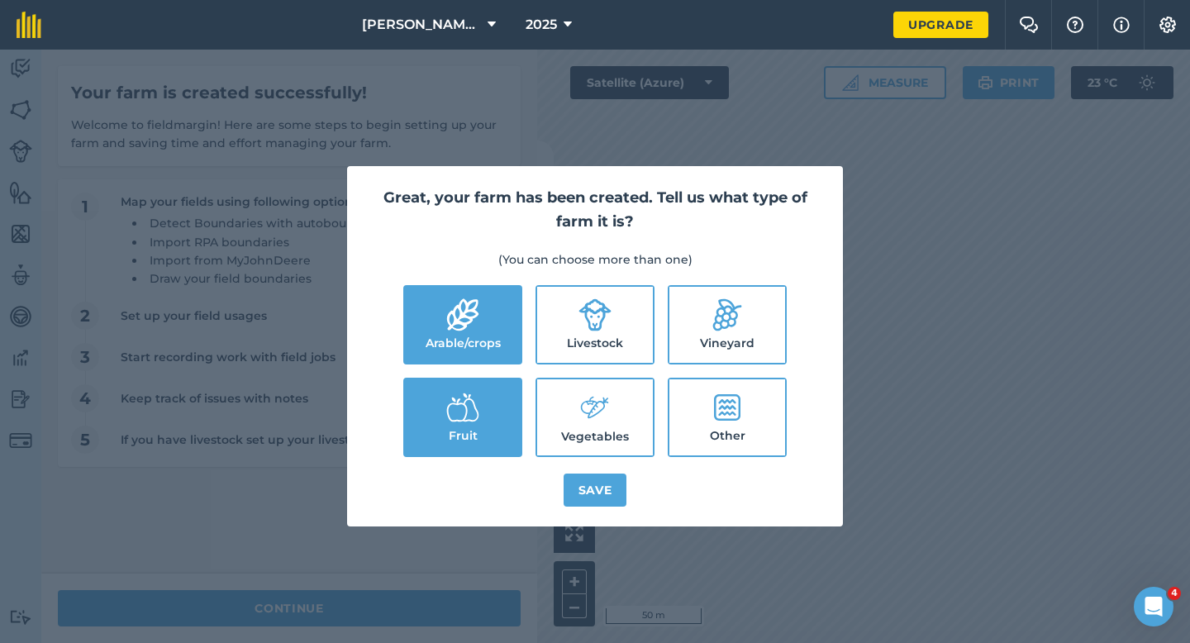
click at [601, 331] on label "Livestock" at bounding box center [595, 325] width 116 height 76
checkbox input "true"
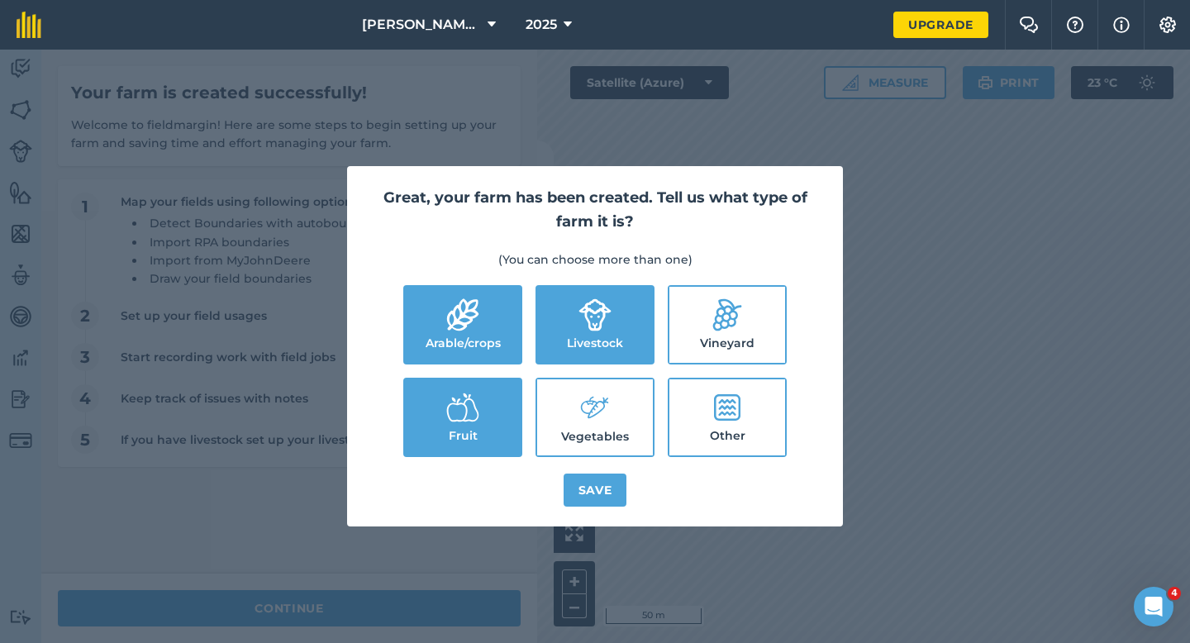
click at [601, 423] on icon at bounding box center [594, 408] width 33 height 36
checkbox input "true"
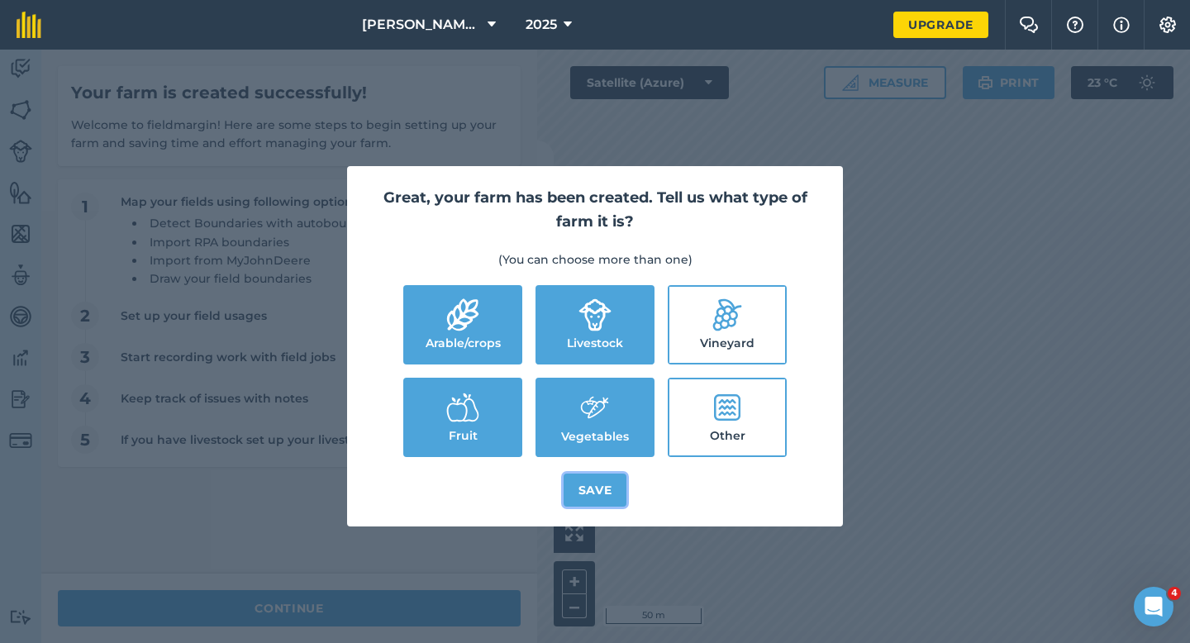
click at [601, 491] on button "Save" at bounding box center [595, 489] width 64 height 33
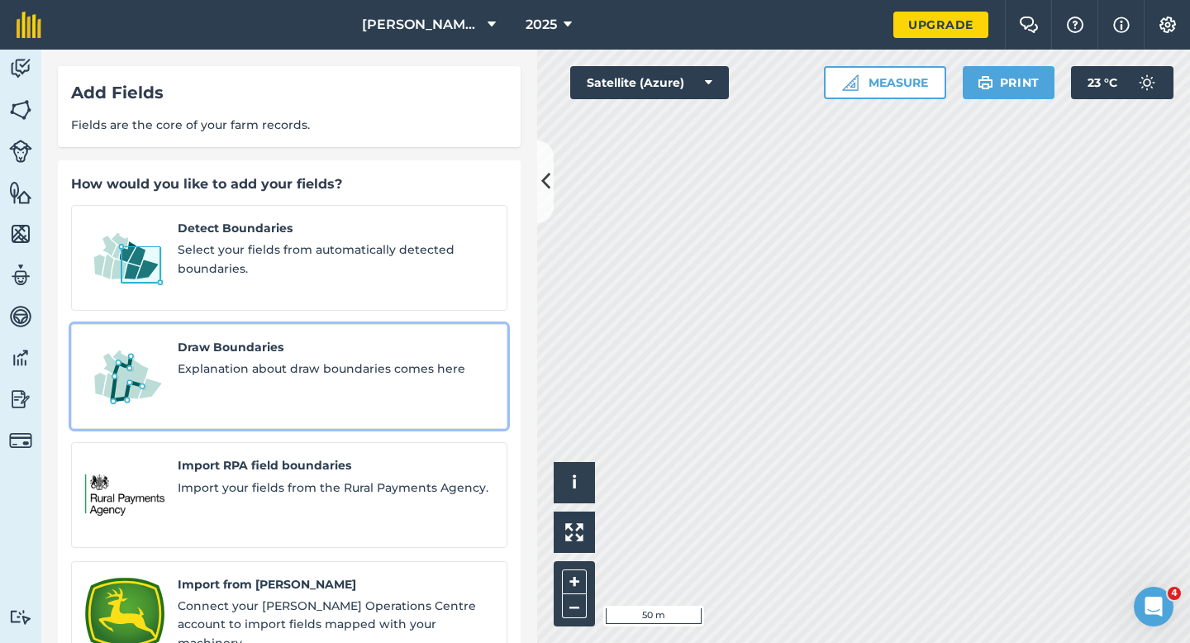
click at [321, 368] on div "Draw Boundaries Explanation about draw boundaries comes here" at bounding box center [336, 377] width 316 height 78
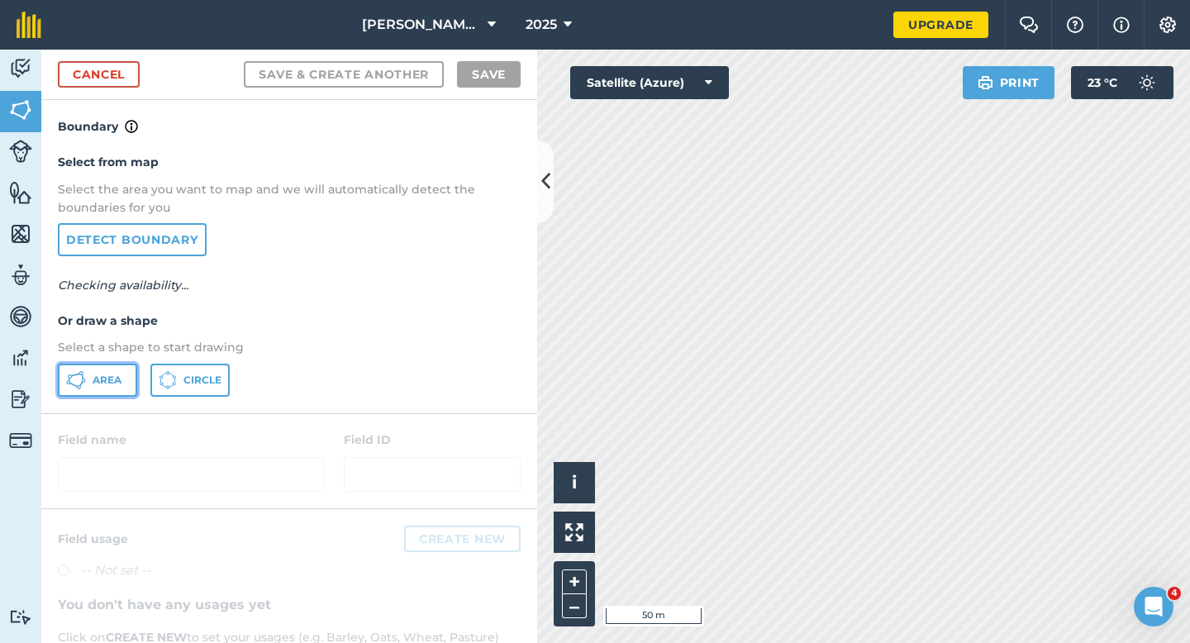
click at [113, 365] on button "Area" at bounding box center [97, 379] width 79 height 33
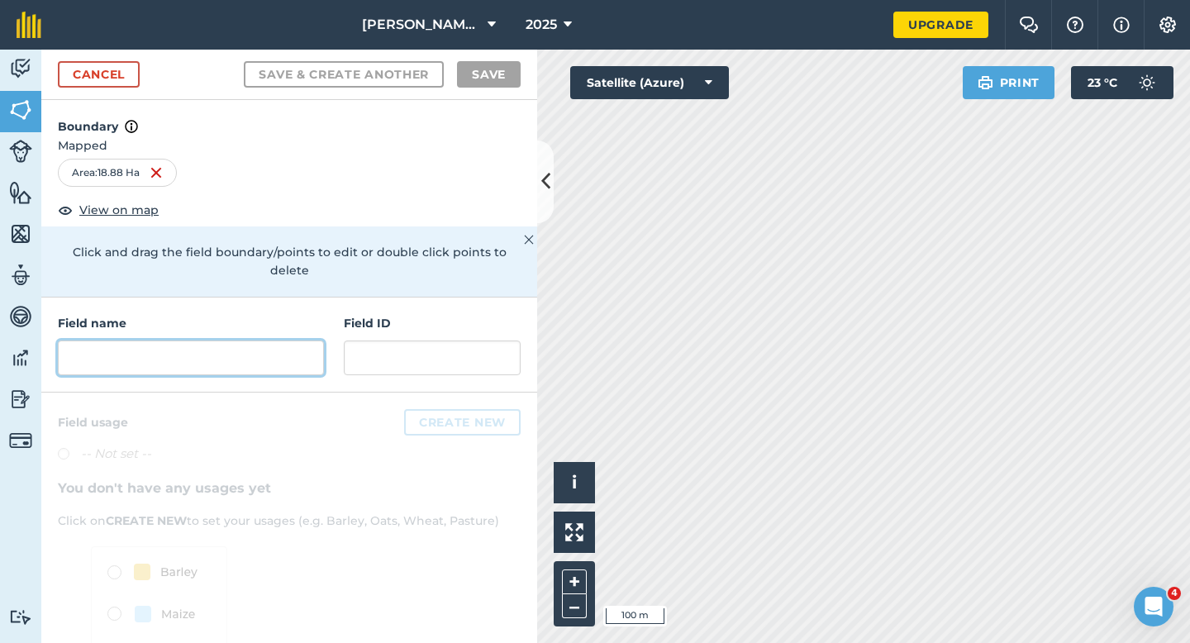
click at [252, 340] on input "text" at bounding box center [191, 357] width 266 height 35
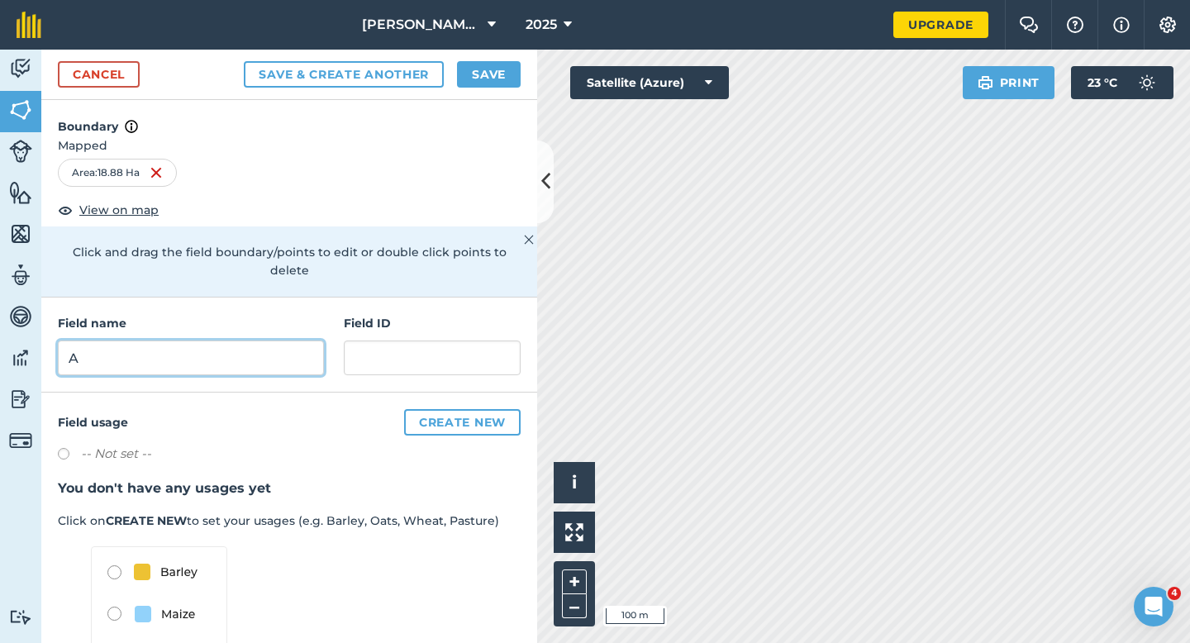
type input "A"
click at [464, 74] on button "Save" at bounding box center [489, 74] width 64 height 26
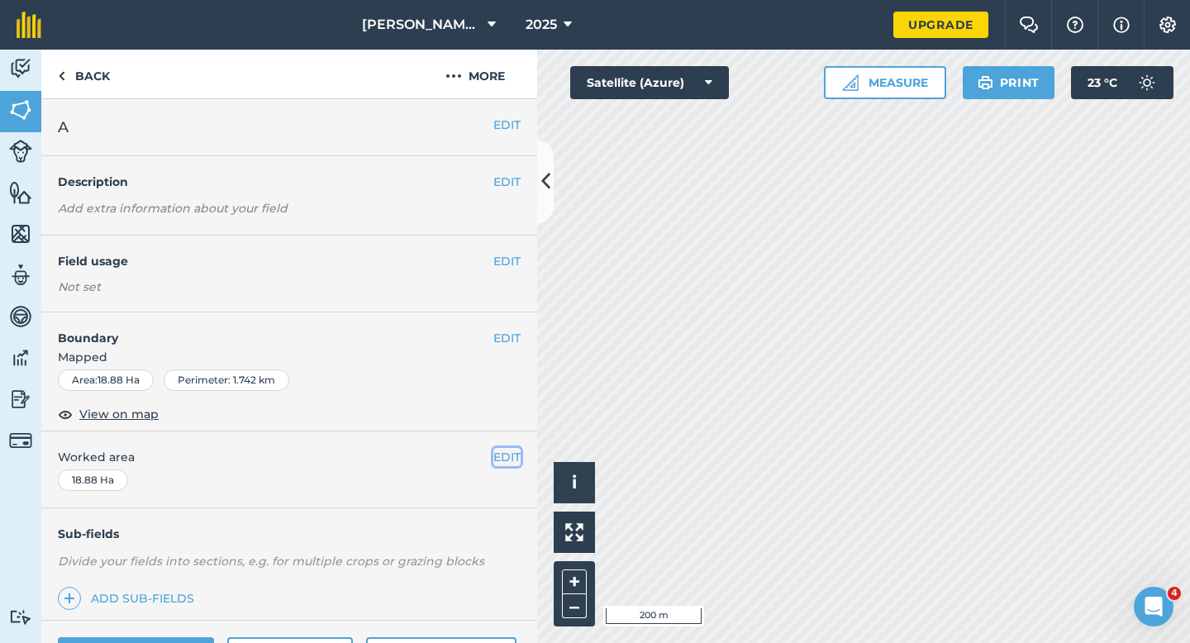
click at [516, 463] on button "EDIT" at bounding box center [506, 457] width 27 height 18
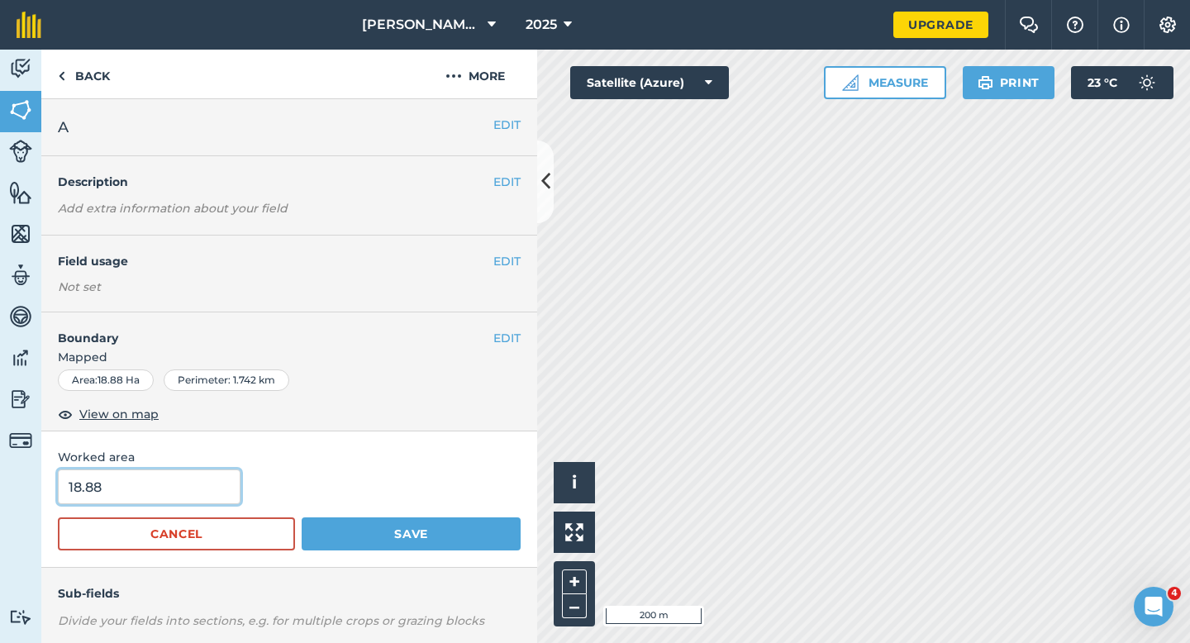
click at [150, 497] on input "18.88" at bounding box center [149, 486] width 183 height 35
type input "19"
click at [302, 517] on button "Save" at bounding box center [411, 533] width 219 height 33
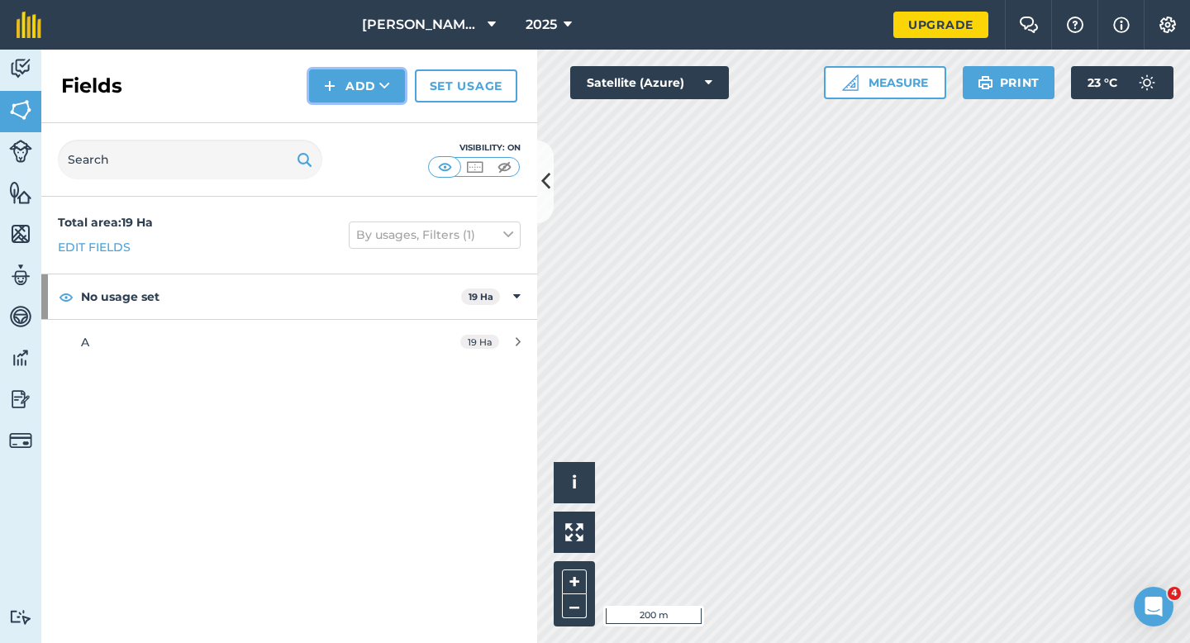
click at [382, 82] on icon at bounding box center [384, 86] width 11 height 17
click at [382, 105] on link "Draw" at bounding box center [356, 123] width 91 height 36
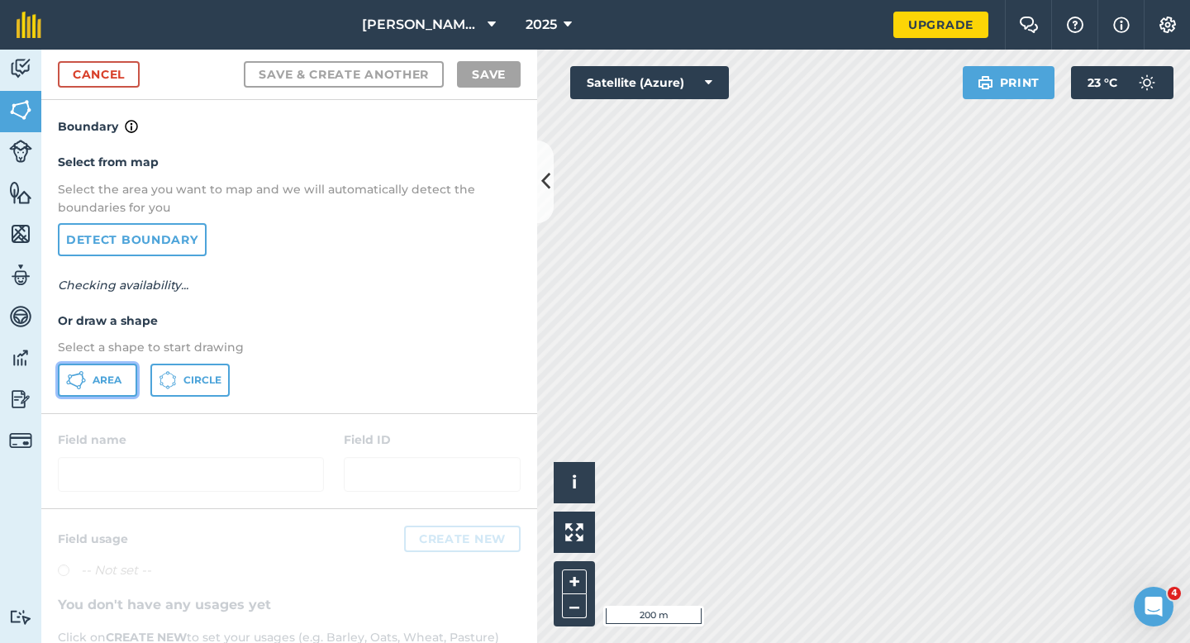
click at [73, 371] on icon at bounding box center [76, 380] width 20 height 20
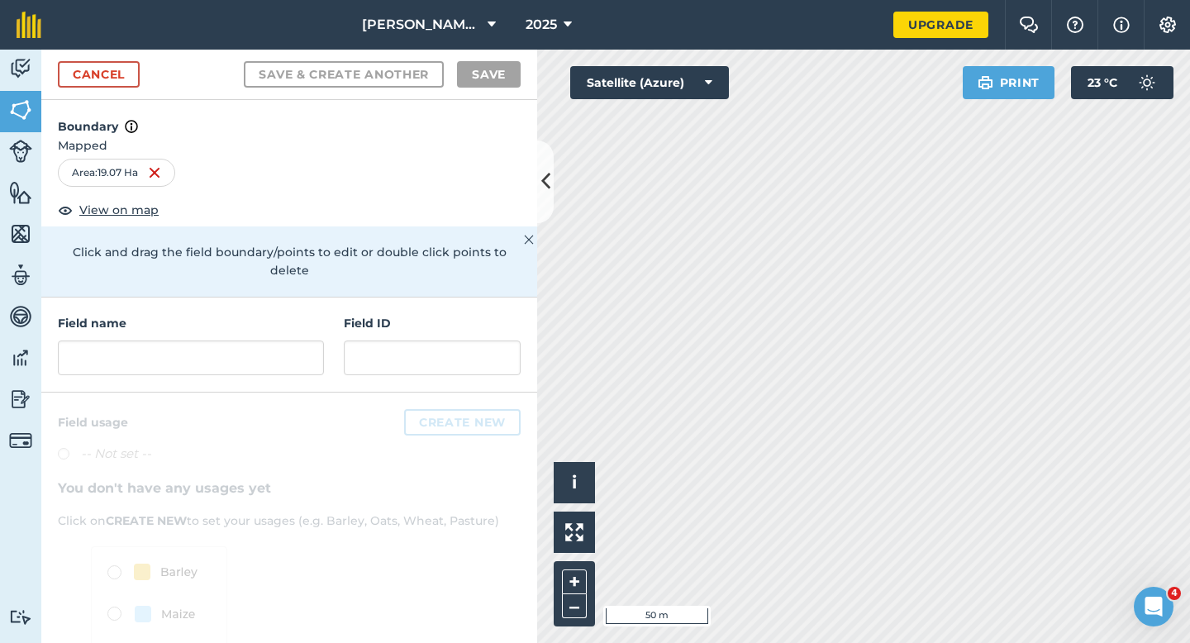
click at [197, 316] on div "Field name" at bounding box center [191, 344] width 266 height 61
click at [201, 340] on input "text" at bounding box center [191, 357] width 266 height 35
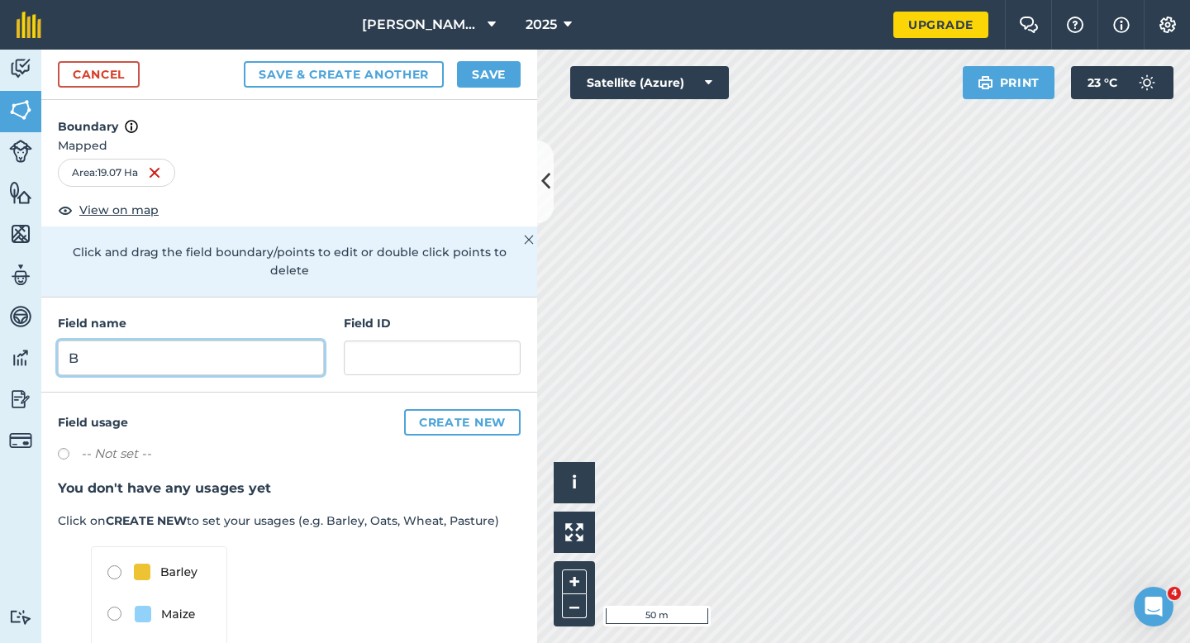
type input "B"
click at [468, 66] on button "Save" at bounding box center [489, 74] width 64 height 26
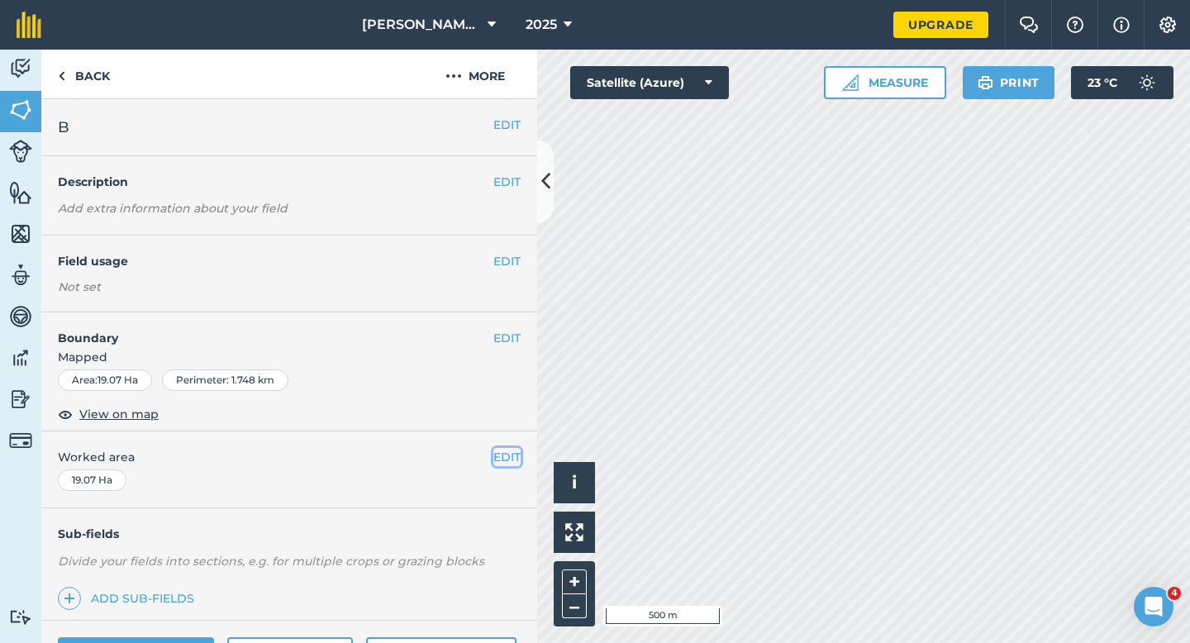
click at [504, 454] on button "EDIT" at bounding box center [506, 457] width 27 height 18
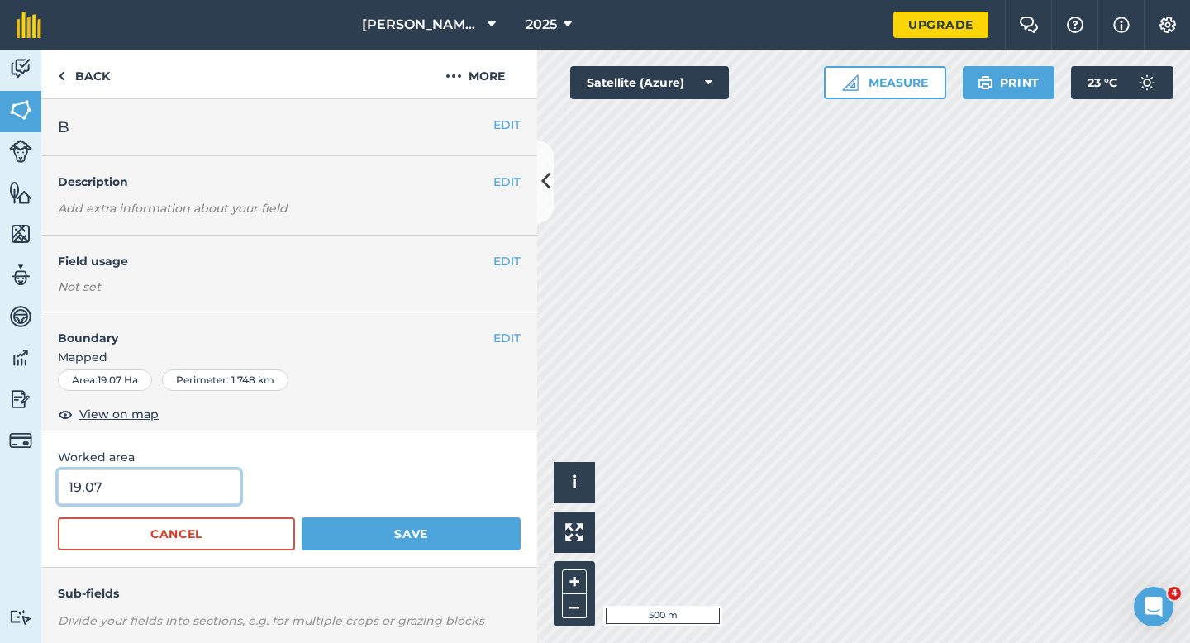
click at [178, 487] on input "19.07" at bounding box center [149, 486] width 183 height 35
type input "19"
click at [302, 517] on button "Save" at bounding box center [411, 533] width 219 height 33
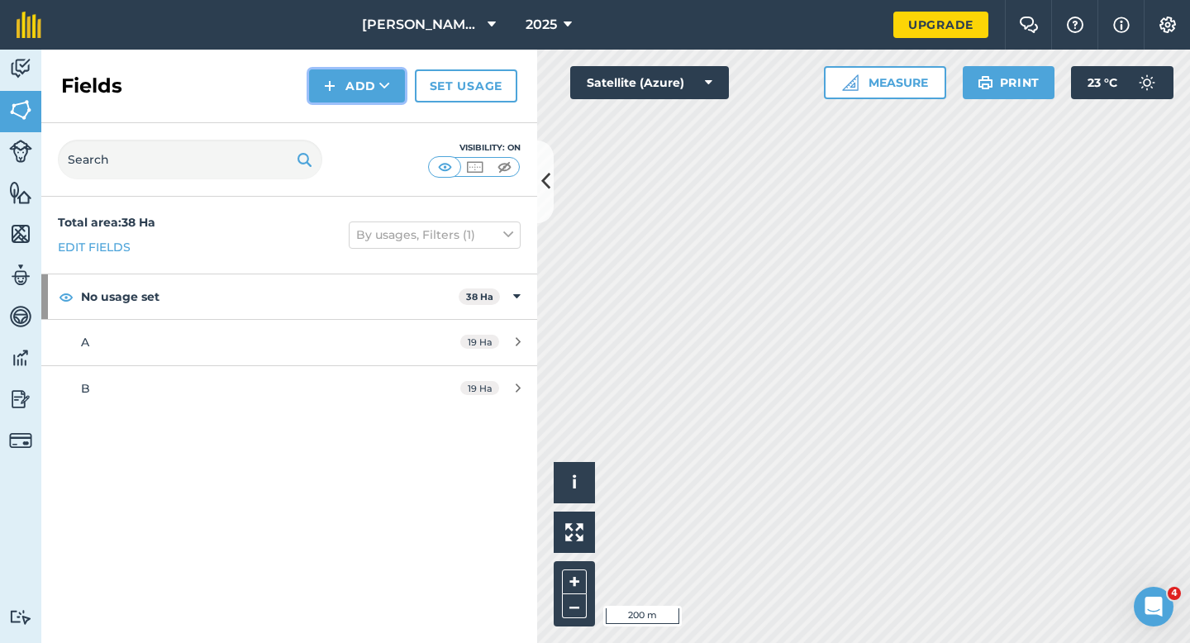
click at [382, 78] on icon at bounding box center [384, 86] width 11 height 17
click at [382, 102] on div "Fields Add Draw Import Set usage" at bounding box center [289, 87] width 496 height 74
click at [378, 91] on button "Add" at bounding box center [357, 85] width 96 height 33
click at [378, 138] on link "Draw" at bounding box center [356, 123] width 91 height 36
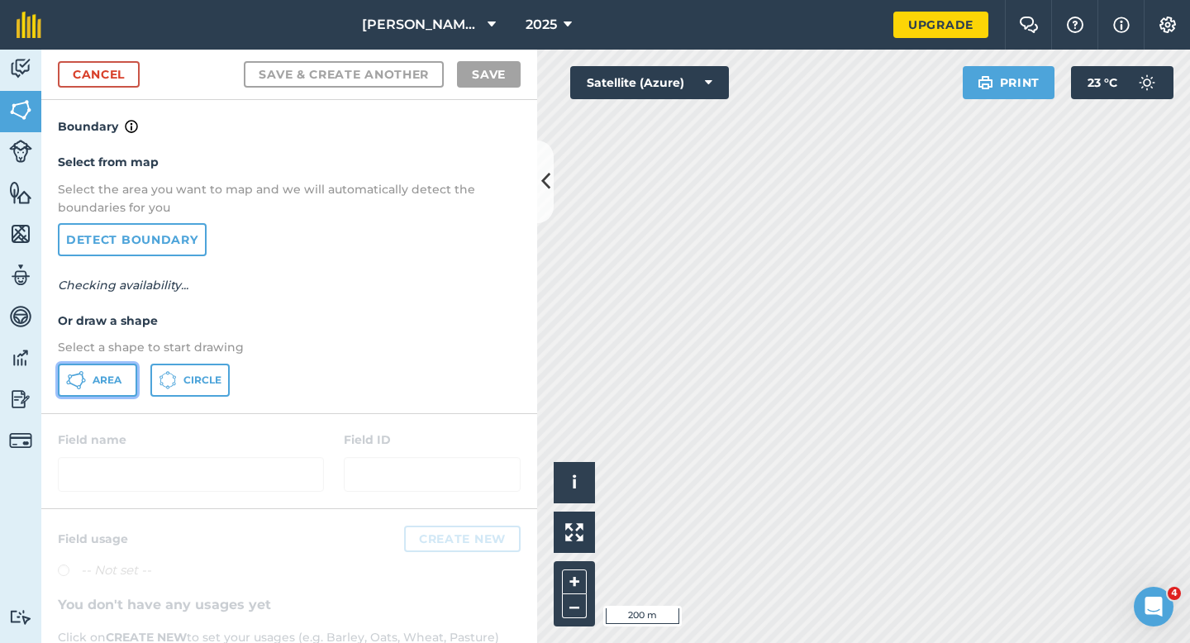
click at [98, 378] on span "Area" at bounding box center [107, 379] width 29 height 13
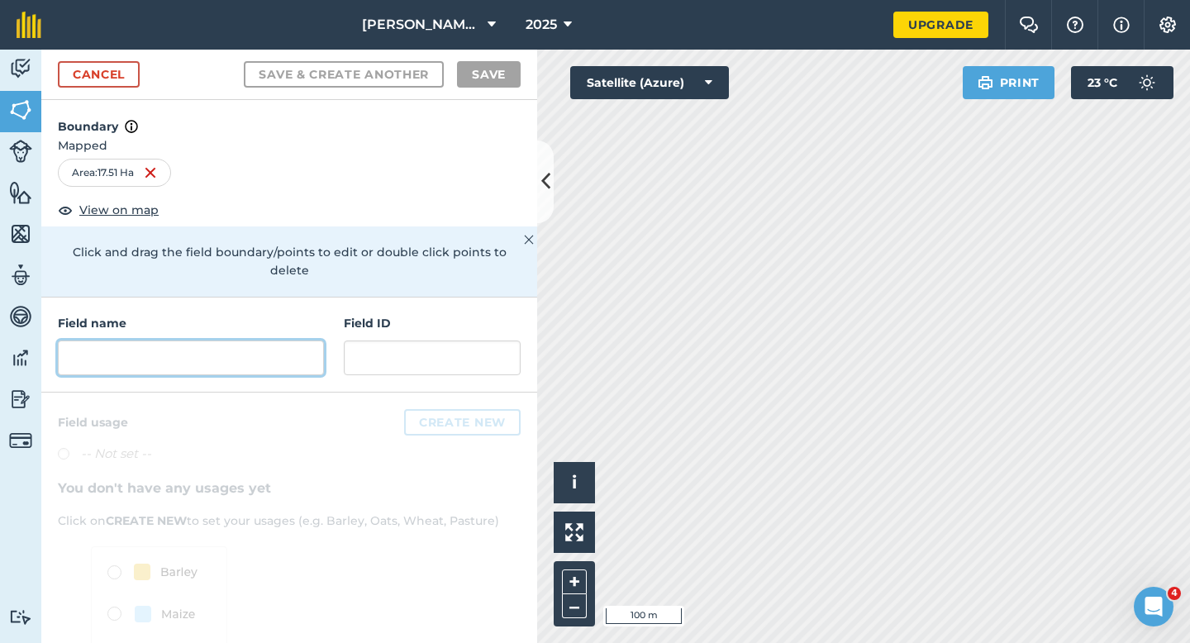
click at [212, 340] on input "text" at bounding box center [191, 357] width 266 height 35
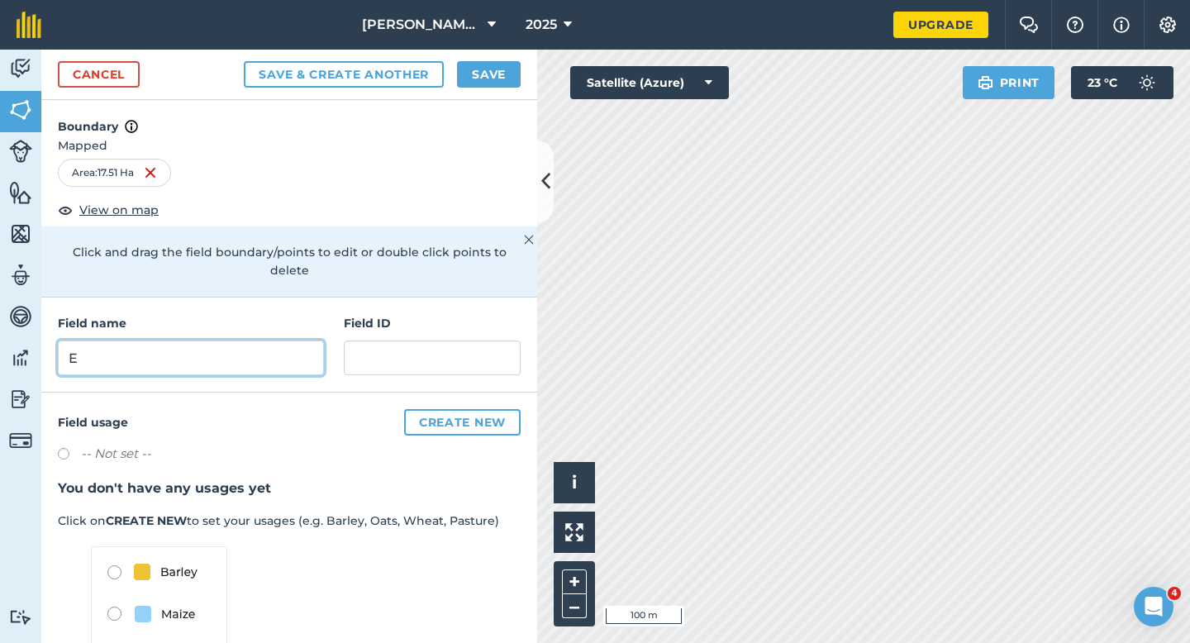
type input "E"
click at [468, 79] on button "Save" at bounding box center [489, 74] width 64 height 26
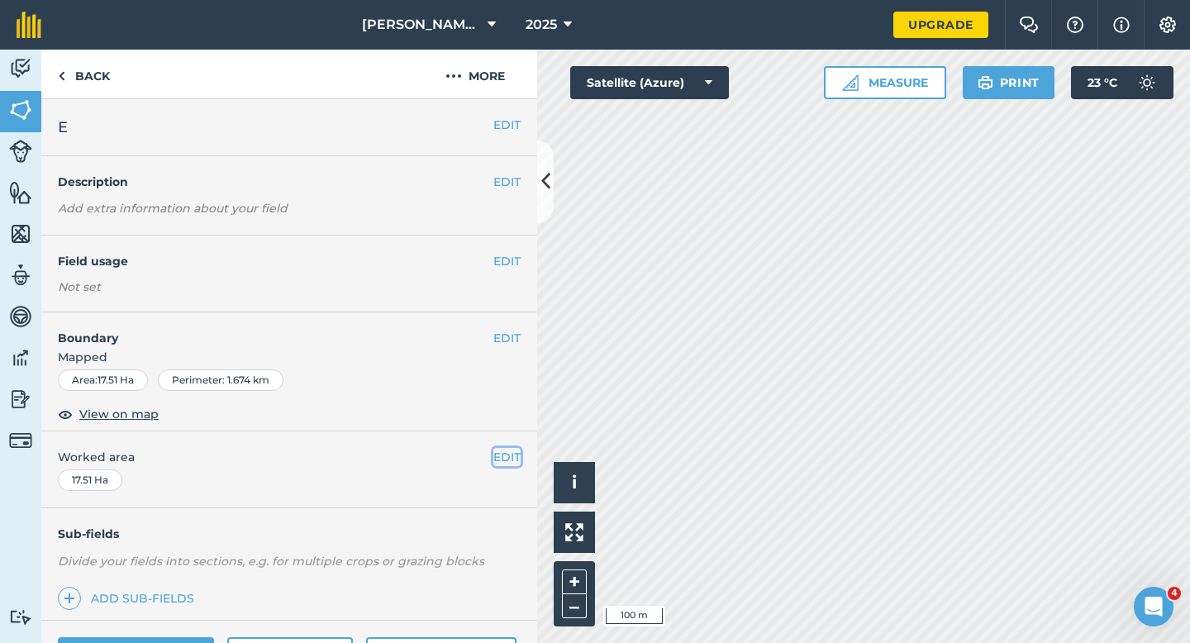
click at [493, 455] on button "EDIT" at bounding box center [506, 457] width 27 height 18
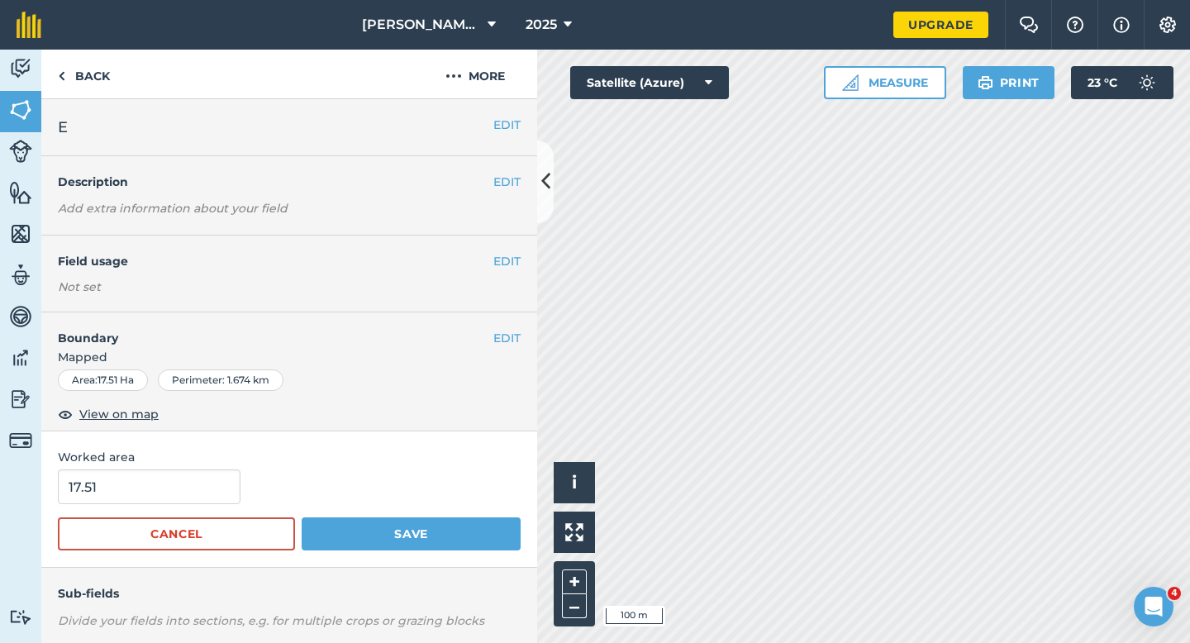
click at [500, 455] on span "Worked area" at bounding box center [289, 457] width 463 height 18
click at [174, 467] on div "Worked area 17.51 Cancel Save" at bounding box center [289, 499] width 496 height 136
click at [174, 496] on input "17.51" at bounding box center [149, 486] width 183 height 35
type input "17.5"
click at [302, 517] on button "Save" at bounding box center [411, 533] width 219 height 33
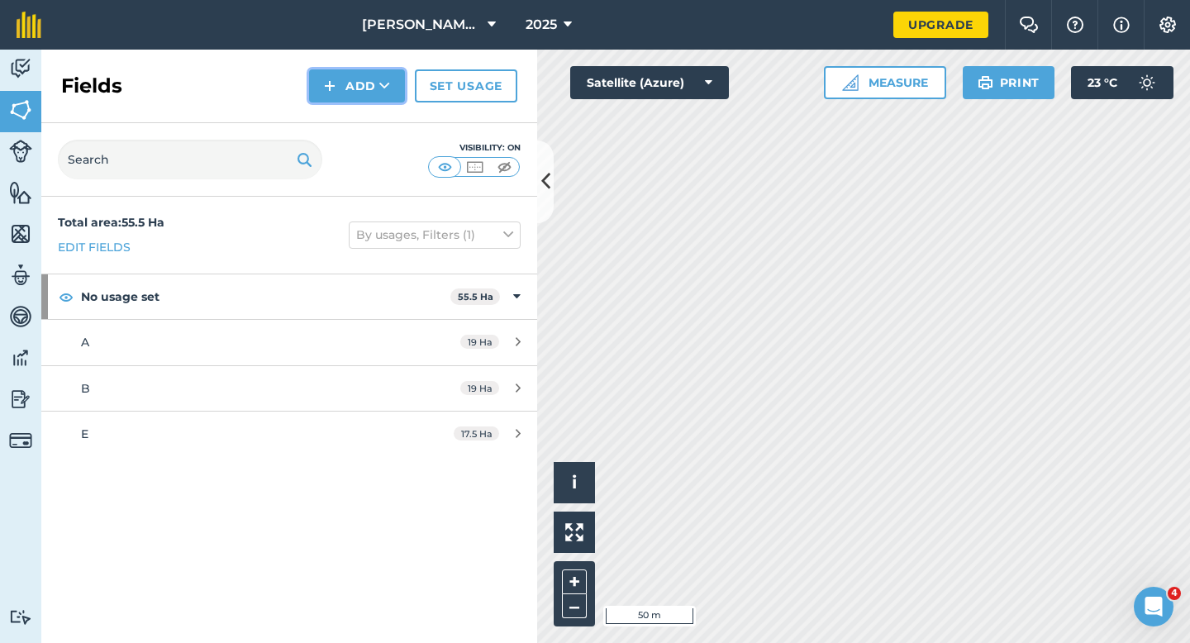
click at [322, 95] on button "Add" at bounding box center [357, 85] width 96 height 33
click at [334, 107] on link "Draw" at bounding box center [356, 123] width 91 height 36
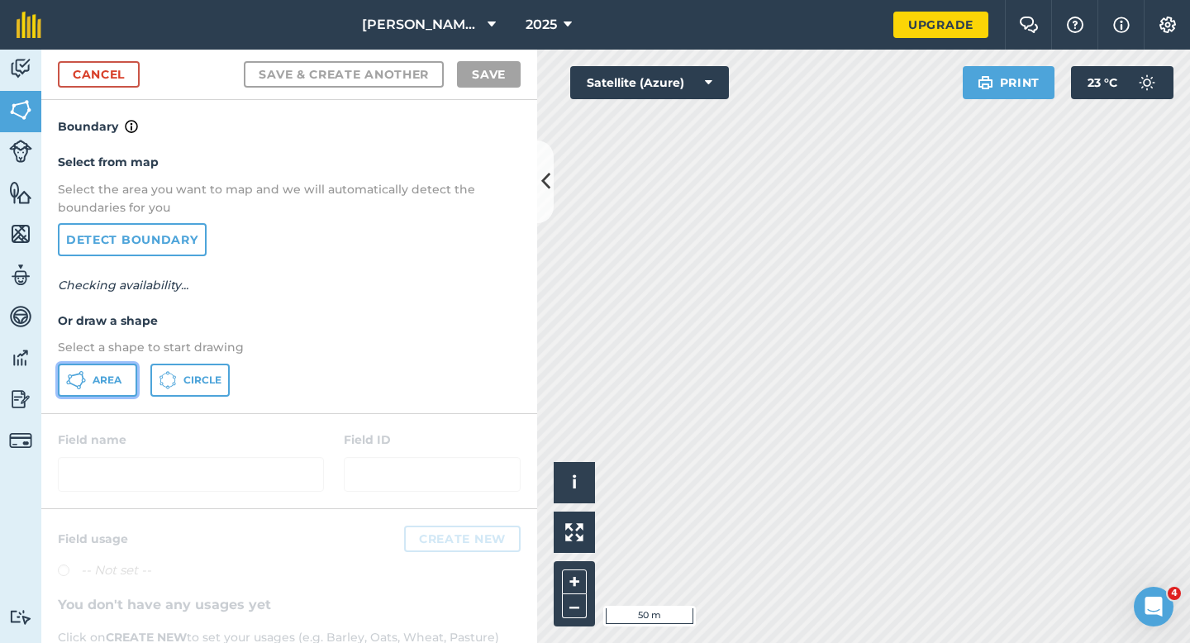
click at [78, 382] on icon at bounding box center [76, 380] width 20 height 20
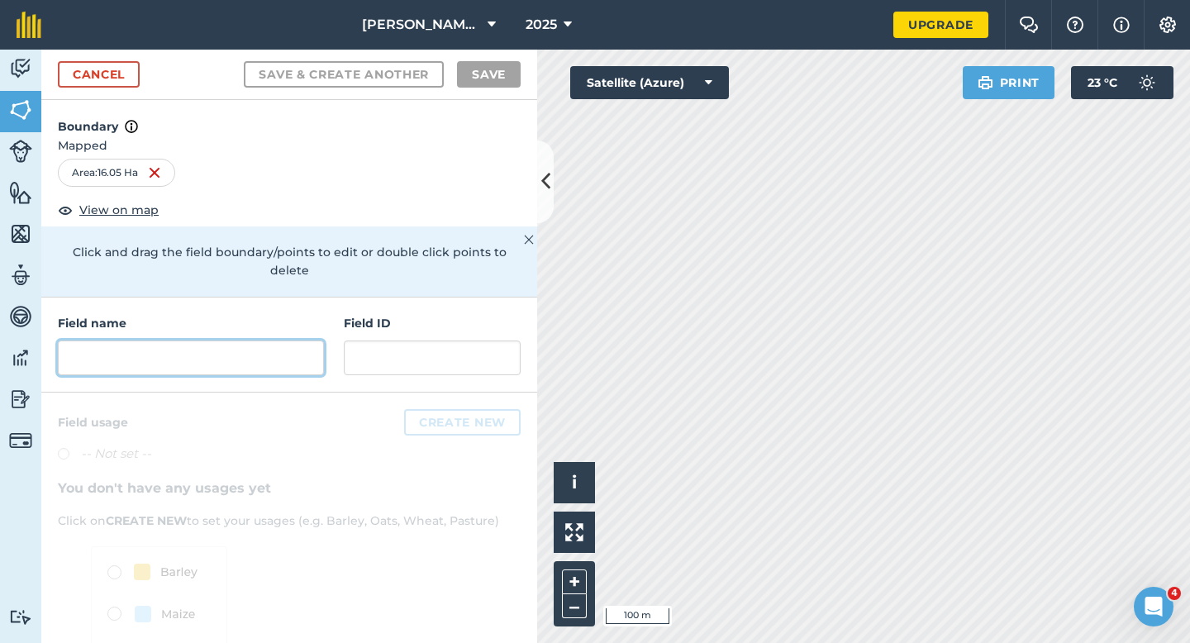
click at [287, 340] on input "text" at bounding box center [191, 357] width 266 height 35
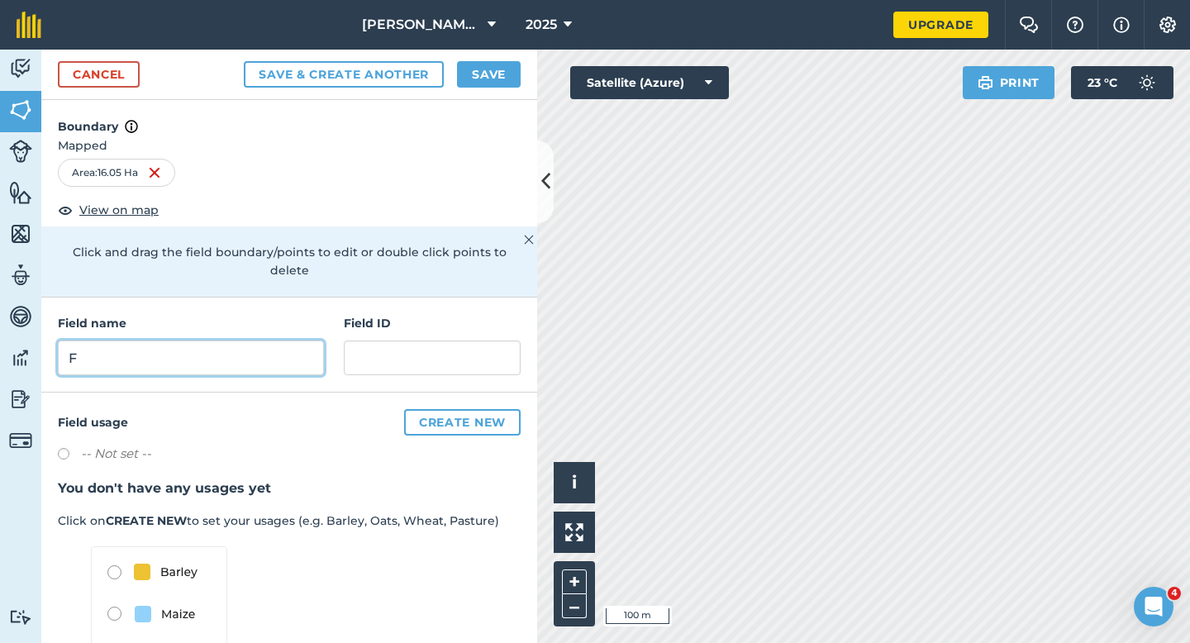
type input "F"
click at [499, 67] on button "Save" at bounding box center [489, 74] width 64 height 26
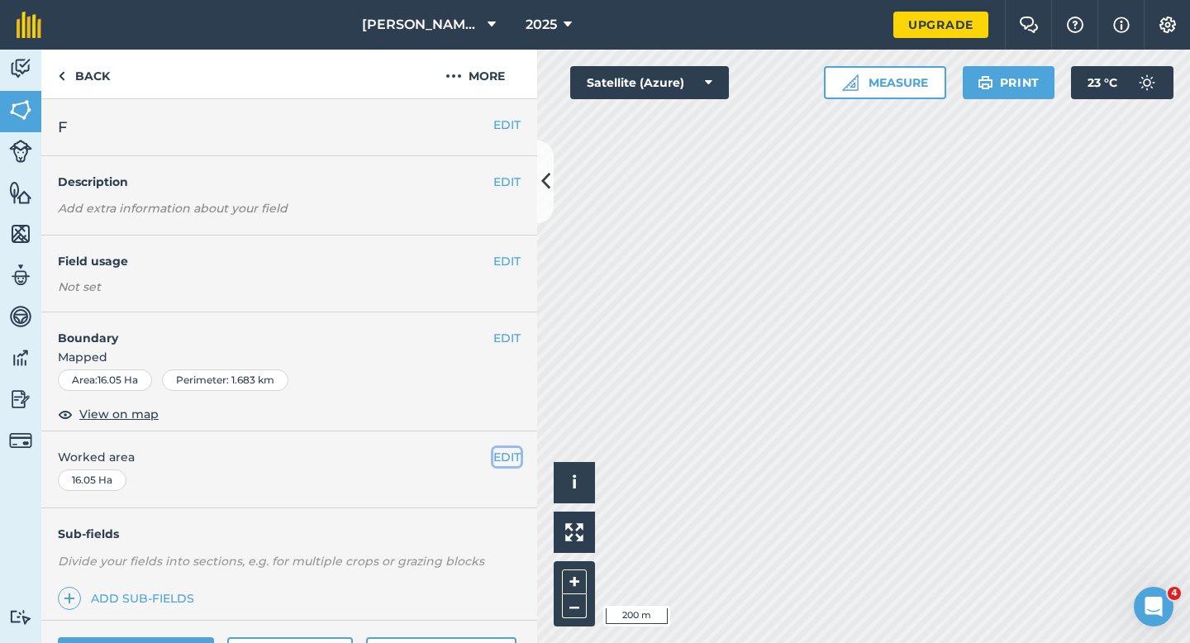
click at [512, 456] on button "EDIT" at bounding box center [506, 457] width 27 height 18
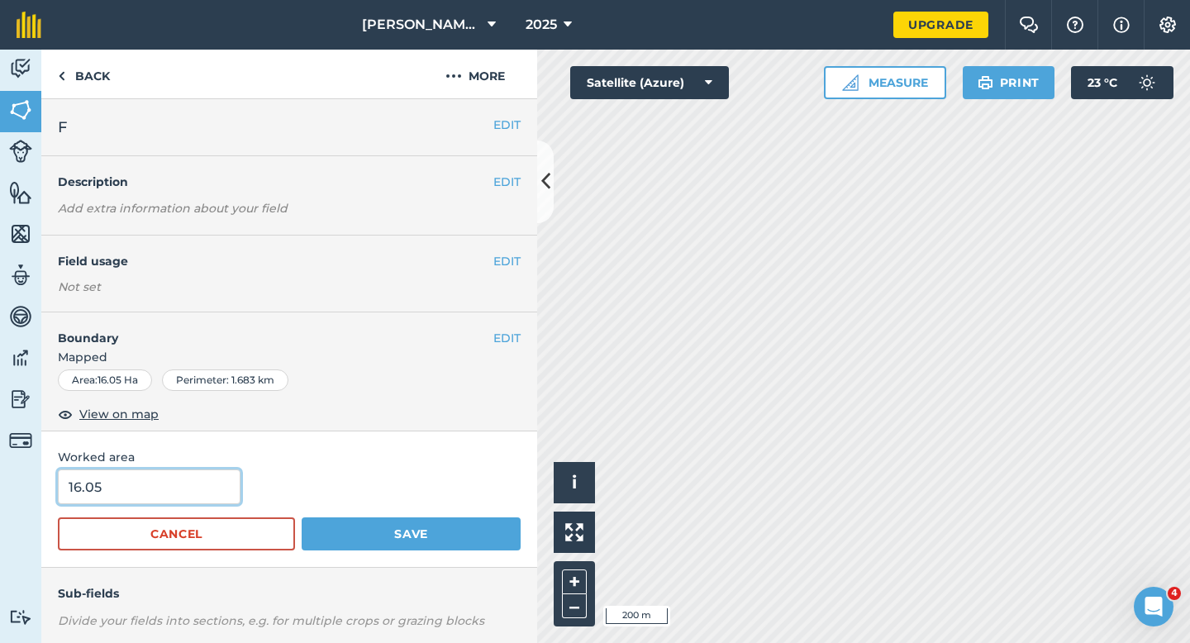
click at [121, 490] on input "16.05" at bounding box center [149, 486] width 183 height 35
type input "16"
click at [302, 517] on button "Save" at bounding box center [411, 533] width 219 height 33
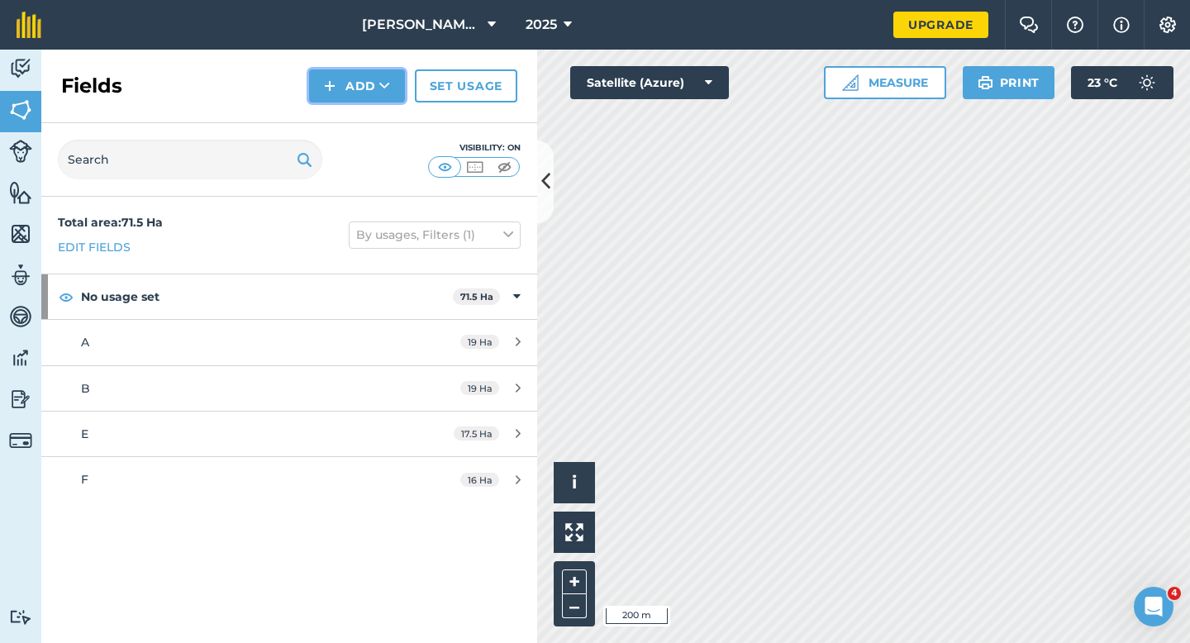
click at [361, 81] on button "Add" at bounding box center [357, 85] width 96 height 33
click at [361, 126] on link "Draw" at bounding box center [356, 123] width 91 height 36
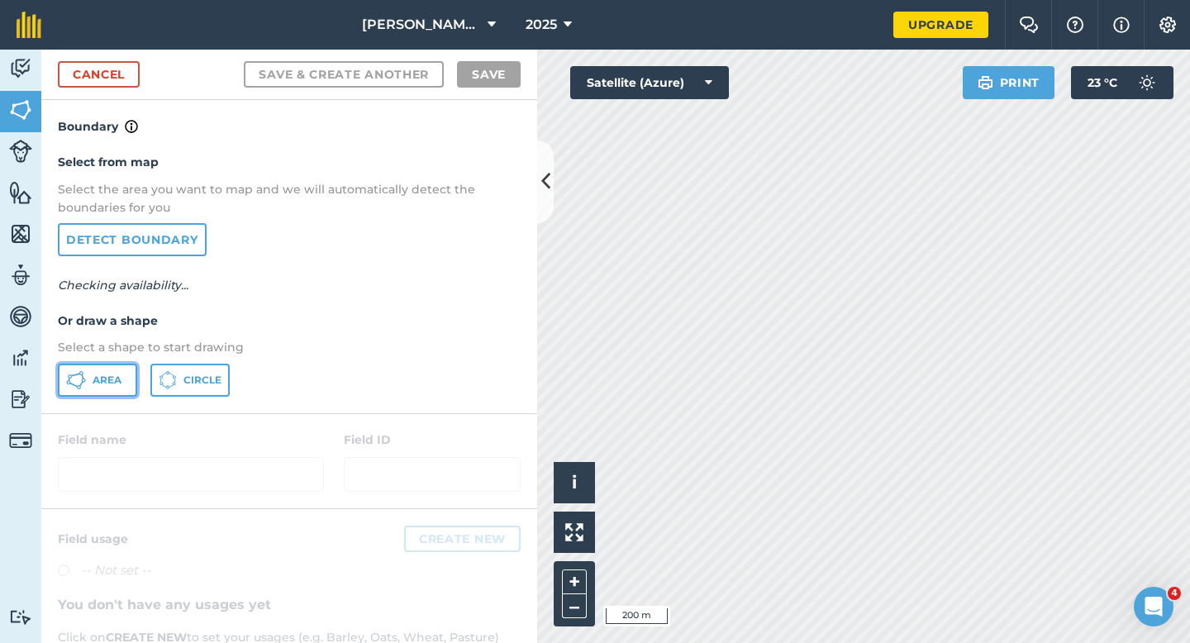
click at [107, 368] on button "Area" at bounding box center [97, 379] width 79 height 33
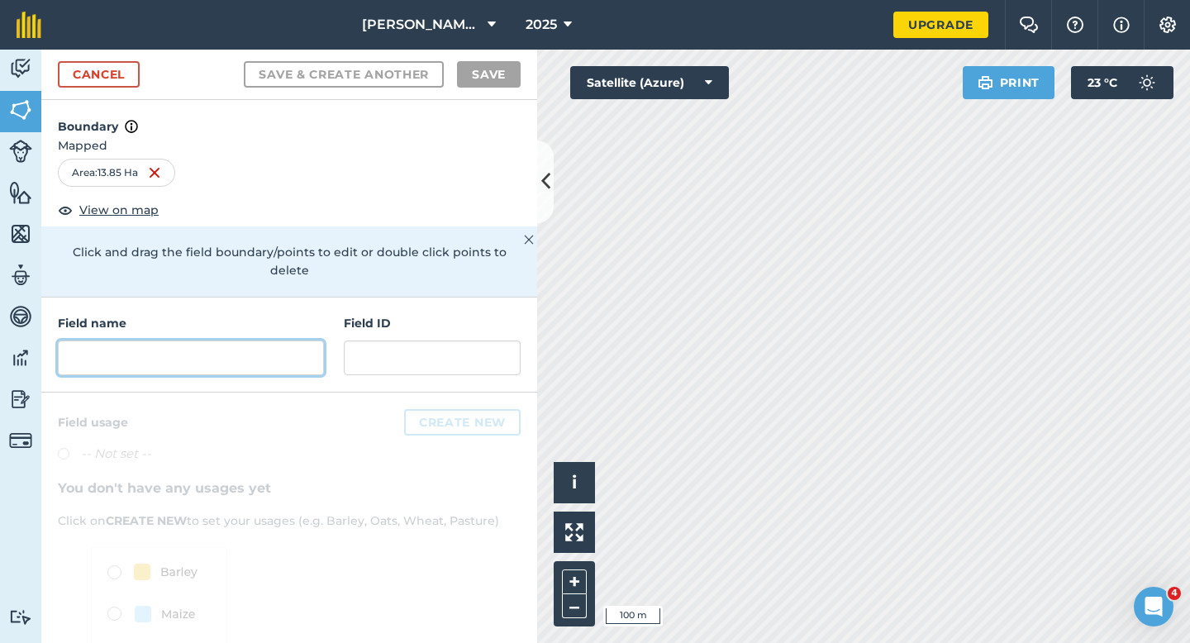
click at [296, 340] on input "text" at bounding box center [191, 357] width 266 height 35
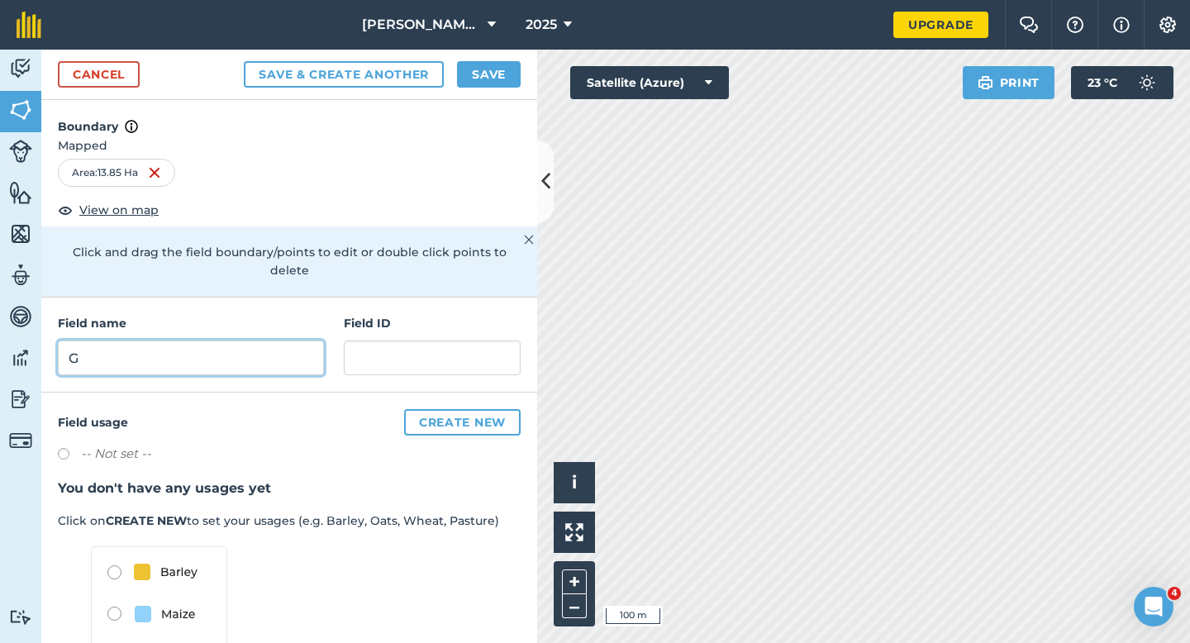
type input "G"
click at [481, 75] on button "Save" at bounding box center [489, 74] width 64 height 26
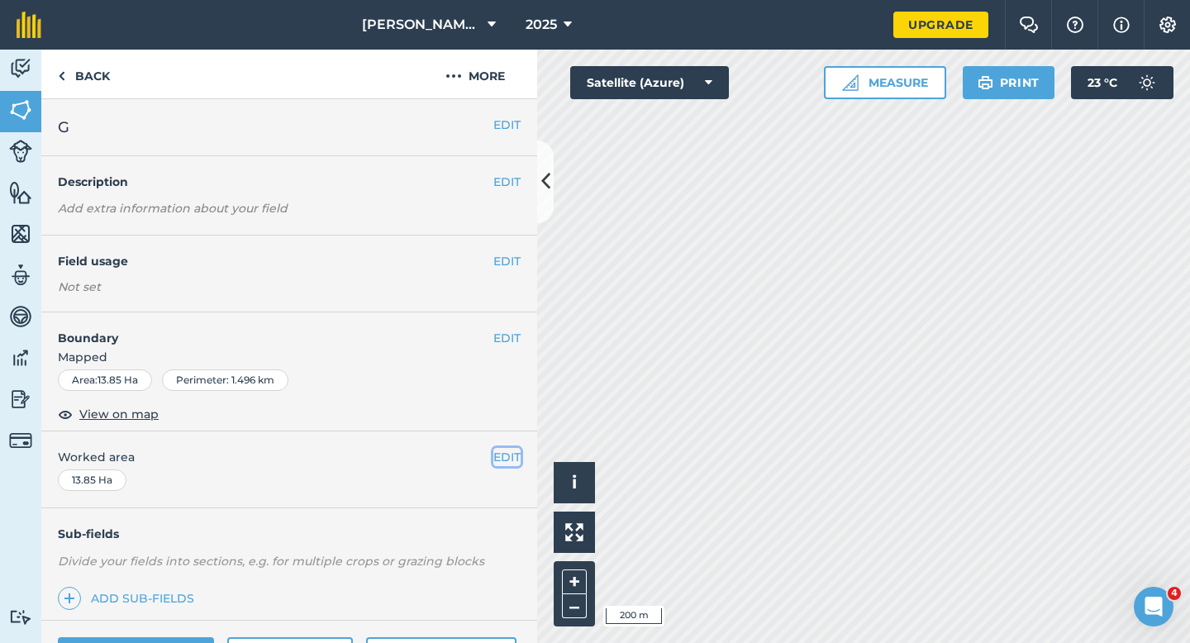
click at [506, 458] on button "EDIT" at bounding box center [506, 457] width 27 height 18
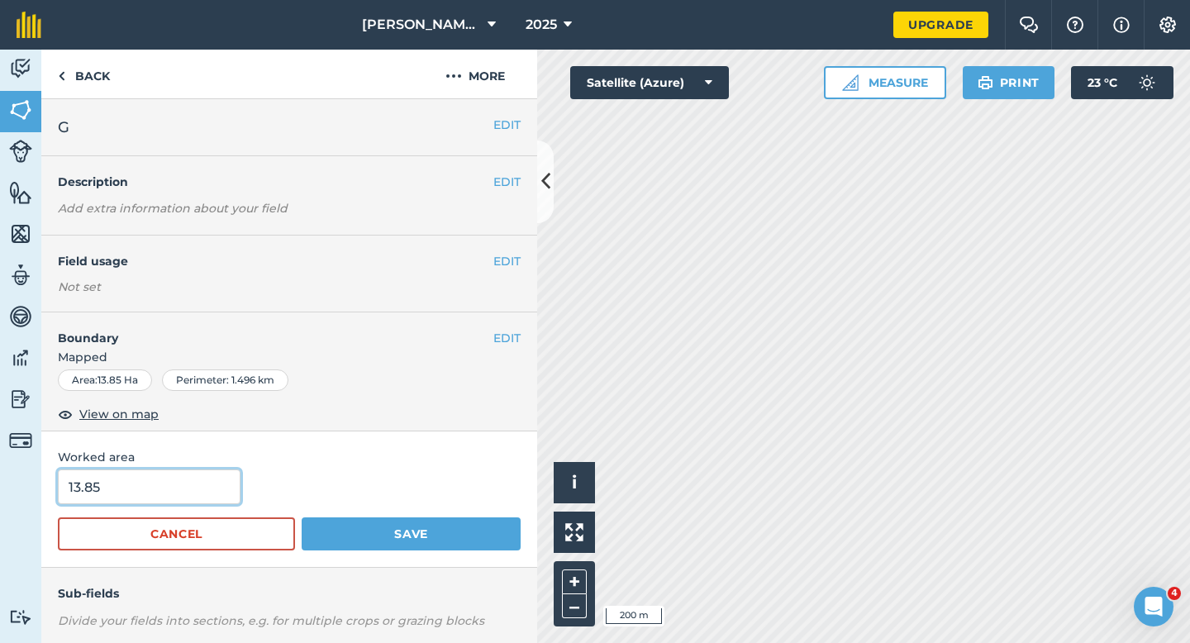
click at [171, 487] on input "13.85" at bounding box center [149, 486] width 183 height 35
type input "14"
click at [302, 517] on button "Save" at bounding box center [411, 533] width 219 height 33
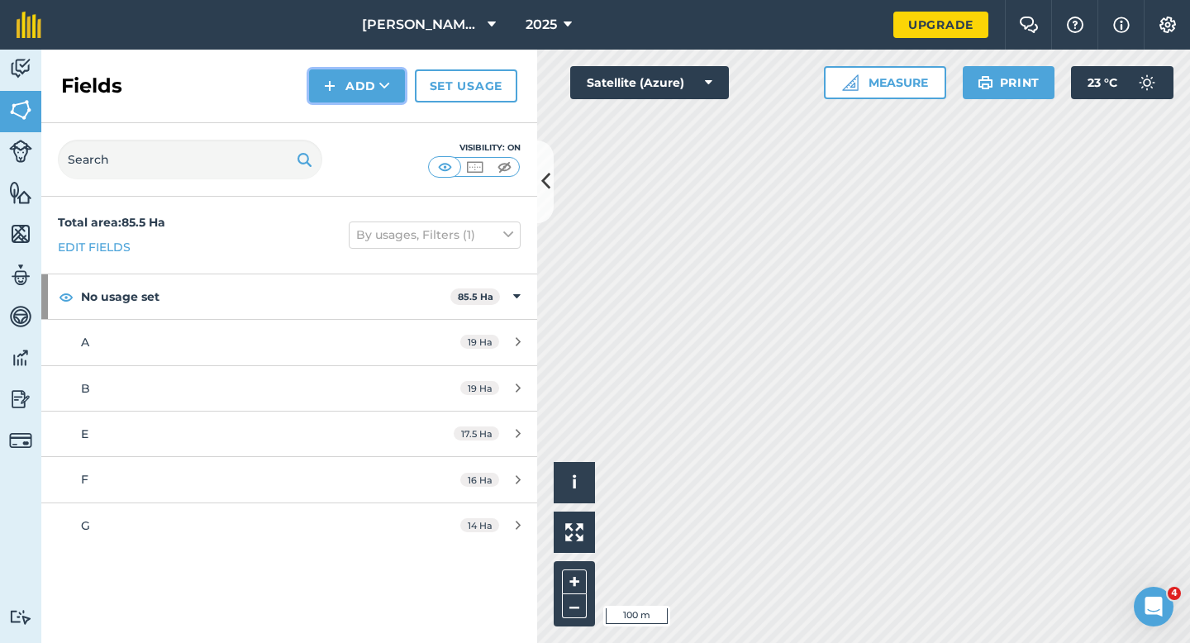
click at [349, 77] on button "Add" at bounding box center [357, 85] width 96 height 33
click at [350, 114] on link "Draw" at bounding box center [356, 123] width 91 height 36
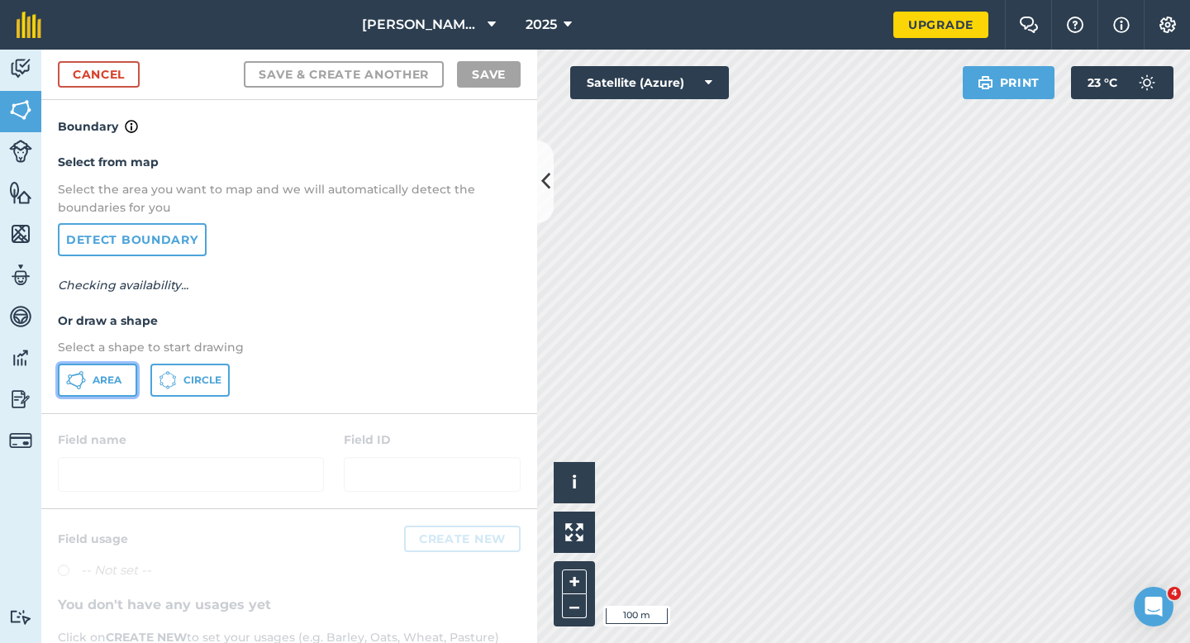
click at [108, 363] on button "Area" at bounding box center [97, 379] width 79 height 33
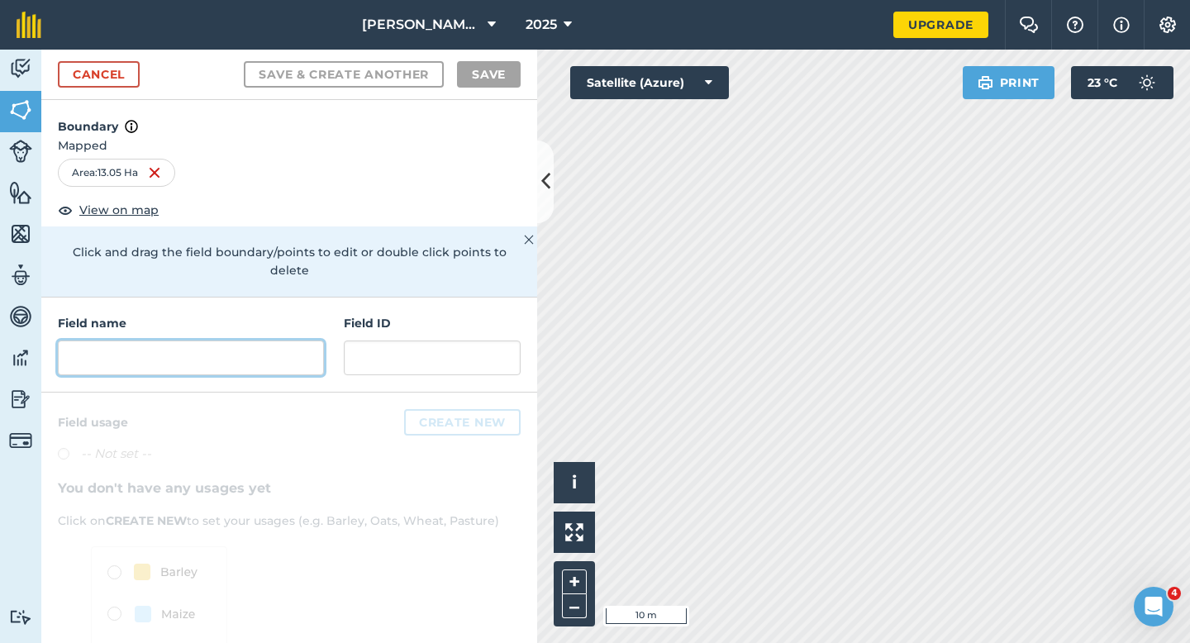
click at [252, 354] on input "text" at bounding box center [191, 357] width 266 height 35
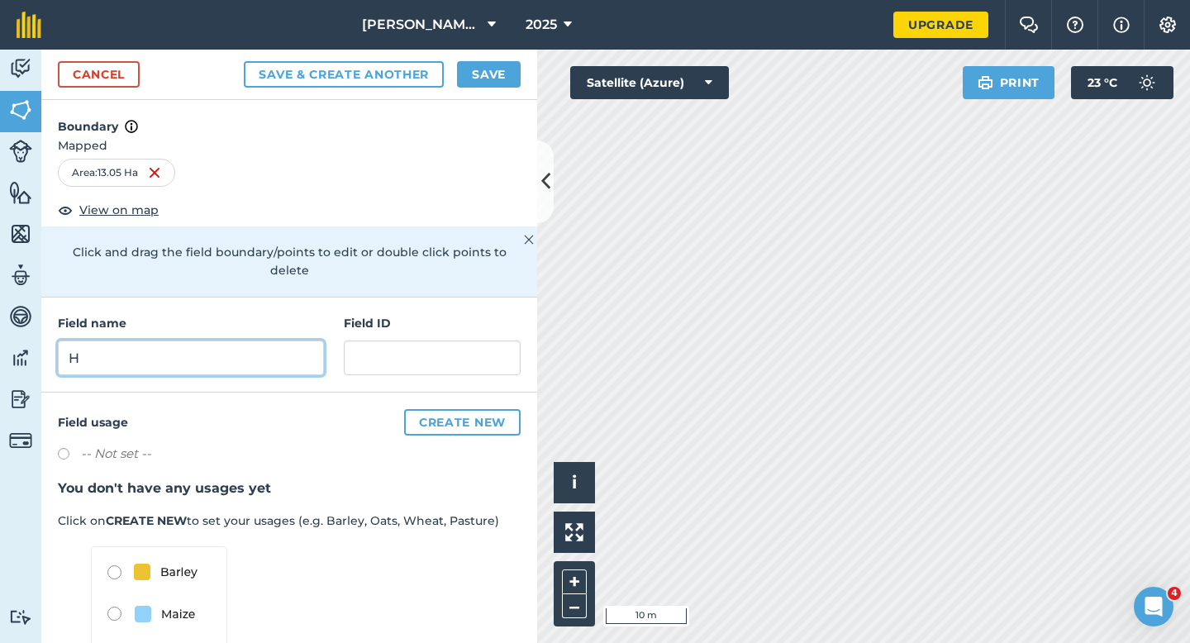
type input "H"
click at [508, 57] on div "Cancel Save & Create Another Save" at bounding box center [289, 75] width 496 height 50
click at [506, 61] on button "Save" at bounding box center [489, 74] width 64 height 26
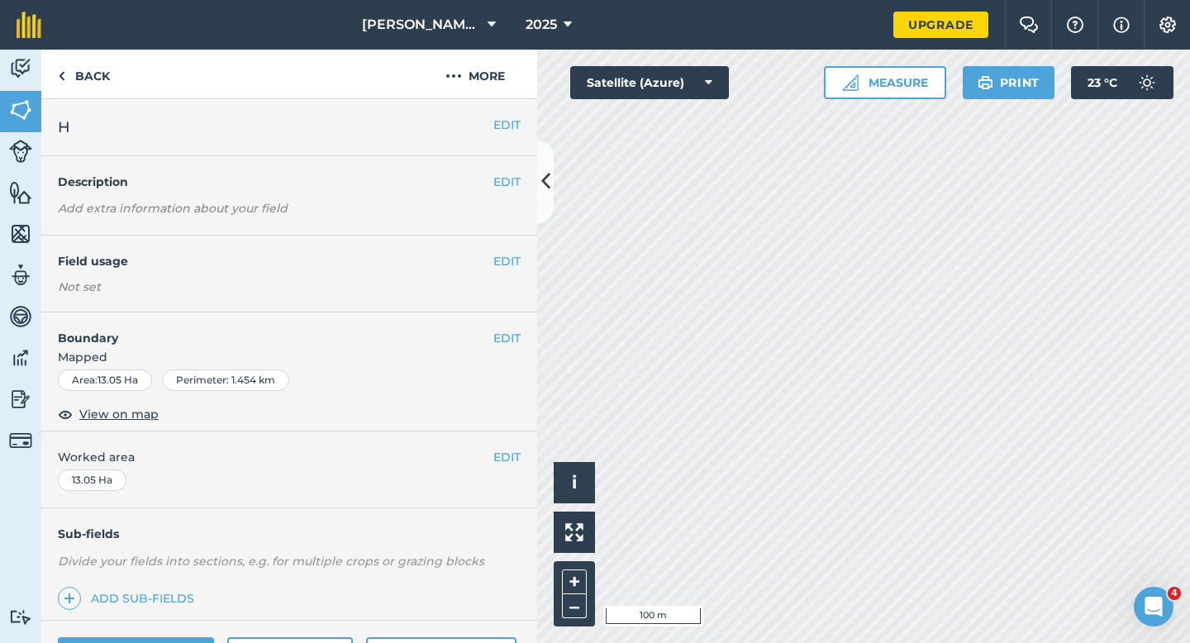
click at [494, 468] on div "EDIT Worked area 13.05 Ha" at bounding box center [289, 469] width 496 height 77
click at [496, 463] on button "EDIT" at bounding box center [506, 457] width 27 height 18
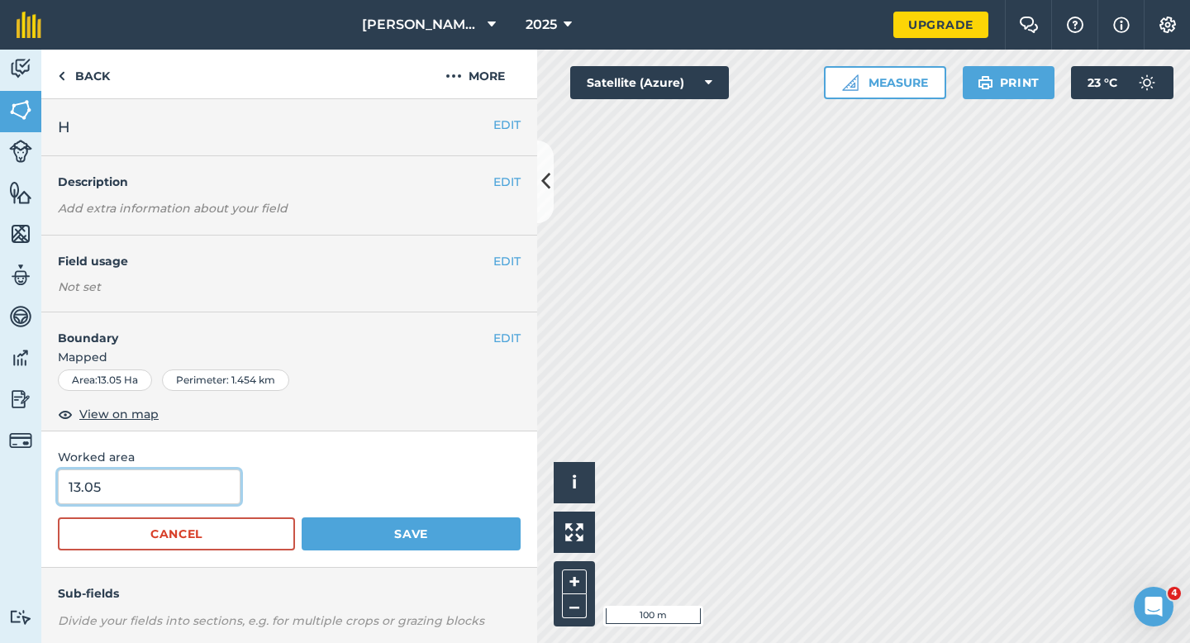
click at [178, 496] on input "13.05" at bounding box center [149, 486] width 183 height 35
type input "13"
click at [302, 517] on button "Save" at bounding box center [411, 533] width 219 height 33
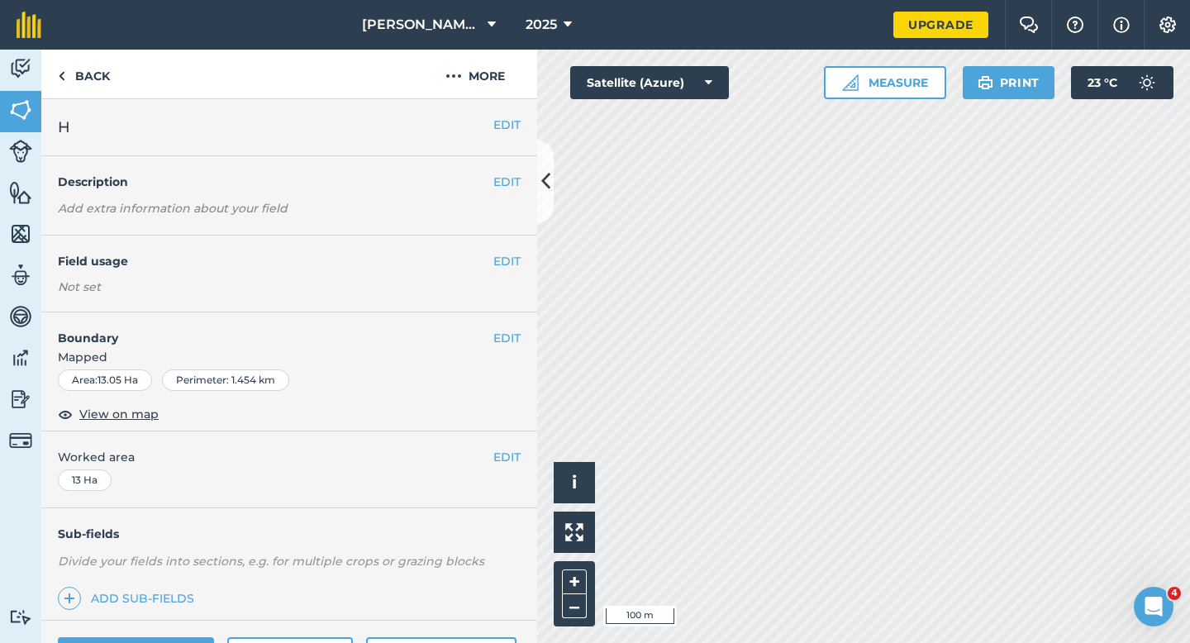
click at [495, 135] on div "EDIT H" at bounding box center [289, 127] width 496 height 57
click at [499, 124] on button "EDIT" at bounding box center [506, 125] width 27 height 18
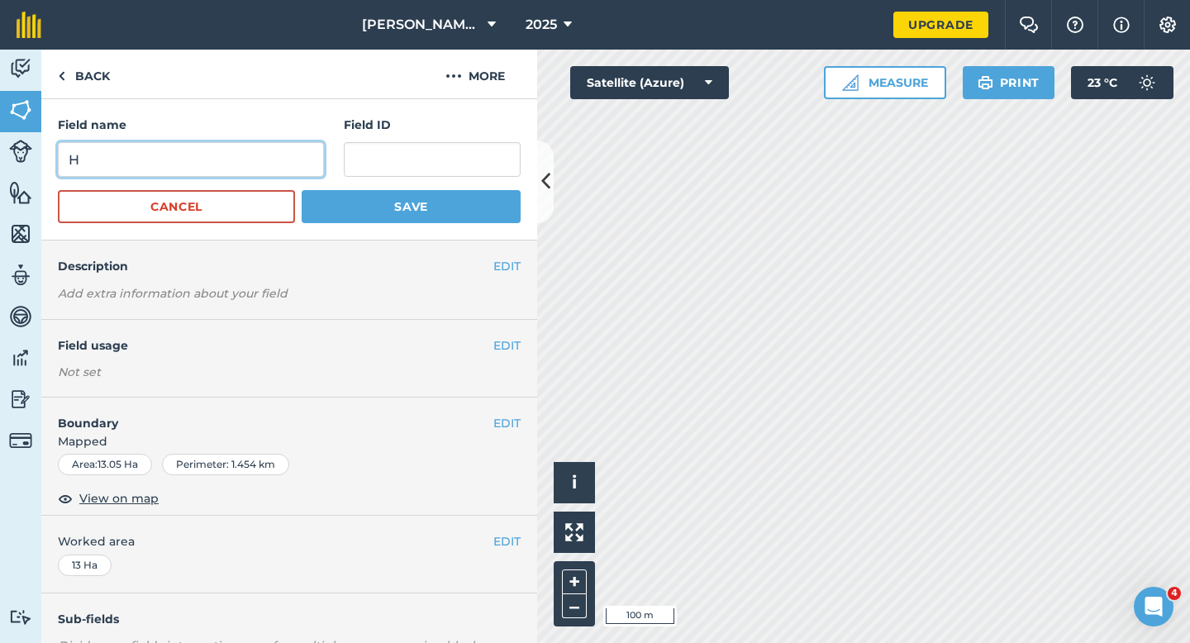
click at [299, 158] on input "H" at bounding box center [191, 159] width 266 height 35
type input "I"
click at [302, 190] on button "Save" at bounding box center [411, 206] width 219 height 33
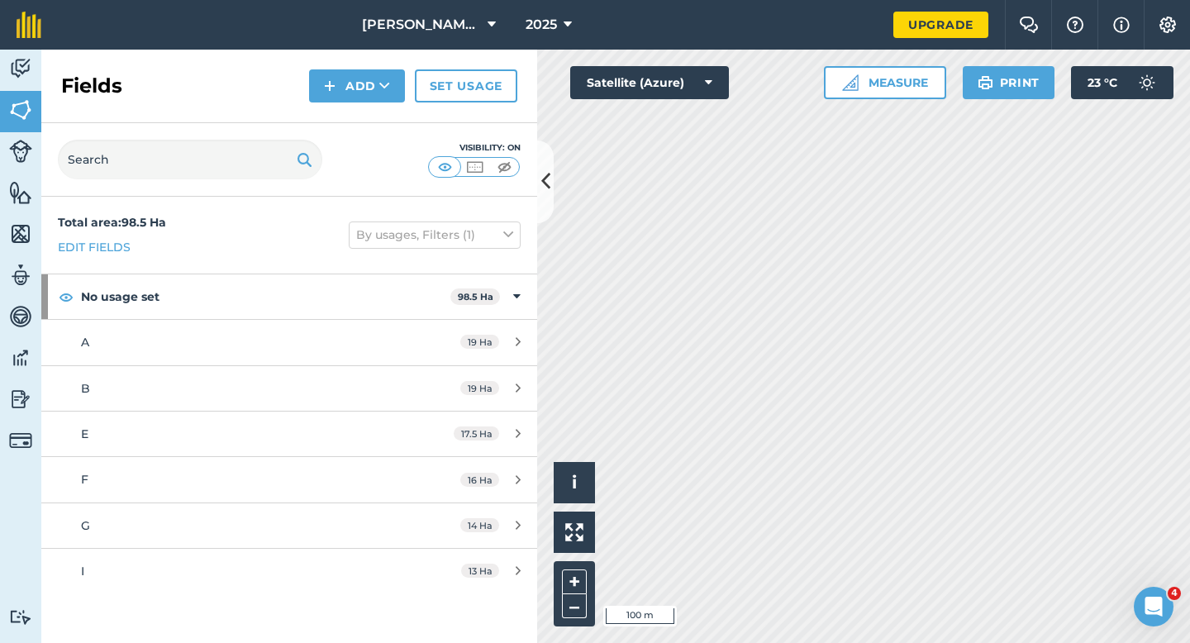
click at [356, 61] on div "Fields Add Set usage" at bounding box center [289, 87] width 496 height 74
click at [356, 89] on button "Add" at bounding box center [357, 85] width 96 height 33
click at [356, 112] on link "Draw" at bounding box center [356, 123] width 91 height 36
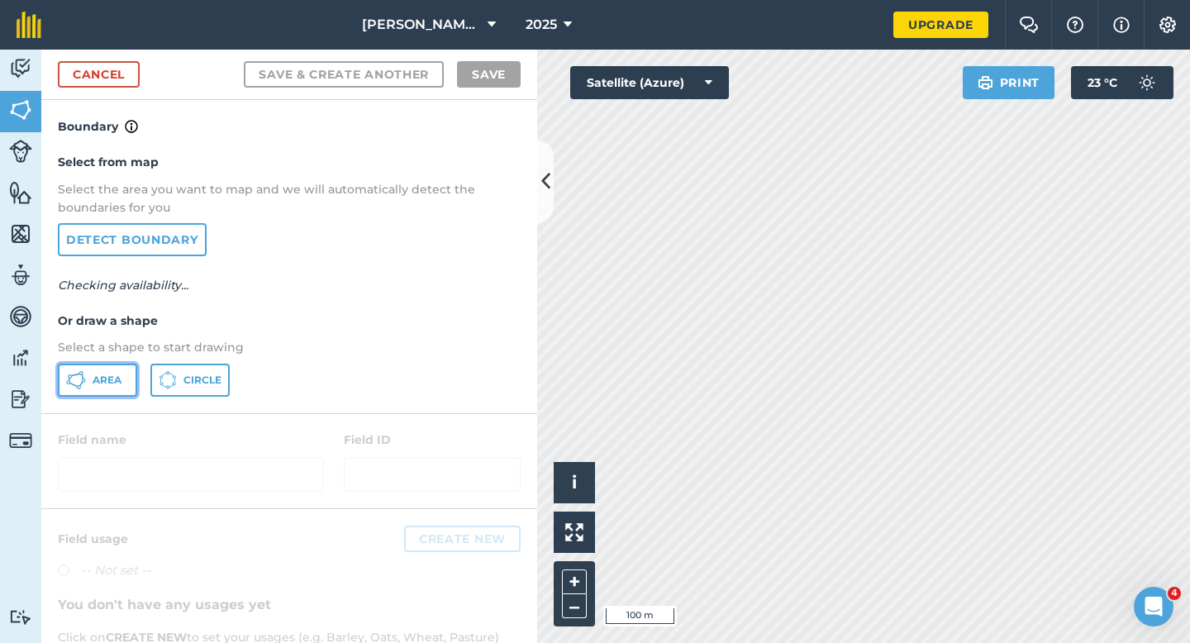
click at [72, 375] on icon at bounding box center [76, 374] width 10 height 3
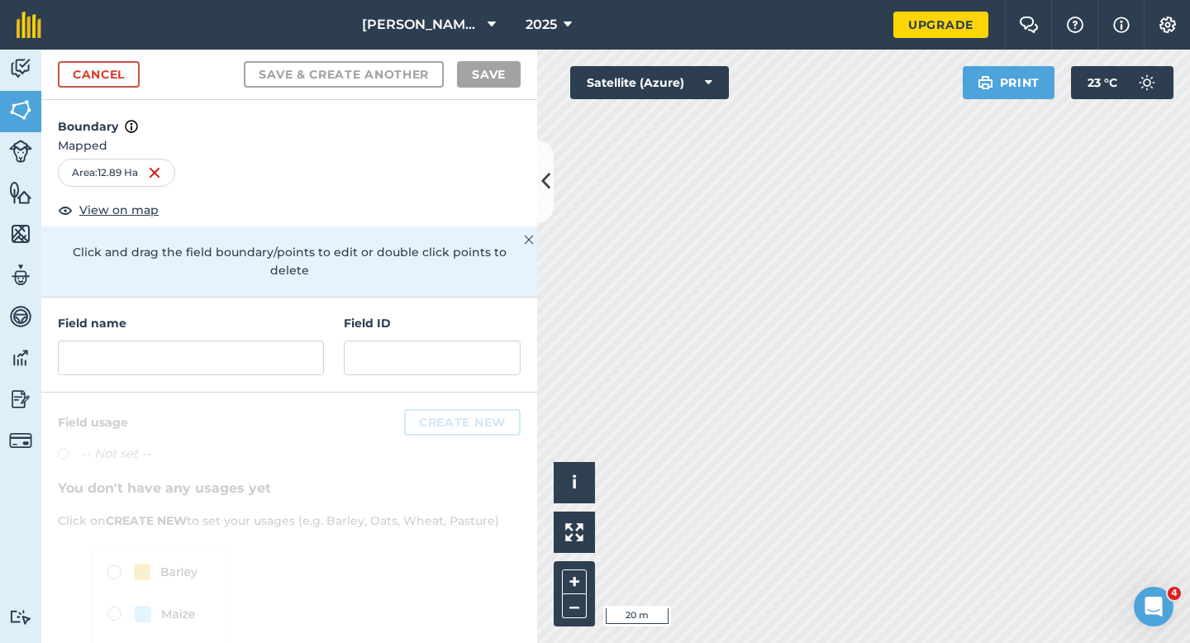
click at [132, 358] on div "Field name Field ID" at bounding box center [289, 344] width 496 height 95
click at [139, 340] on input "text" at bounding box center [191, 357] width 266 height 35
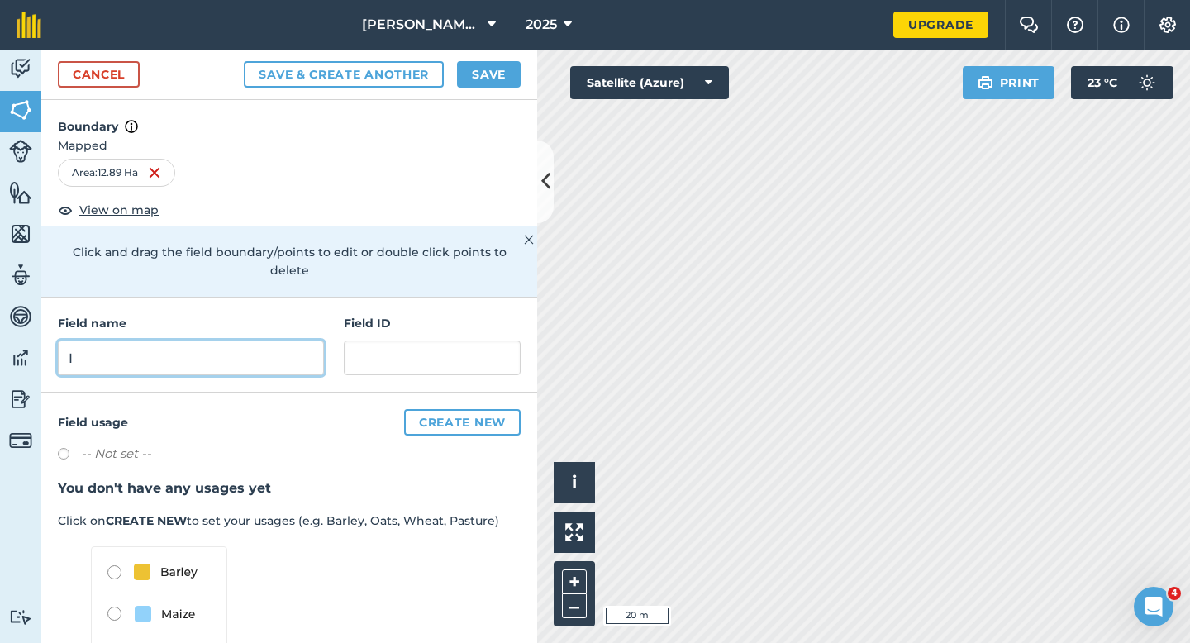
type input "I"
click at [472, 77] on button "Save" at bounding box center [489, 74] width 64 height 26
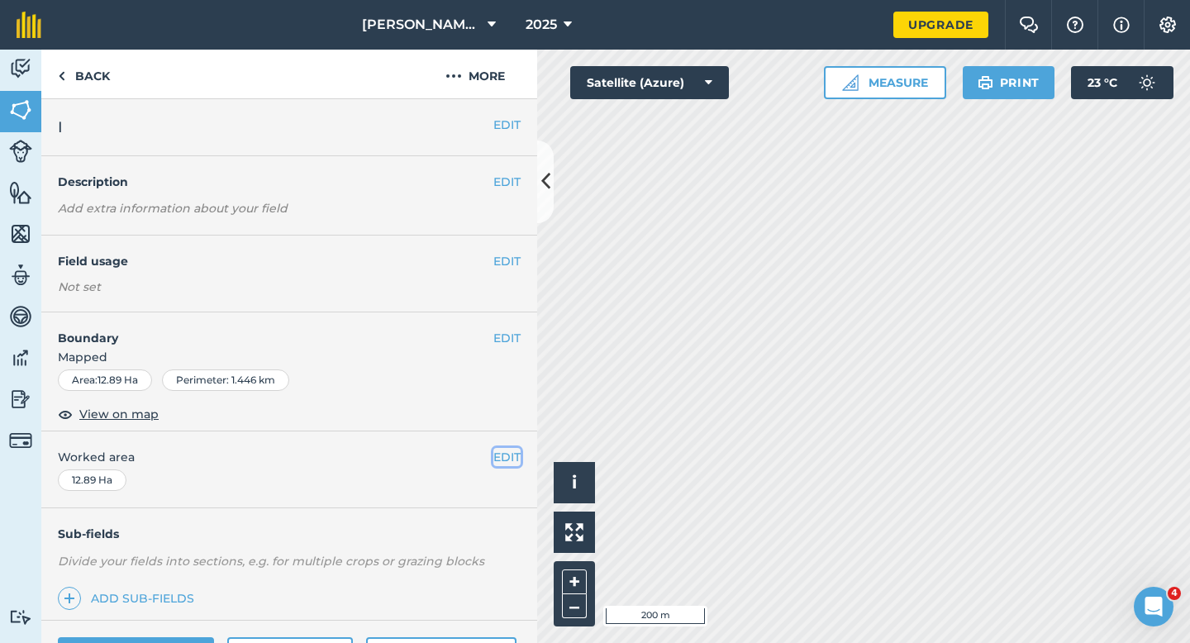
click at [510, 463] on button "EDIT" at bounding box center [506, 457] width 27 height 18
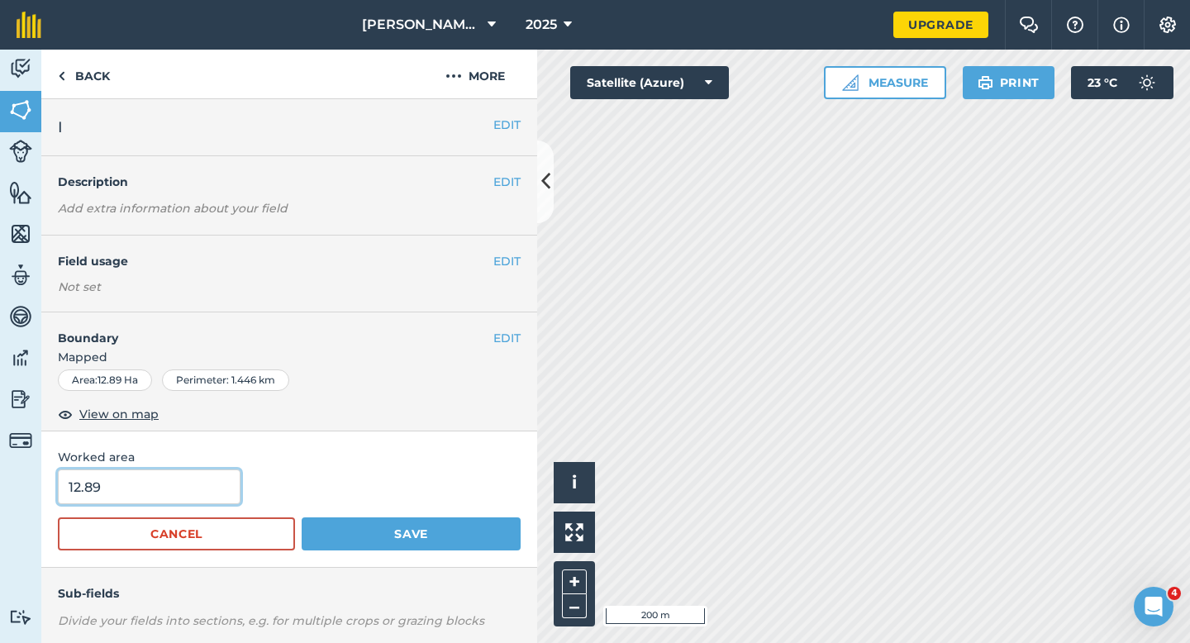
click at [187, 477] on input "12.89" at bounding box center [149, 486] width 183 height 35
type input "13"
click at [302, 517] on button "Save" at bounding box center [411, 533] width 219 height 33
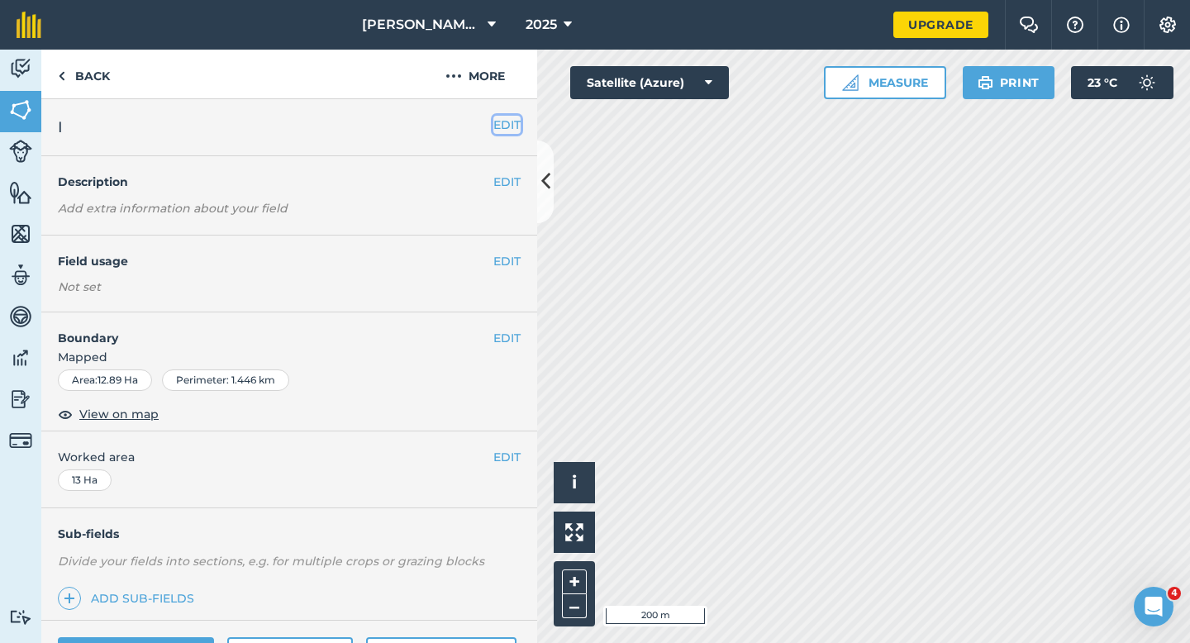
click at [512, 116] on button "EDIT" at bounding box center [506, 125] width 27 height 18
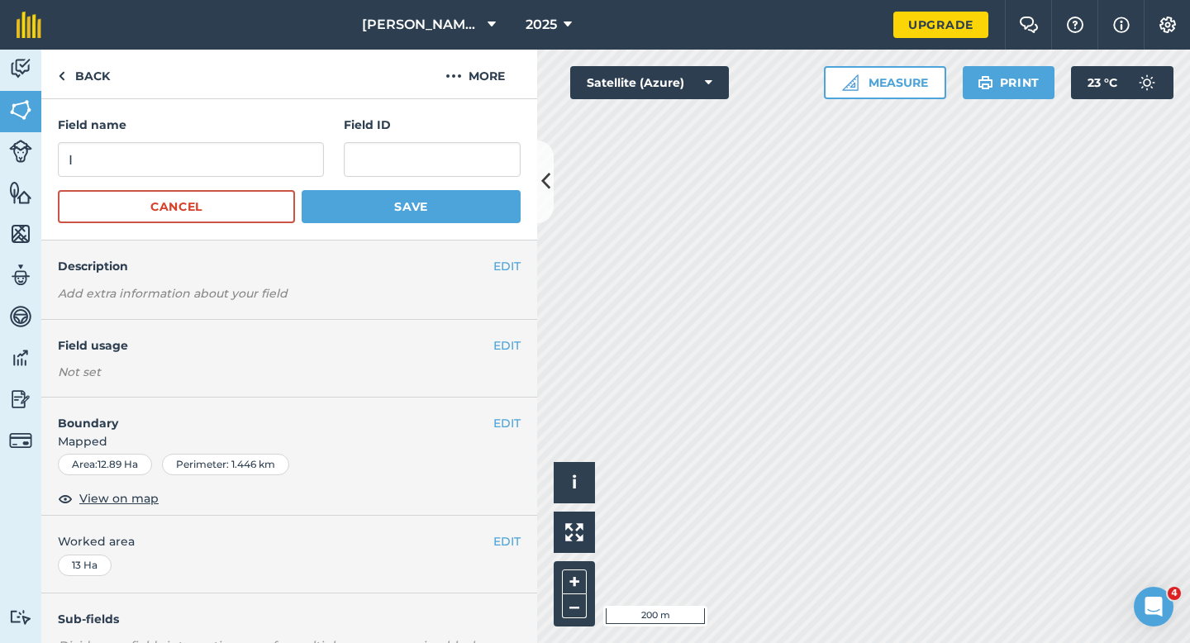
click at [259, 188] on form "Field name I Field ID Cancel Save" at bounding box center [289, 169] width 463 height 107
click at [259, 163] on input "I" at bounding box center [191, 159] width 266 height 35
type input "J"
click at [302, 190] on button "Save" at bounding box center [411, 206] width 219 height 33
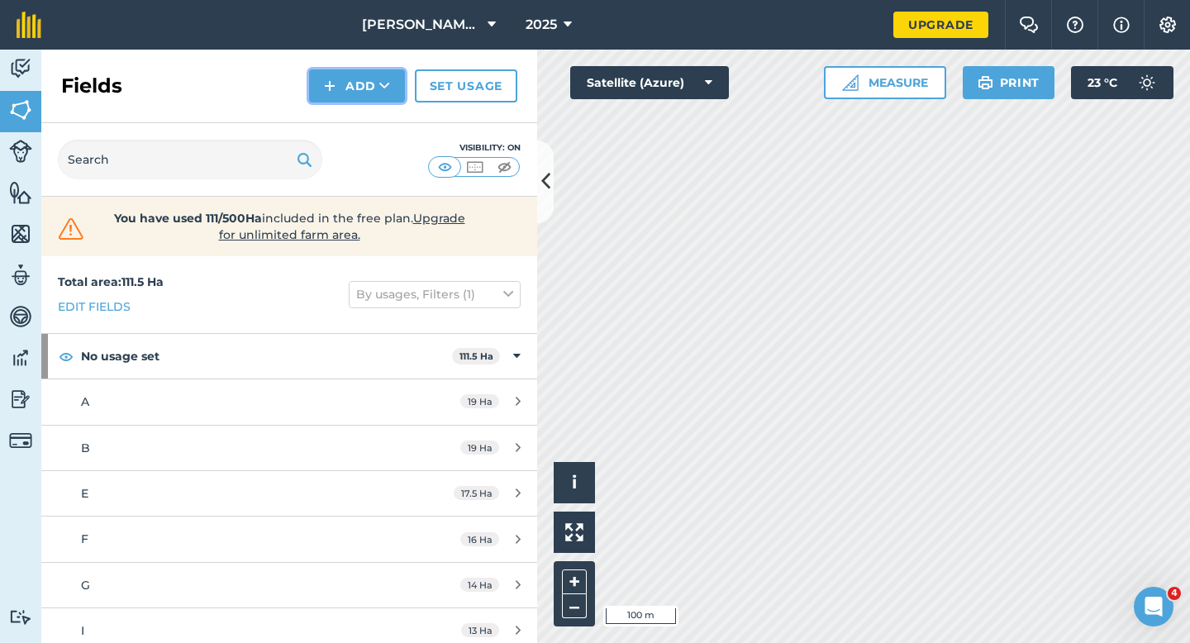
click at [342, 101] on button "Add" at bounding box center [357, 85] width 96 height 33
click at [342, 107] on link "Draw" at bounding box center [356, 123] width 91 height 36
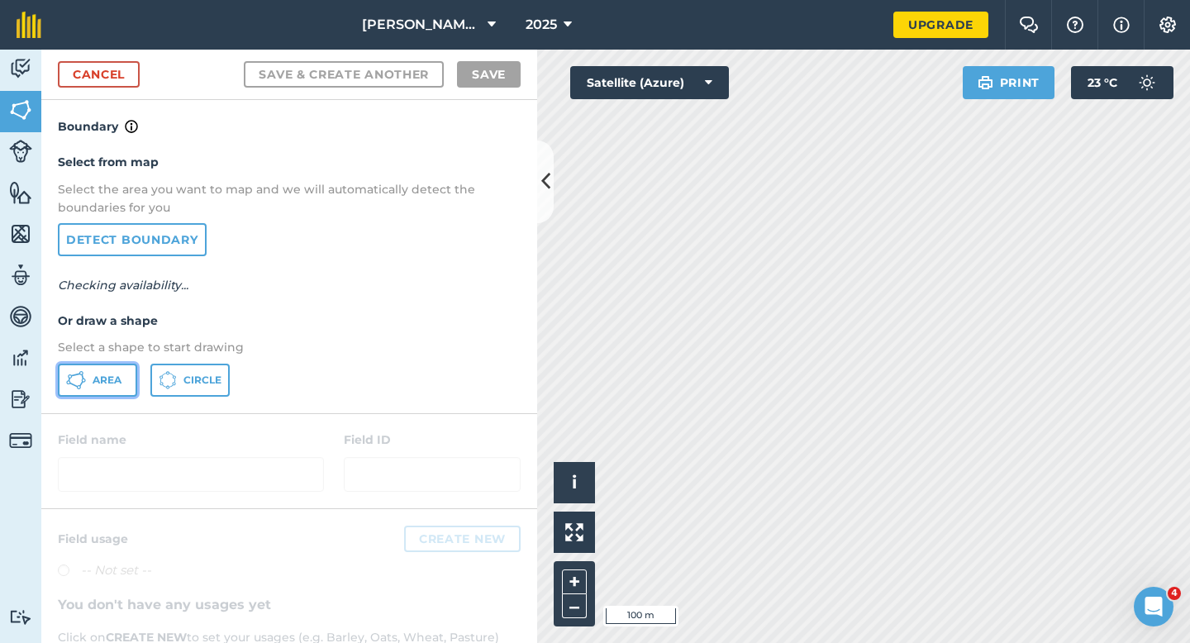
click at [117, 370] on button "Area" at bounding box center [97, 379] width 79 height 33
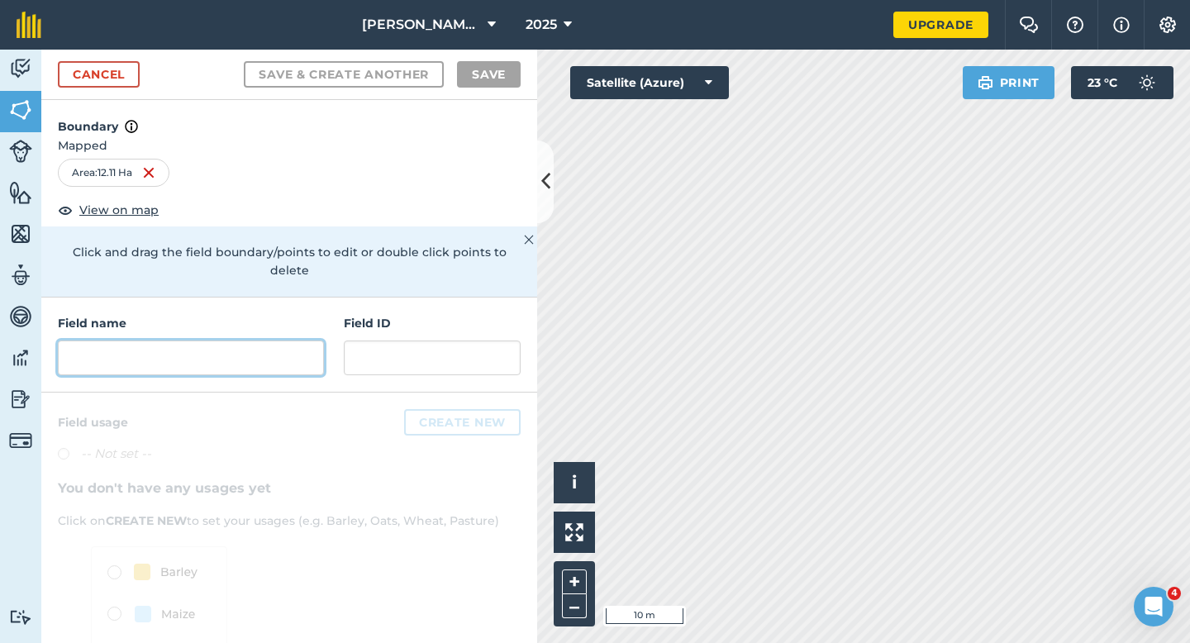
click at [311, 341] on input "text" at bounding box center [191, 357] width 266 height 35
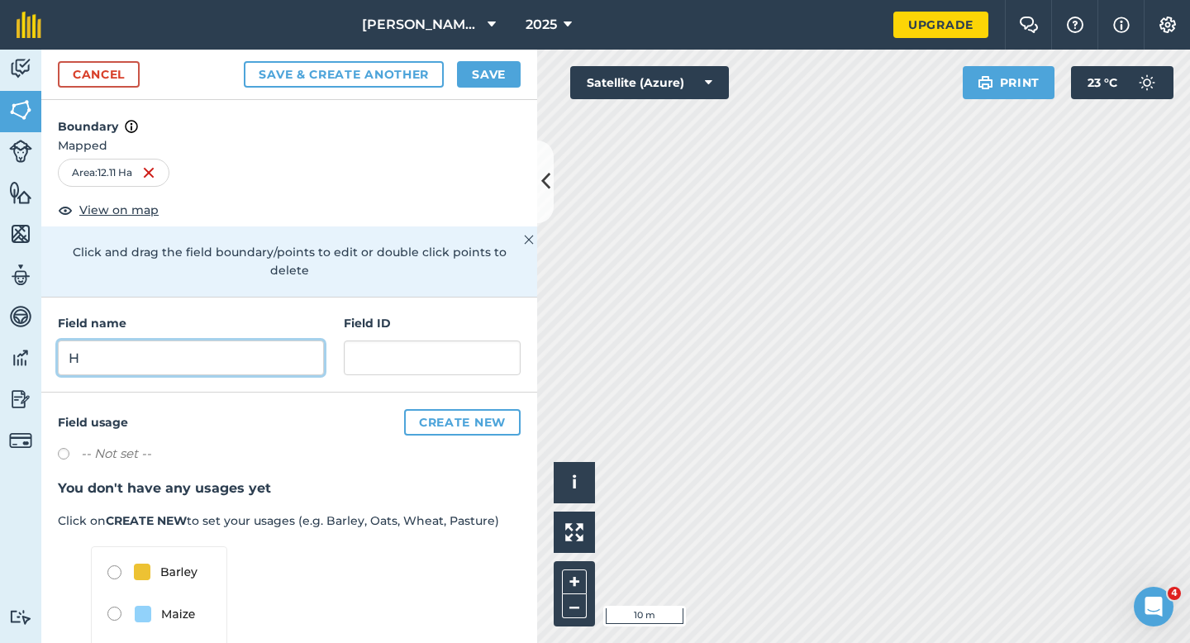
type input "H"
click at [481, 79] on button "Save" at bounding box center [489, 74] width 64 height 26
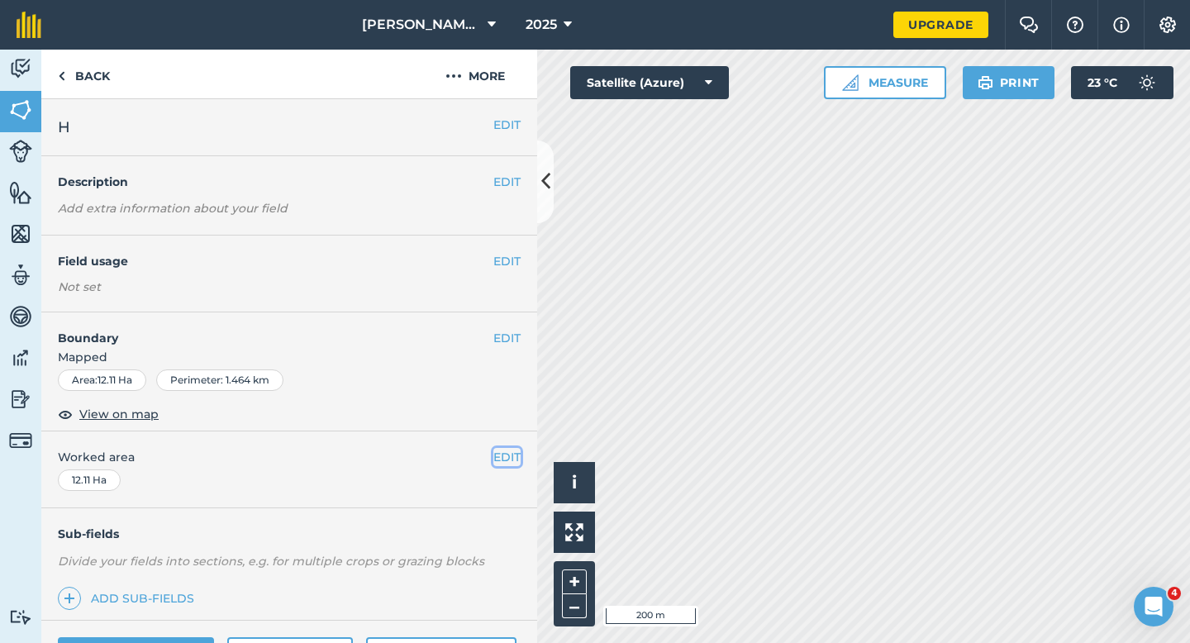
click at [503, 456] on button "EDIT" at bounding box center [506, 457] width 27 height 18
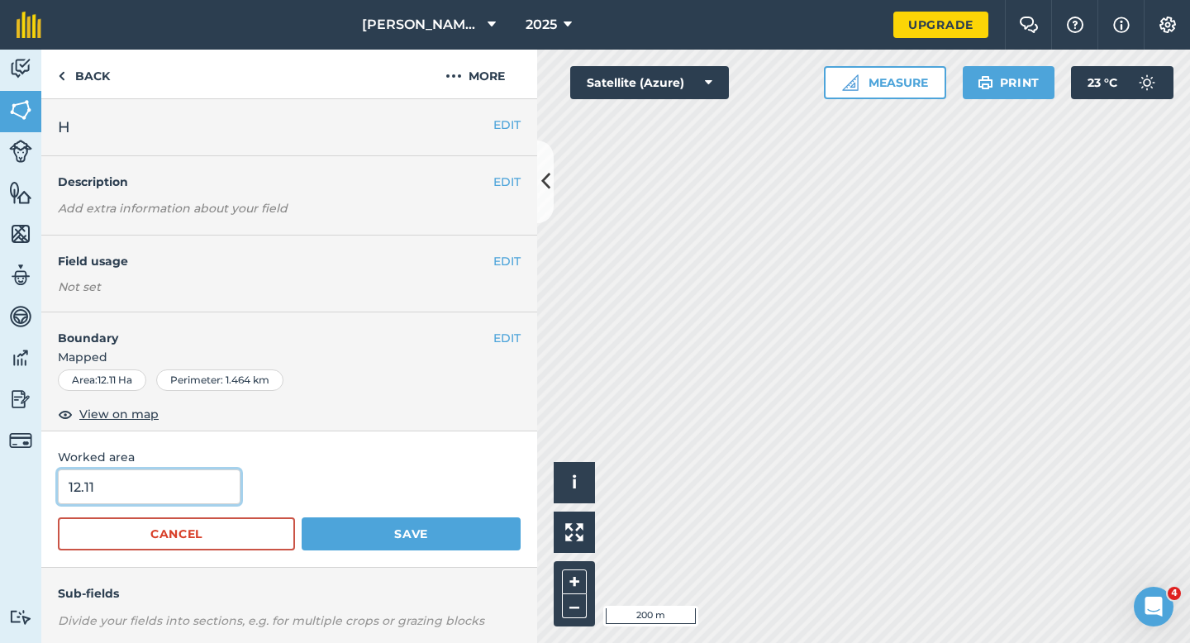
click at [148, 499] on input "12.11" at bounding box center [149, 486] width 183 height 35
type input "12"
click at [302, 517] on button "Save" at bounding box center [411, 533] width 219 height 33
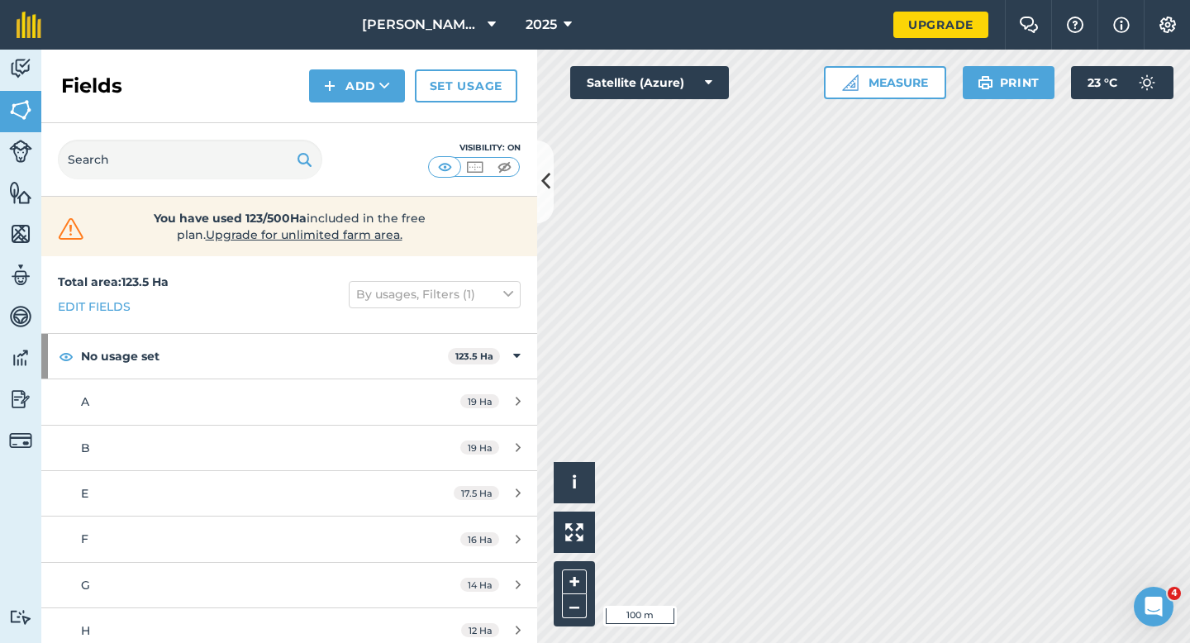
click at [354, 113] on div "Fields Add Set usage" at bounding box center [289, 87] width 496 height 74
click at [354, 99] on button "Add" at bounding box center [357, 85] width 96 height 33
click at [354, 120] on link "Draw" at bounding box center [356, 123] width 91 height 36
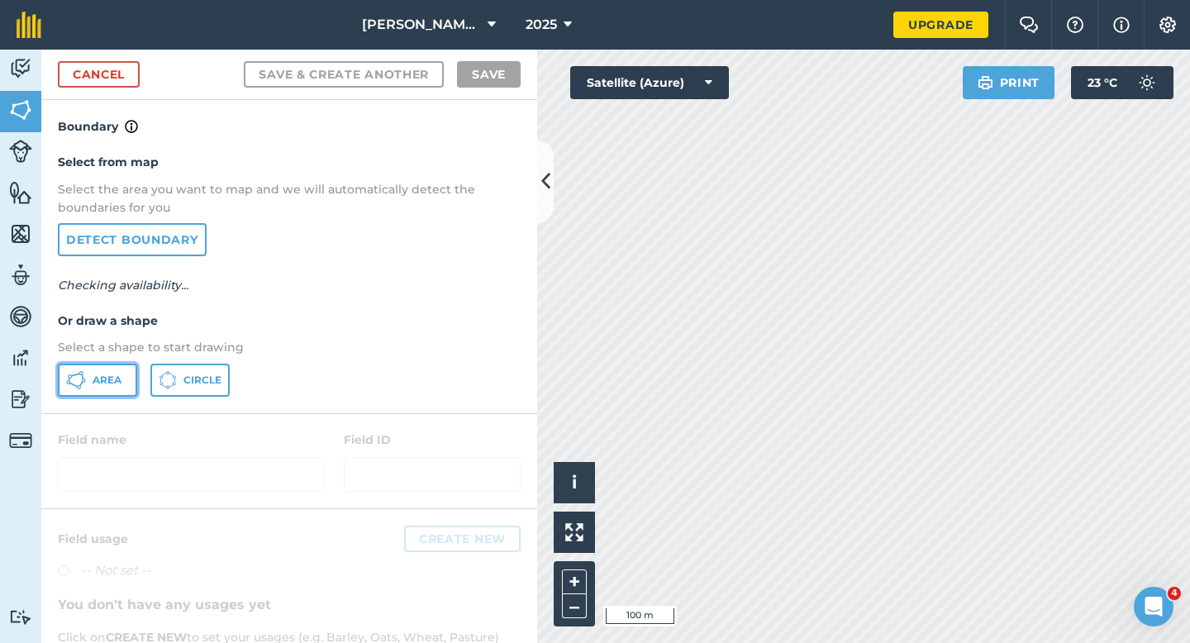
click at [112, 369] on button "Area" at bounding box center [97, 379] width 79 height 33
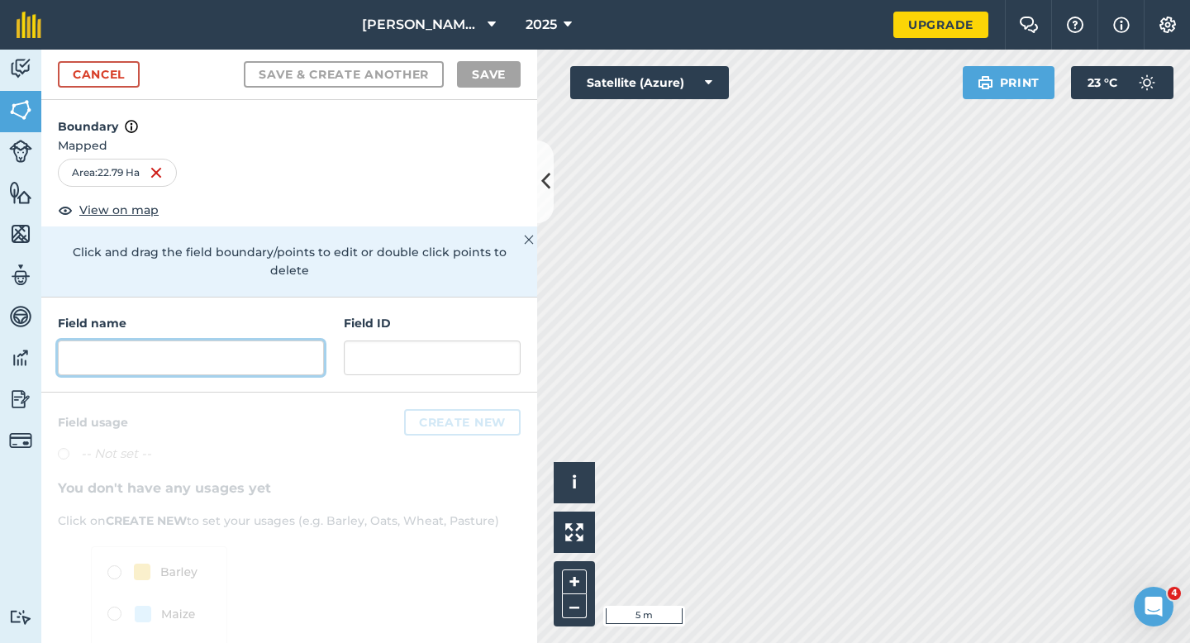
click at [319, 340] on input "text" at bounding box center [191, 357] width 266 height 35
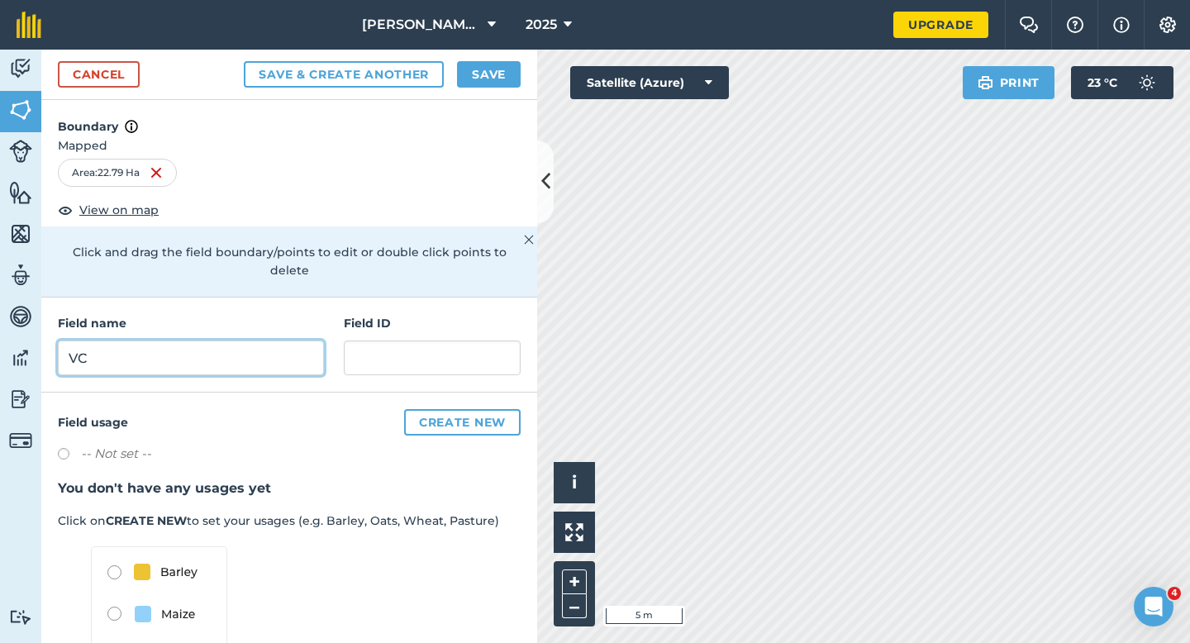
type input "V"
type input "C"
click at [504, 79] on button "Save" at bounding box center [489, 74] width 64 height 26
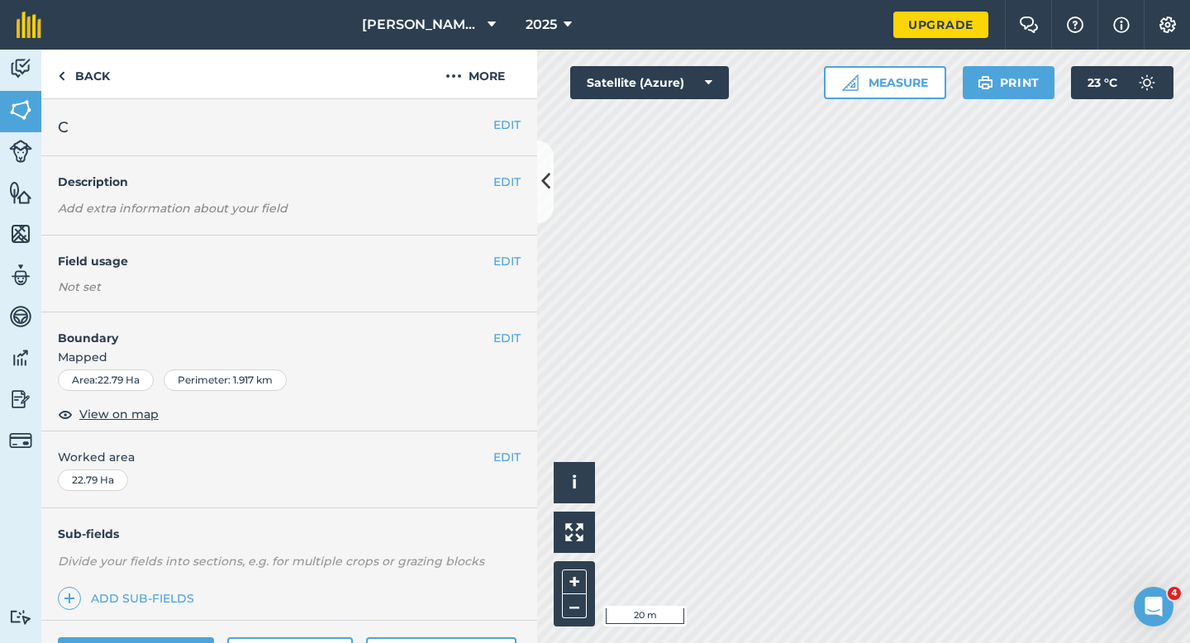
click at [511, 445] on div "EDIT Worked area 22.79 Ha" at bounding box center [289, 469] width 496 height 77
click at [501, 459] on button "EDIT" at bounding box center [506, 457] width 27 height 18
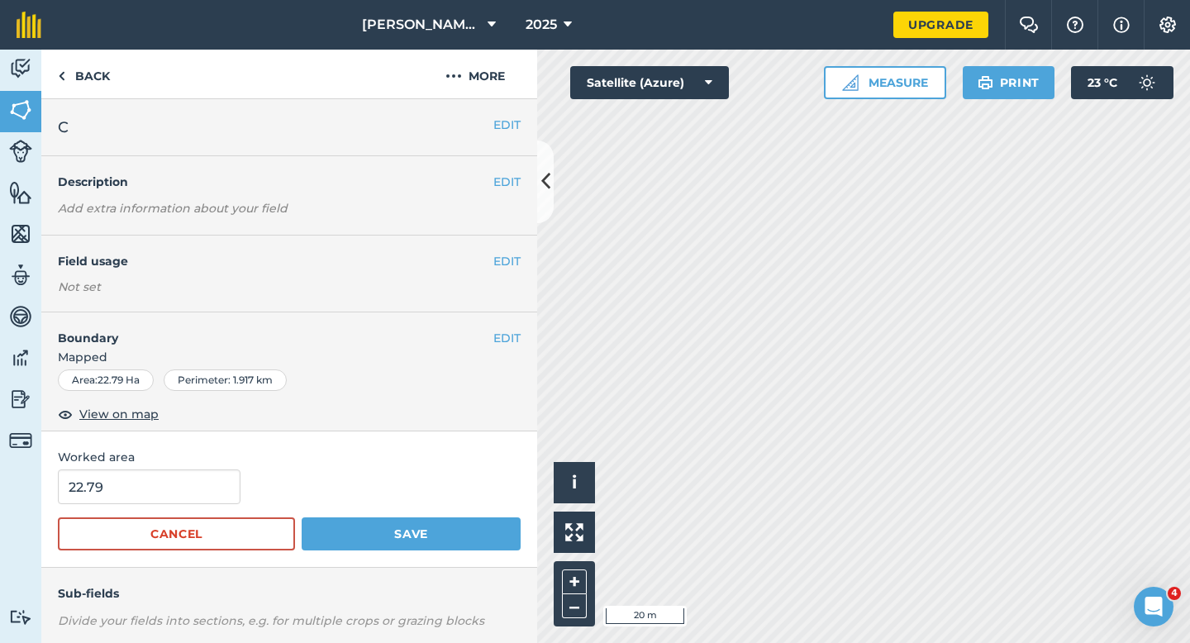
click at [133, 506] on form "22.79 Cancel Save" at bounding box center [289, 509] width 463 height 81
type input "22"
click at [134, 493] on input "22" at bounding box center [149, 486] width 183 height 35
click at [302, 517] on button "Save" at bounding box center [411, 533] width 219 height 33
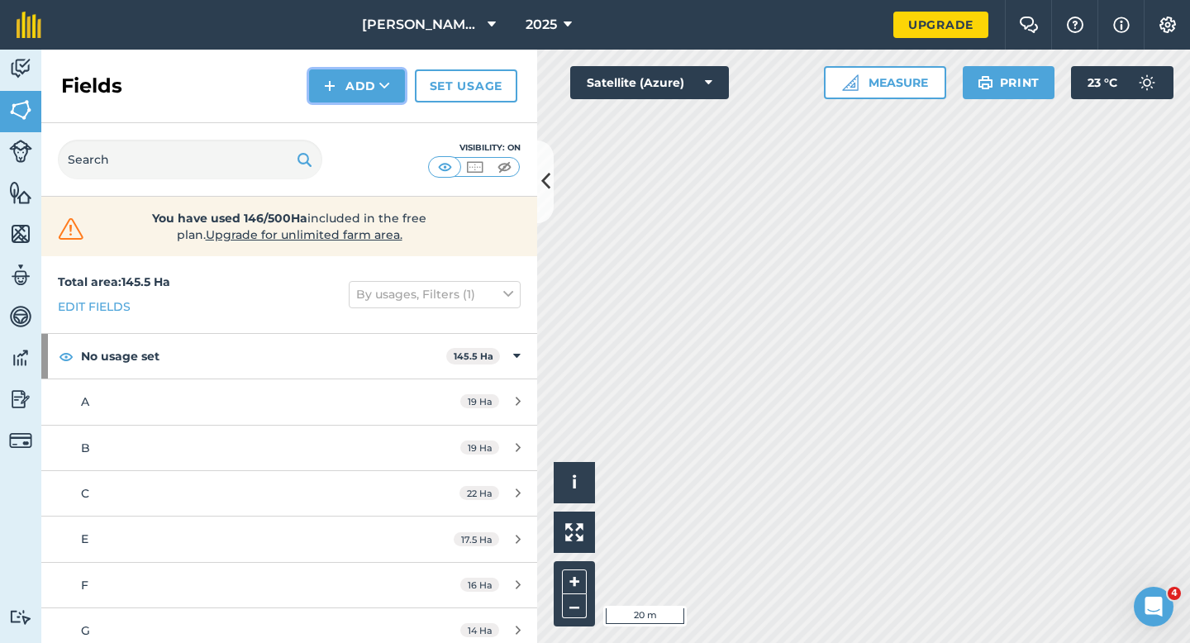
click at [342, 98] on button "Add" at bounding box center [357, 85] width 96 height 33
click at [342, 121] on link "Draw" at bounding box center [356, 123] width 91 height 36
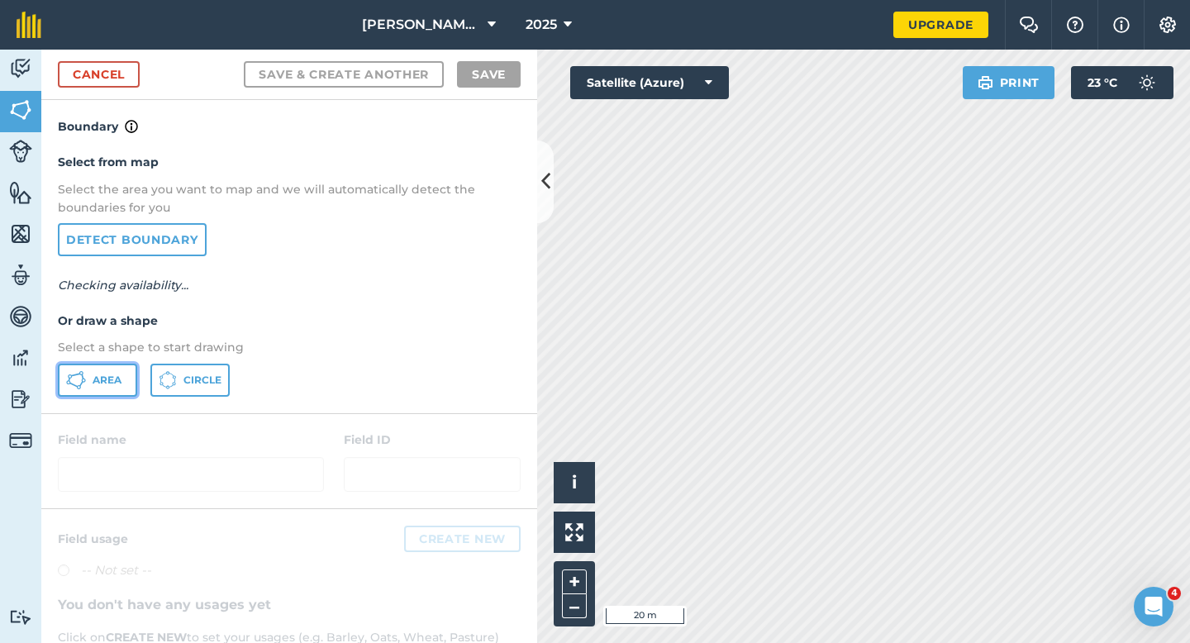
click at [114, 370] on button "Area" at bounding box center [97, 379] width 79 height 33
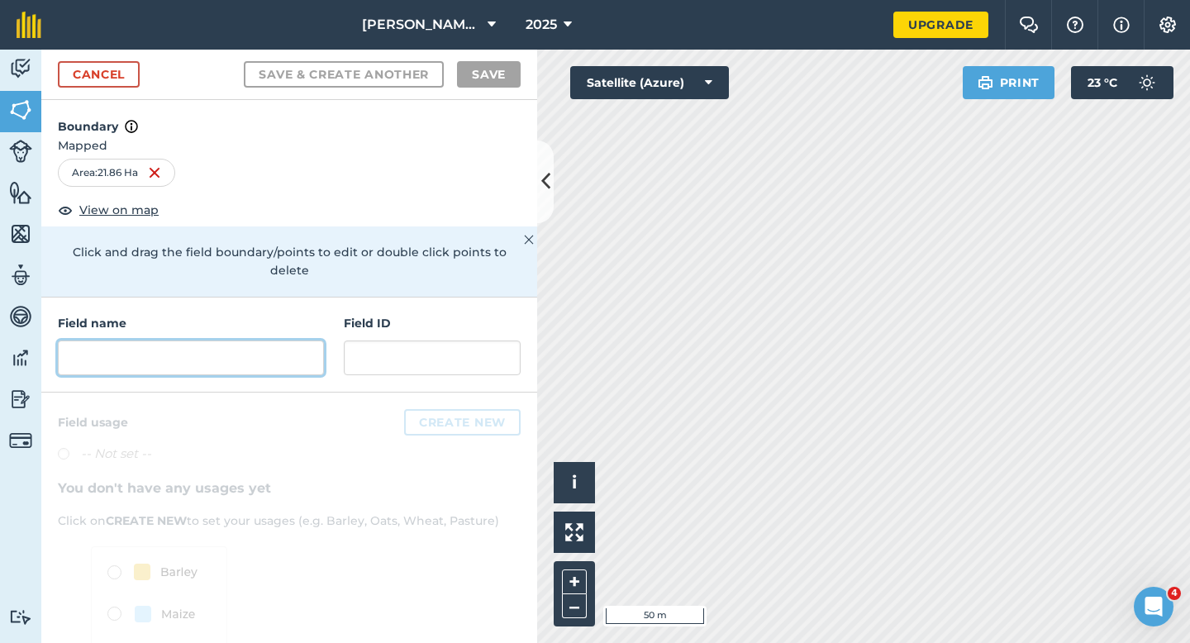
click at [275, 340] on input "text" at bounding box center [191, 357] width 266 height 35
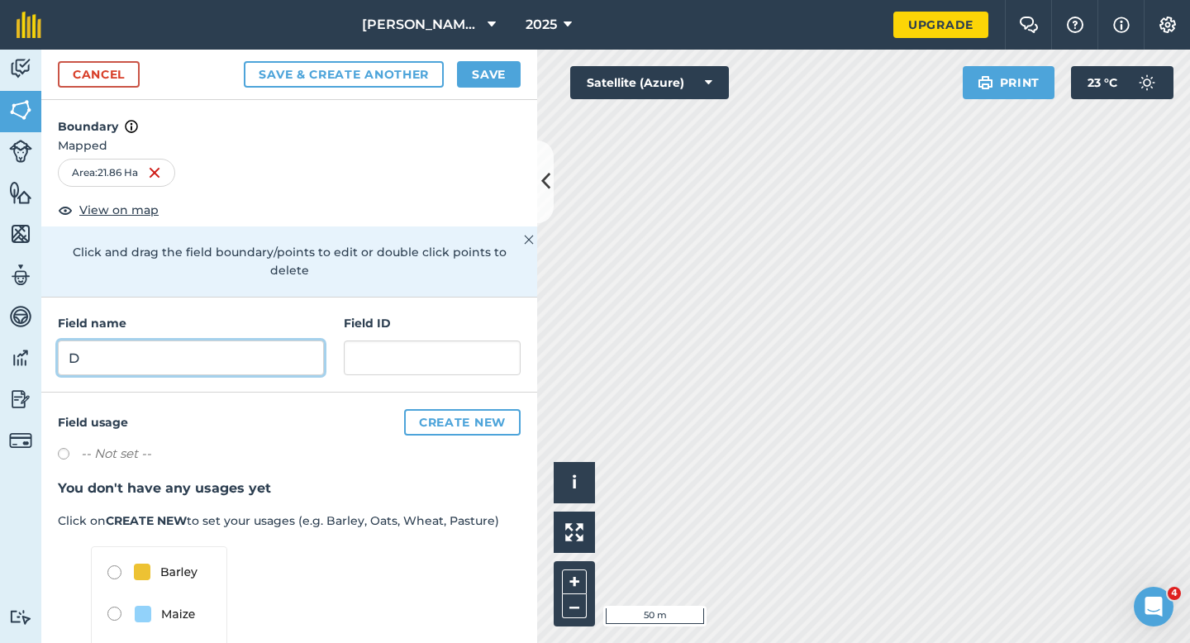
type input "D"
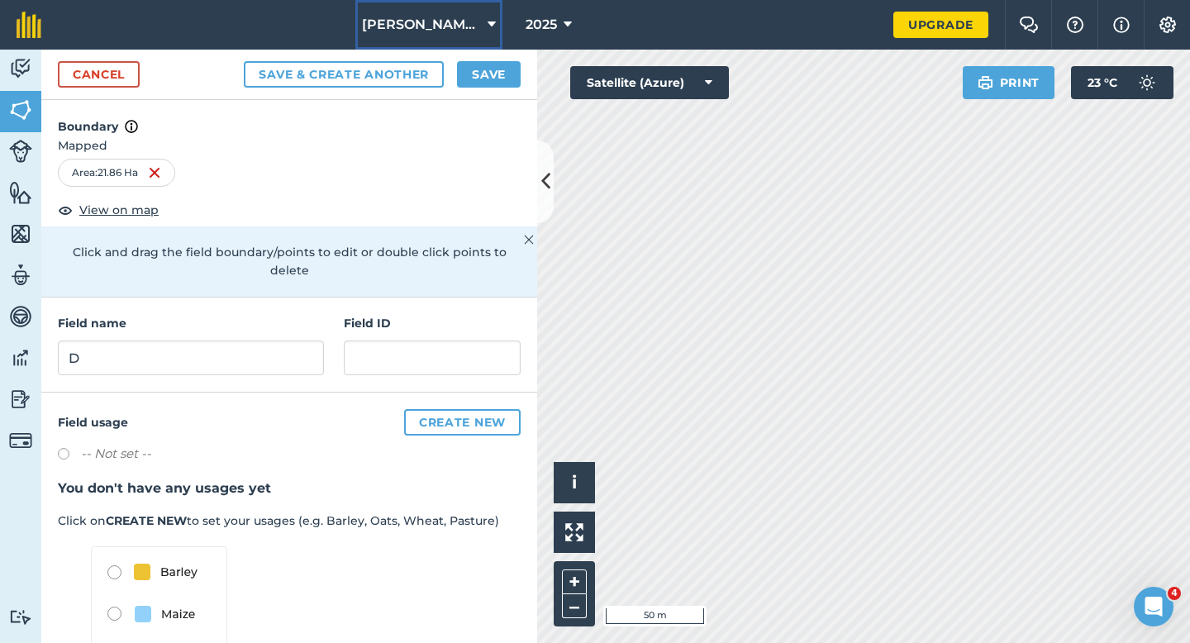
click at [486, 40] on button "[PERSON_NAME] Farming LTD" at bounding box center [428, 25] width 147 height 50
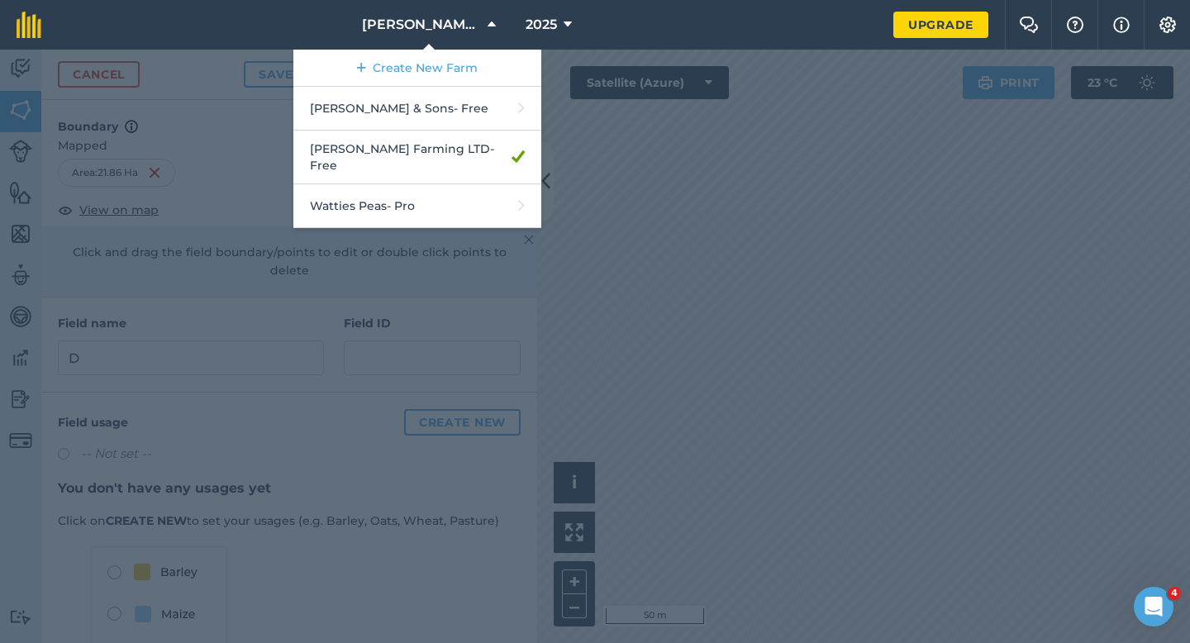
click at [585, 89] on div at bounding box center [595, 346] width 1190 height 593
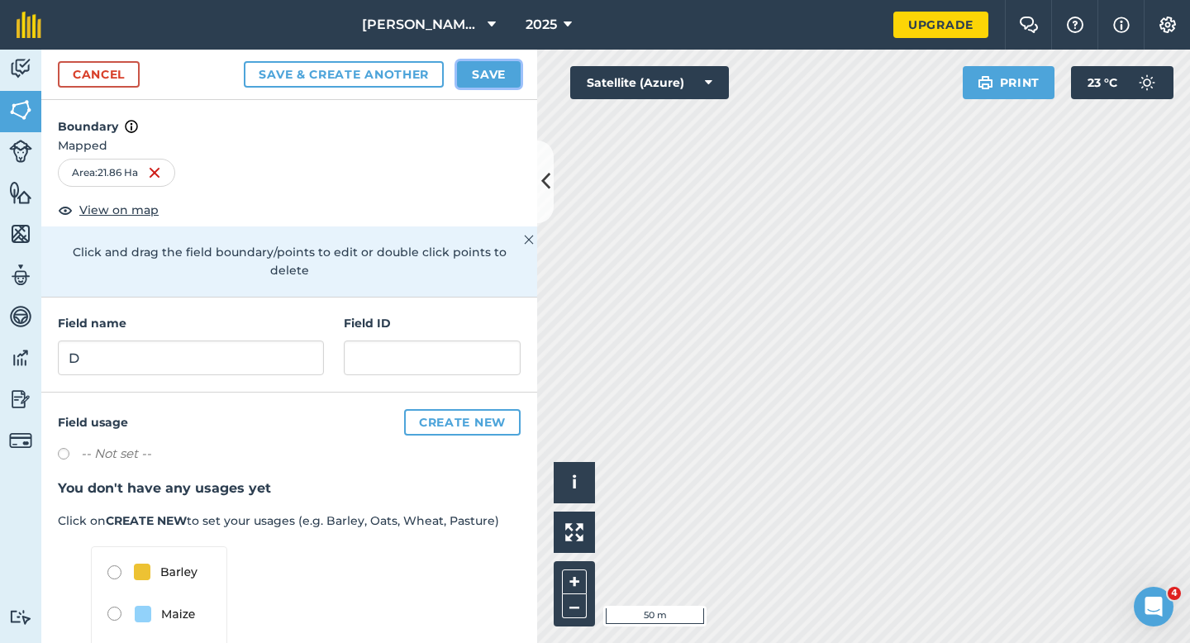
click at [474, 72] on button "Save" at bounding box center [489, 74] width 64 height 26
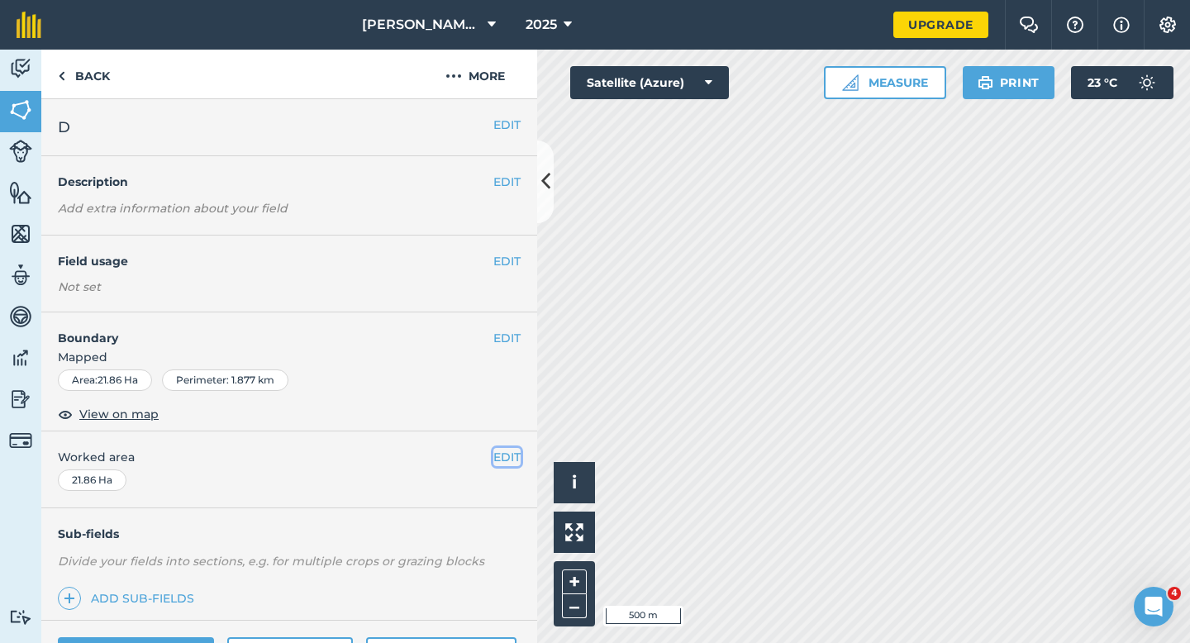
click at [508, 452] on button "EDIT" at bounding box center [506, 457] width 27 height 18
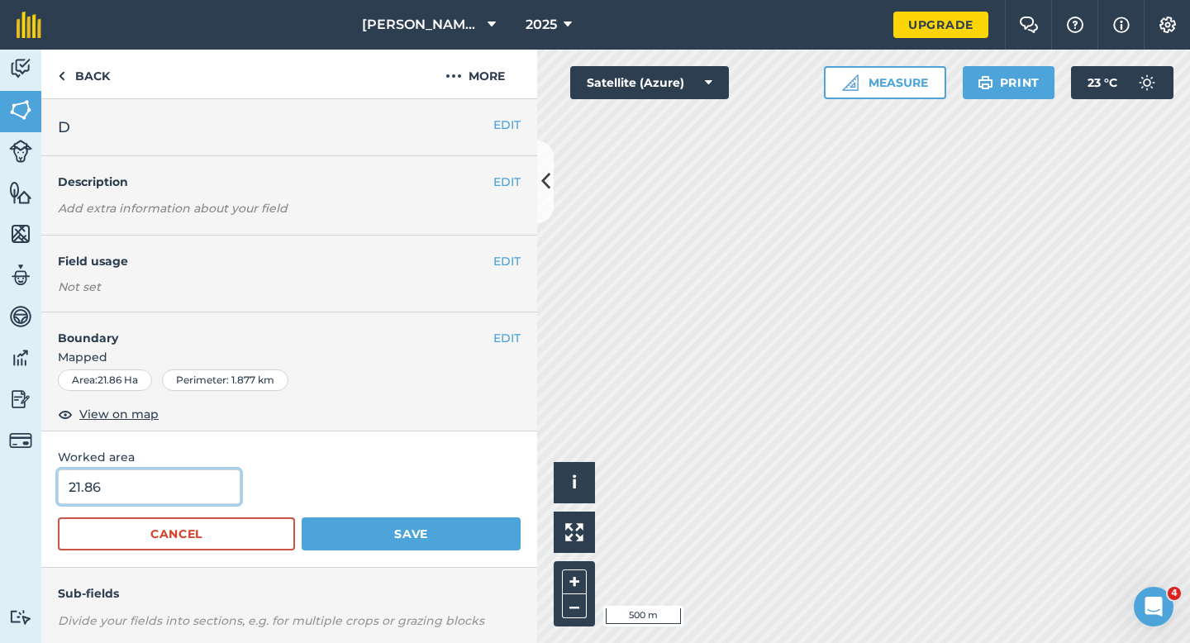
click at [158, 485] on input "21.86" at bounding box center [149, 486] width 183 height 35
type input "22"
click at [302, 517] on button "Save" at bounding box center [411, 533] width 219 height 33
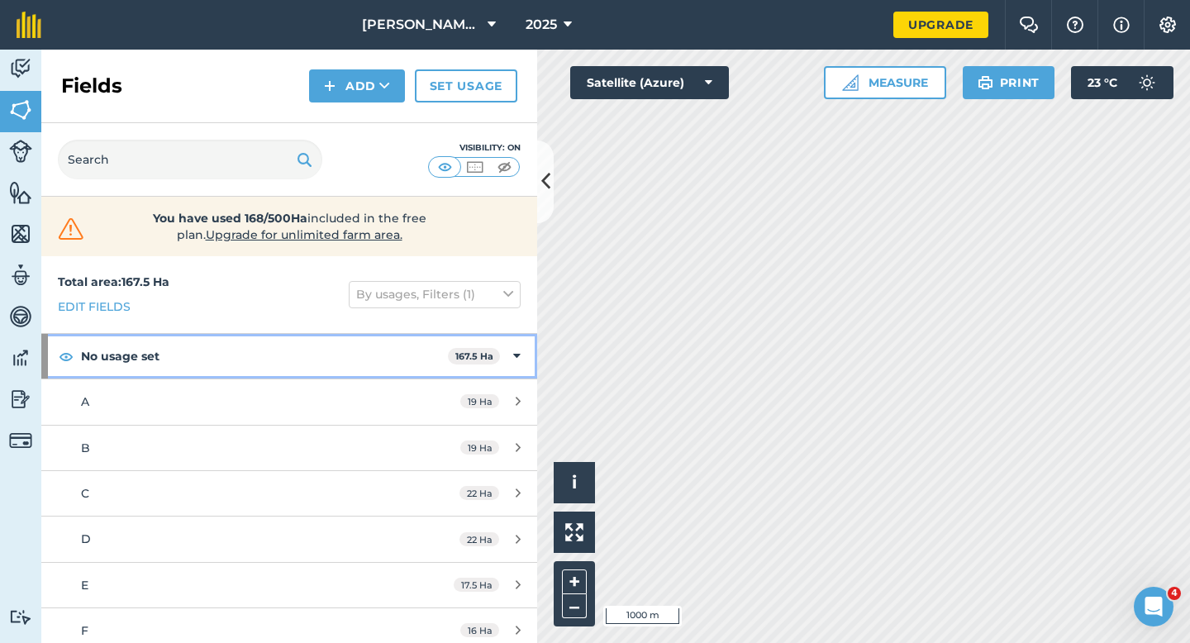
click at [503, 370] on div "No usage set 167.5 Ha" at bounding box center [289, 356] width 496 height 45
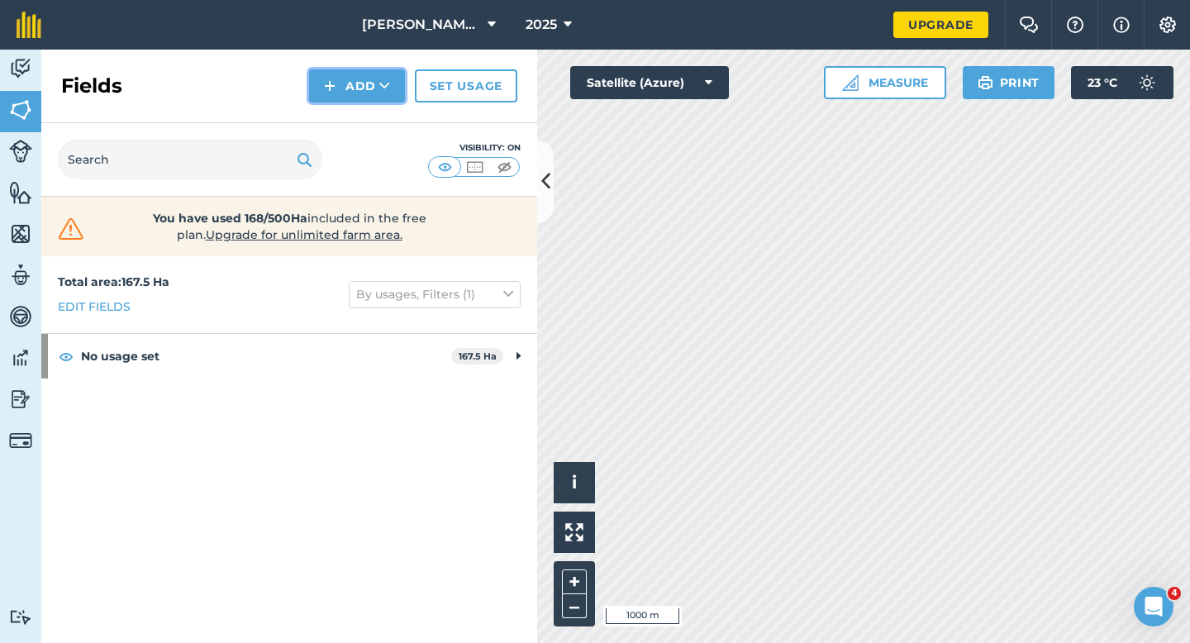
click at [378, 95] on button "Add" at bounding box center [357, 85] width 96 height 33
click at [378, 121] on link "Draw" at bounding box center [356, 123] width 91 height 36
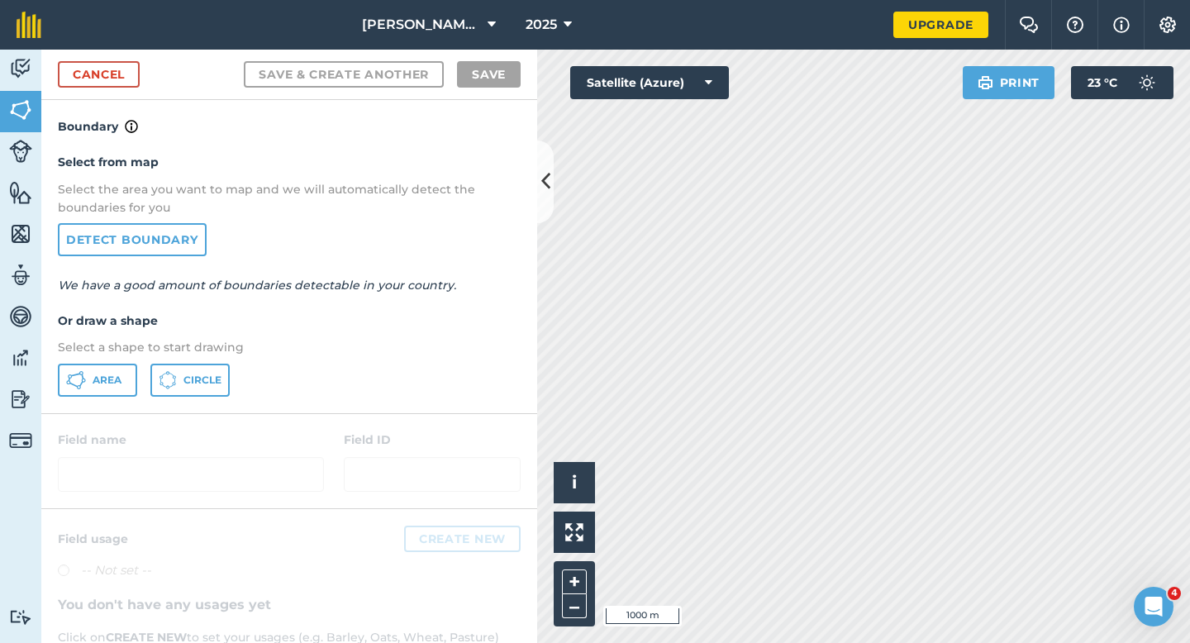
click at [112, 357] on div "Select from map Select the area you want to map and we will automatically detec…" at bounding box center [289, 274] width 496 height 276
click at [112, 372] on button "Area" at bounding box center [97, 379] width 79 height 33
